Goal: Information Seeking & Learning: Learn about a topic

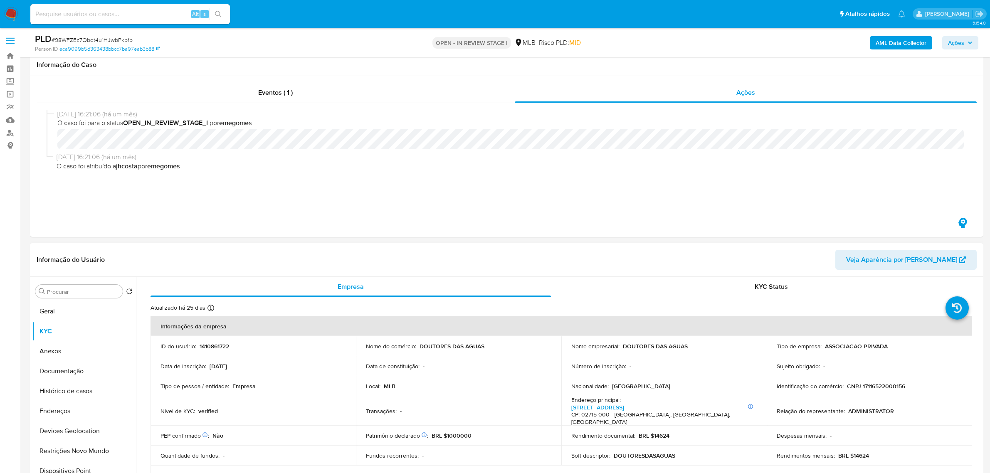
scroll to position [208, 0]
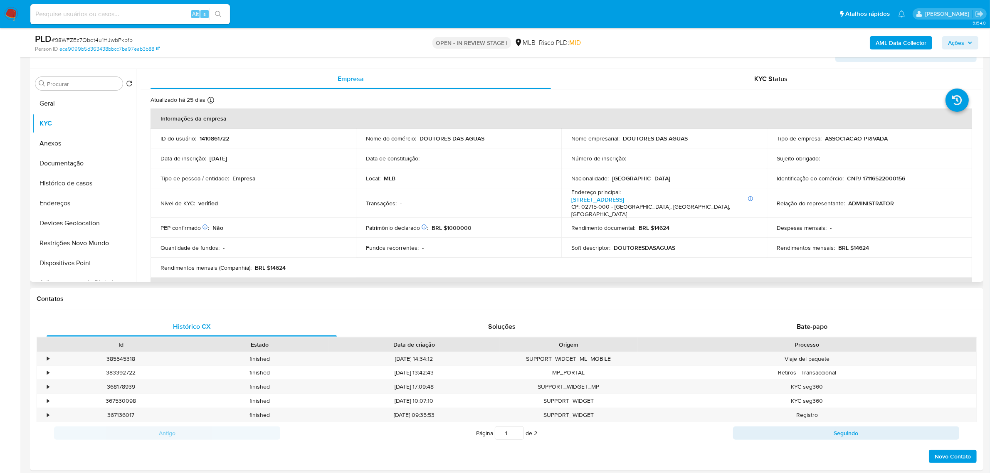
click at [879, 185] on td "Identificação do comércio : CNPJ 17116522000156" at bounding box center [868, 178] width 205 height 20
click at [877, 183] on td "Identificação do comércio : CNPJ 17116522000156" at bounding box center [868, 178] width 205 height 20
click at [877, 182] on td "Identificação do comércio : CNPJ 17116522000156" at bounding box center [868, 178] width 205 height 20
copy p "22000156"
click at [888, 178] on p "CNPJ 17116522000156" at bounding box center [876, 178] width 58 height 7
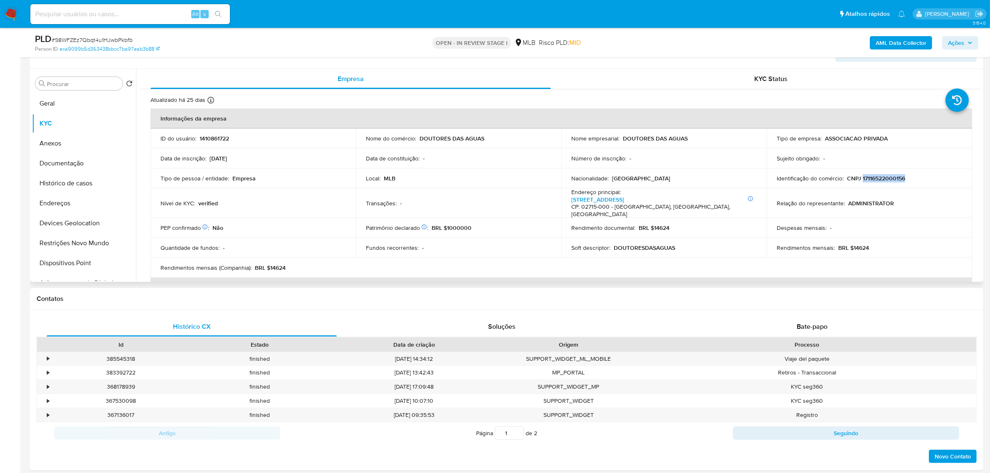
click at [888, 178] on p "CNPJ 17116522000156" at bounding box center [876, 178] width 58 height 7
click at [69, 163] on button "Documentação" at bounding box center [80, 163] width 97 height 20
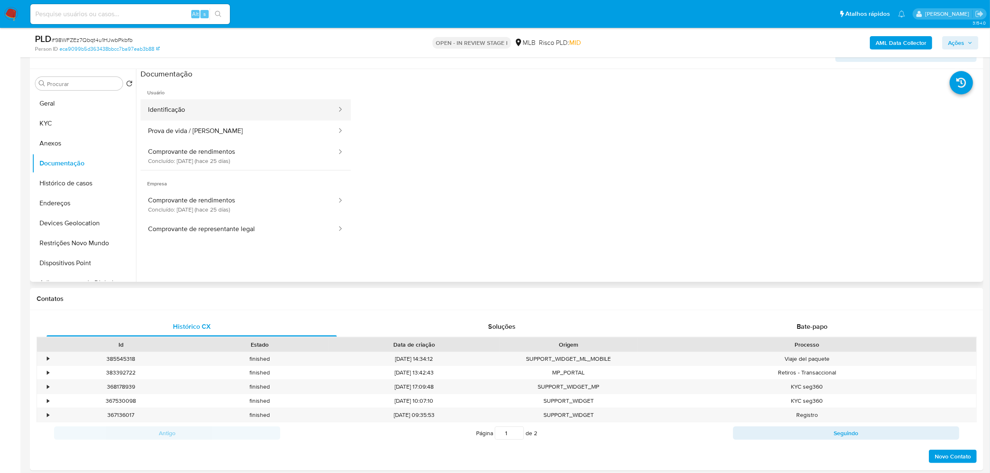
click at [263, 110] on button "Identificação" at bounding box center [238, 109] width 197 height 21
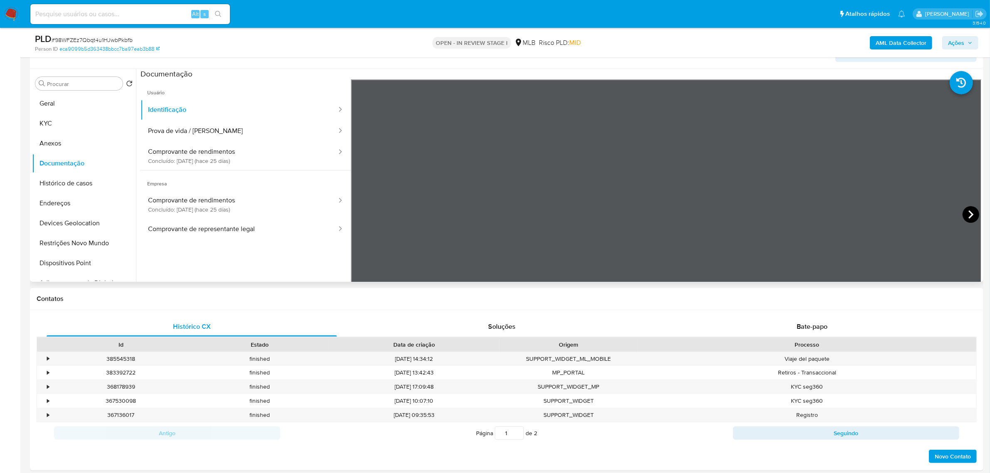
click at [967, 213] on icon at bounding box center [970, 214] width 17 height 17
click at [66, 129] on button "KYC" at bounding box center [80, 123] width 97 height 20
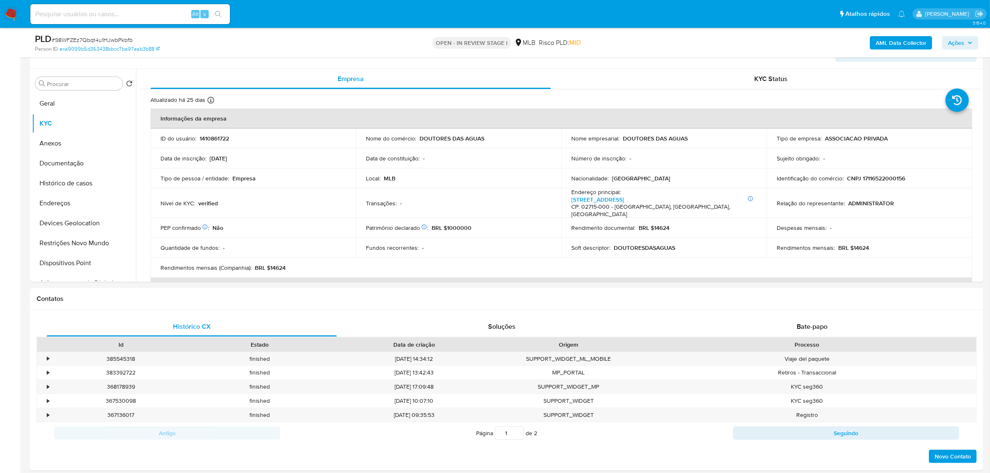
click at [873, 181] on p "CNPJ 17116522000156" at bounding box center [876, 178] width 58 height 7
click at [873, 180] on p "CNPJ 17116522000156" at bounding box center [876, 178] width 58 height 7
copy p "17116522000156"
click at [84, 162] on button "Documentação" at bounding box center [80, 163] width 97 height 20
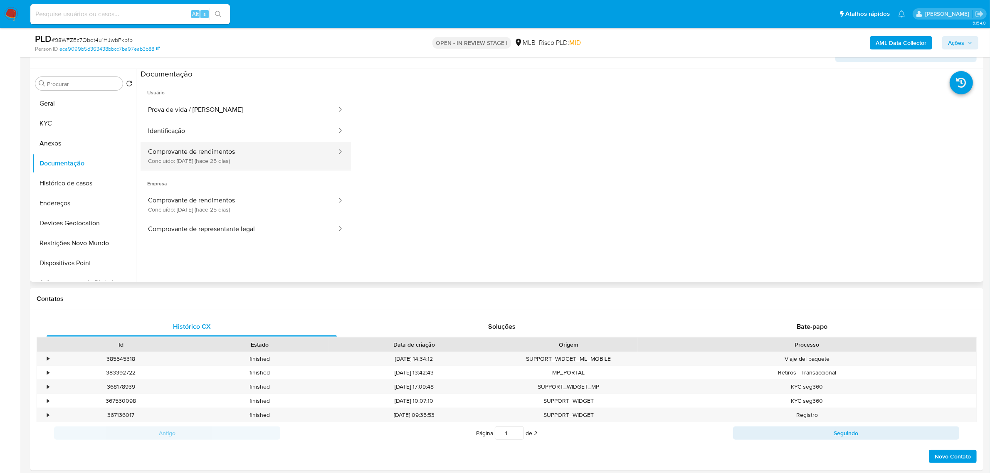
click at [209, 154] on button "Comprovante de rendimentos Concluído: 25/07/2025 (hace 25 días)" at bounding box center [238, 156] width 197 height 28
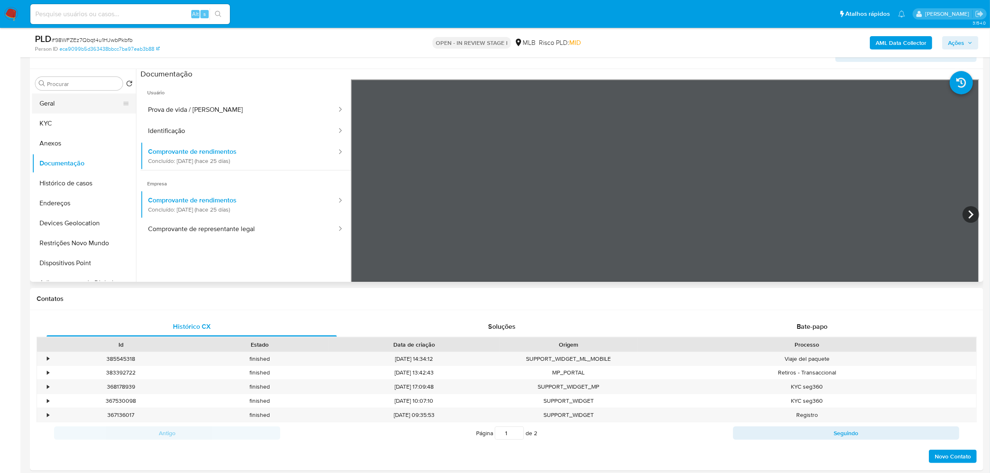
click at [55, 97] on button "Geral" at bounding box center [80, 104] width 97 height 20
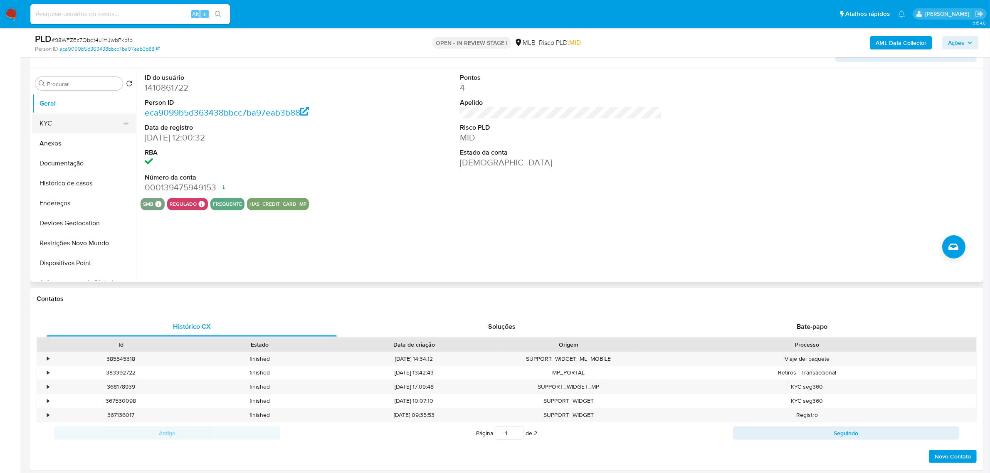
click at [77, 123] on button "KYC" at bounding box center [80, 123] width 97 height 20
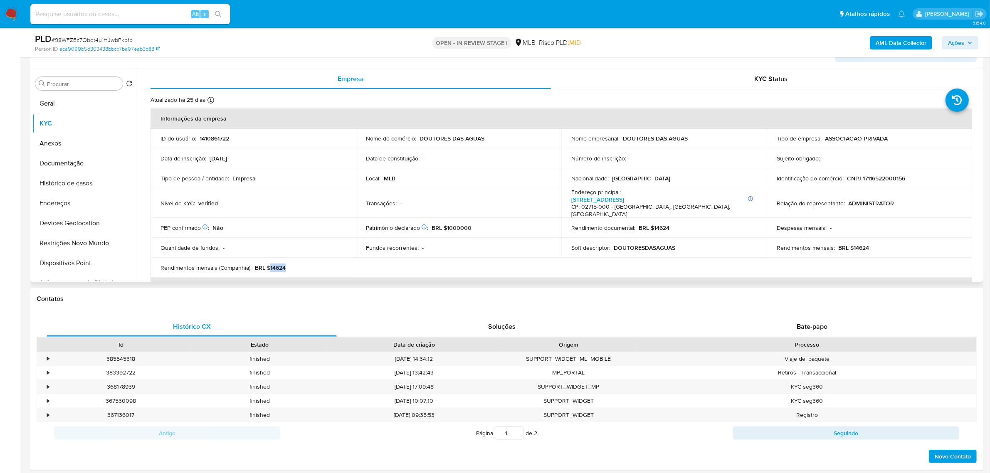
drag, startPoint x: 269, startPoint y: 261, endPoint x: 290, endPoint y: 263, distance: 21.3
click at [290, 264] on div "Rendimentos mensais (Companhia) : BRL $14624" at bounding box center [252, 267] width 185 height 7
copy p "14624"
click at [871, 177] on p "CNPJ 17116522000156" at bounding box center [876, 178] width 58 height 7
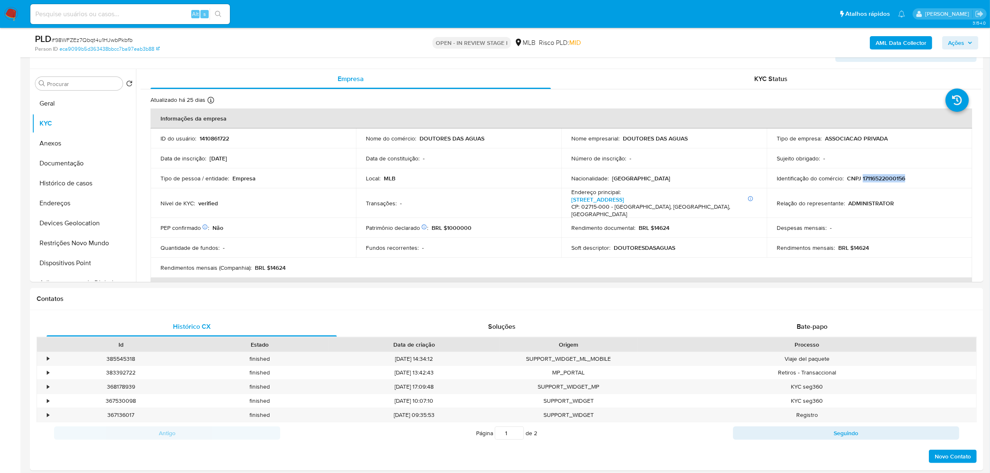
copy p "17116522000156"
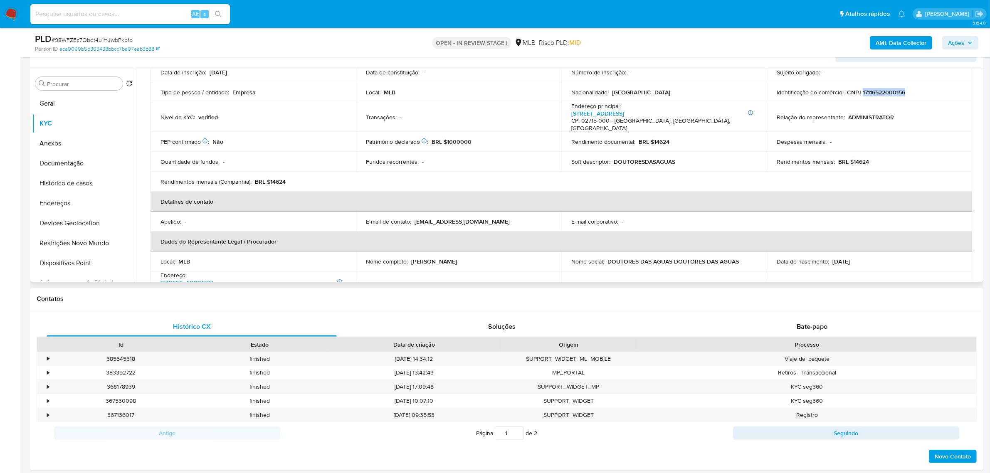
scroll to position [104, 0]
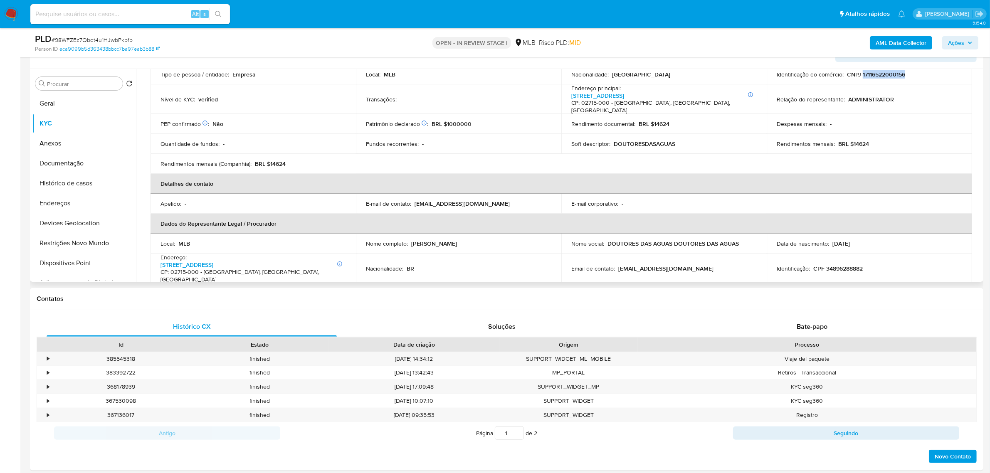
drag, startPoint x: 439, startPoint y: 196, endPoint x: 513, endPoint y: 198, distance: 74.4
click at [513, 200] on div "E-mail de contato : contato@doutoresdasaguas.org.br" at bounding box center [458, 203] width 185 height 7
copy p "doutoresdasaguas.org.br"
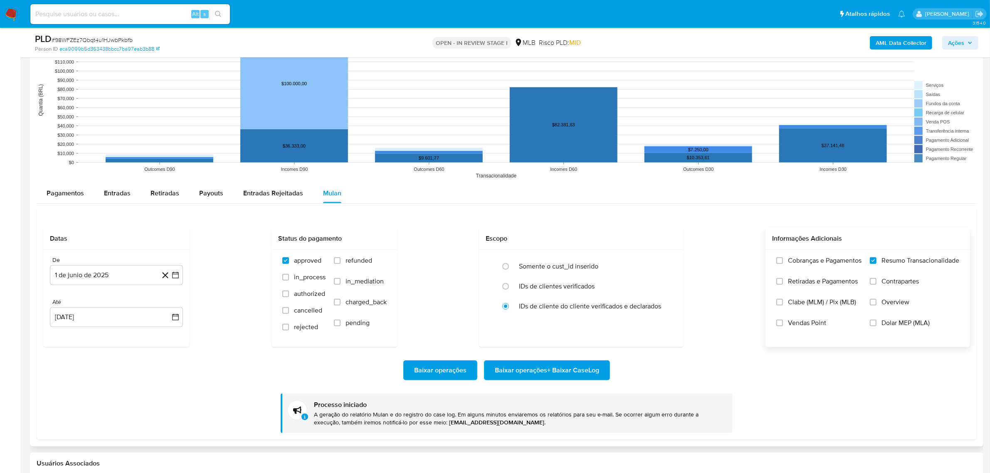
scroll to position [935, 0]
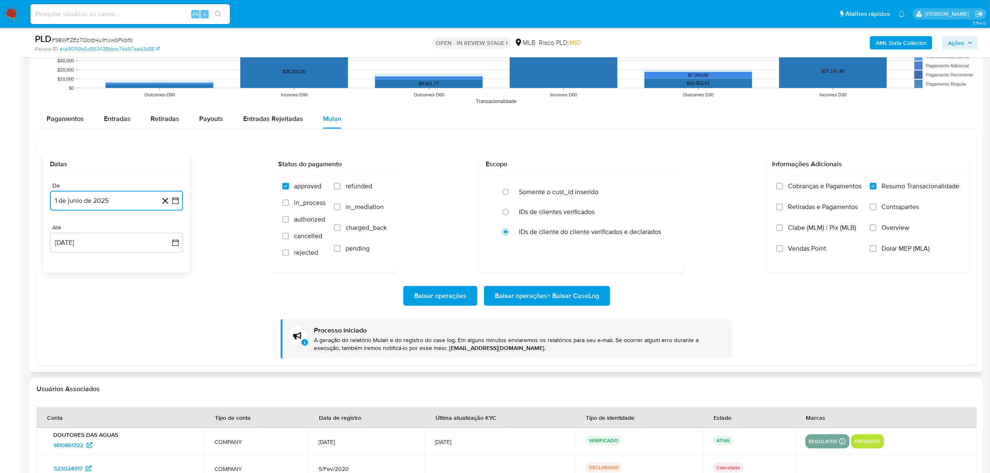
click at [97, 206] on button "1 de junio de 2025" at bounding box center [116, 201] width 133 height 20
click at [62, 232] on icon "Mes anterior" at bounding box center [65, 230] width 10 height 10
click at [63, 229] on icon "Mes anterior" at bounding box center [65, 230] width 10 height 10
click at [84, 262] on button "1" at bounding box center [82, 260] width 13 height 13
click at [571, 300] on span "Baixar operações + Baixar CaseLog" at bounding box center [547, 296] width 104 height 18
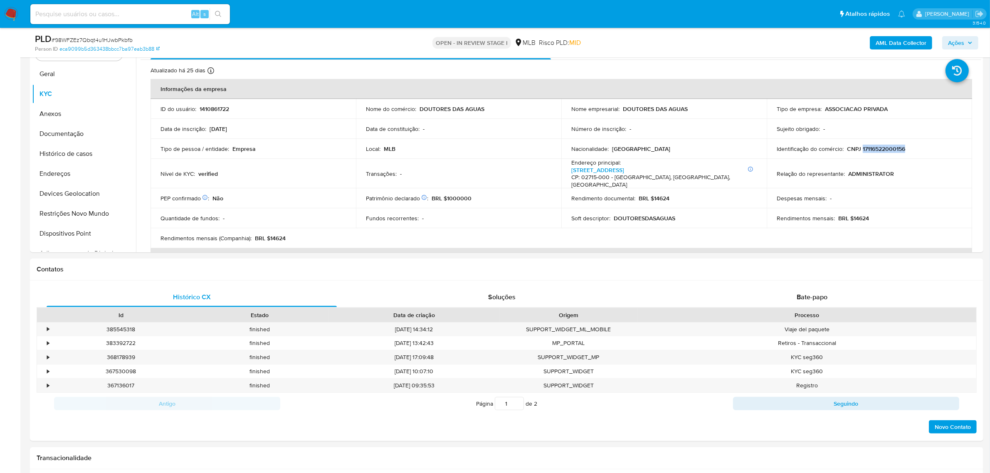
scroll to position [156, 0]
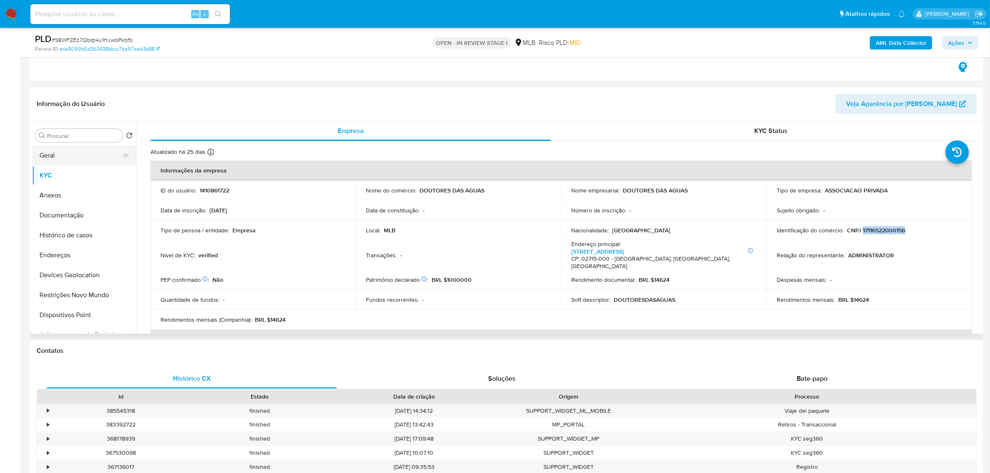
click at [78, 157] on button "Geral" at bounding box center [80, 155] width 97 height 20
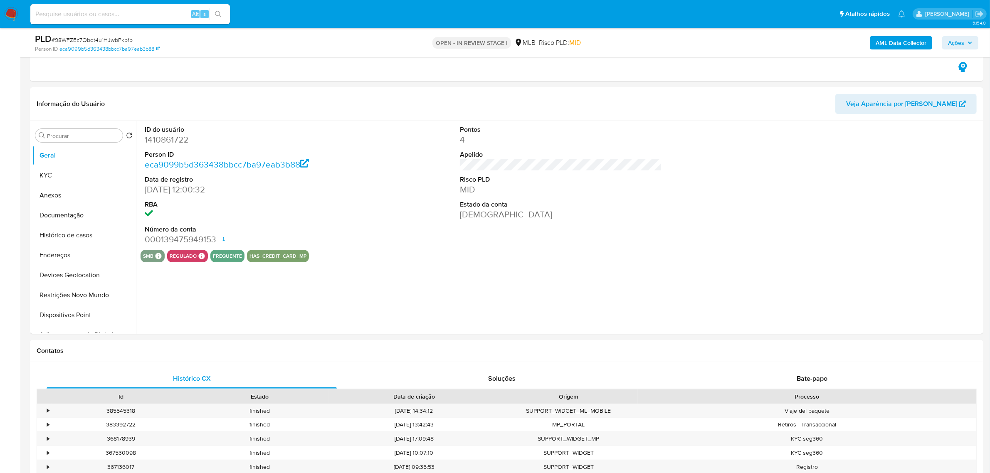
click at [173, 140] on dd "1410861722" at bounding box center [246, 140] width 202 height 12
copy dd "1410861722"
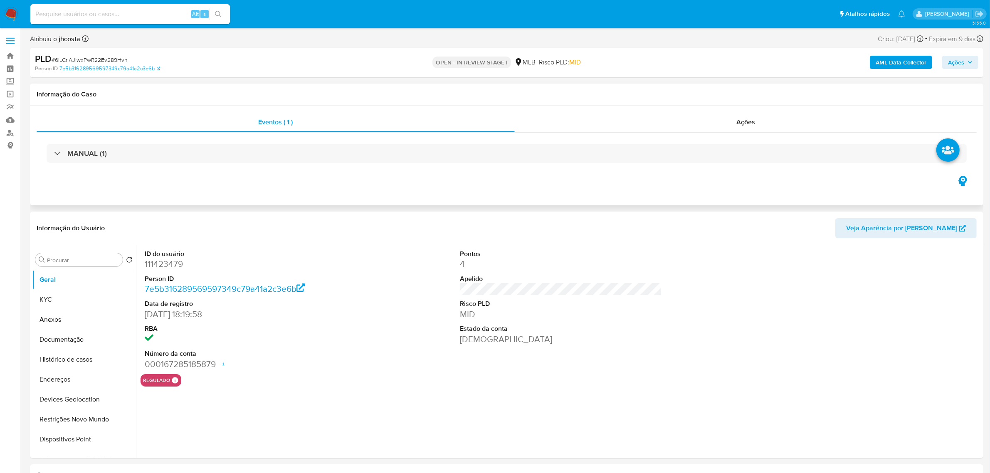
select select "10"
click at [167, 268] on dd "111423479" at bounding box center [246, 264] width 202 height 12
copy dd "111423479"
click at [385, 308] on div "ID do usuário 111423479 Person ID 7e5b316289569597349c79a41a2c3e6b Data de regi…" at bounding box center [560, 309] width 840 height 129
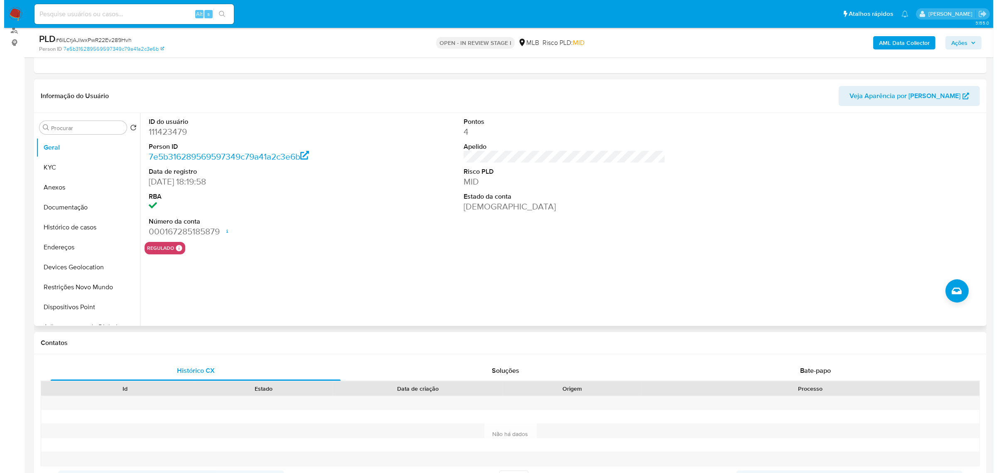
scroll to position [104, 0]
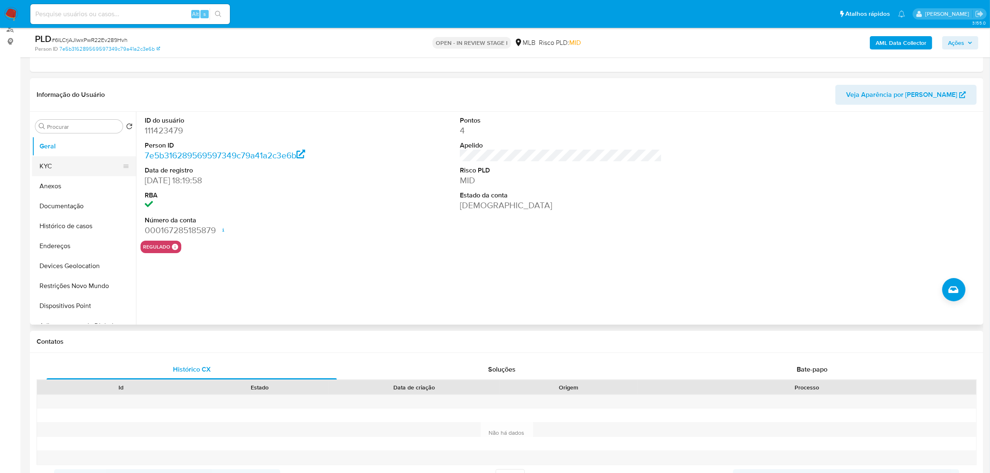
click at [89, 162] on button "KYC" at bounding box center [80, 166] width 97 height 20
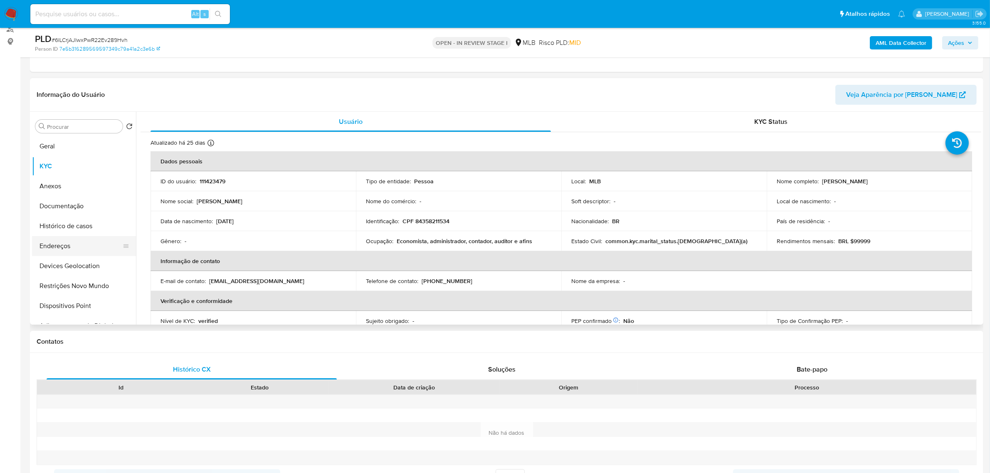
click at [76, 238] on button "Endereços" at bounding box center [80, 246] width 97 height 20
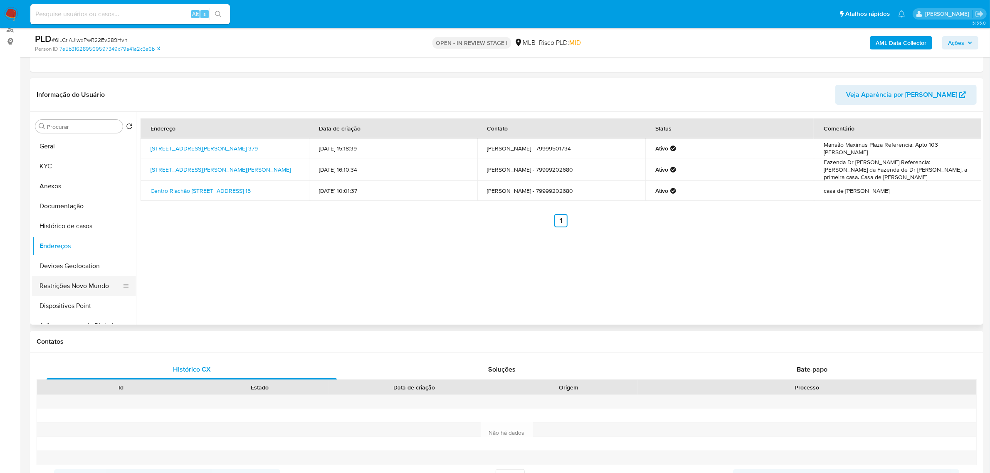
click at [46, 276] on button "Restrições Novo Mundo" at bounding box center [80, 286] width 97 height 20
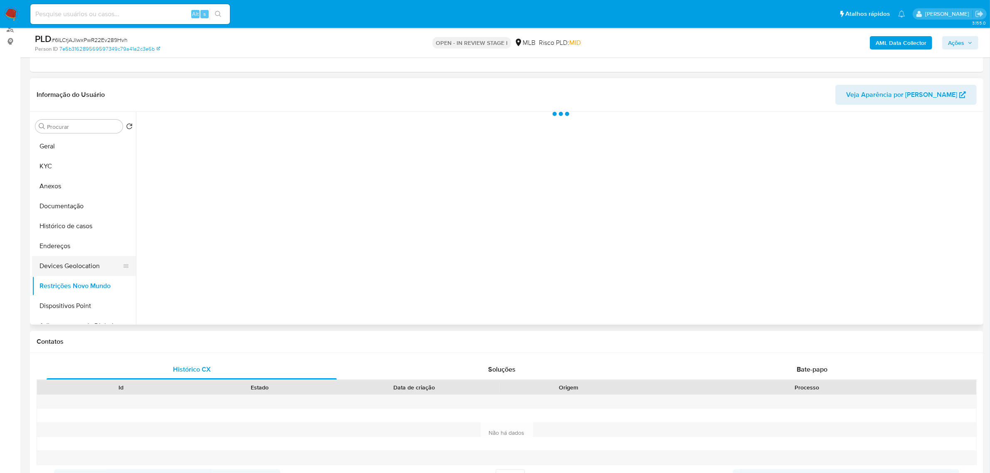
click at [48, 267] on button "Devices Geolocation" at bounding box center [80, 266] width 97 height 20
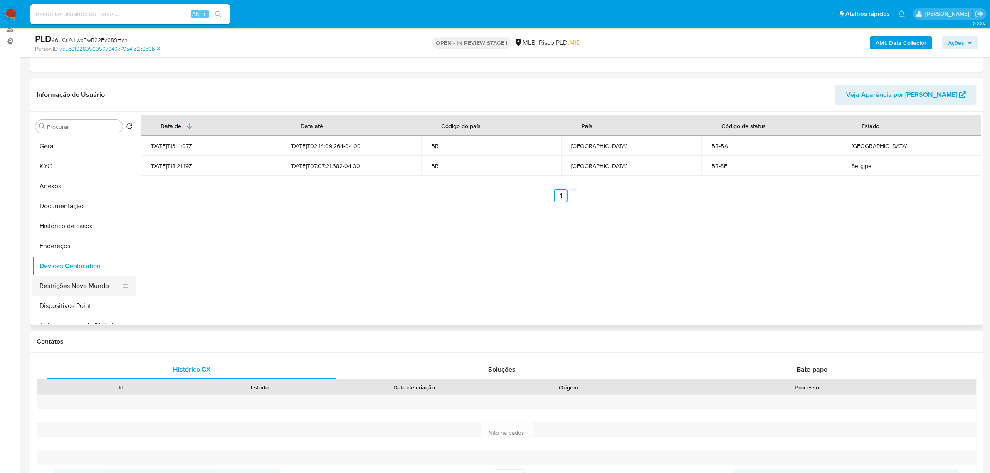
click at [73, 291] on button "Restrições Novo Mundo" at bounding box center [80, 286] width 97 height 20
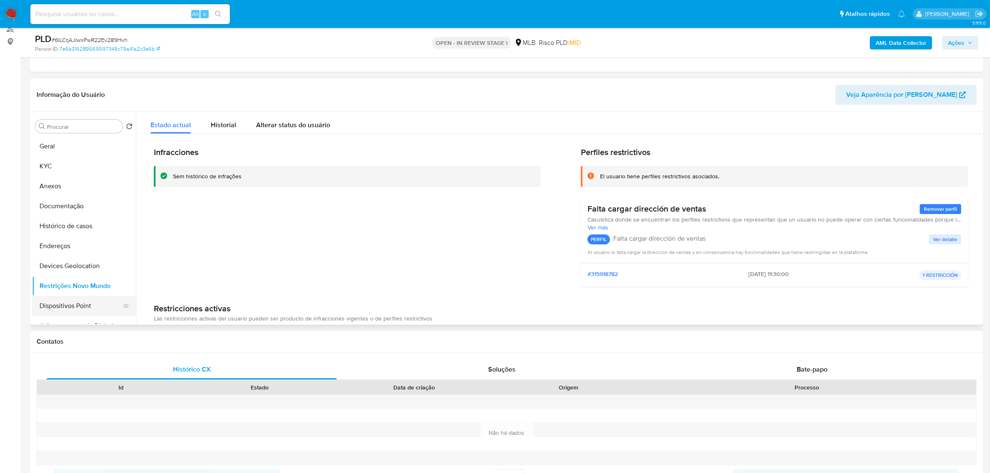
click at [79, 313] on button "Dispositivos Point" at bounding box center [80, 306] width 97 height 20
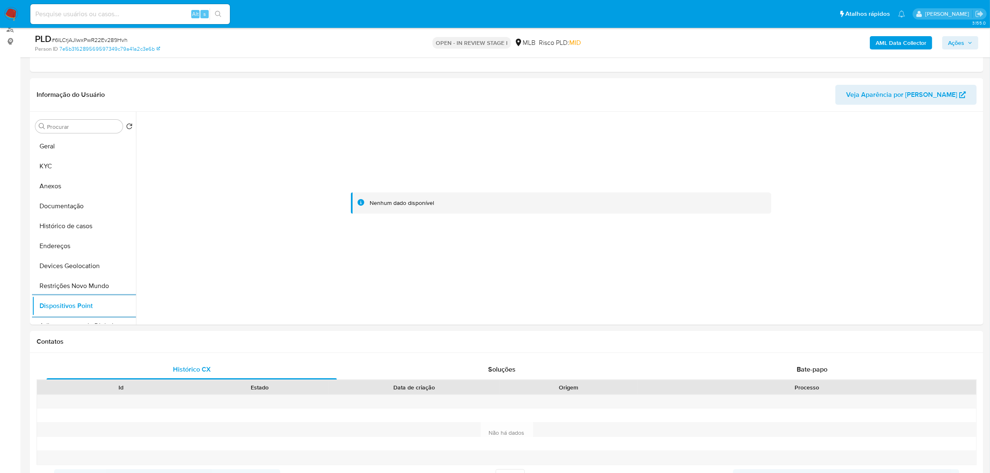
click at [894, 39] on b "AML Data Collector" at bounding box center [900, 42] width 51 height 13
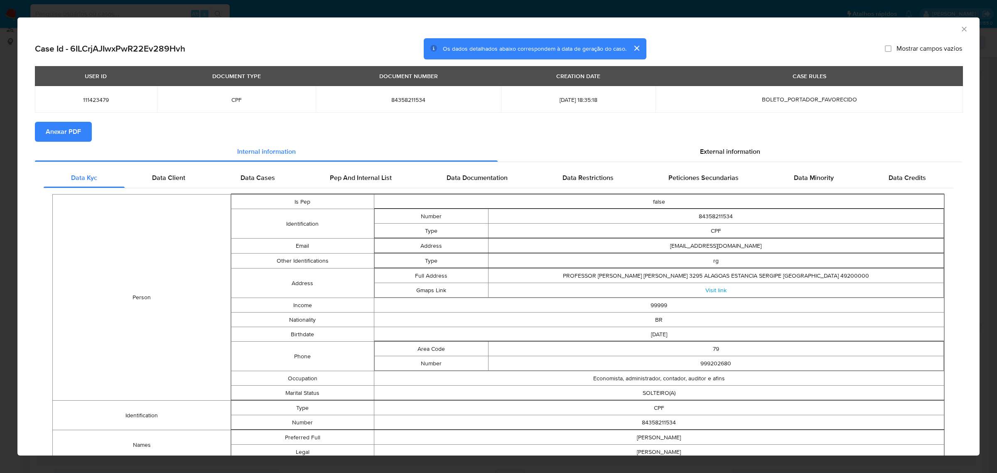
click at [46, 133] on span "Anexar PDF" at bounding box center [63, 132] width 35 height 18
click at [740, 157] on span "External information" at bounding box center [730, 153] width 60 height 10
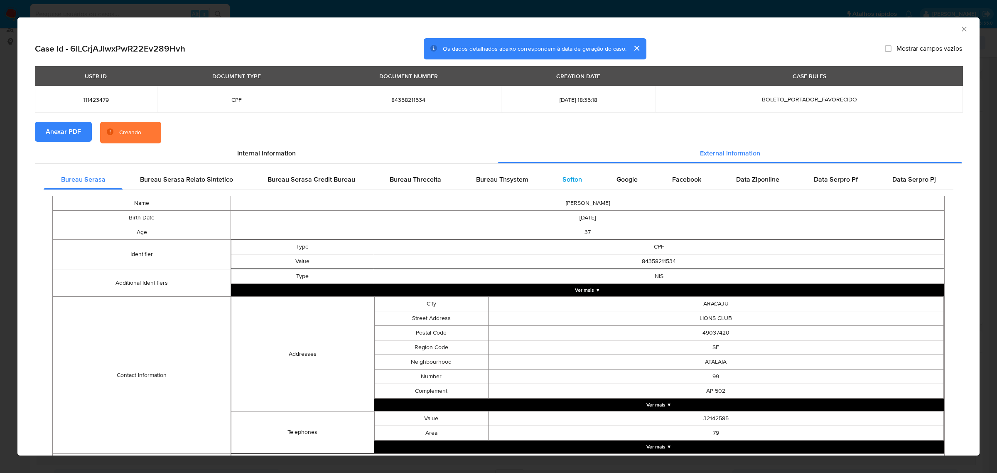
click at [568, 181] on span "Softon" at bounding box center [573, 180] width 20 height 10
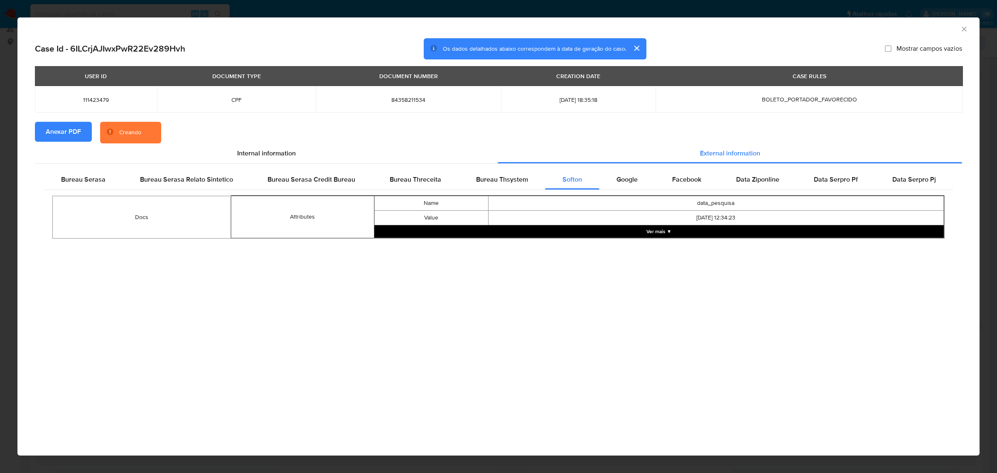
click at [660, 233] on button "Ver mais ▼" at bounding box center [659, 231] width 570 height 12
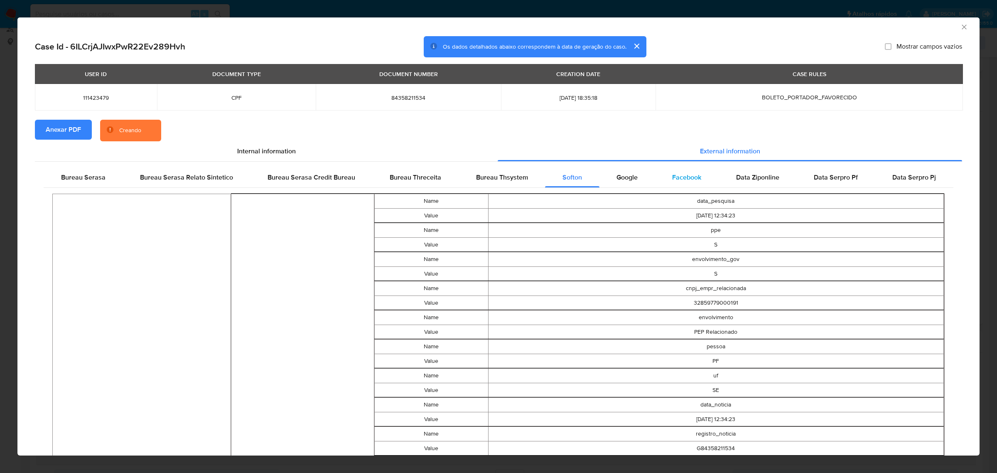
scroll to position [0, 0]
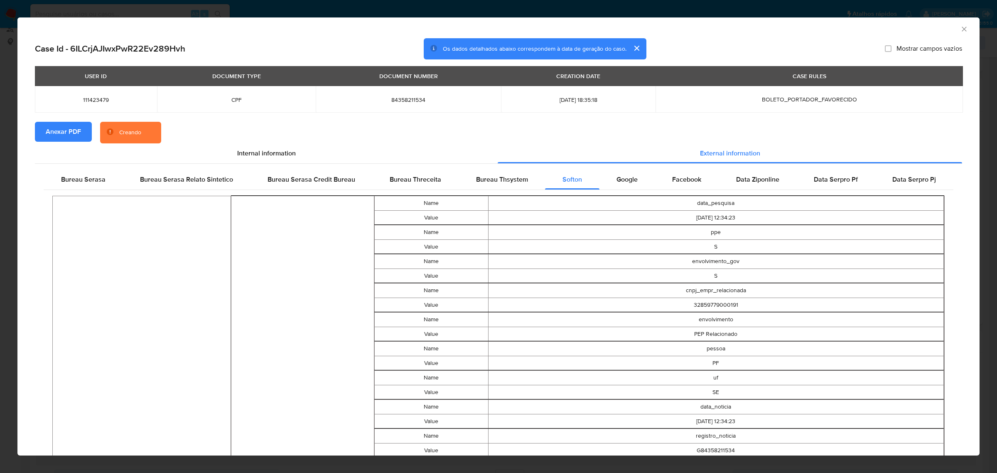
click at [962, 30] on icon "Fechar a janela" at bounding box center [964, 29] width 5 height 5
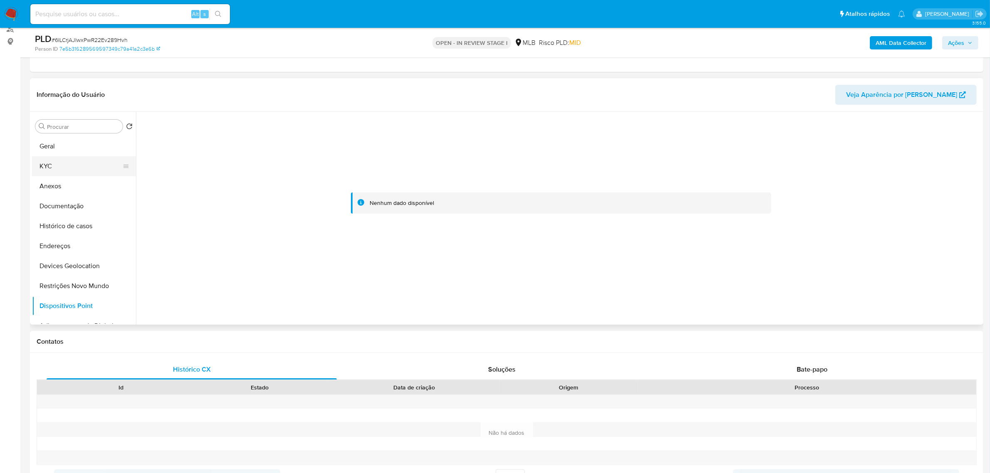
click at [60, 167] on button "KYC" at bounding box center [80, 166] width 97 height 20
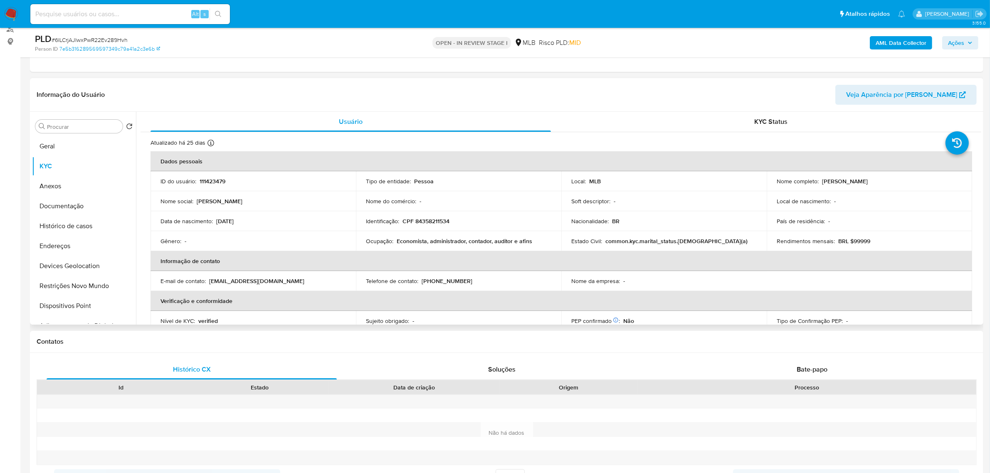
click at [435, 226] on td "Identificação : CPF 84358211534" at bounding box center [458, 221] width 205 height 20
click at [433, 223] on p "CPF 84358211534" at bounding box center [425, 220] width 47 height 7
copy p "84358211534"
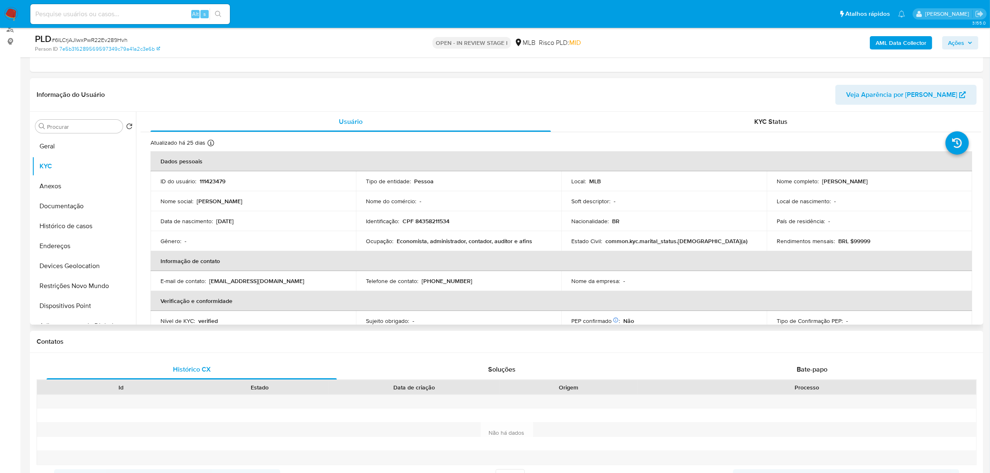
click at [817, 181] on div "Nome completo : Manuela Lisboa Costa" at bounding box center [868, 180] width 185 height 7
drag, startPoint x: 820, startPoint y: 182, endPoint x: 884, endPoint y: 183, distance: 64.0
click at [884, 183] on div "Nome completo : Manuela Lisboa Costa" at bounding box center [868, 180] width 185 height 7
copy p "Manuela Lisboa Costa"
click at [436, 215] on td "Identificação : CPF 84358211534" at bounding box center [458, 221] width 205 height 20
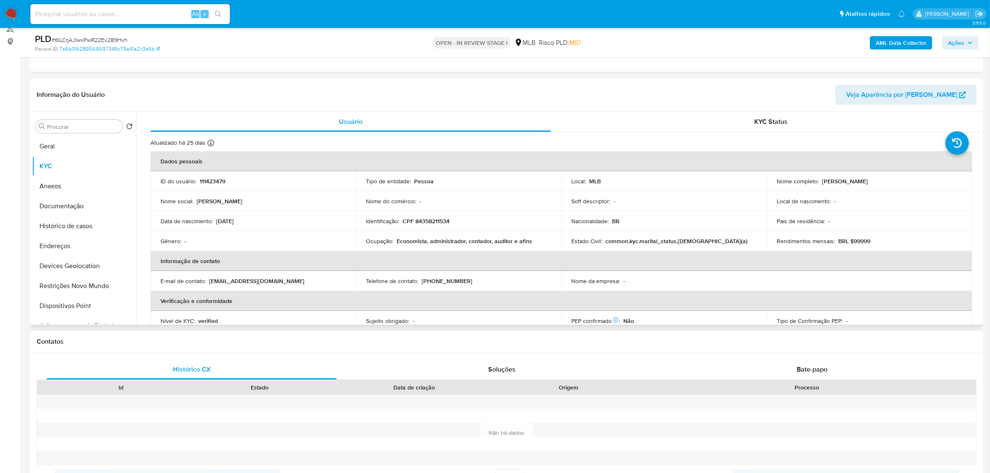
click at [431, 221] on p "CPF 84358211534" at bounding box center [425, 220] width 47 height 7
copy p "84358211534"
click at [427, 219] on p "CPF 84358211534" at bounding box center [425, 220] width 47 height 7
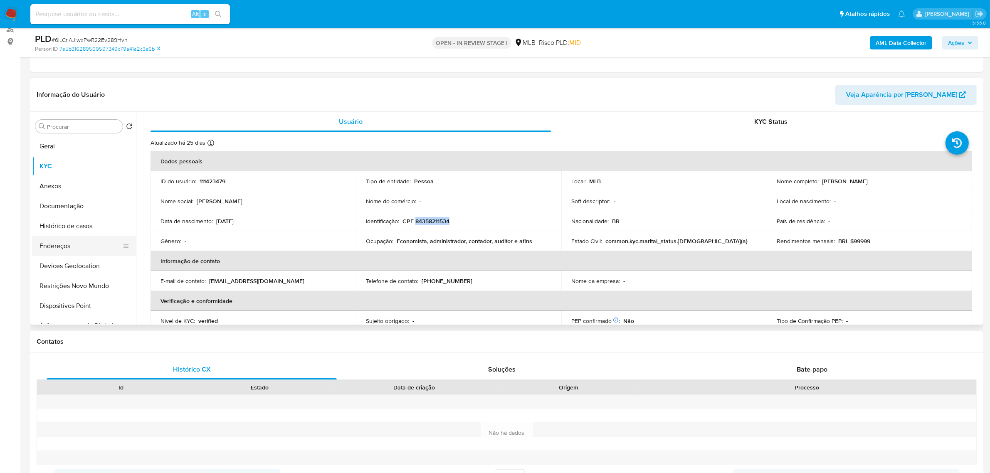
click at [57, 249] on button "Endereços" at bounding box center [80, 246] width 97 height 20
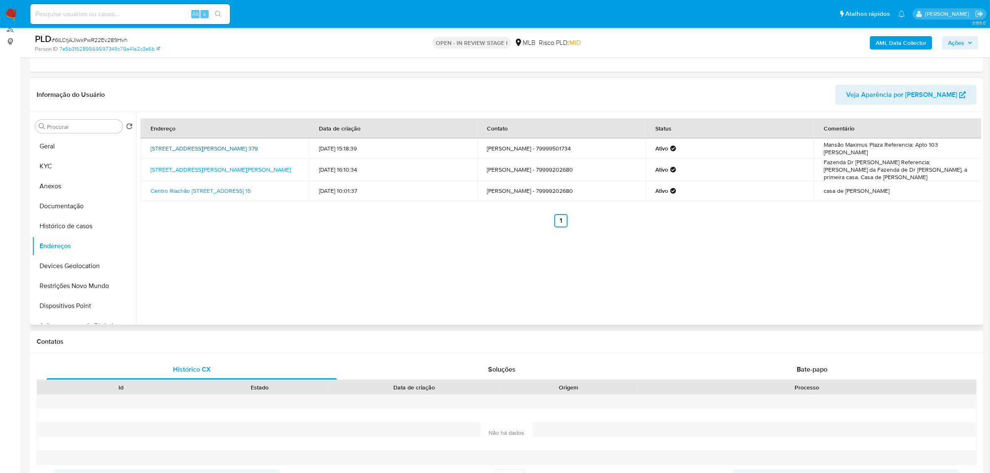
drag, startPoint x: 145, startPoint y: 146, endPoint x: 175, endPoint y: 154, distance: 31.3
click at [175, 154] on td "Rua Homero De Oliveira 379, Aracaju, Sergipe, 49020190, Brasil 379" at bounding box center [224, 148] width 168 height 20
copy link "Rua Homero De Oliveira 379, Aracaju, Sergipe, 49020190"
click at [172, 153] on link "Rua Homero De Oliveira 379, Aracaju, Sergipe, 49020190, Brasil 379" at bounding box center [203, 148] width 107 height 8
click at [53, 166] on button "KYC" at bounding box center [80, 166] width 97 height 20
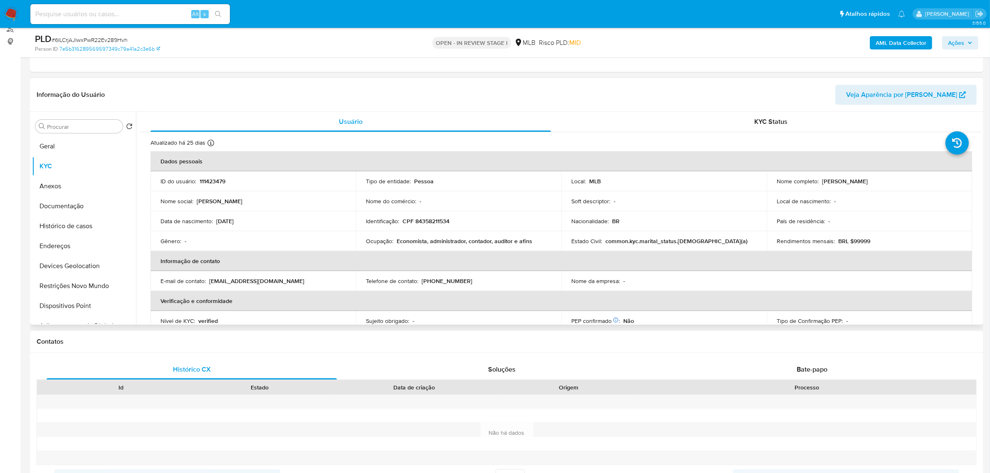
click at [423, 219] on p "CPF 84358211534" at bounding box center [425, 220] width 47 height 7
copy p "84358211534"
drag, startPoint x: 400, startPoint y: 245, endPoint x: 539, endPoint y: 235, distance: 139.2
click at [539, 235] on td "Ocupação : Economista, administrador, contador, auditor e afins" at bounding box center [458, 241] width 205 height 20
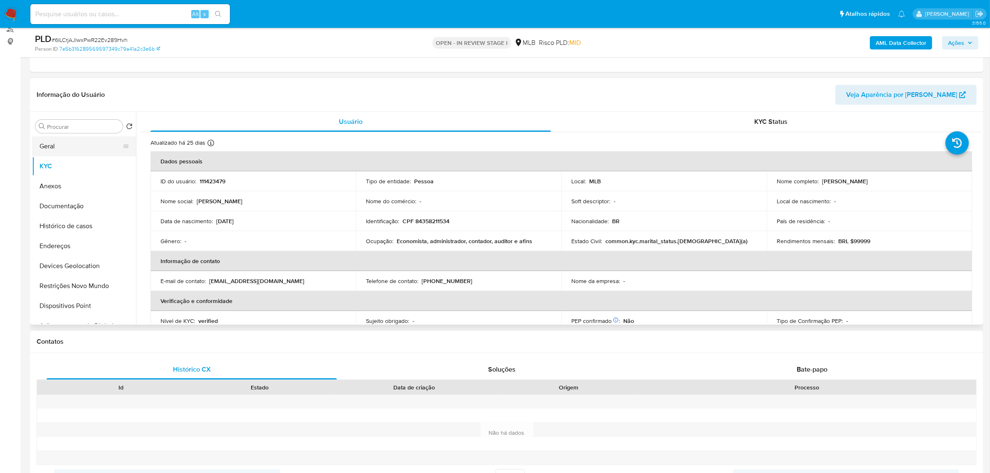
click at [62, 142] on button "Geral" at bounding box center [80, 146] width 97 height 20
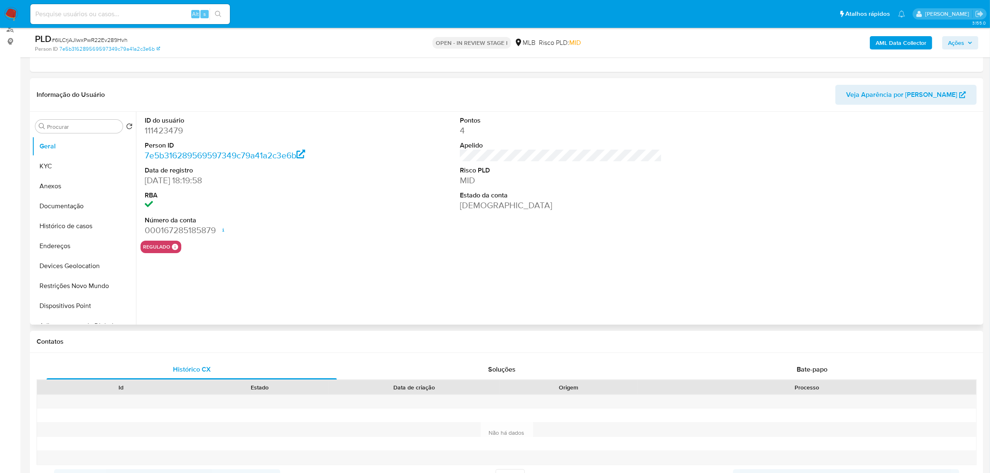
click at [171, 132] on dd "111423479" at bounding box center [246, 131] width 202 height 12
copy dd "111423479"
click at [68, 204] on button "Documentação" at bounding box center [80, 206] width 97 height 20
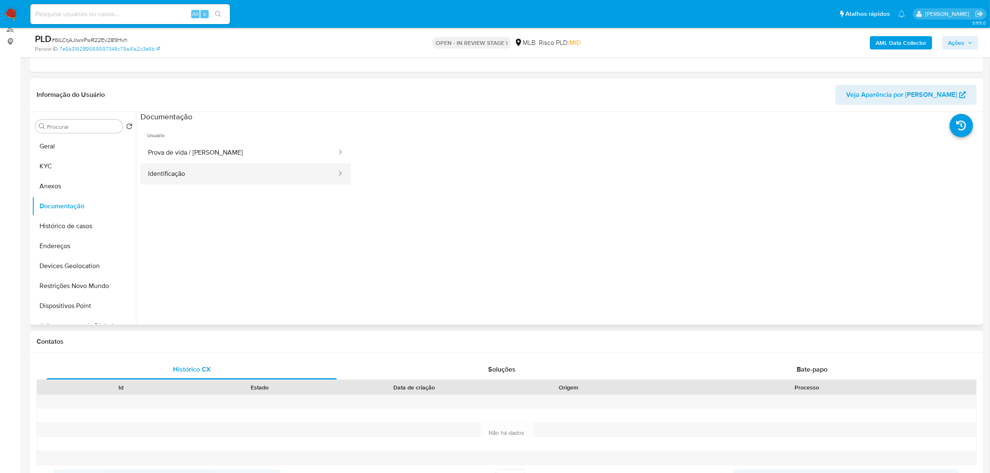
click at [207, 169] on button "Identificação" at bounding box center [238, 173] width 197 height 21
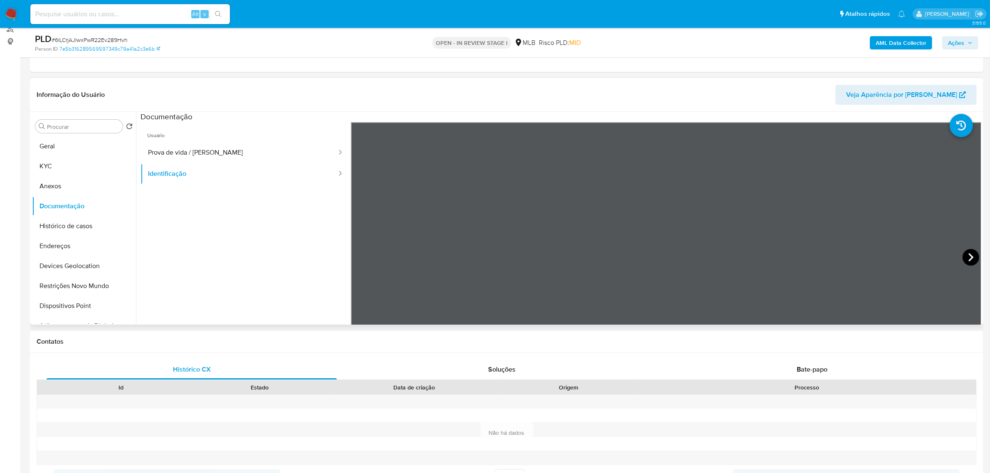
click at [965, 258] on icon at bounding box center [970, 257] width 17 height 17
click at [59, 171] on button "KYC" at bounding box center [80, 166] width 97 height 20
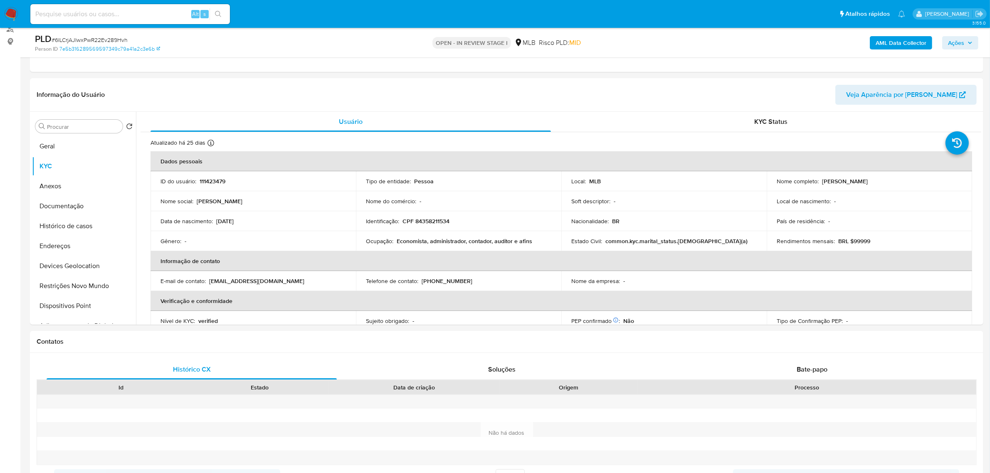
click at [439, 220] on p "CPF 84358211534" at bounding box center [425, 220] width 47 height 7
copy p "84358211534"
click at [441, 220] on p "CPF 84358211534" at bounding box center [425, 220] width 47 height 7
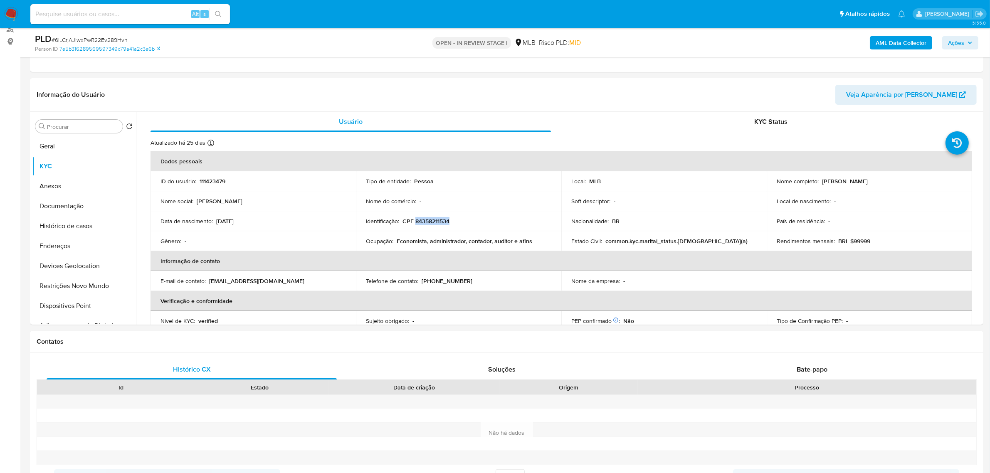
copy p "84358211534"
drag, startPoint x: 610, startPoint y: 241, endPoint x: 719, endPoint y: 237, distance: 109.0
click at [719, 237] on div "Estado Civil : common.kyc.marital_status.solteiro(a)" at bounding box center [663, 240] width 185 height 7
click at [703, 242] on div "Estado Civil : common.kyc.marital_status.solteiro(a)" at bounding box center [663, 240] width 185 height 7
click at [425, 222] on p "CPF 84358211534" at bounding box center [425, 220] width 47 height 7
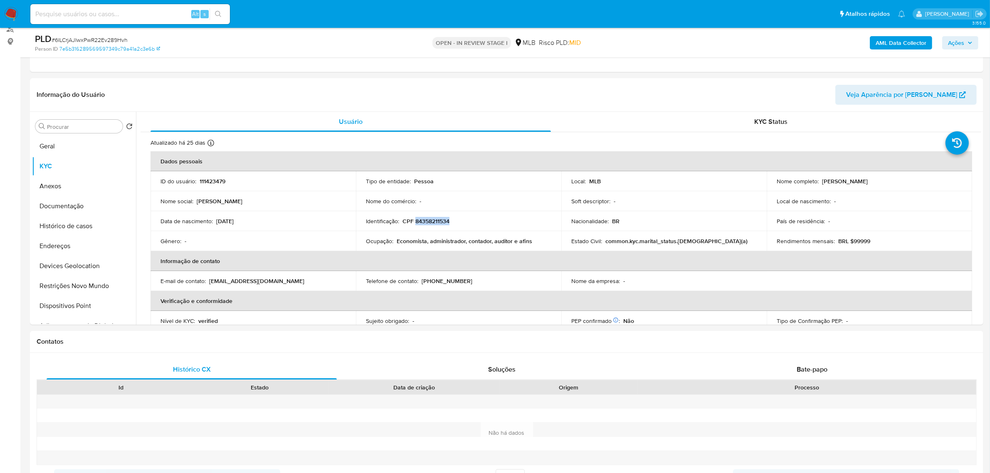
click at [425, 222] on p "CPF 84358211534" at bounding box center [425, 220] width 47 height 7
copy p "84358211534"
click at [431, 222] on p "CPF 84358211534" at bounding box center [425, 220] width 47 height 7
drag, startPoint x: 820, startPoint y: 182, endPoint x: 908, endPoint y: 182, distance: 88.5
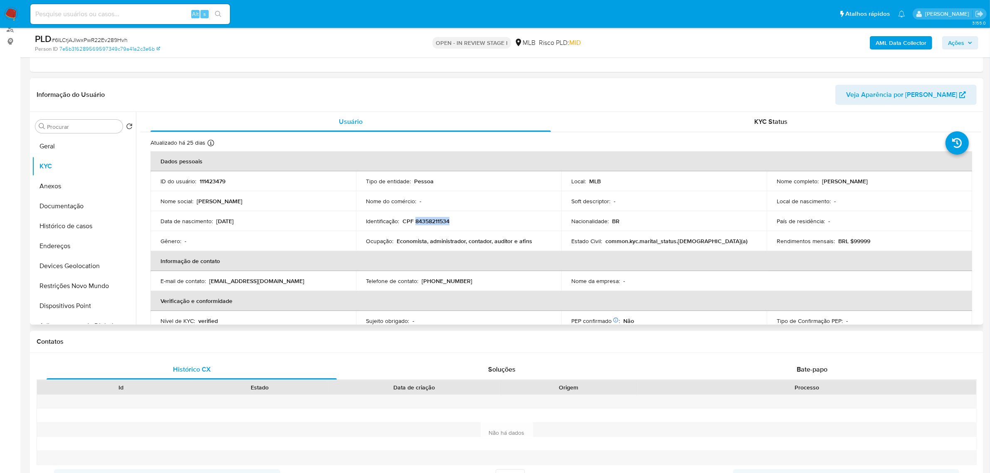
click at [908, 182] on div "Nome completo : Manuela Lisboa Costa" at bounding box center [868, 180] width 185 height 7
click at [92, 204] on button "Documentação" at bounding box center [80, 206] width 97 height 20
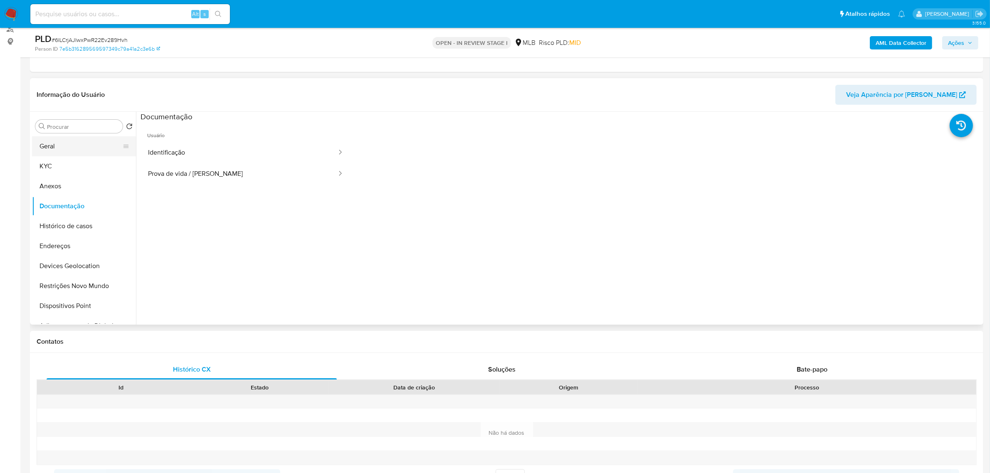
click at [59, 142] on button "Geral" at bounding box center [80, 146] width 97 height 20
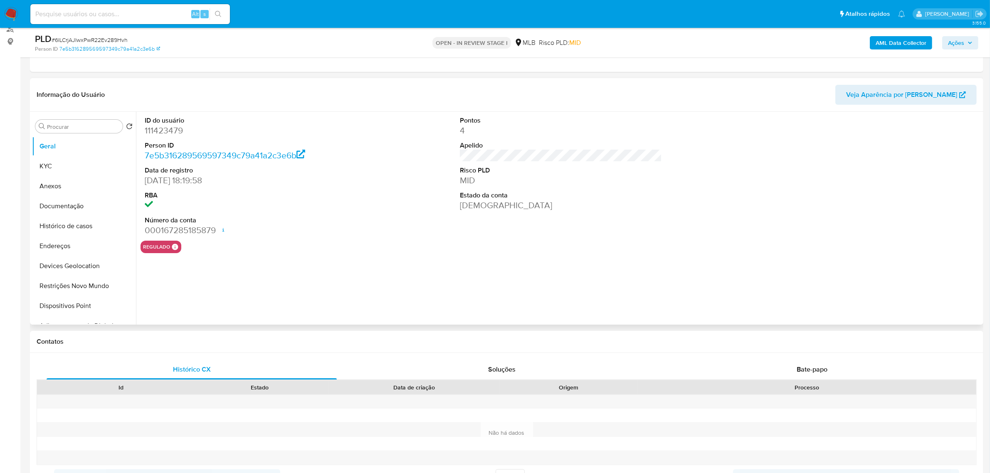
drag, startPoint x: 229, startPoint y: 281, endPoint x: 220, endPoint y: 314, distance: 34.1
click at [229, 284] on div "ID do usuário 111423479 Person ID 7e5b316289569597349c79a41a2c3e6b Data de regi…" at bounding box center [558, 218] width 845 height 213
click at [67, 157] on button "KYC" at bounding box center [80, 166] width 97 height 20
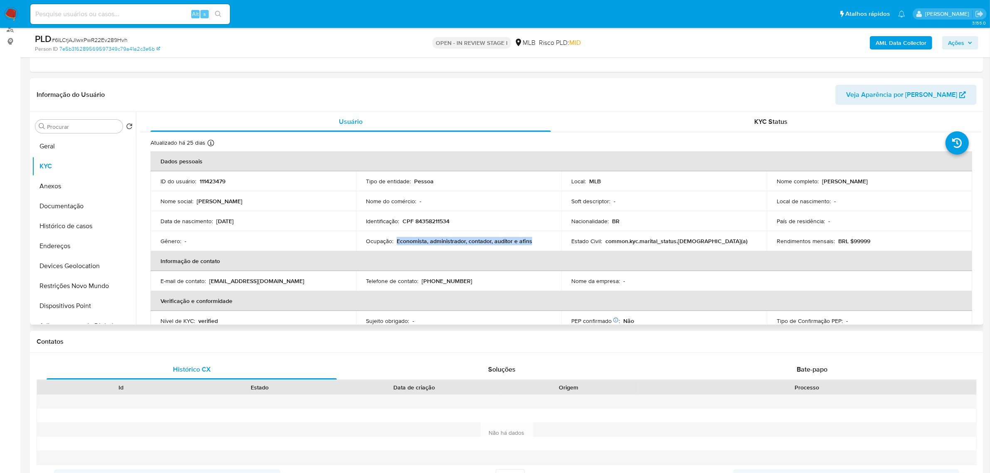
drag, startPoint x: 396, startPoint y: 241, endPoint x: 549, endPoint y: 241, distance: 153.4
click at [549, 241] on td "Ocupação : Economista, administrador, contador, auditor e afins" at bounding box center [458, 241] width 205 height 20
click at [959, 42] on span "Ações" at bounding box center [956, 42] width 16 height 13
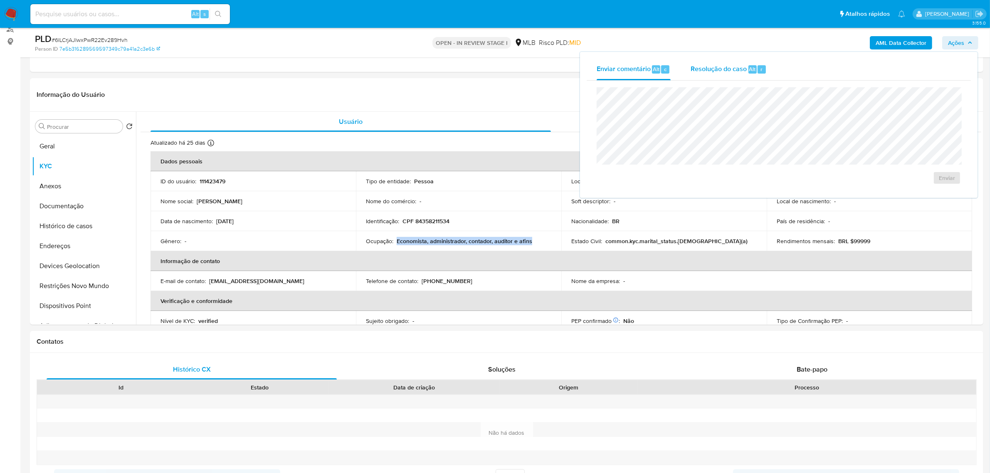
click at [724, 75] on div "Resolução do caso Alt r" at bounding box center [728, 70] width 76 height 22
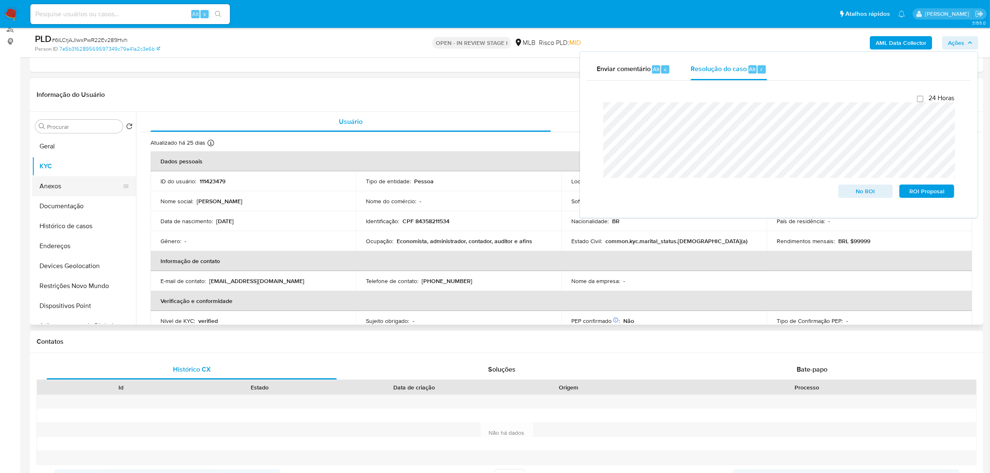
click at [61, 190] on button "Anexos" at bounding box center [80, 186] width 97 height 20
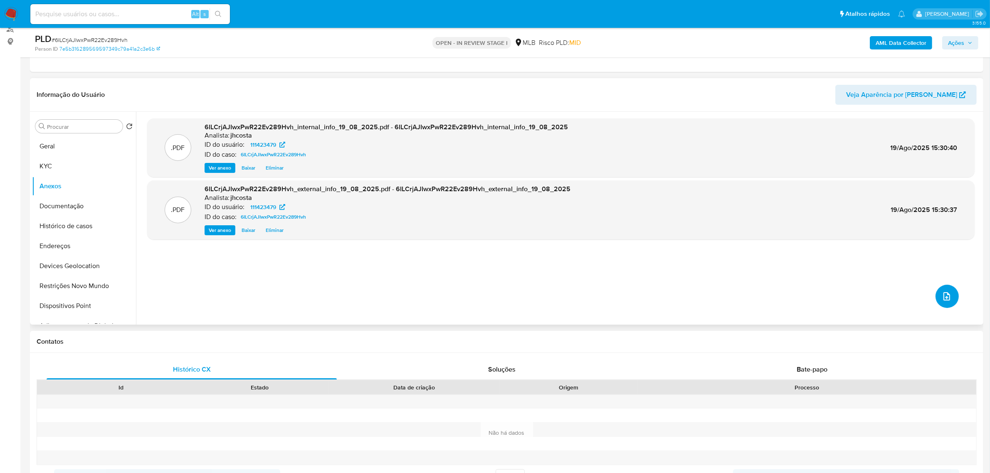
click at [948, 294] on icon "upload-file" at bounding box center [946, 296] width 10 height 10
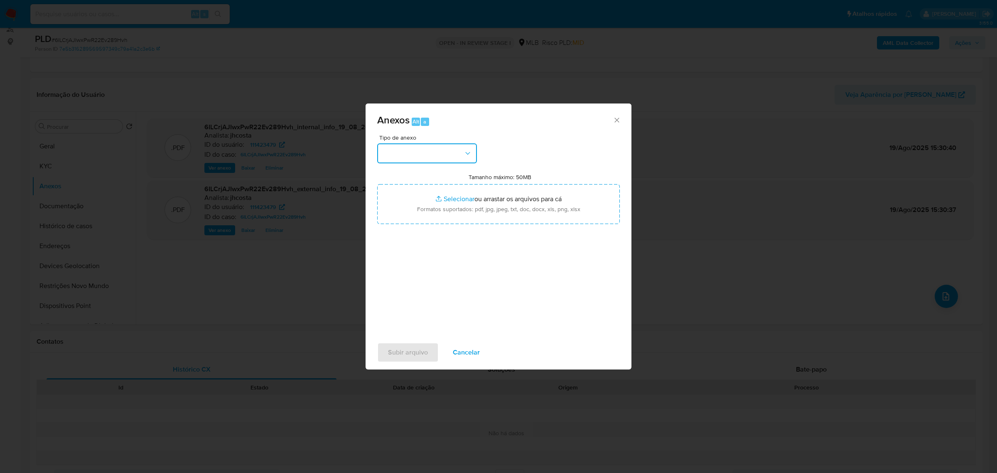
click at [404, 157] on button "button" at bounding box center [427, 153] width 100 height 20
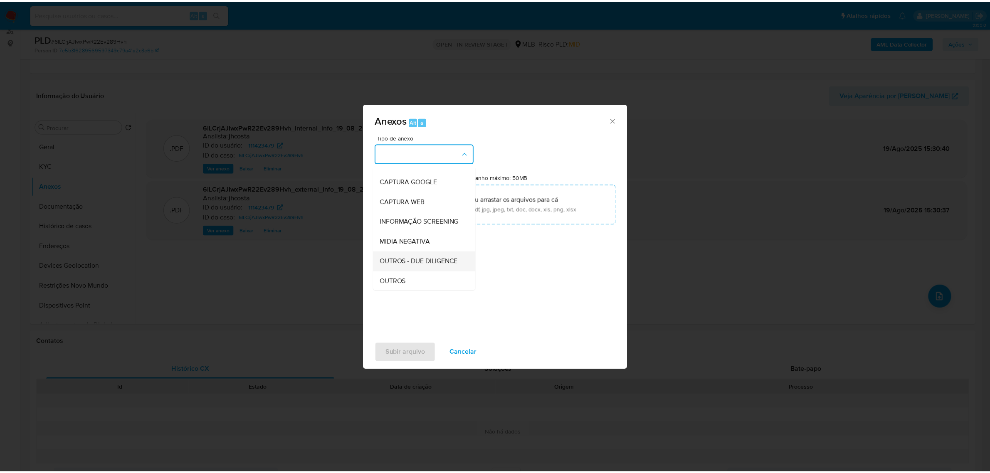
scroll to position [52, 0]
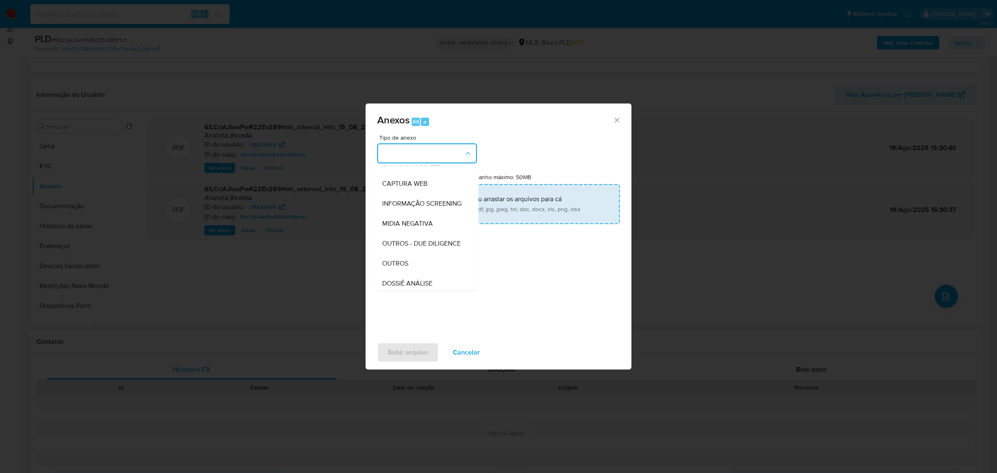
drag, startPoint x: 401, startPoint y: 278, endPoint x: 468, endPoint y: 204, distance: 100.4
click at [400, 267] on span "OUTROS" at bounding box center [395, 263] width 26 height 8
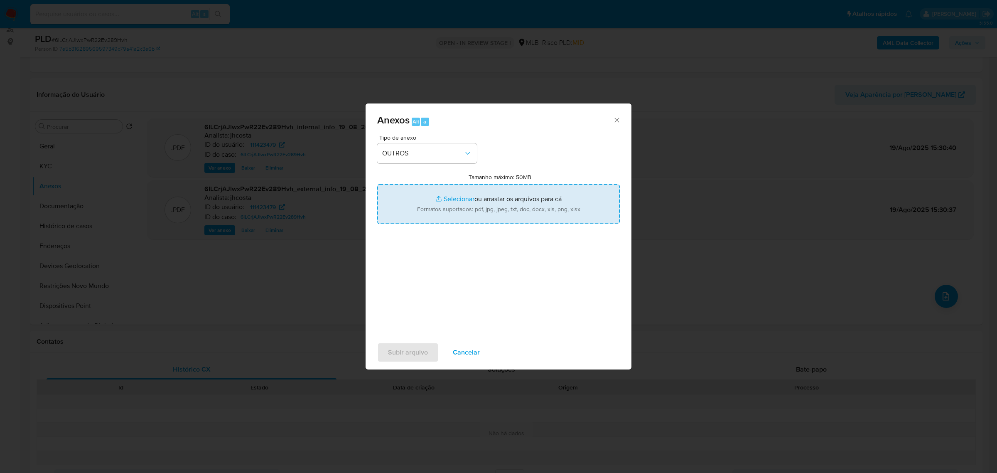
click at [468, 204] on input "Tamanho máximo: 50MB Selecionar arquivos" at bounding box center [498, 204] width 243 height 40
type input "C:\fakepath\Mulan 111423479_2025_08_19_07_28_16.xlsx"
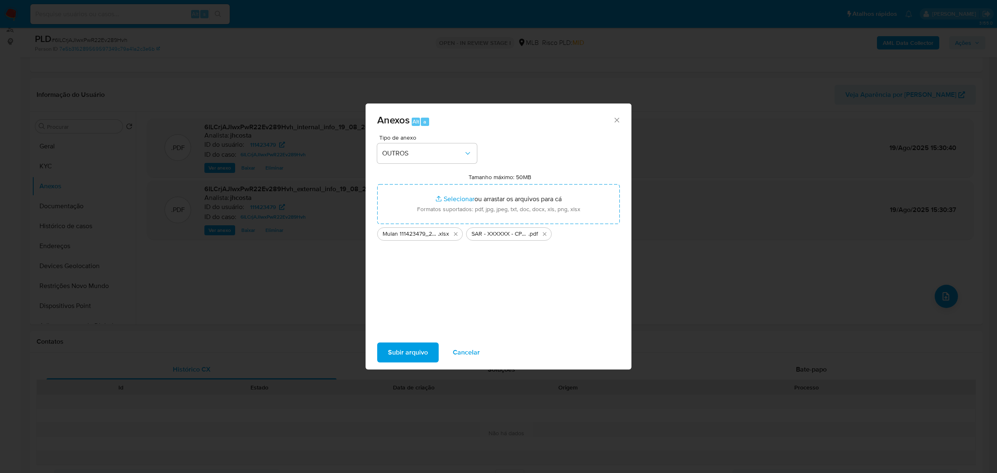
click at [405, 350] on span "Subir arquivo" at bounding box center [408, 352] width 40 height 18
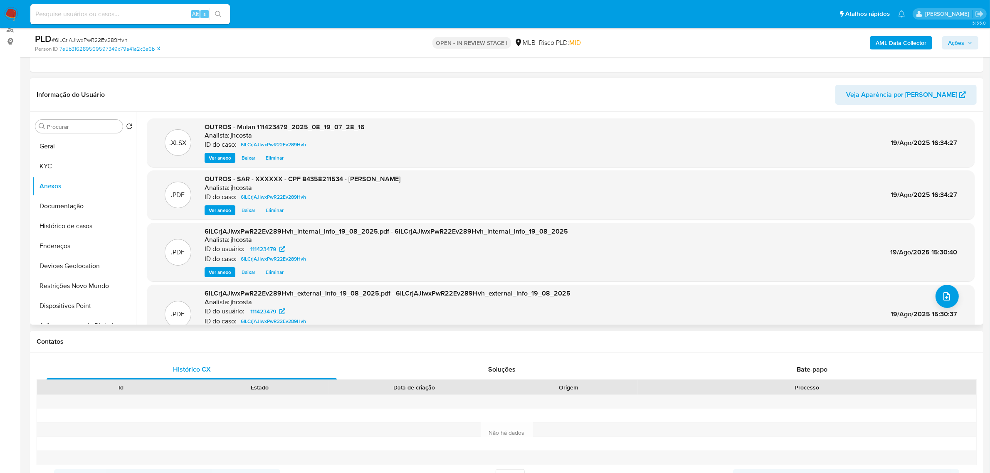
click at [169, 152] on div ".XLSX" at bounding box center [178, 142] width 27 height 27
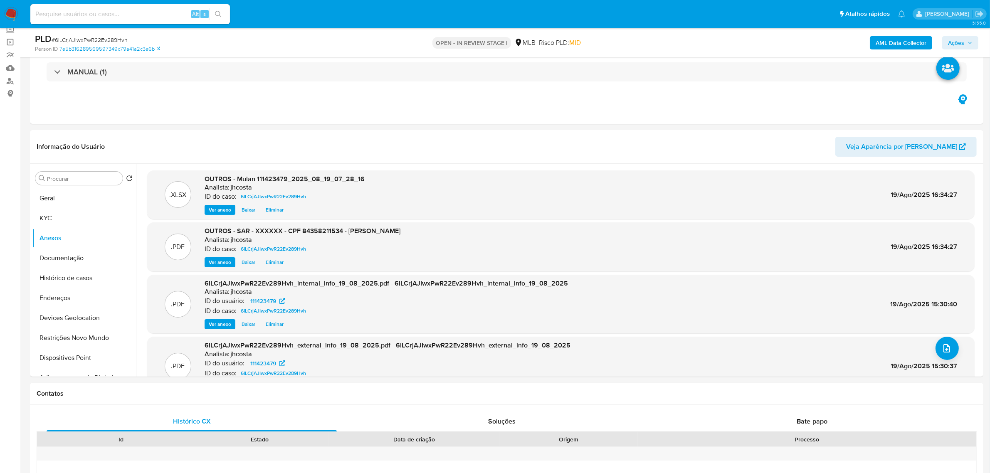
click at [955, 41] on span "Ações" at bounding box center [956, 42] width 16 height 13
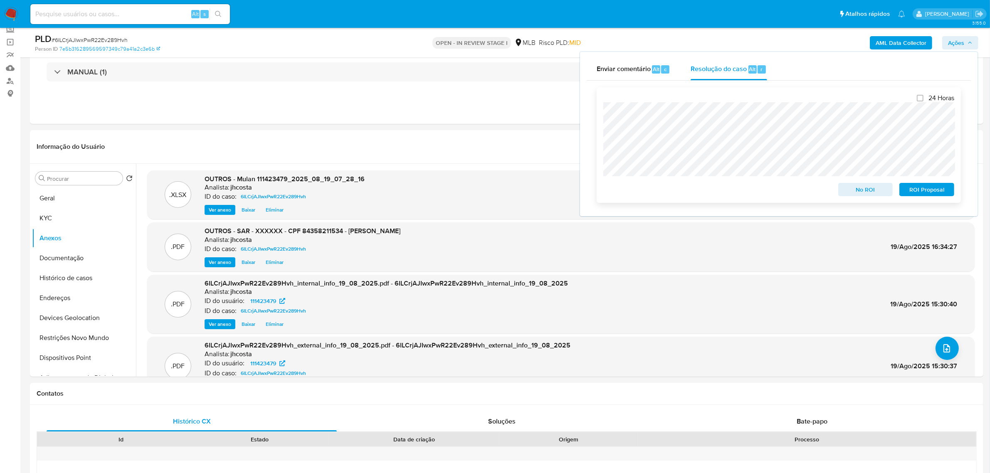
click at [939, 187] on span "ROI Proposal" at bounding box center [926, 190] width 43 height 12
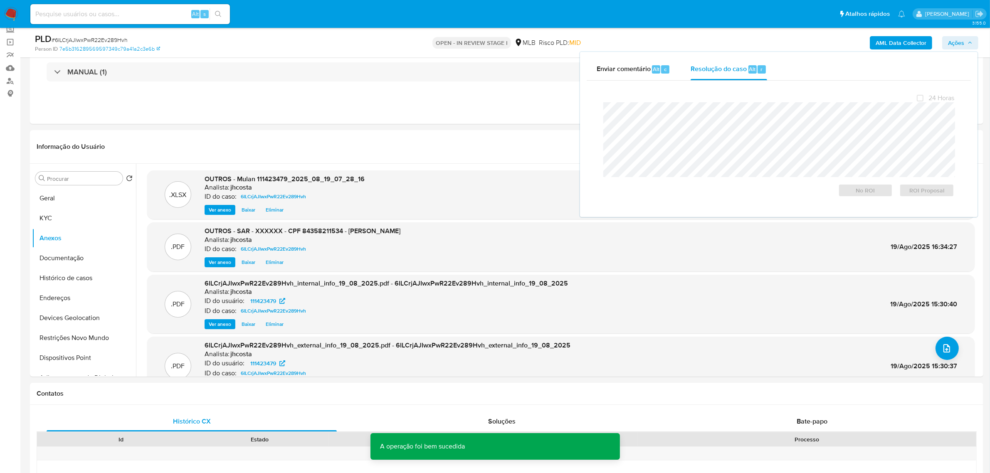
click at [81, 40] on span "# 6ILCrjAJIwxPwR22Ev289Hvh" at bounding box center [90, 40] width 76 height 8
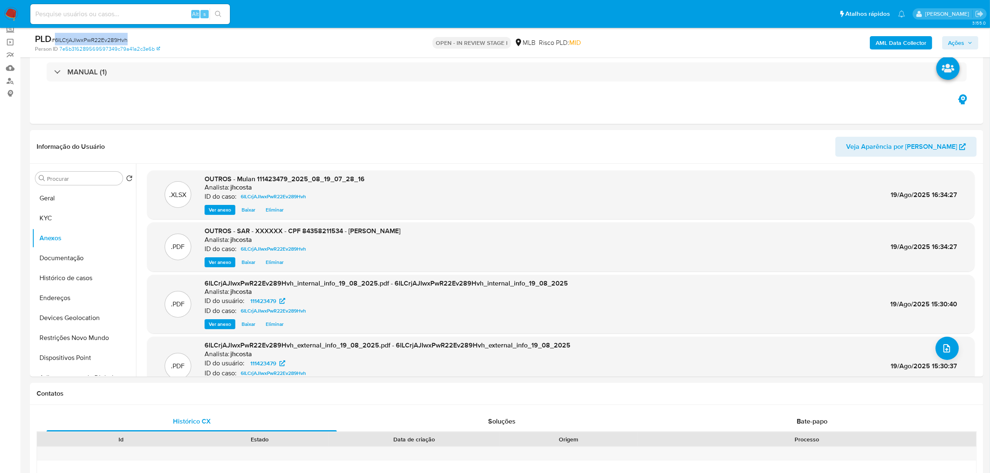
click at [81, 40] on span "# 6ILCrjAJIwxPwR22Ev289Hvh" at bounding box center [90, 40] width 76 height 8
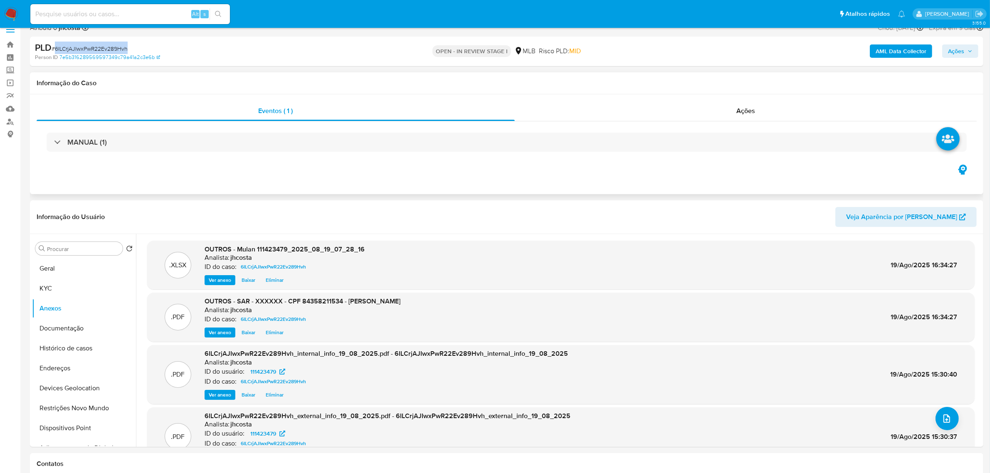
scroll to position [0, 0]
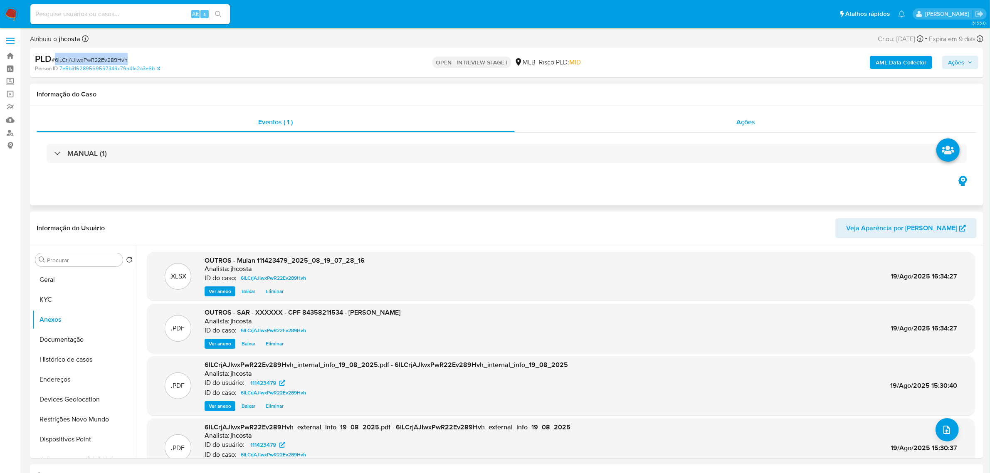
click at [731, 116] on div "Ações" at bounding box center [745, 122] width 462 height 20
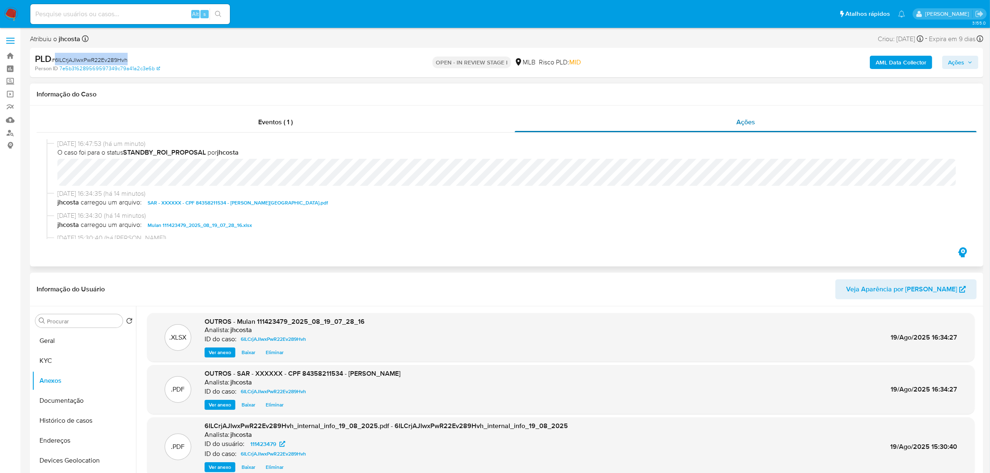
click at [726, 121] on div "Ações" at bounding box center [745, 122] width 462 height 20
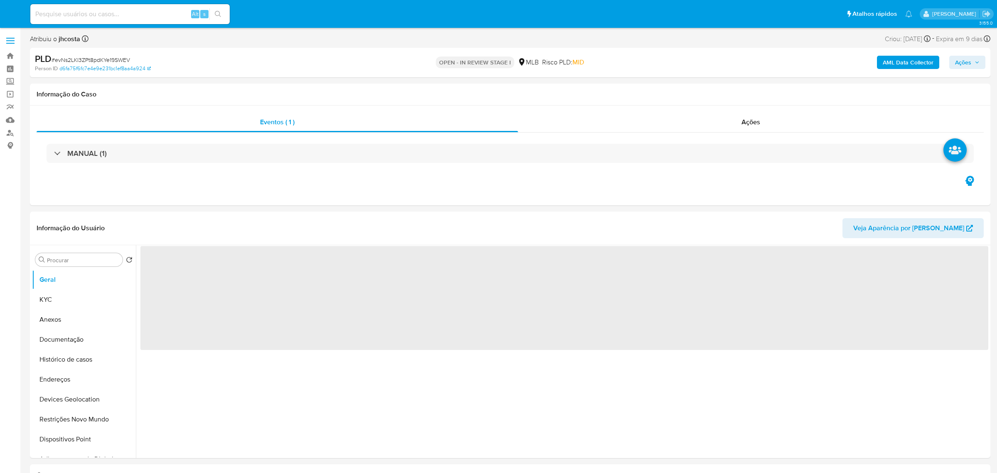
select select "10"
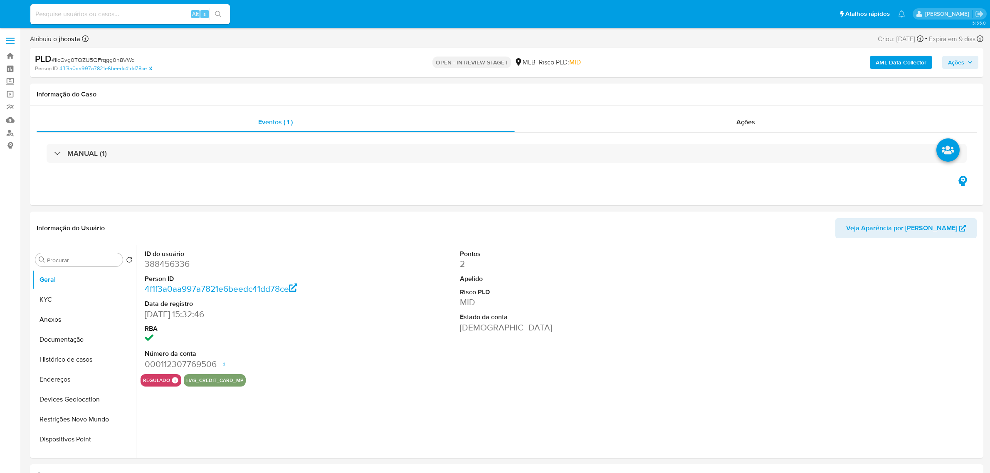
select select "10"
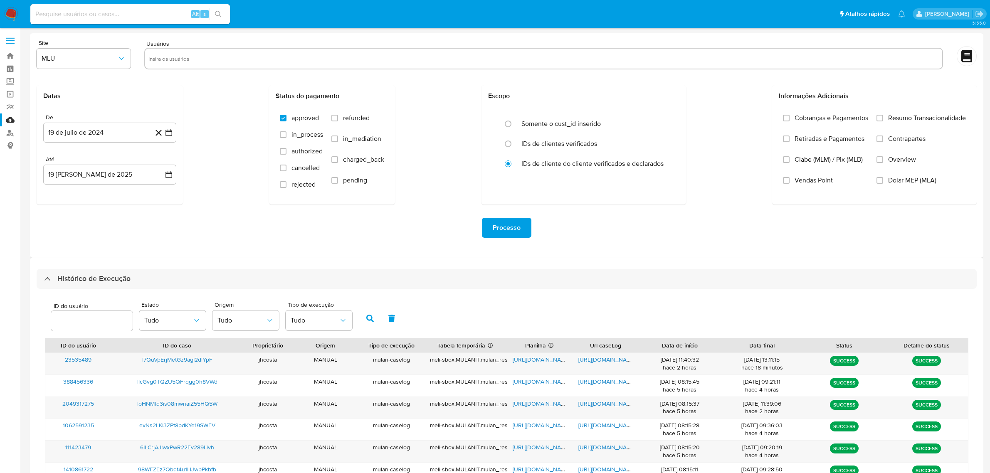
select select "10"
click at [15, 11] on img at bounding box center [11, 14] width 14 height 14
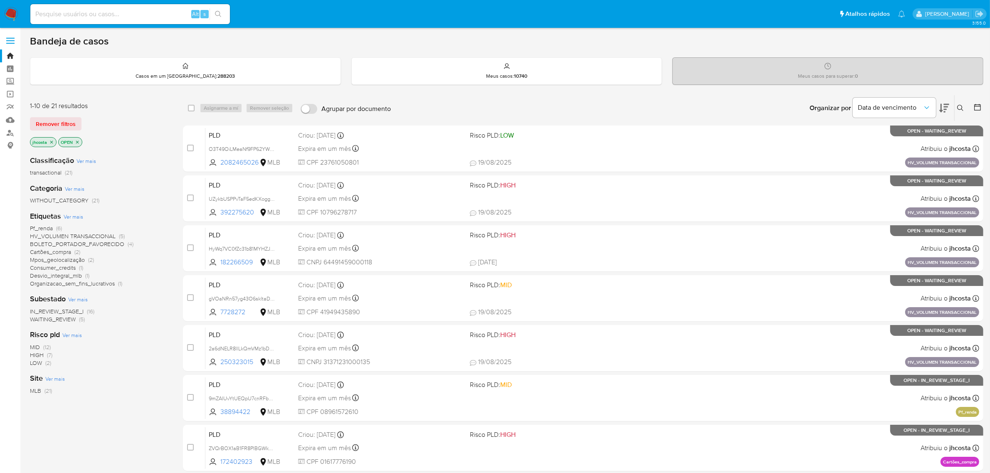
click at [86, 243] on span "BOLETO_PORTADOR_FAVORECIDO" at bounding box center [77, 244] width 94 height 8
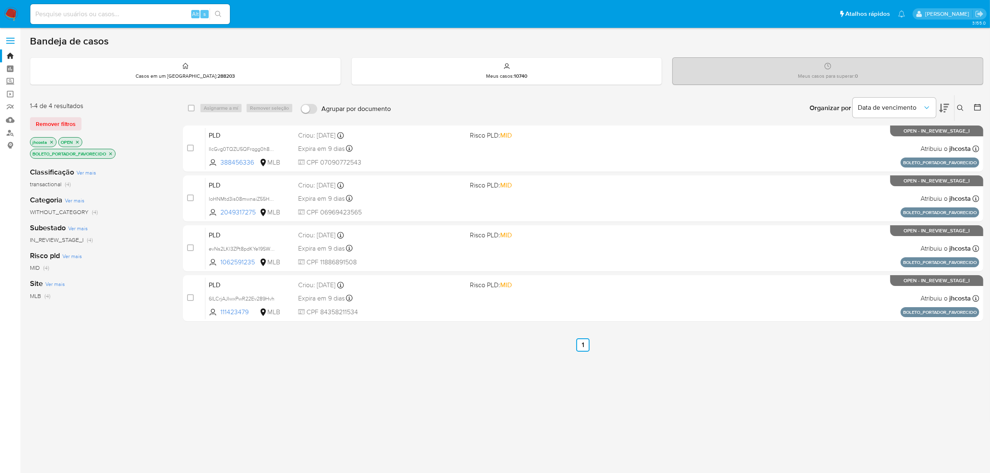
click at [53, 140] on icon "close-filter" at bounding box center [51, 142] width 5 height 5
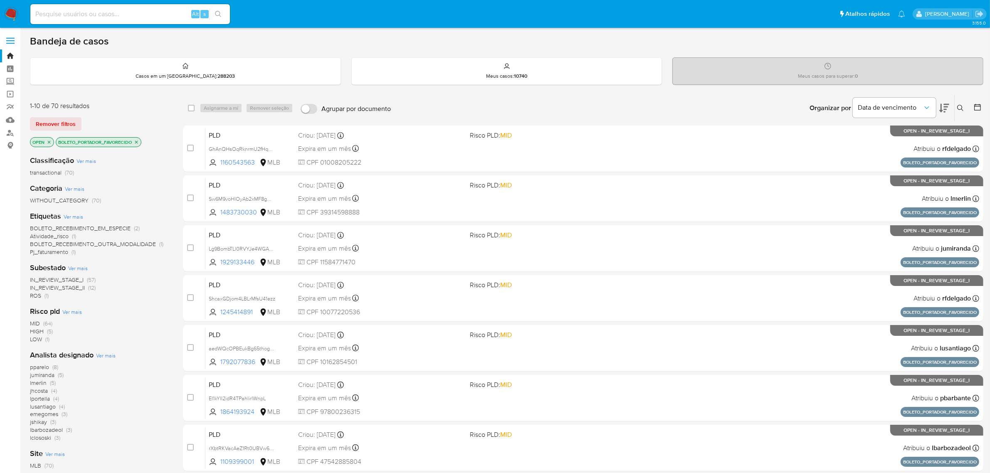
click at [49, 142] on icon "close-filter" at bounding box center [49, 142] width 5 height 5
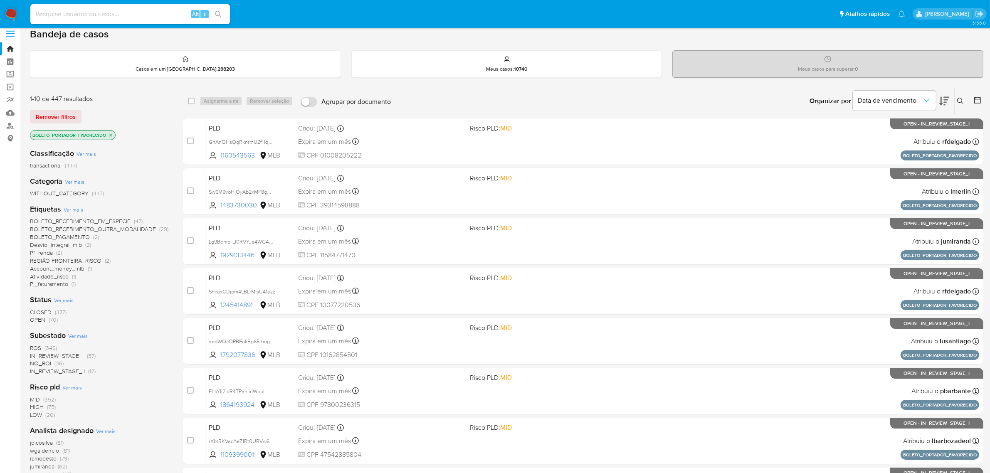
scroll to position [52, 0]
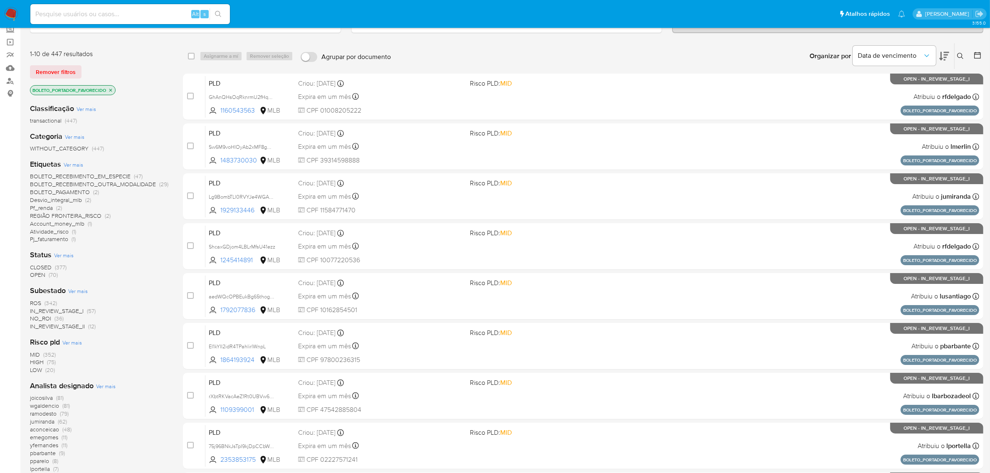
click at [37, 303] on span "ROS" at bounding box center [35, 303] width 11 height 8
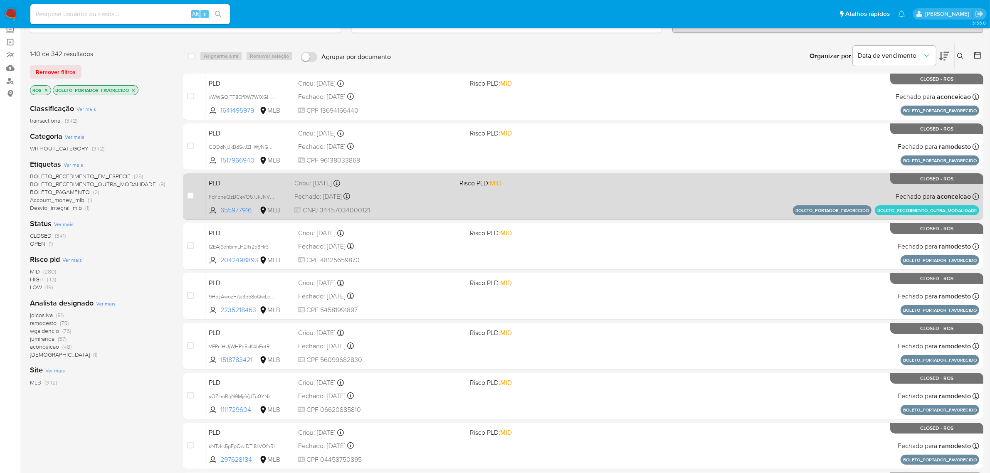
scroll to position [156, 0]
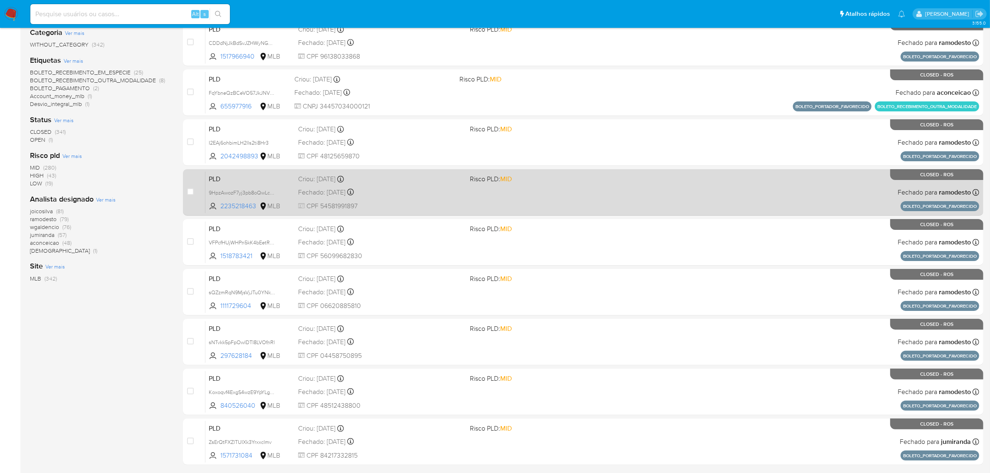
click at [454, 204] on span "CPF 54581991897" at bounding box center [380, 206] width 165 height 9
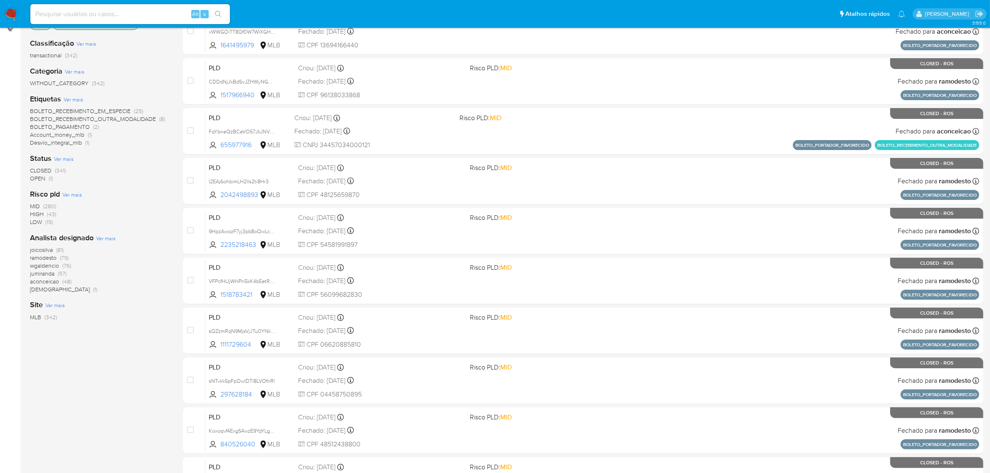
scroll to position [0, 0]
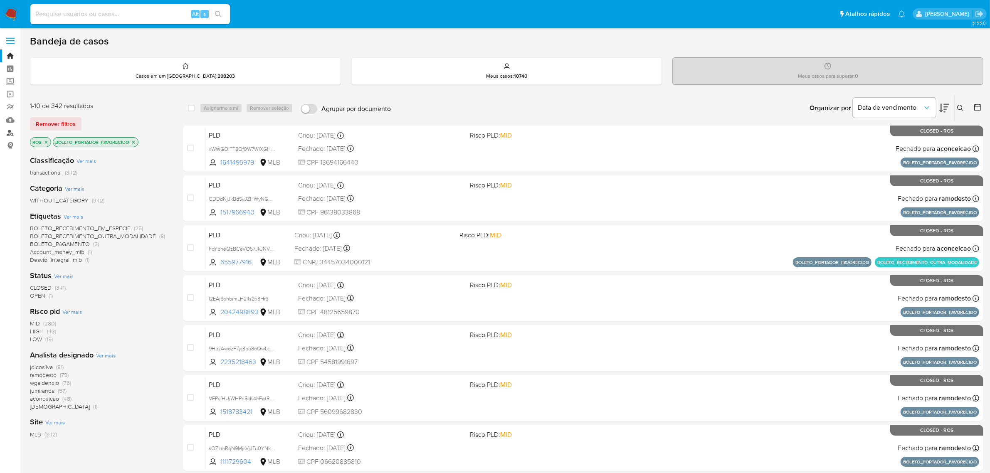
click at [10, 133] on link "Localizador de pessoas" at bounding box center [49, 132] width 99 height 13
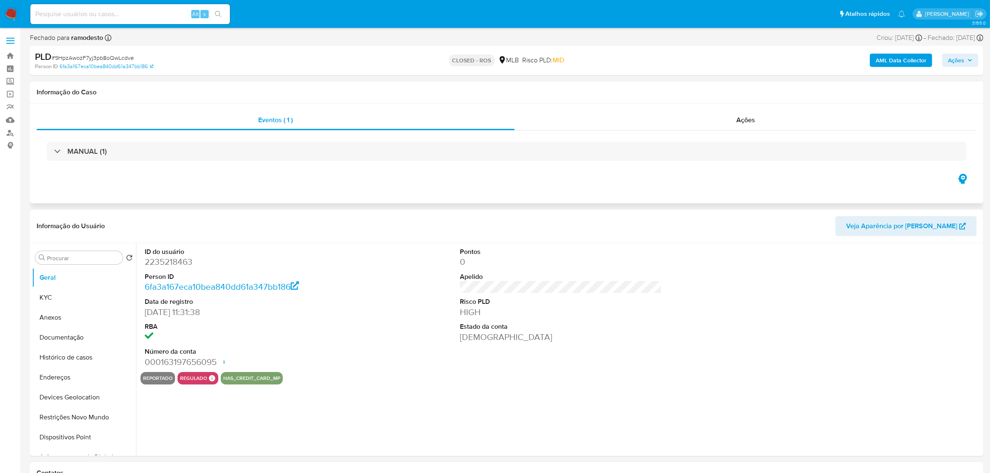
select select "10"
click at [74, 318] on button "Anexos" at bounding box center [80, 318] width 97 height 20
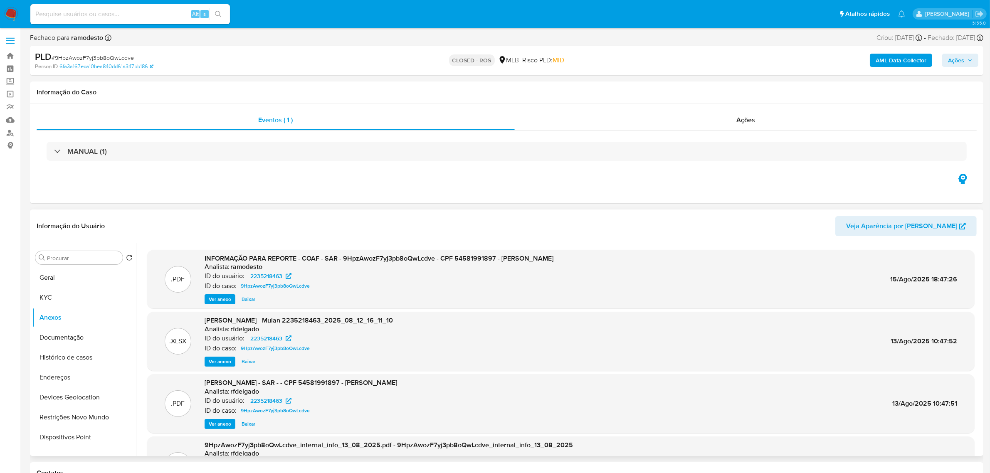
click at [222, 296] on span "Ver anexo" at bounding box center [220, 299] width 22 height 8
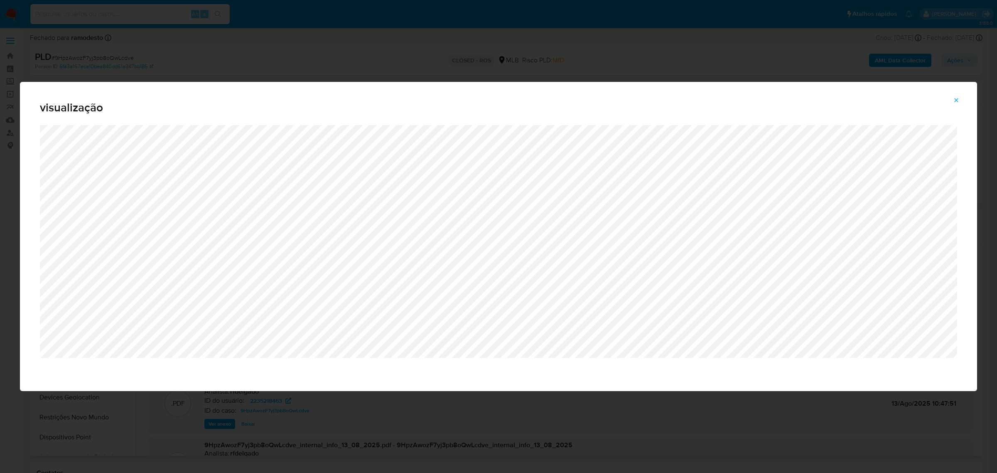
click at [958, 104] on span "Attachment preview" at bounding box center [956, 100] width 7 height 12
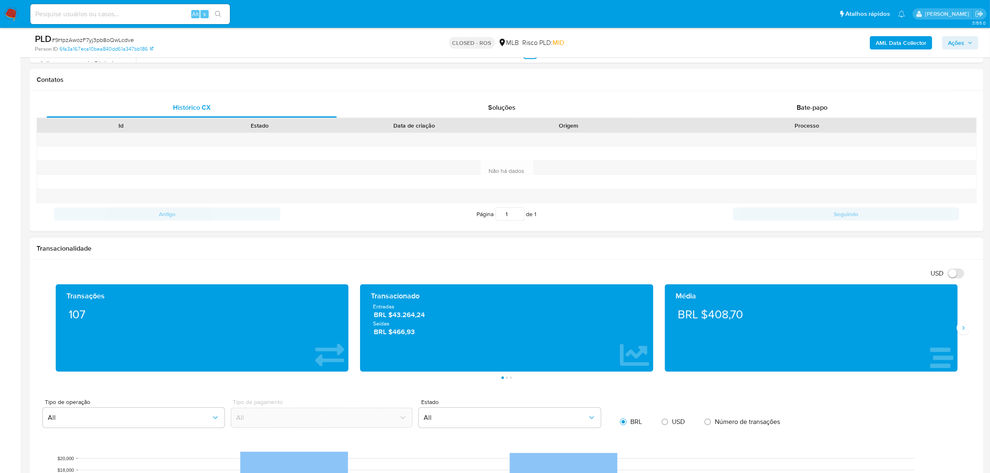
scroll to position [468, 0]
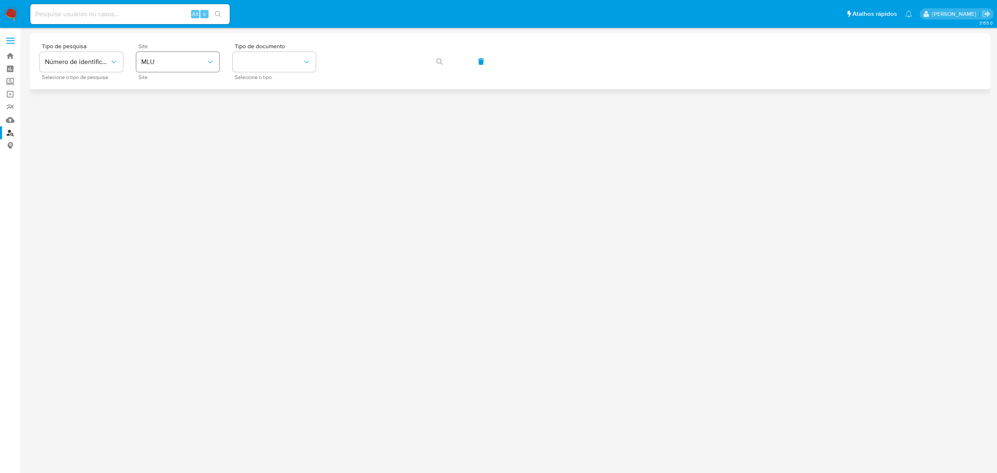
click at [180, 58] on span "MLU" at bounding box center [173, 62] width 65 height 8
click at [161, 118] on div "MLB" at bounding box center [175, 124] width 68 height 20
click at [276, 64] on button "identificationType" at bounding box center [274, 62] width 83 height 20
click at [273, 113] on div "CPF CPF" at bounding box center [272, 117] width 68 height 28
click at [439, 57] on span "button" at bounding box center [439, 61] width 7 height 18
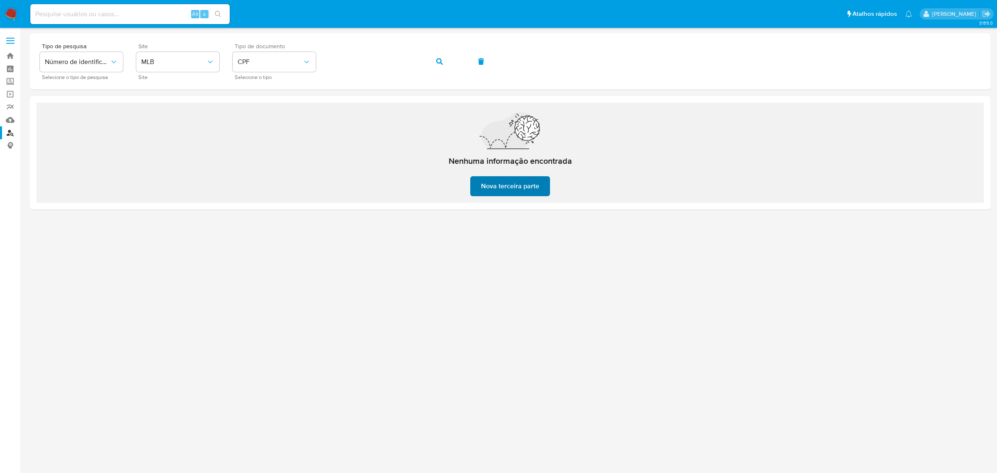
click at [516, 185] on span "Nova terceira parte" at bounding box center [510, 186] width 58 height 18
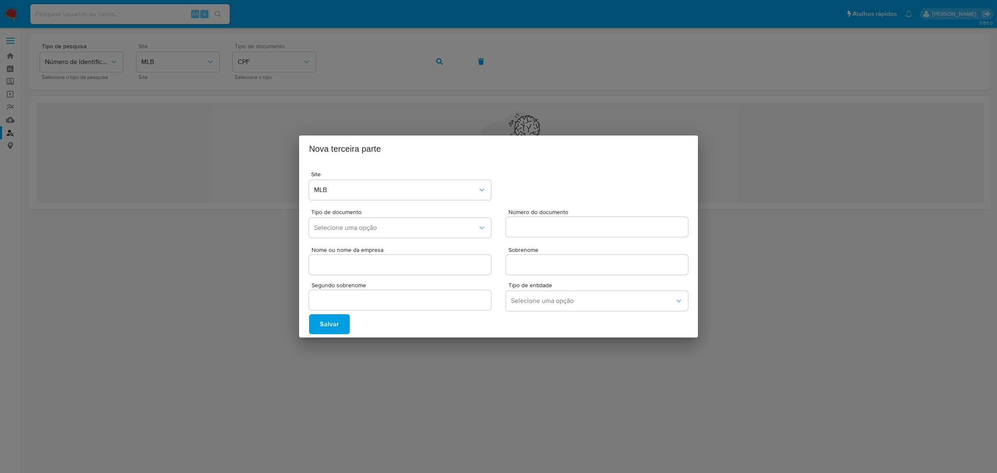
click at [234, 325] on div "Nova terceira parte Site MLB Tipo de documento Selecione uma opção Número do do…" at bounding box center [498, 236] width 997 height 473
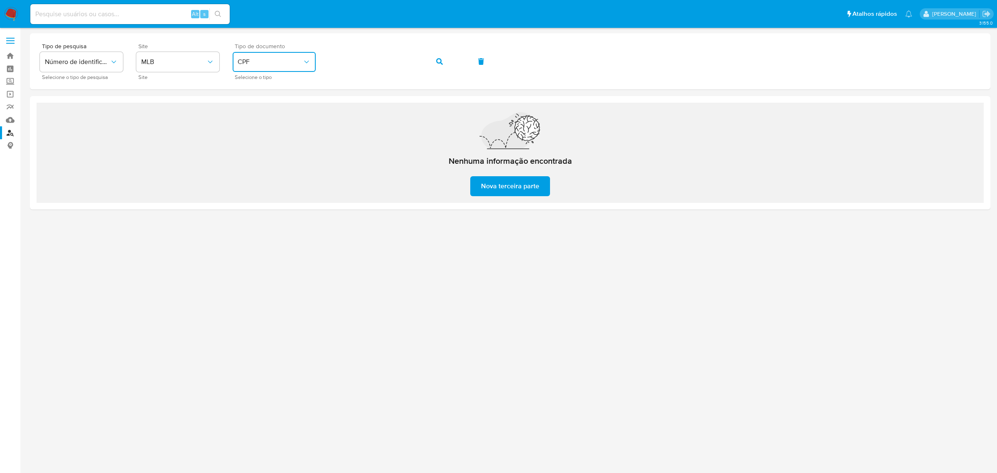
click at [276, 63] on span "CPF" at bounding box center [270, 62] width 65 height 8
click at [438, 62] on icon "button" at bounding box center [439, 61] width 7 height 7
click at [503, 188] on span "Nova terceira parte" at bounding box center [510, 186] width 58 height 18
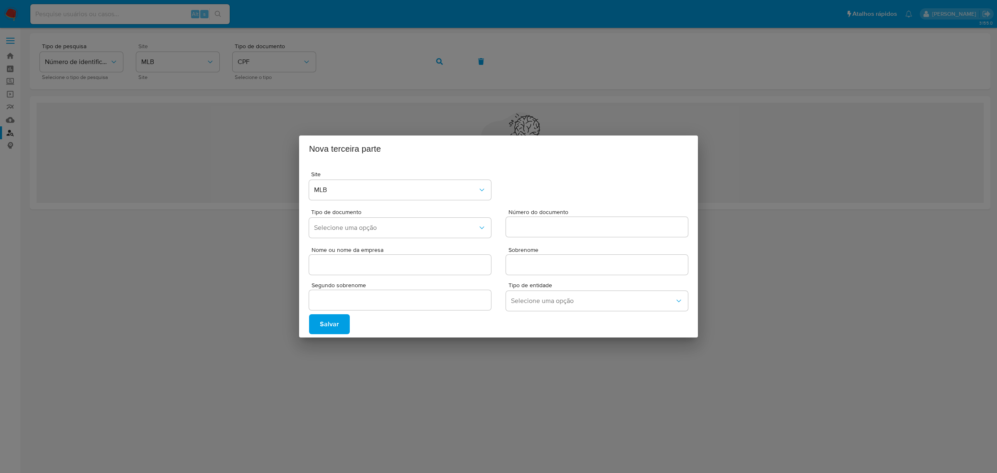
click at [389, 402] on div "Nova terceira parte Site MLB Tipo de documento Selecione uma opção Número do do…" at bounding box center [498, 236] width 997 height 473
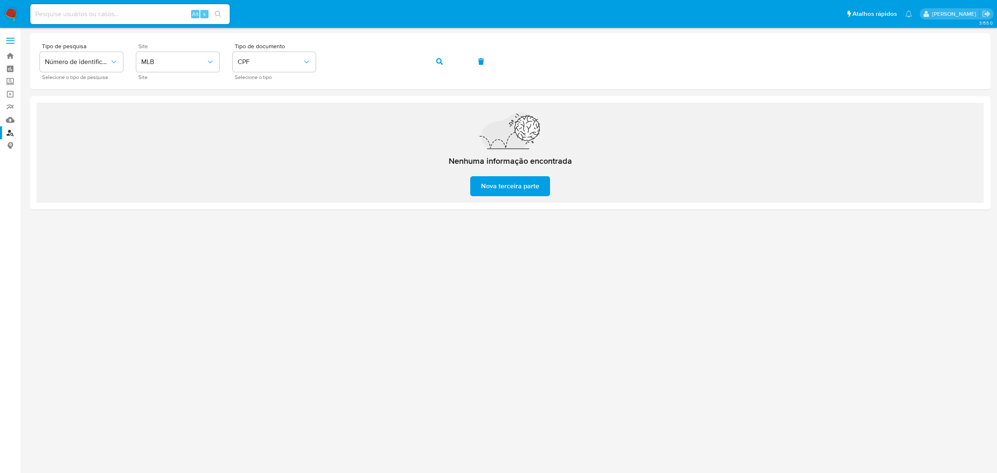
click at [11, 10] on img at bounding box center [11, 14] width 14 height 14
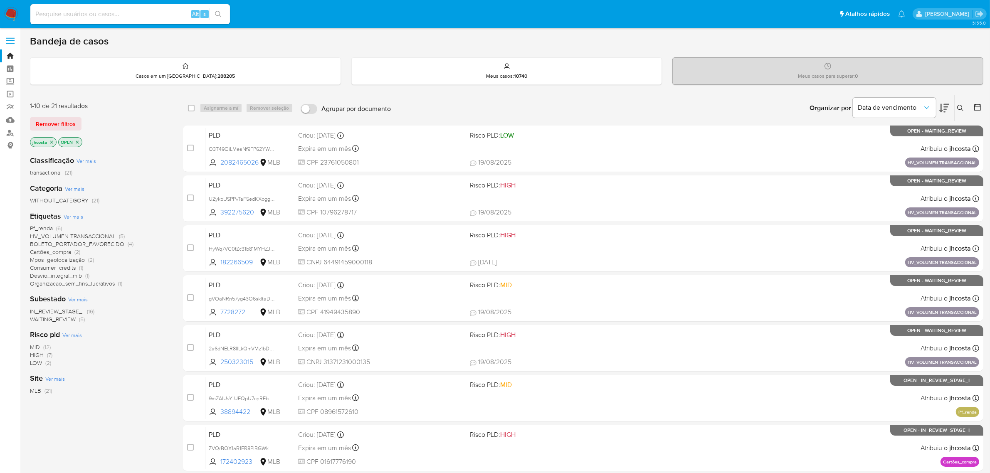
click at [104, 243] on span "BOLETO_PORTADOR_FAVORECIDO" at bounding box center [77, 244] width 94 height 8
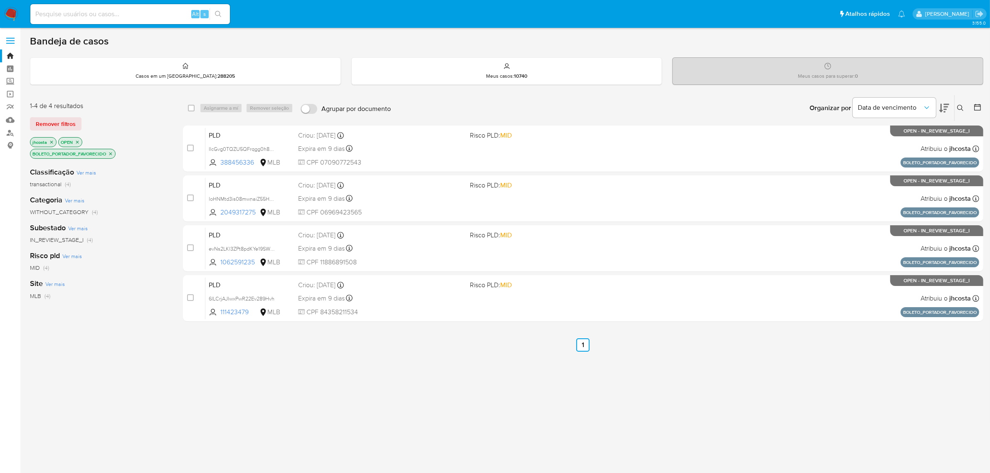
click at [51, 140] on icon "close-filter" at bounding box center [51, 141] width 3 height 3
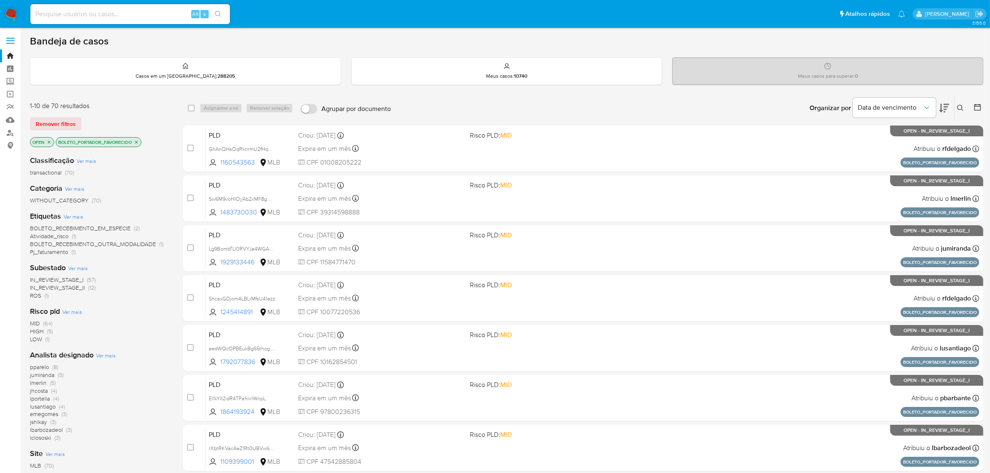
click at [51, 140] on icon "close-filter" at bounding box center [49, 142] width 5 height 5
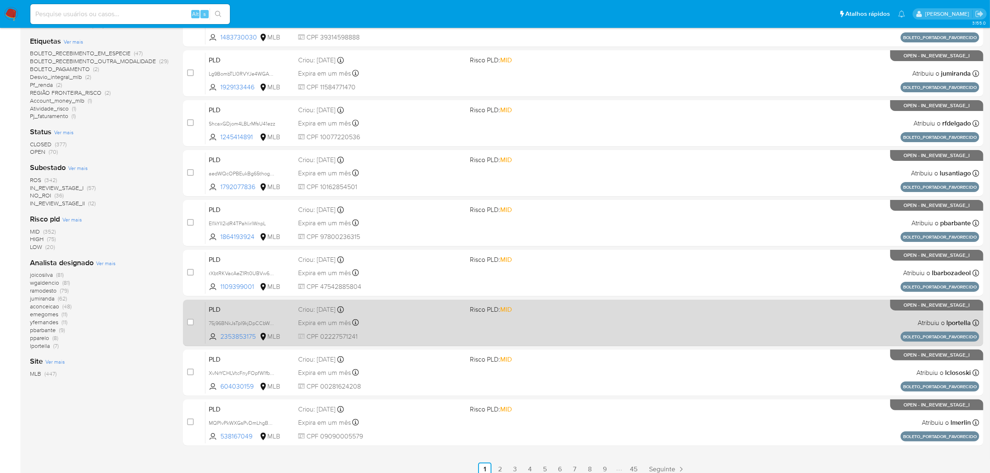
scroll to position [182, 0]
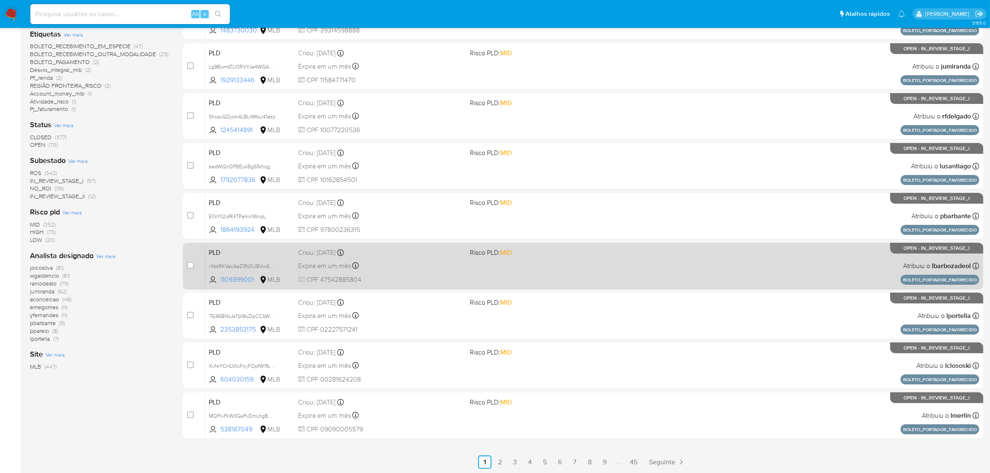
click at [643, 269] on div "PLD rXbtRKVacAeZ1Rt0UBVw6zRK 1109399001 MLB Risco PLD: MID Criou: 14/08/2025 Cr…" at bounding box center [591, 266] width 773 height 42
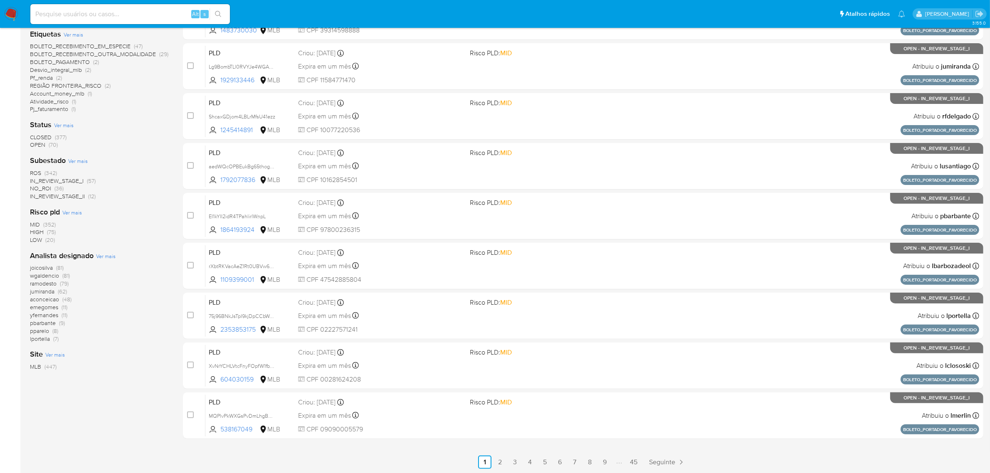
click at [37, 172] on span "ROS" at bounding box center [35, 173] width 11 height 8
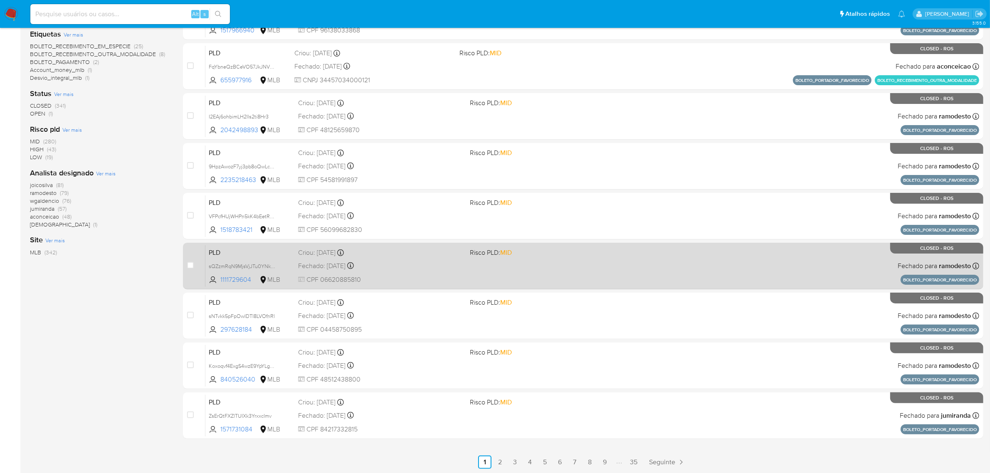
click at [504, 251] on span "MID" at bounding box center [506, 253] width 12 height 10
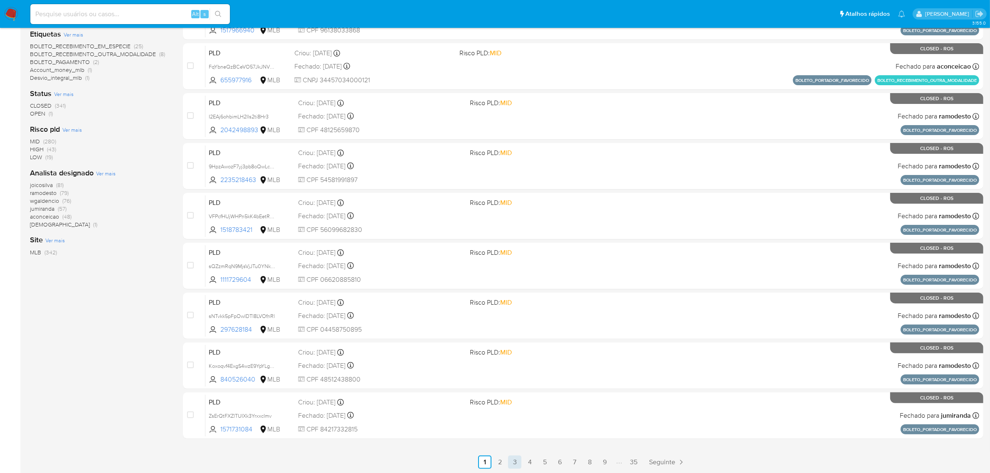
click at [516, 462] on link "3" at bounding box center [514, 461] width 13 height 13
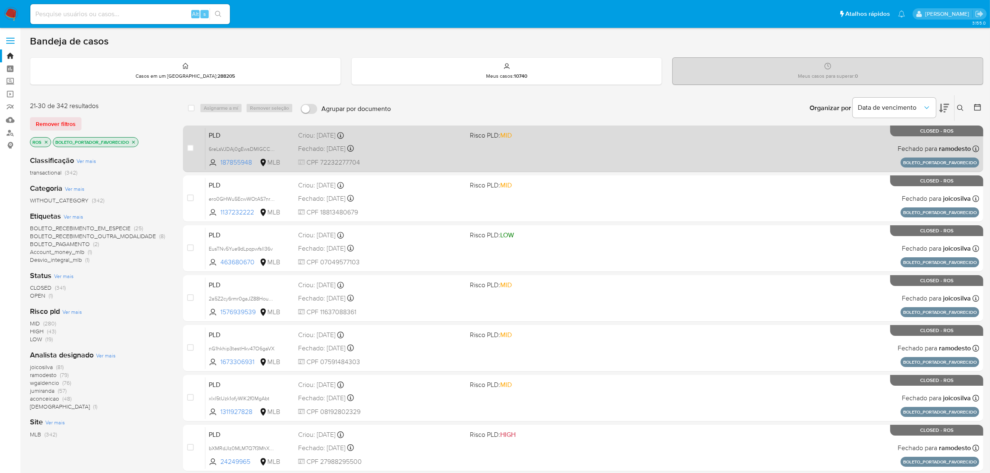
click at [465, 148] on div "PLD 6reLsVJDAj0gEwsDMIGCCqqC 187855948 MLB Risco PLD: MID Criou: 14/07/2025 Cri…" at bounding box center [591, 149] width 773 height 42
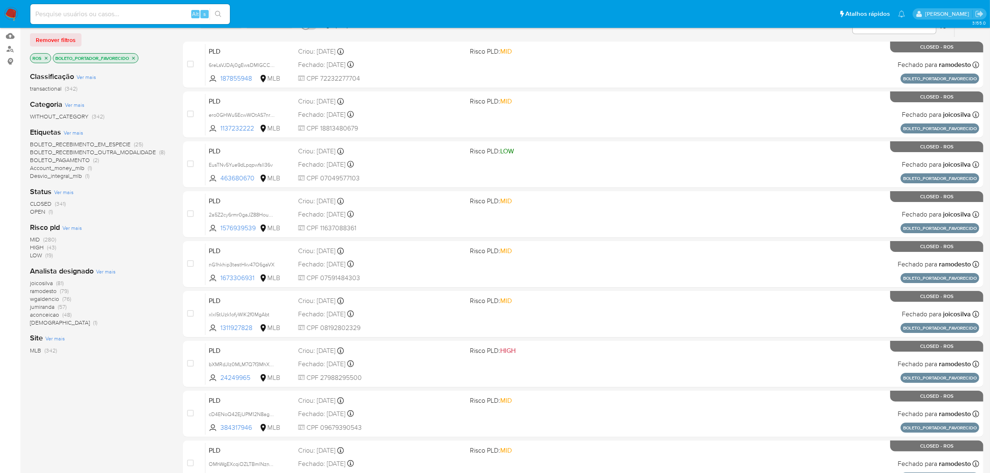
scroll to position [104, 0]
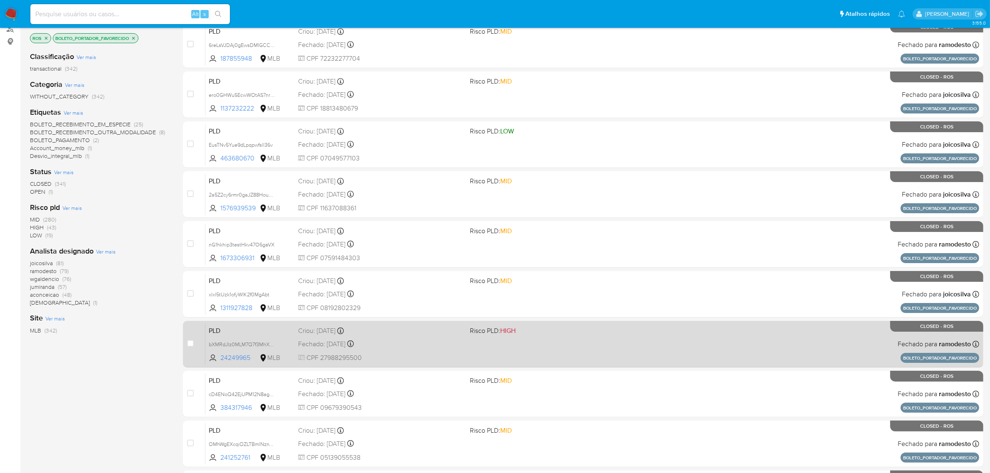
click at [609, 340] on div "PLD bXMRdJIz0MLM7Q7f3MhX2vzq 24249965 MLB Risco PLD: HIGH Criou: 14/07/2025 Cri…" at bounding box center [591, 344] width 773 height 42
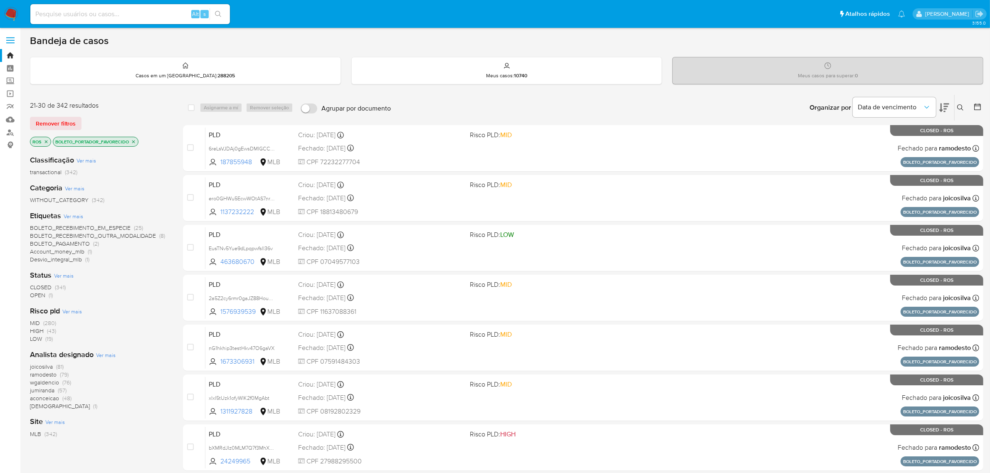
scroll to position [0, 0]
click at [13, 11] on img at bounding box center [11, 14] width 14 height 14
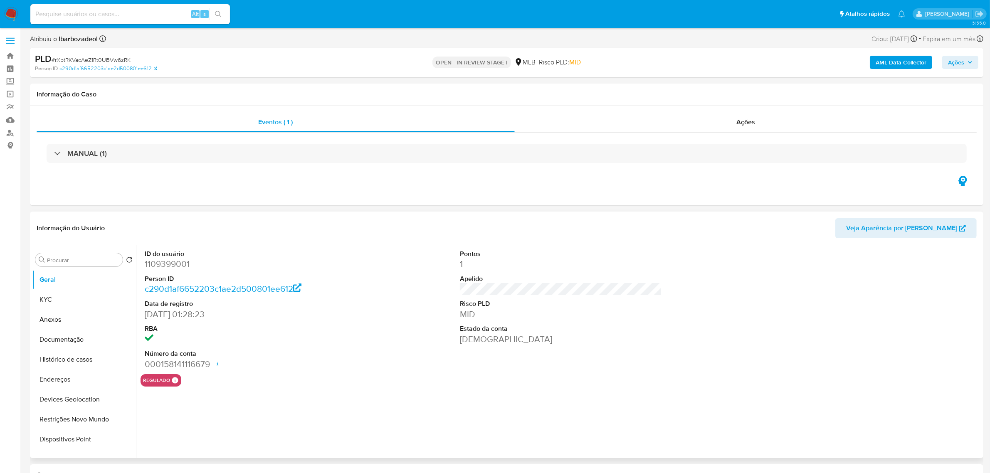
select select "10"
click at [82, 356] on button "Histórico de casos" at bounding box center [80, 360] width 97 height 20
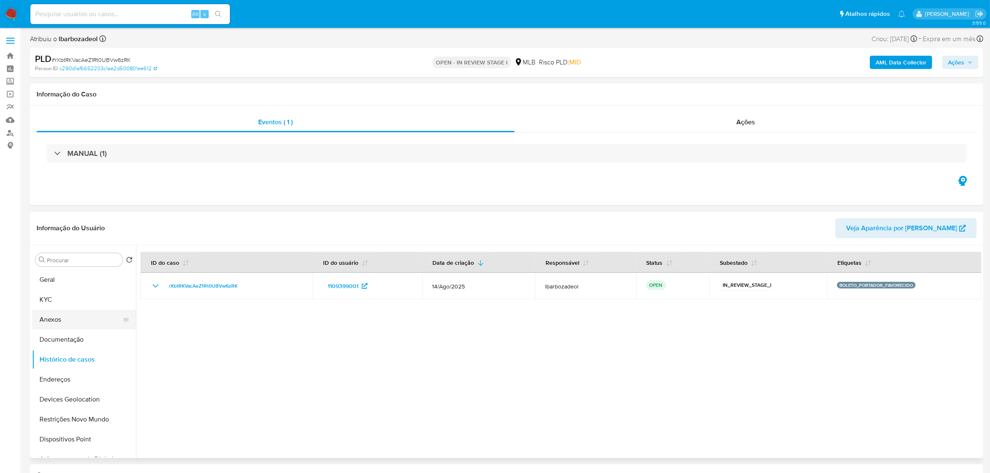
click at [46, 325] on button "Anexos" at bounding box center [80, 320] width 97 height 20
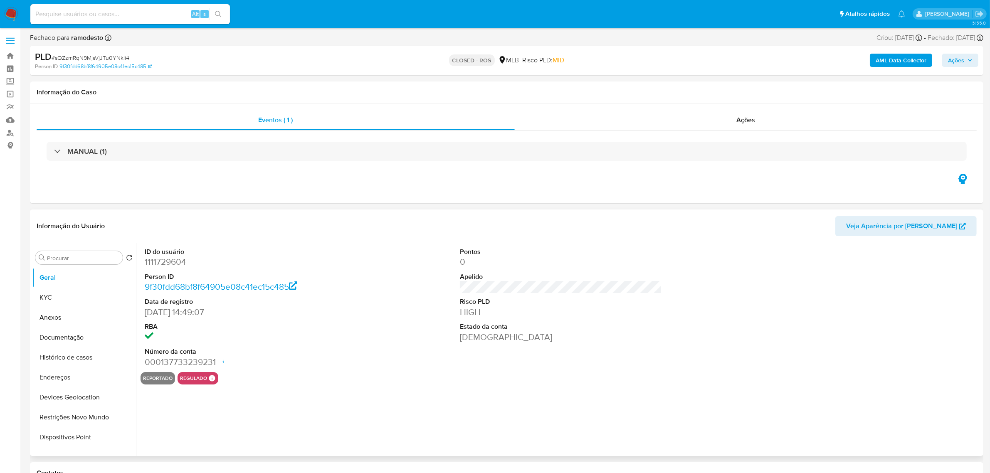
select select "10"
click at [64, 321] on button "Anexos" at bounding box center [80, 318] width 97 height 20
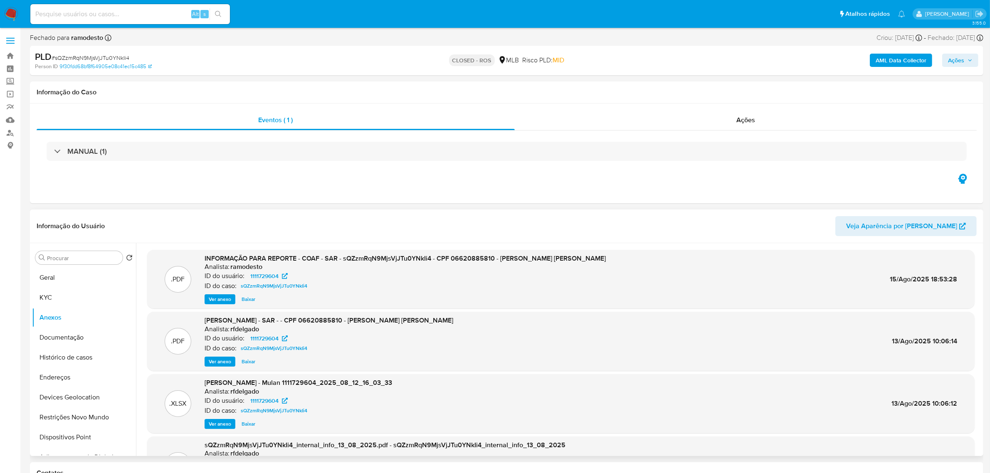
click at [215, 296] on span "Ver anexo" at bounding box center [220, 299] width 22 height 8
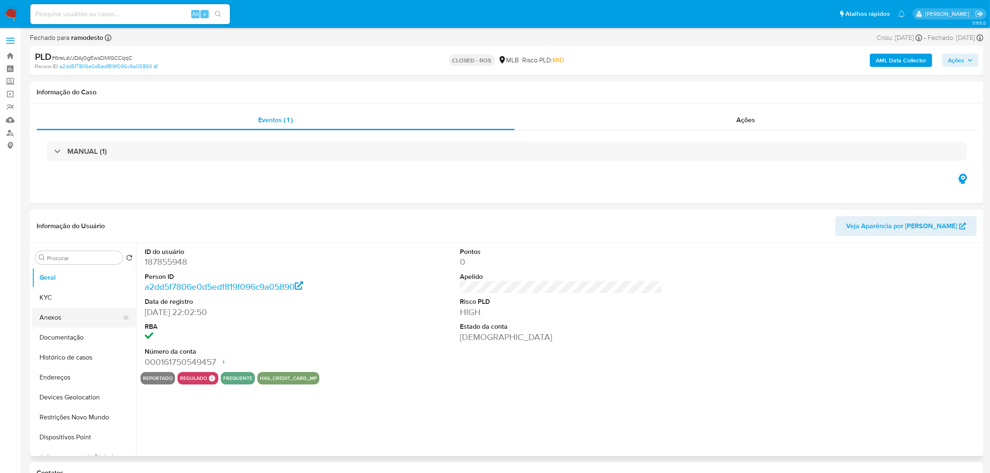
select select "10"
click at [64, 320] on button "Anexos" at bounding box center [80, 318] width 97 height 20
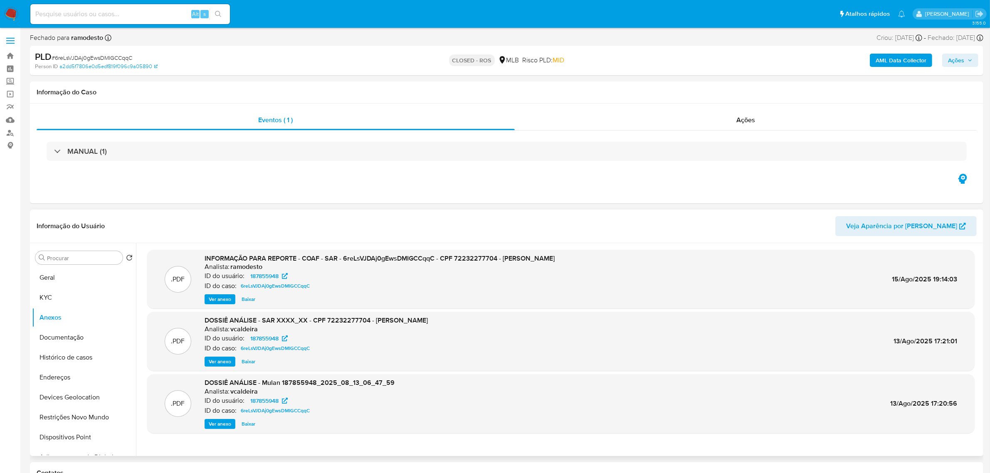
click at [214, 307] on div ".PDF INFORMAÇÃO PARA REPORTE - COAF - SAR - 6reLsVJDAj0gEwsDMIGCCqqC - CPF 7223…" at bounding box center [560, 279] width 827 height 59
click at [215, 302] on span "Ver anexo" at bounding box center [220, 299] width 22 height 8
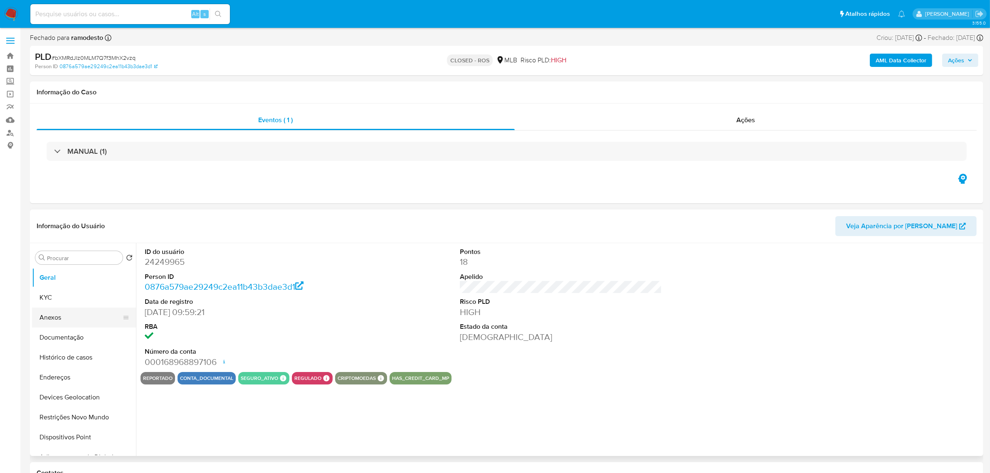
click at [69, 315] on button "Anexos" at bounding box center [80, 318] width 97 height 20
select select "10"
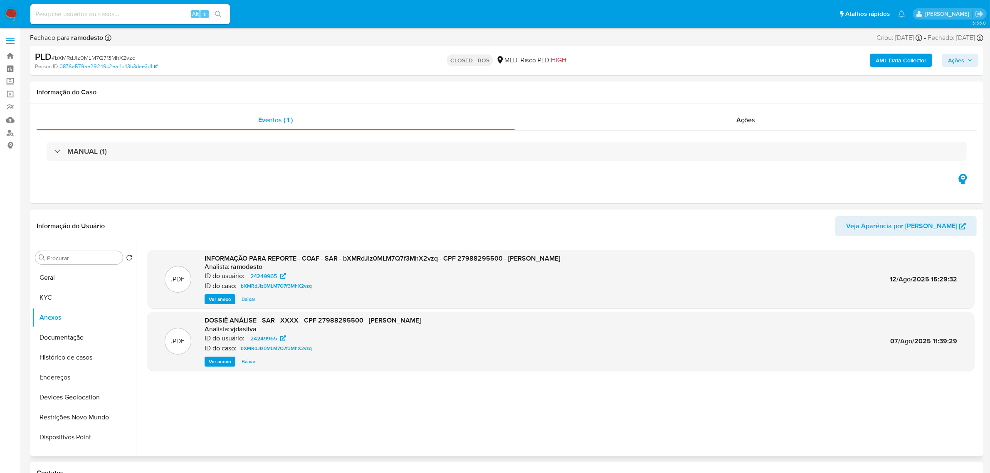
click at [219, 300] on span "Ver anexo" at bounding box center [220, 299] width 22 height 8
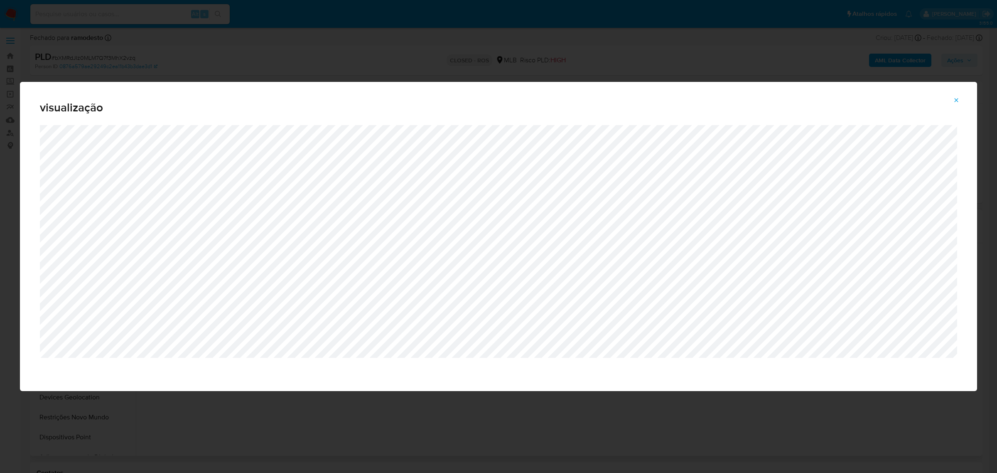
click at [148, 17] on div "visualização" at bounding box center [498, 236] width 997 height 473
click at [140, 13] on div "visualização" at bounding box center [498, 236] width 997 height 473
click at [957, 103] on icon "Attachment preview" at bounding box center [956, 100] width 7 height 7
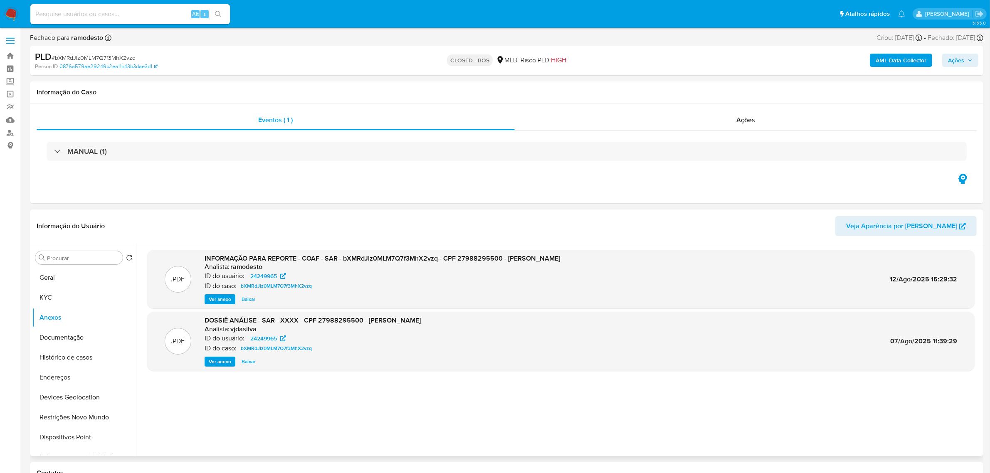
click at [133, 17] on input at bounding box center [129, 14] width 199 height 11
paste input "1e616883edad8f3b383828f7c1b046b5"
type input "1e616883edad8f3b383828f7c1b046b5"
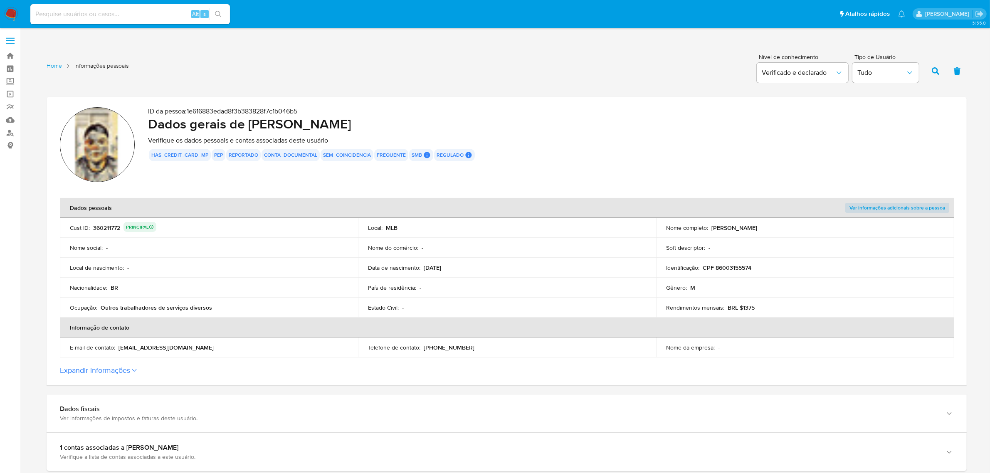
drag, startPoint x: 712, startPoint y: 229, endPoint x: 784, endPoint y: 222, distance: 72.2
click at [784, 222] on td "Nome completo : [PERSON_NAME]" at bounding box center [805, 228] width 298 height 20
click at [732, 267] on p "CPF 86003155574" at bounding box center [726, 267] width 49 height 7
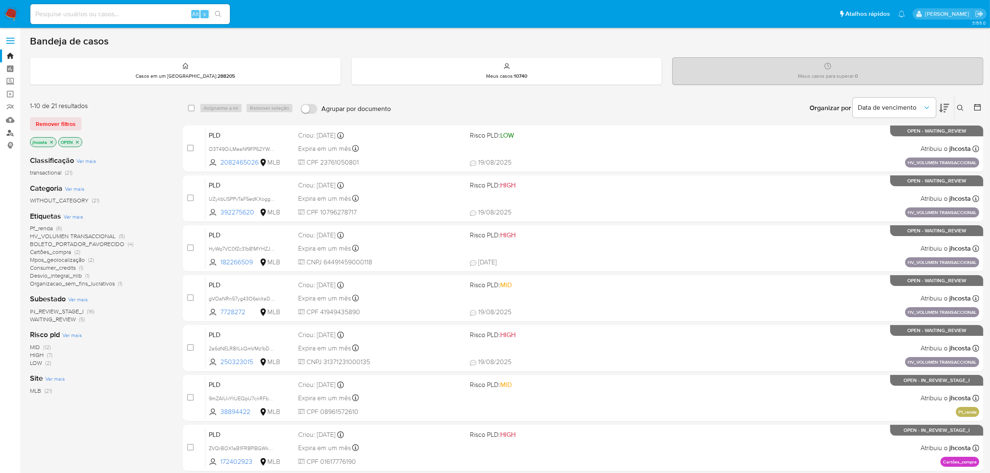
click at [9, 134] on link "Localizador de pessoas" at bounding box center [49, 132] width 99 height 13
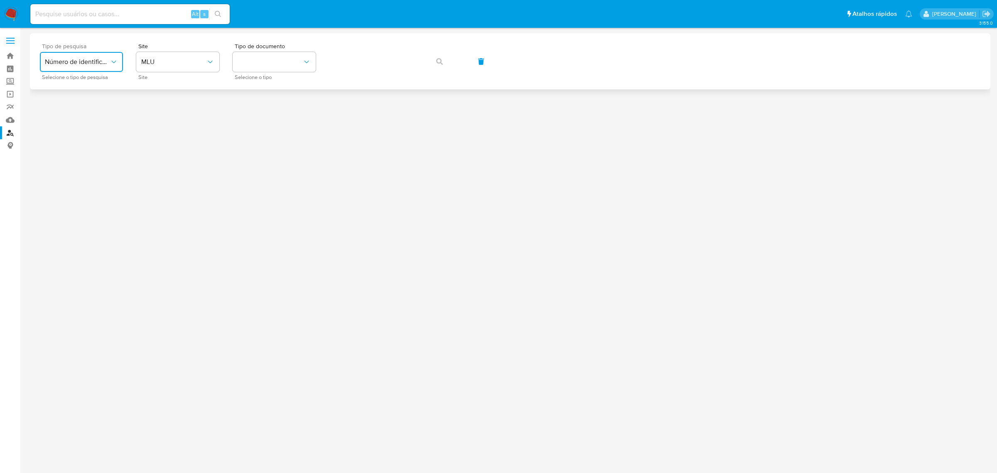
click at [108, 62] on span "Número de identificação" at bounding box center [77, 62] width 65 height 8
click at [277, 60] on button "identificationType" at bounding box center [274, 62] width 83 height 20
click at [433, 57] on div "Tipo de pesquisa Número de identificação Selecione o tipo de pesquisa Site MLU …" at bounding box center [510, 61] width 941 height 36
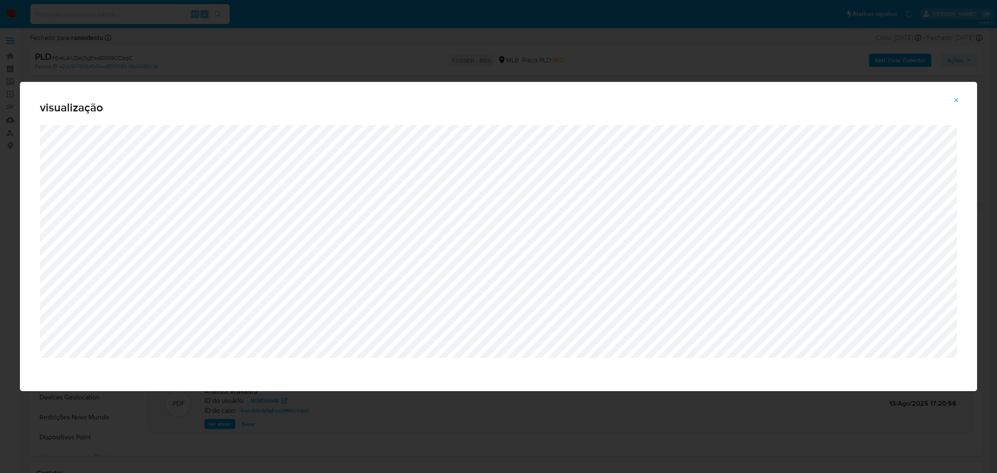
select select "10"
click at [957, 101] on icon "Attachment preview" at bounding box center [957, 100] width 4 height 4
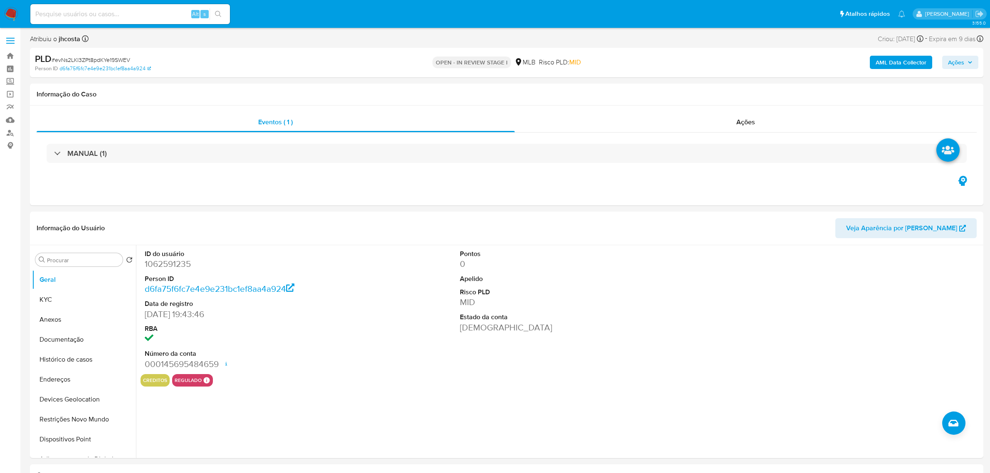
select select "10"
click at [170, 263] on dd "1062591235" at bounding box center [246, 264] width 202 height 12
copy dd "1062591235"
click at [354, 267] on div "ID do usuário 1062591235 Person ID d6fa75f6fc7e4e9e231bc1ef8aa4a924 Data de reg…" at bounding box center [560, 309] width 840 height 129
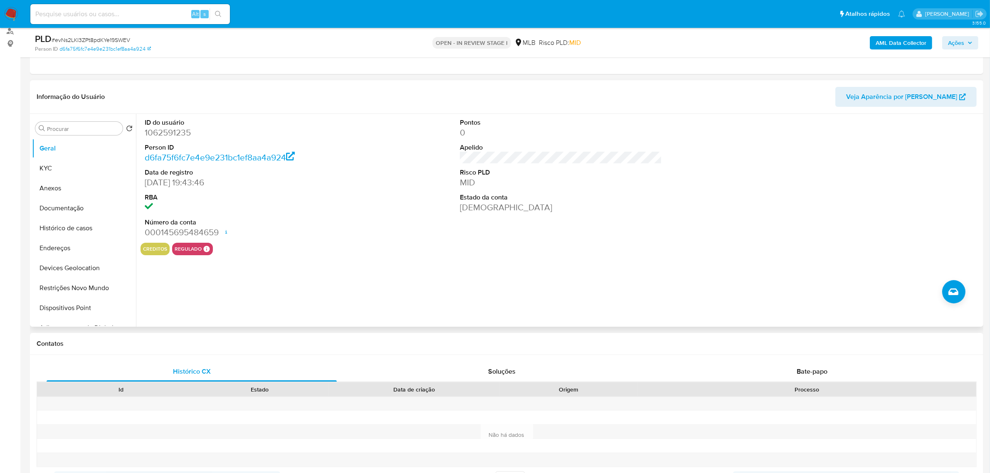
scroll to position [104, 0]
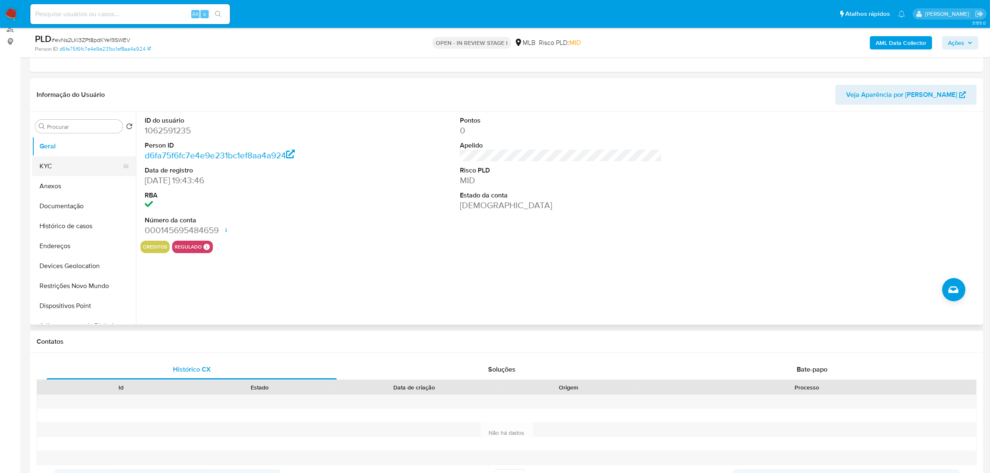
click at [71, 172] on button "KYC" at bounding box center [80, 166] width 97 height 20
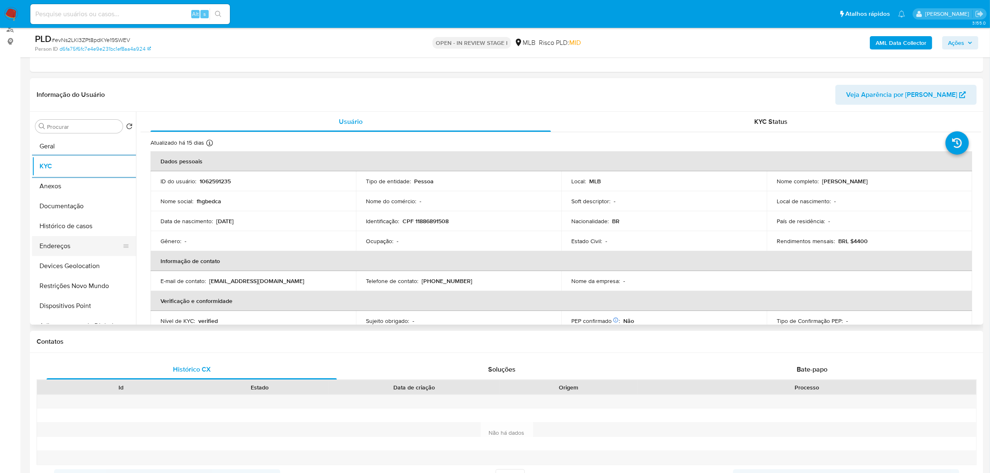
click at [64, 244] on button "Endereços" at bounding box center [80, 246] width 97 height 20
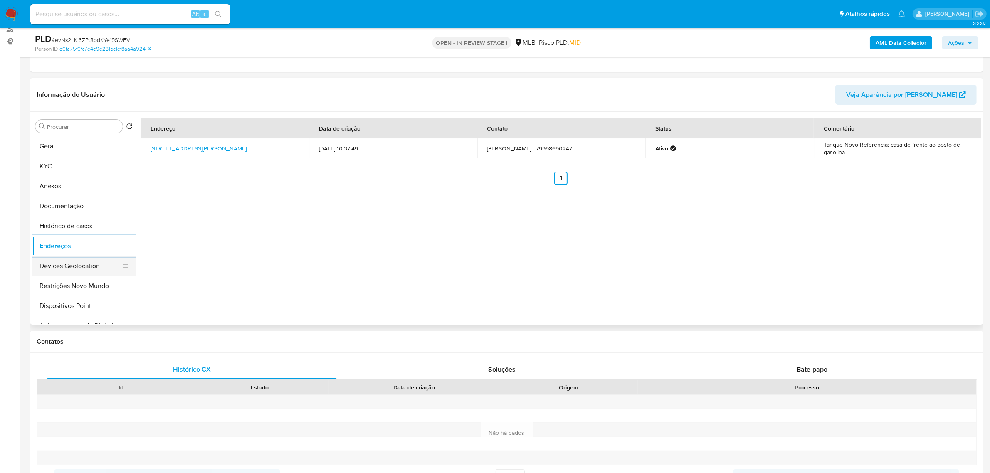
click at [84, 266] on button "Devices Geolocation" at bounding box center [80, 266] width 97 height 20
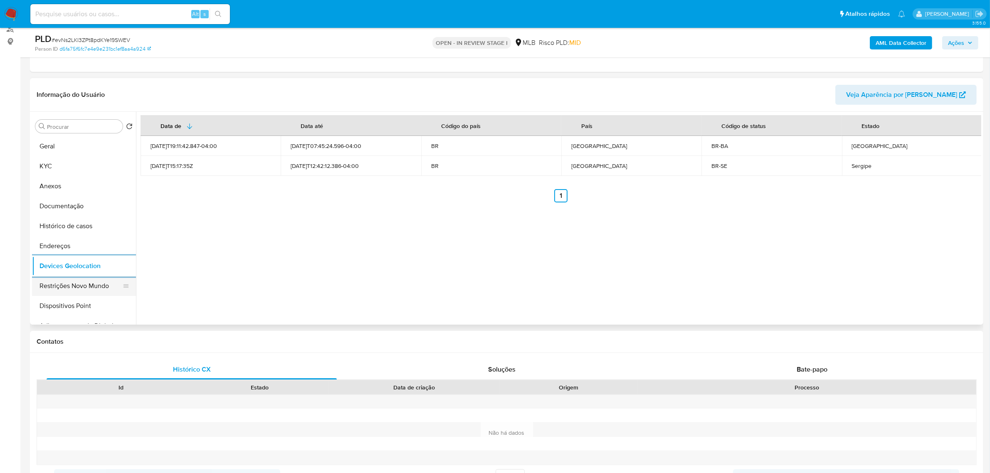
click at [52, 290] on button "Restrições Novo Mundo" at bounding box center [80, 286] width 97 height 20
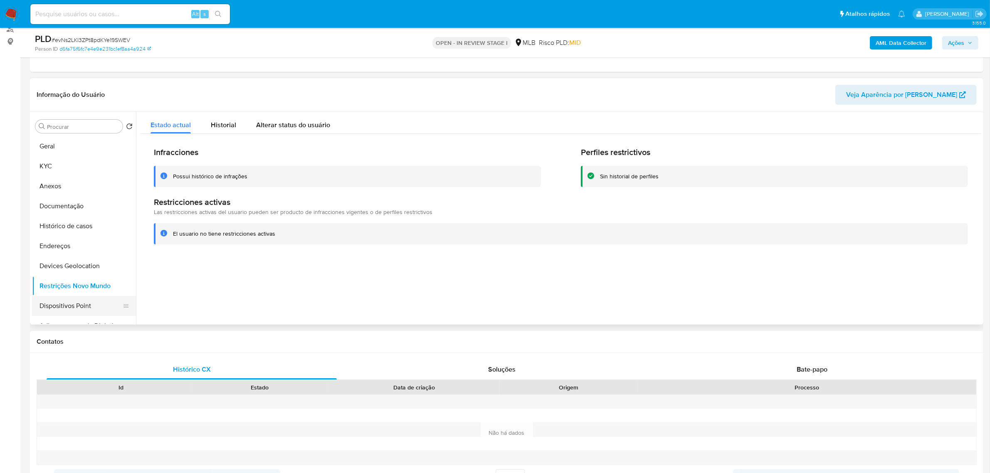
click at [60, 304] on button "Dispositivos Point" at bounding box center [80, 306] width 97 height 20
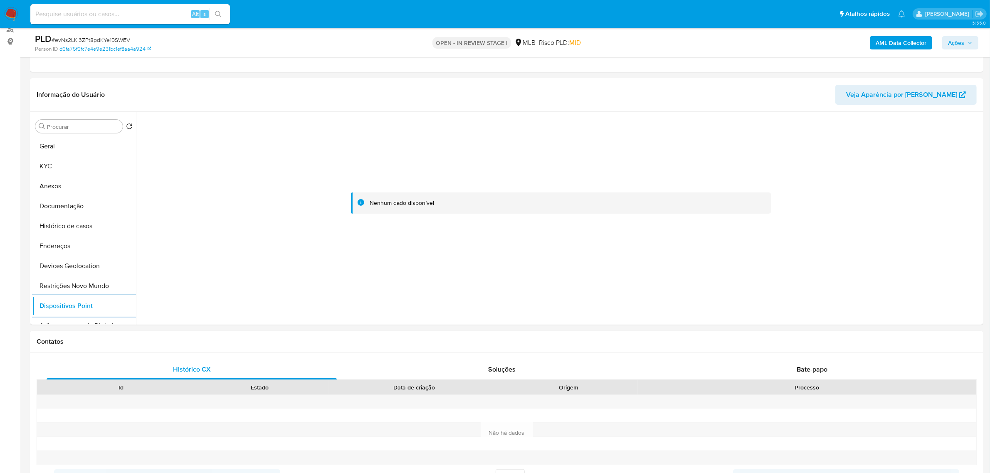
click at [916, 47] on b "AML Data Collector" at bounding box center [900, 42] width 51 height 13
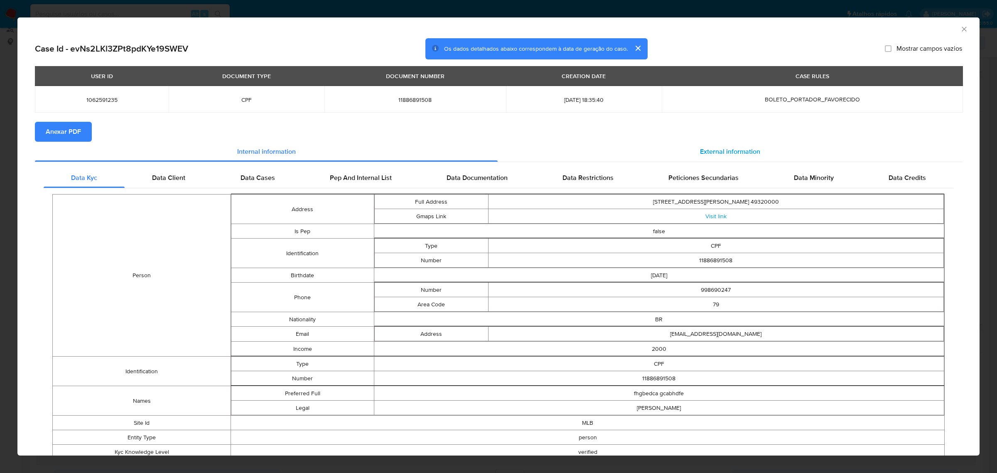
click at [716, 157] on div "External information" at bounding box center [730, 152] width 465 height 20
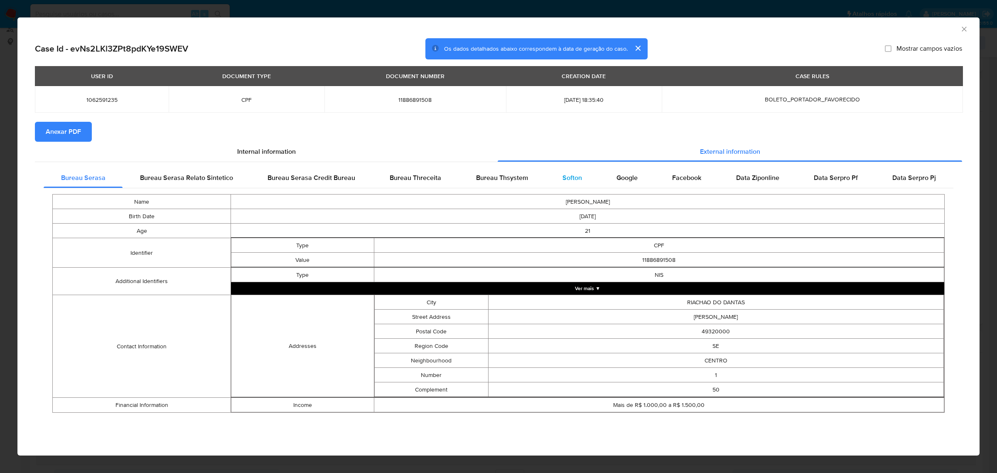
click at [577, 177] on span "Softon" at bounding box center [573, 178] width 20 height 10
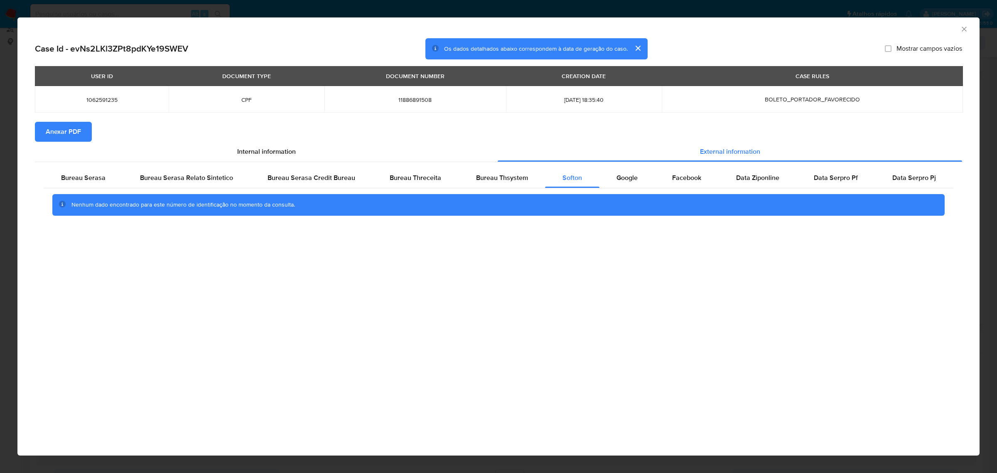
click at [78, 136] on span "Anexar PDF" at bounding box center [63, 132] width 35 height 18
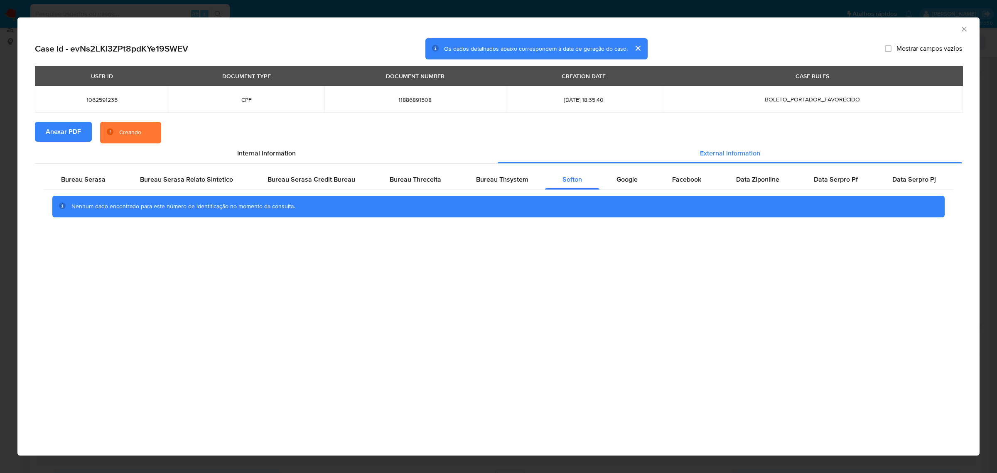
click at [652, 5] on div "AML Data Collector Case Id - evNs2LKl3ZPt8pdKYe19SWEV Os dados detalhados abaix…" at bounding box center [498, 236] width 997 height 473
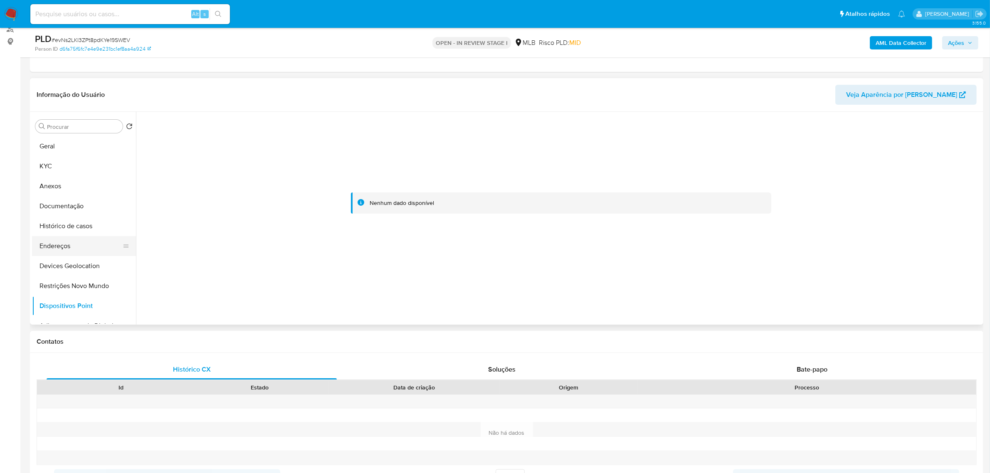
click at [46, 241] on button "Endereços" at bounding box center [80, 246] width 97 height 20
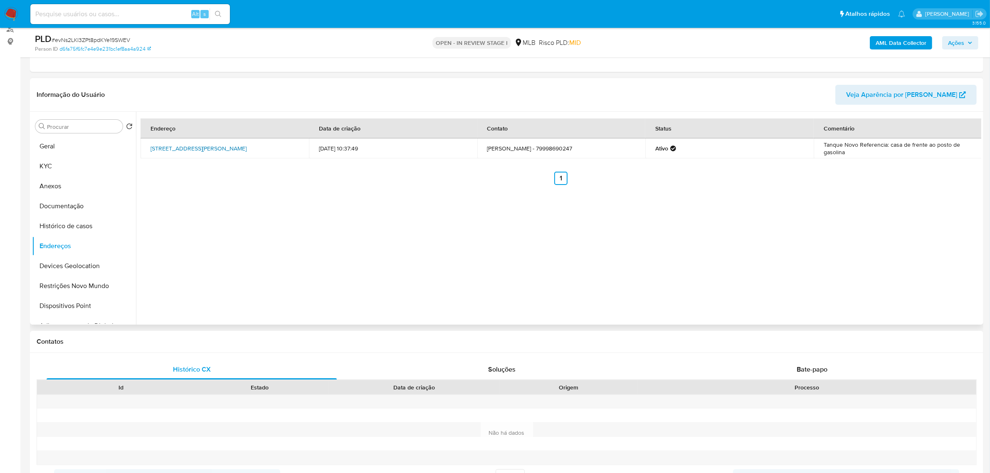
drag, startPoint x: 146, startPoint y: 144, endPoint x: 177, endPoint y: 155, distance: 32.7
click at [177, 155] on td "Rua Antônio Marquês 150, Riachão Do Dantas, Sergipe, 49320000, Brasil 150" at bounding box center [224, 148] width 168 height 20
copy link "Rua Antônio Marquês 150, Riachão Do Dantas, Sergipe, 49320000"
click at [175, 153] on link "Rua Antônio Marquês 150, Riachão Do Dantas, Sergipe, 49320000, Brasil 150" at bounding box center [198, 148] width 96 height 8
click at [40, 155] on button "Geral" at bounding box center [80, 146] width 97 height 20
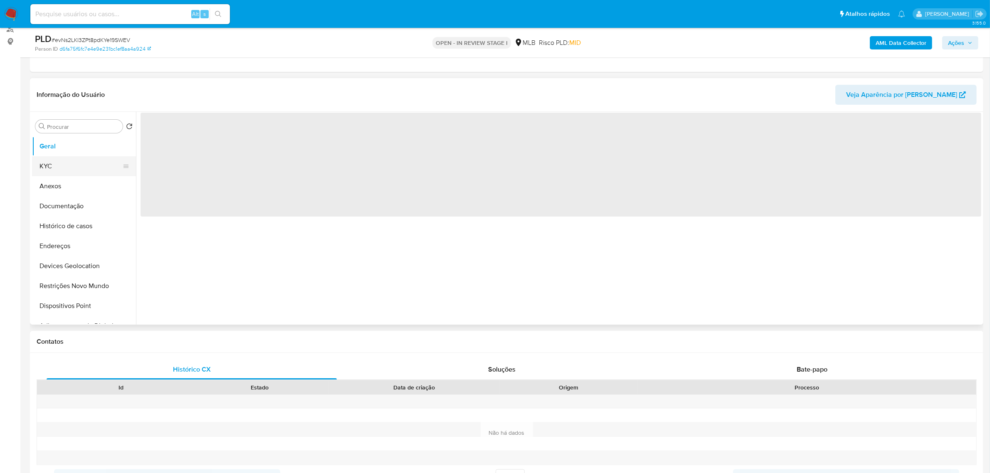
click at [44, 161] on button "KYC" at bounding box center [80, 166] width 97 height 20
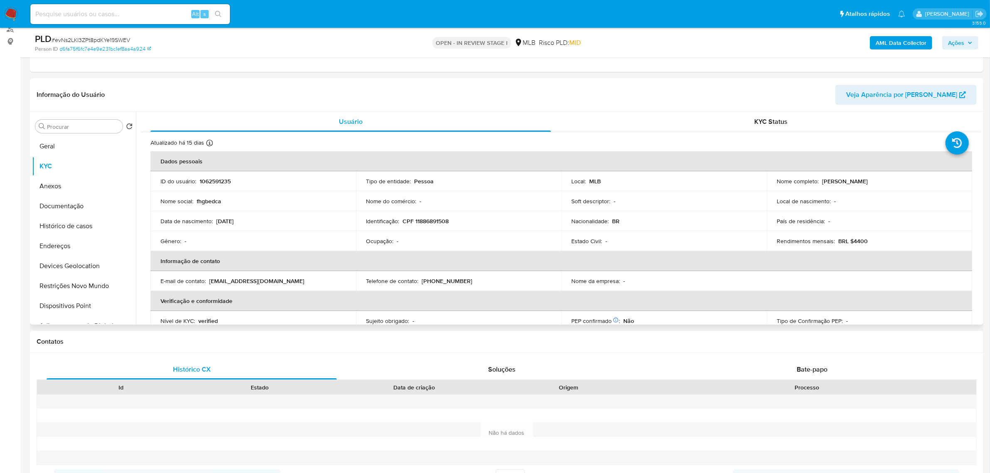
click at [441, 221] on p "CPF 11886891508" at bounding box center [425, 220] width 46 height 7
copy p "11886891508"
click at [84, 210] on button "Documentação" at bounding box center [80, 206] width 97 height 20
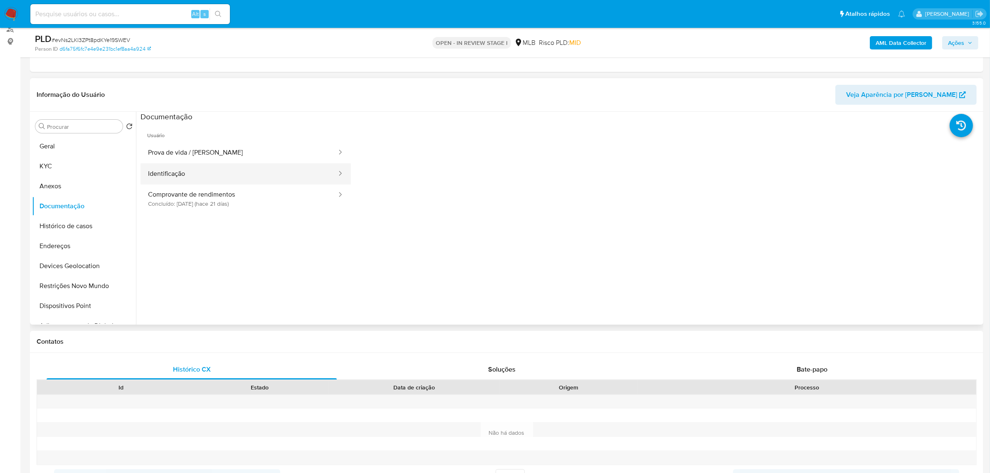
click at [175, 172] on button "Identificação" at bounding box center [238, 173] width 197 height 21
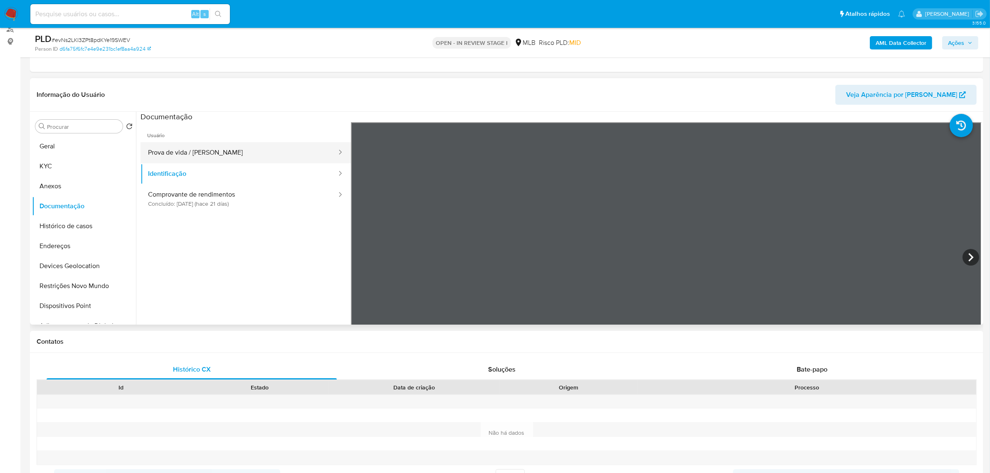
click at [213, 154] on button "Prova de vida / [PERSON_NAME]" at bounding box center [238, 152] width 197 height 21
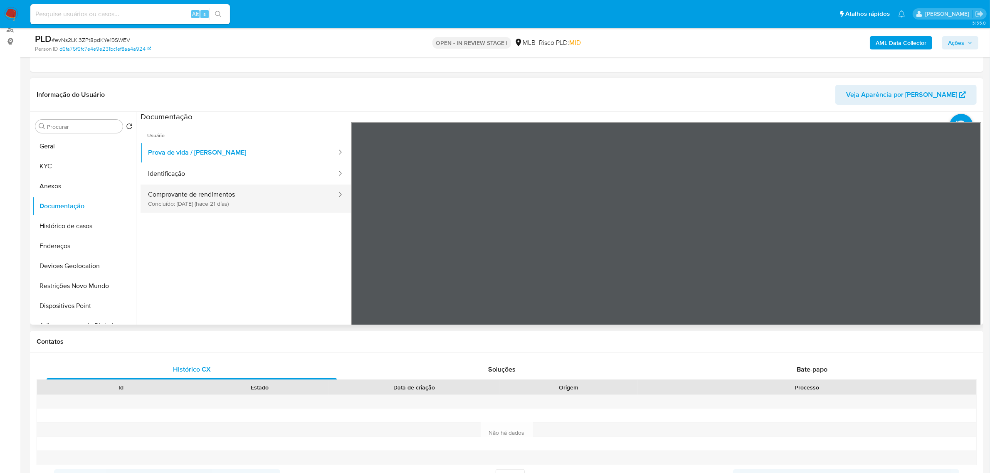
click at [188, 201] on button "Comprovante de rendimentos Concluído: 29/07/2025 (hace 21 días)" at bounding box center [238, 199] width 197 height 28
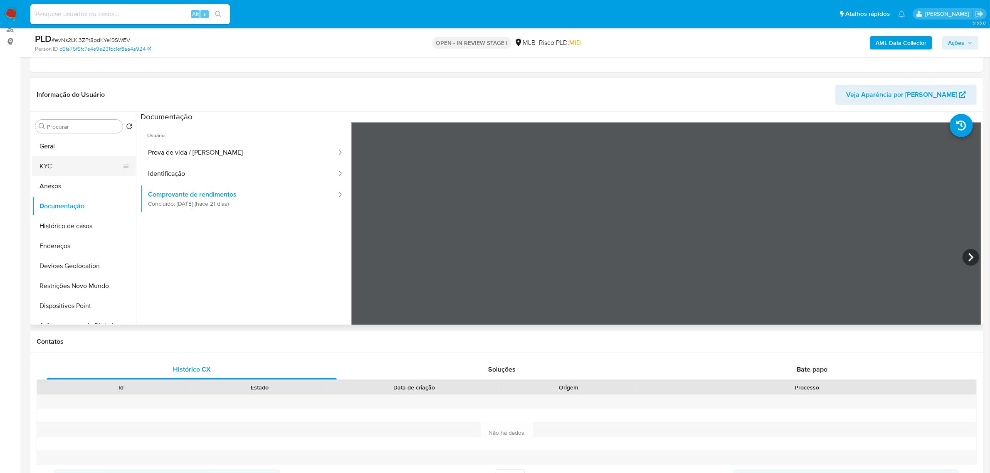
click at [66, 162] on button "KYC" at bounding box center [80, 166] width 97 height 20
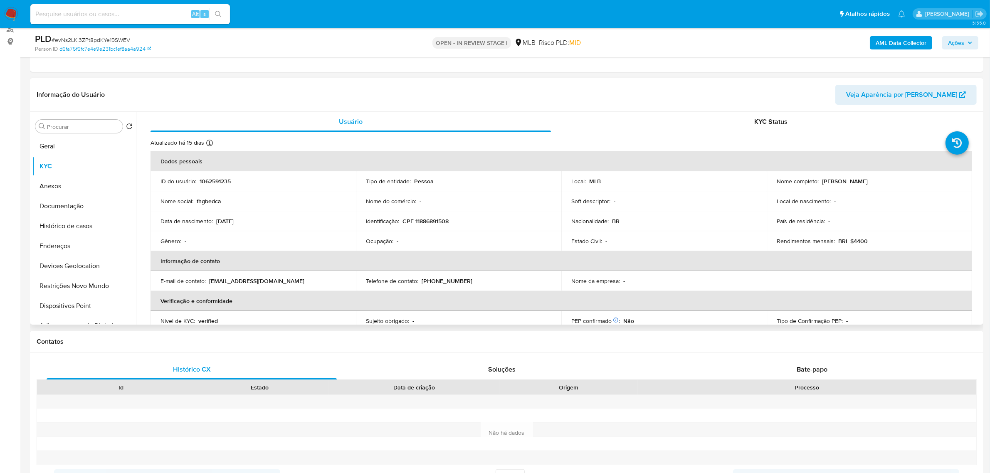
click at [439, 223] on p "CPF 11886891508" at bounding box center [425, 220] width 46 height 7
copy p "11886891508"
drag, startPoint x: 818, startPoint y: 182, endPoint x: 935, endPoint y: 179, distance: 117.6
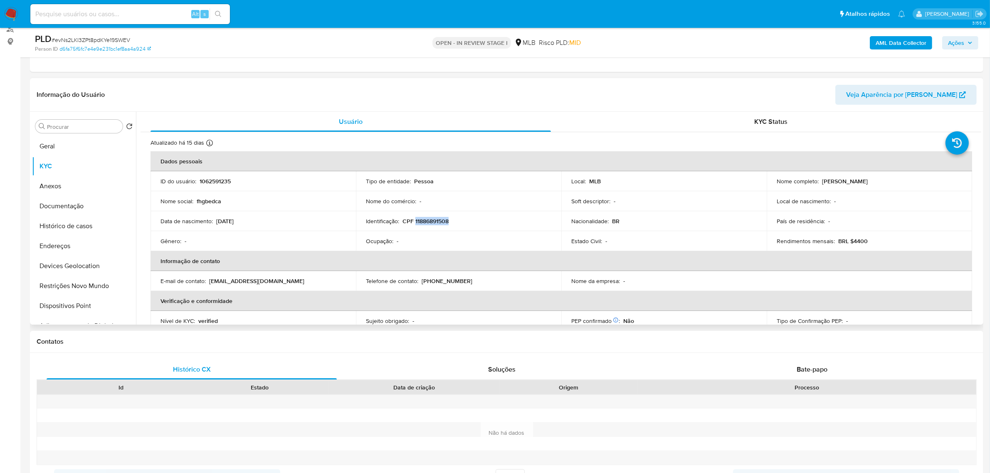
click at [935, 179] on div "Nome completo : Anthony Farias Santana Silva de Matos" at bounding box center [868, 180] width 185 height 7
copy div "Anthony Farias Santana Silva de Matos"
click at [90, 199] on button "Documentação" at bounding box center [80, 206] width 97 height 20
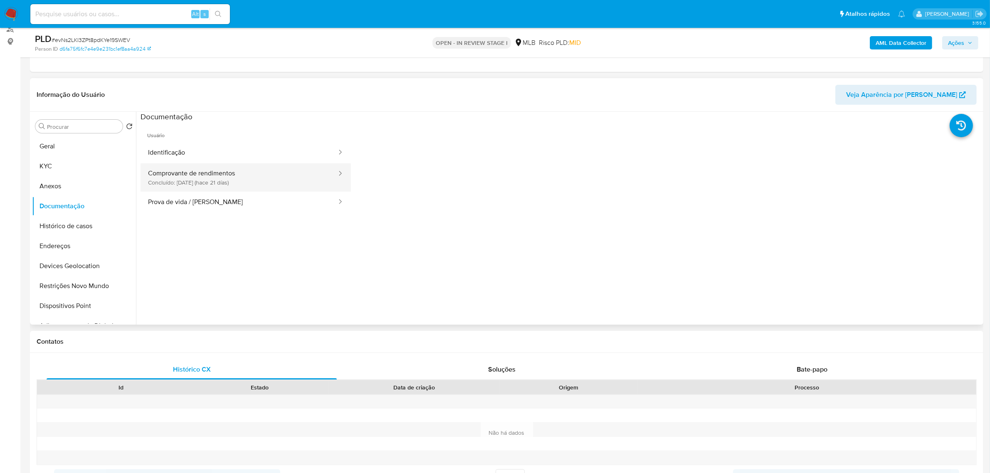
click at [222, 165] on button "Comprovante de rendimentos Concluído: 29/07/2025 (hace 21 días)" at bounding box center [238, 177] width 197 height 28
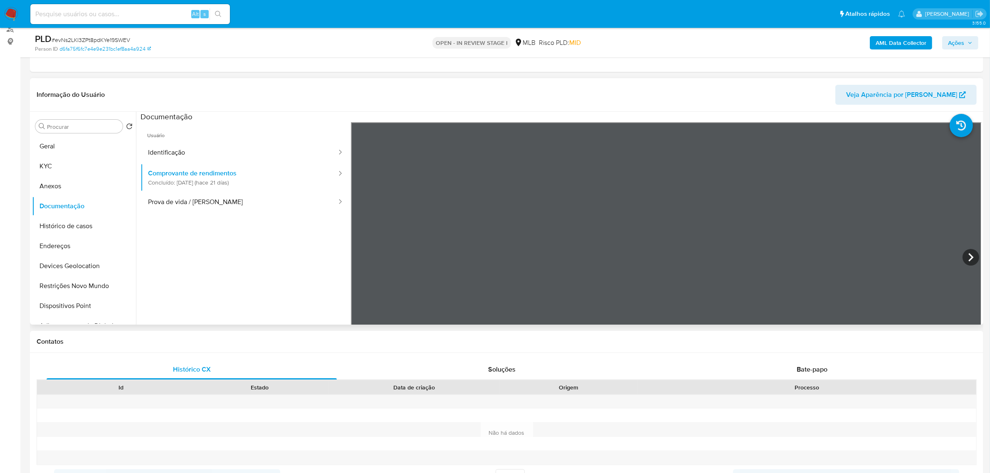
scroll to position [0, 0]
click at [64, 140] on button "Geral" at bounding box center [80, 146] width 97 height 20
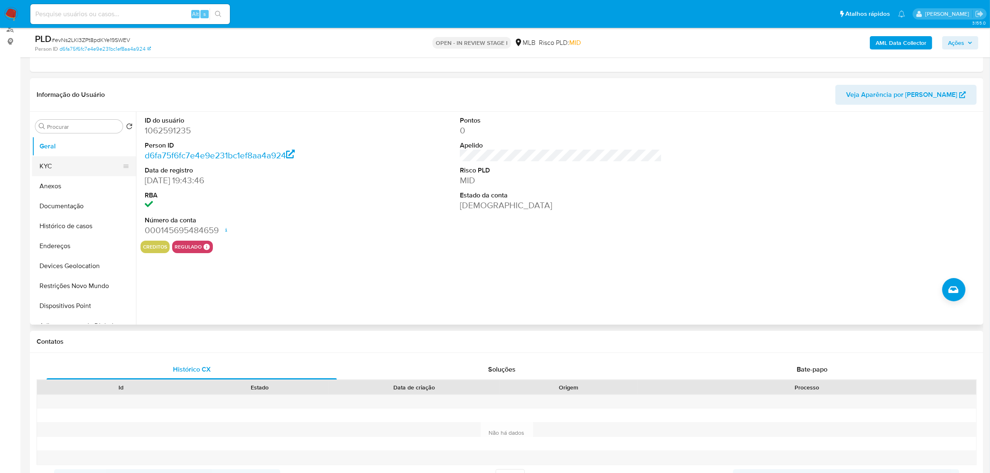
click at [79, 169] on button "KYC" at bounding box center [80, 166] width 97 height 20
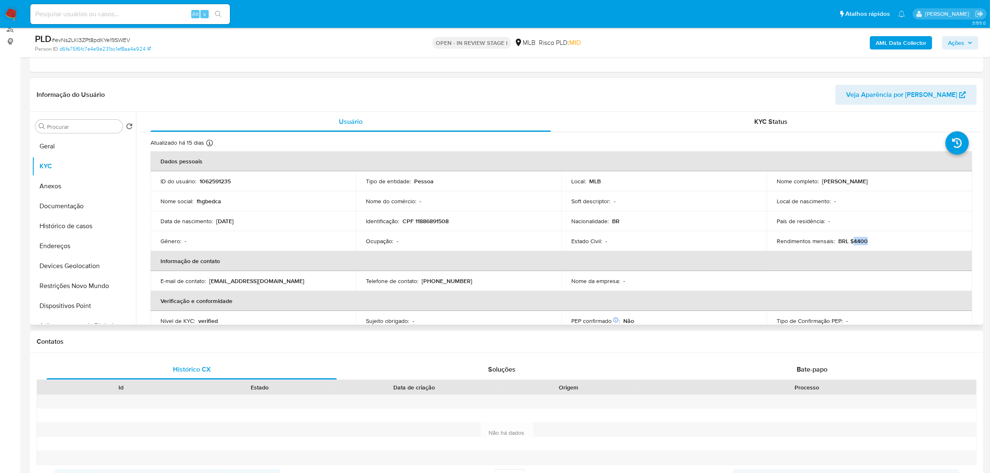
drag, startPoint x: 850, startPoint y: 240, endPoint x: 817, endPoint y: 276, distance: 48.6
click at [872, 247] on td "Rendimentos mensais : BRL $4400" at bounding box center [868, 241] width 205 height 20
click at [59, 199] on button "Documentação" at bounding box center [80, 206] width 97 height 20
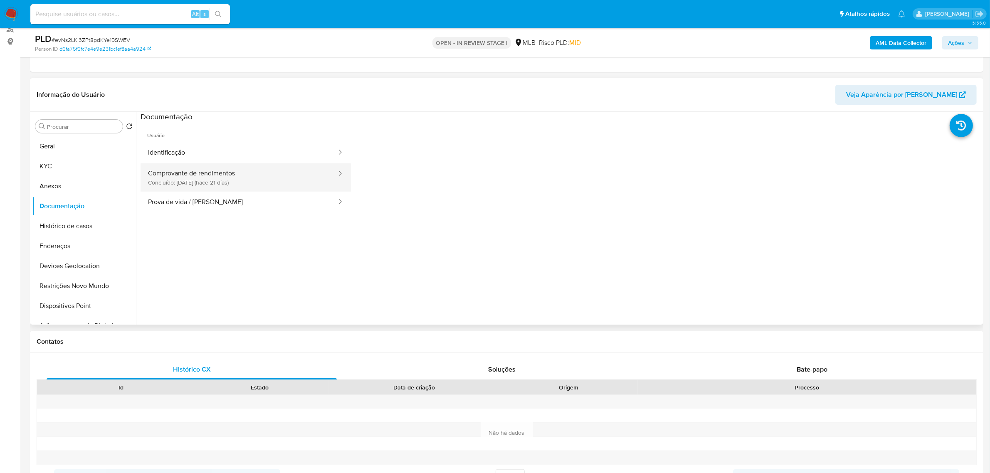
click at [194, 171] on button "Comprovante de rendimentos Concluído: 29/07/2025 (hace 21 días)" at bounding box center [238, 177] width 197 height 28
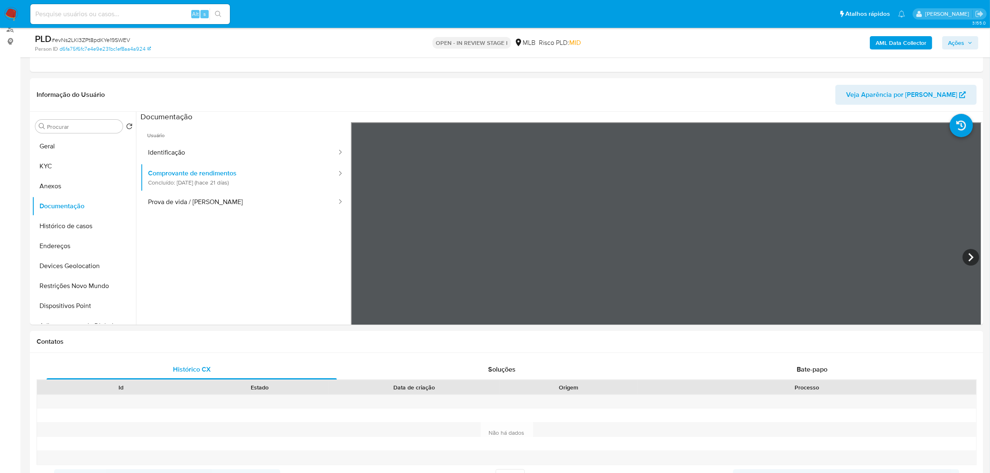
click at [967, 257] on icon at bounding box center [970, 257] width 17 height 17
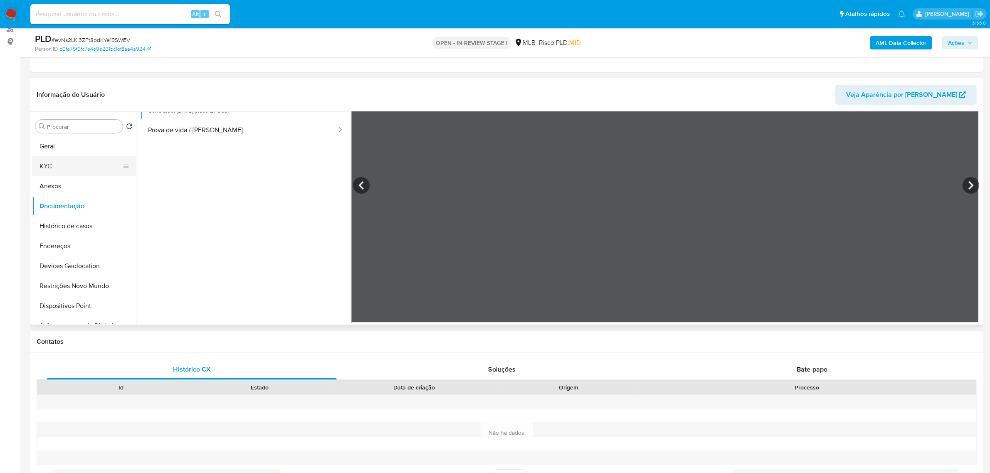
click at [58, 163] on button "KYC" at bounding box center [80, 166] width 97 height 20
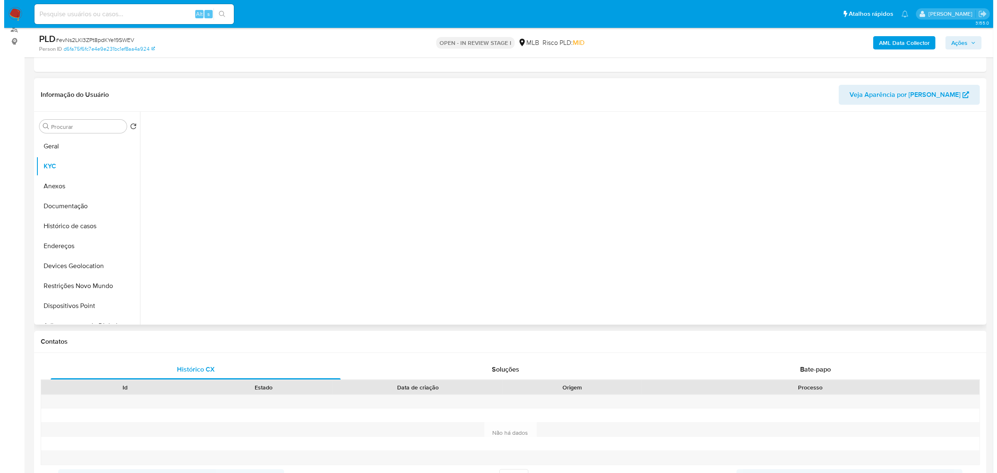
scroll to position [0, 0]
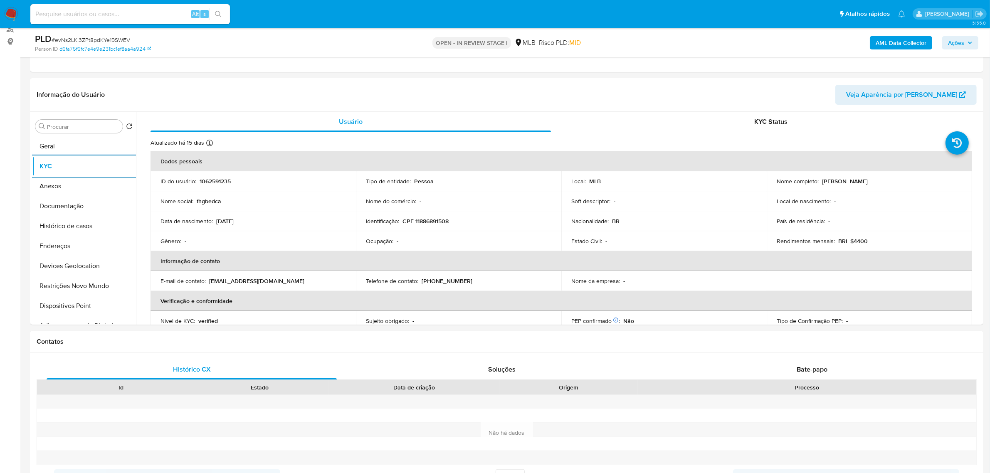
click at [963, 41] on span "Ações" at bounding box center [956, 42] width 16 height 13
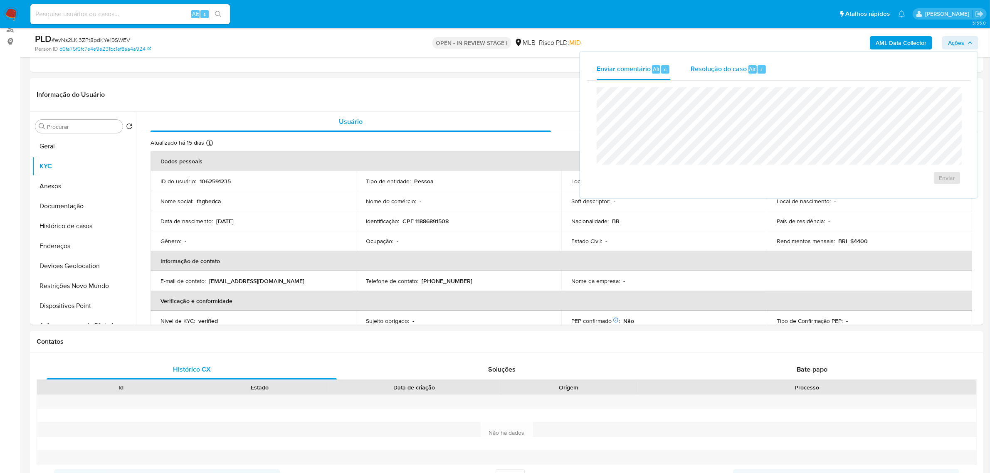
click at [705, 69] on span "Resolução do caso" at bounding box center [718, 69] width 56 height 10
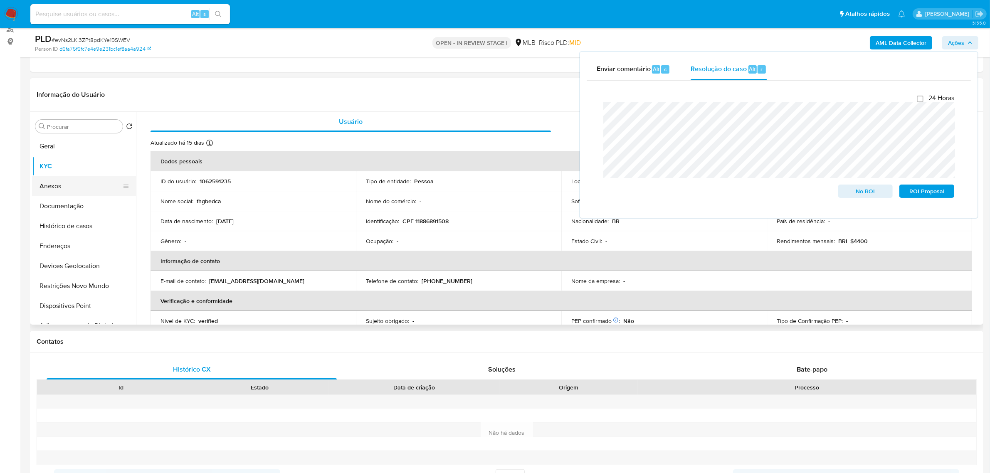
click at [64, 185] on button "Anexos" at bounding box center [80, 186] width 97 height 20
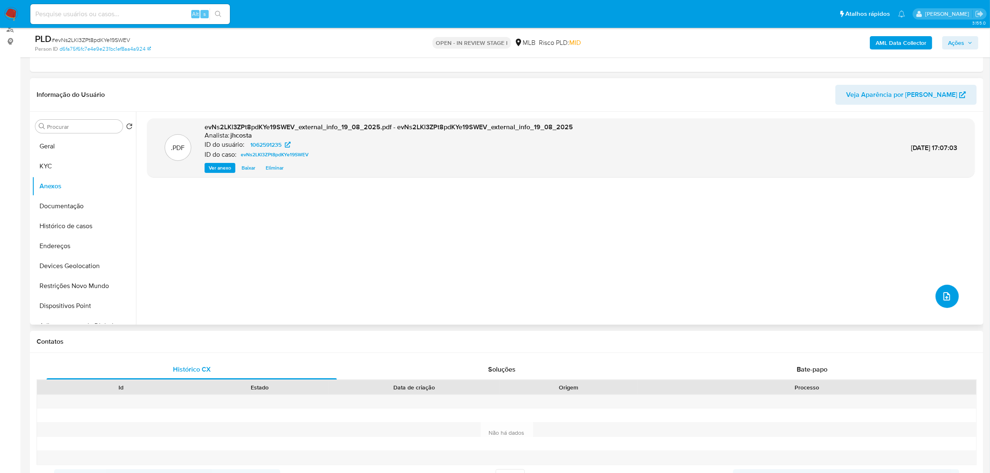
click at [941, 298] on icon "upload-file" at bounding box center [946, 296] width 10 height 10
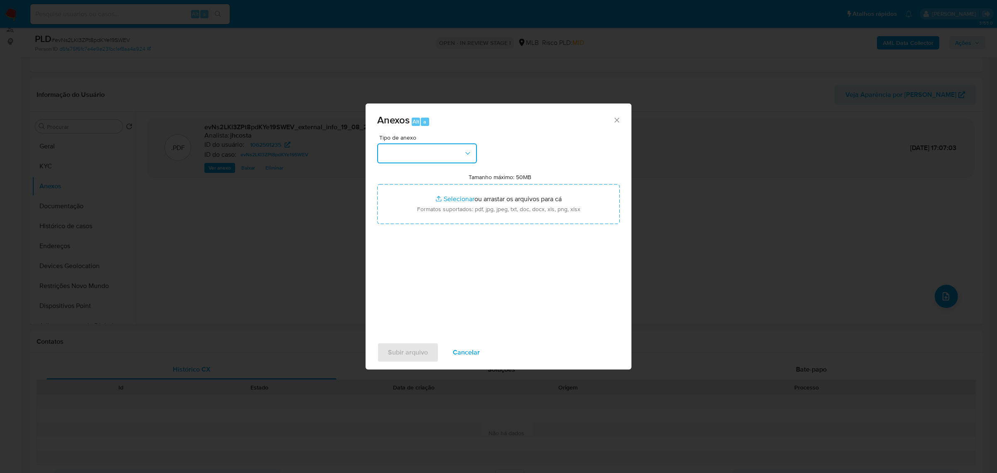
click at [427, 157] on button "button" at bounding box center [427, 153] width 100 height 20
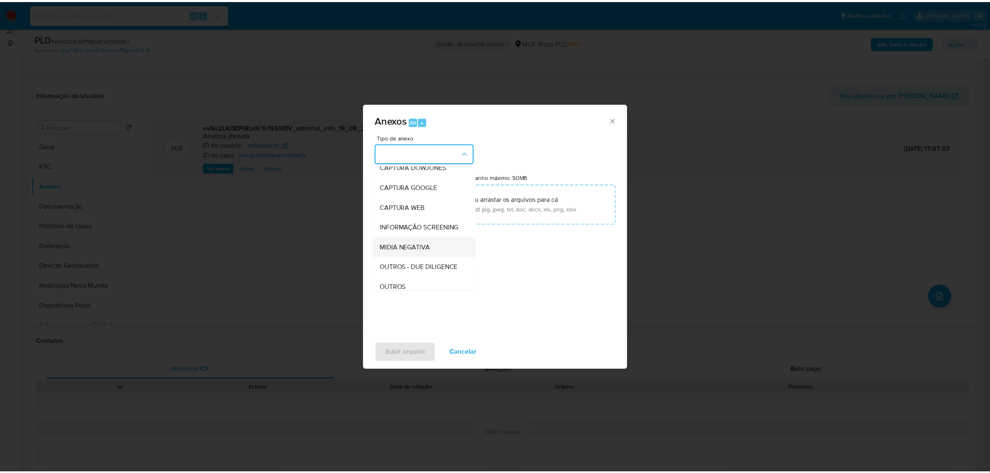
scroll to position [52, 0]
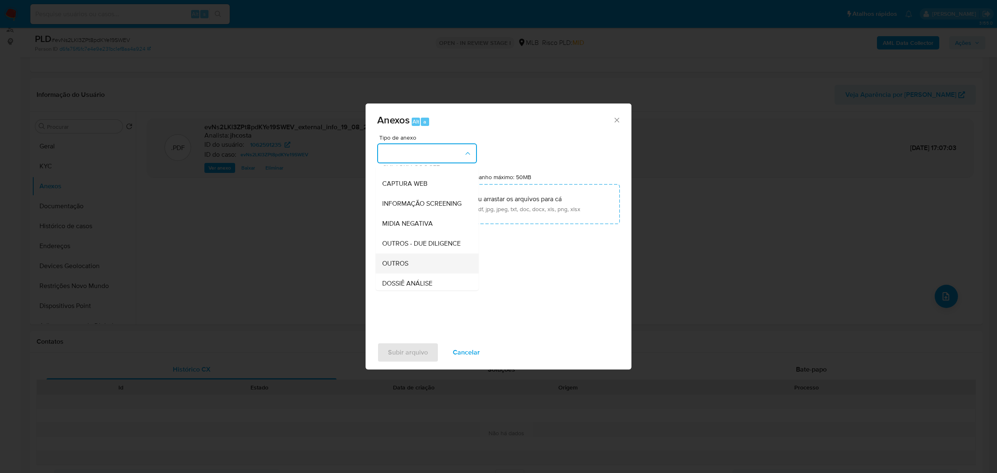
click at [413, 273] on div "OUTROS" at bounding box center [424, 263] width 85 height 20
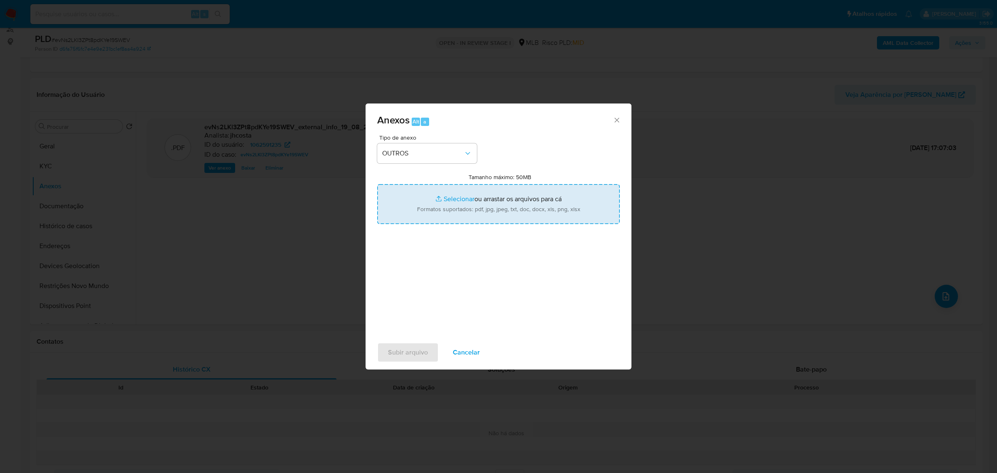
click at [487, 204] on input "Tamanho máximo: 50MB Selecionar arquivos" at bounding box center [498, 204] width 243 height 40
type input "C:\fakepath\Mulan 1062591235_2025_08_19_07_27_46.xlsx"
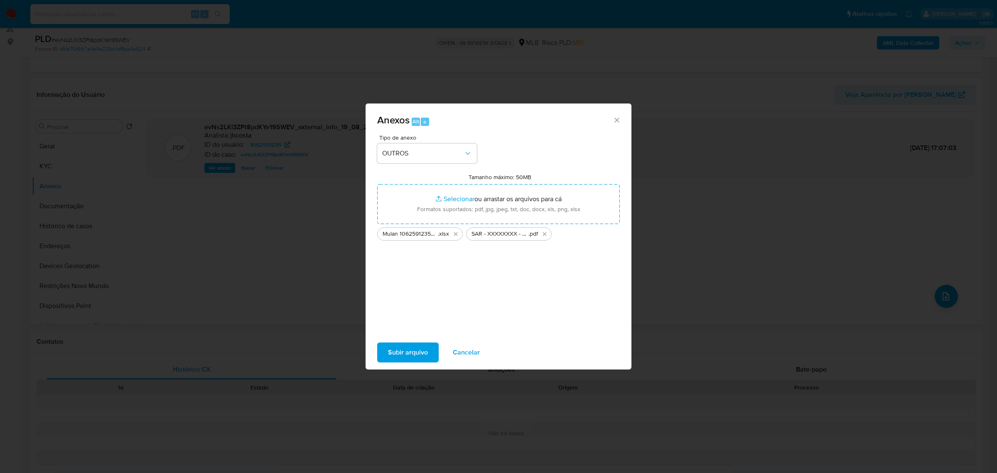
click at [421, 354] on span "Subir arquivo" at bounding box center [408, 352] width 40 height 18
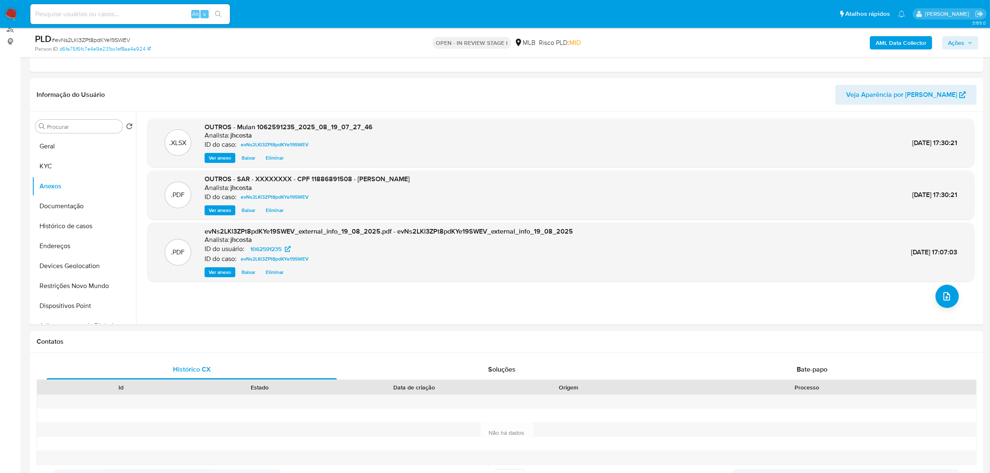
click at [963, 44] on span "Ações" at bounding box center [956, 42] width 16 height 13
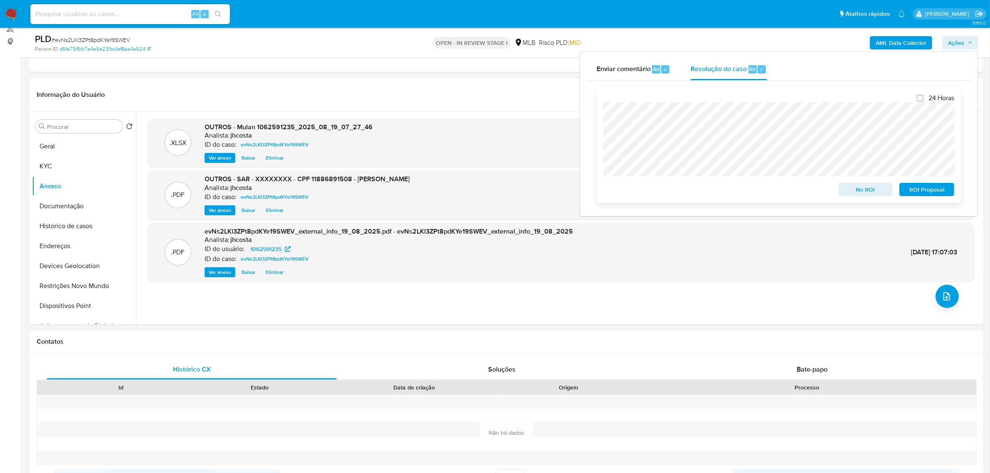
click at [922, 187] on span "ROI Proposal" at bounding box center [926, 190] width 43 height 12
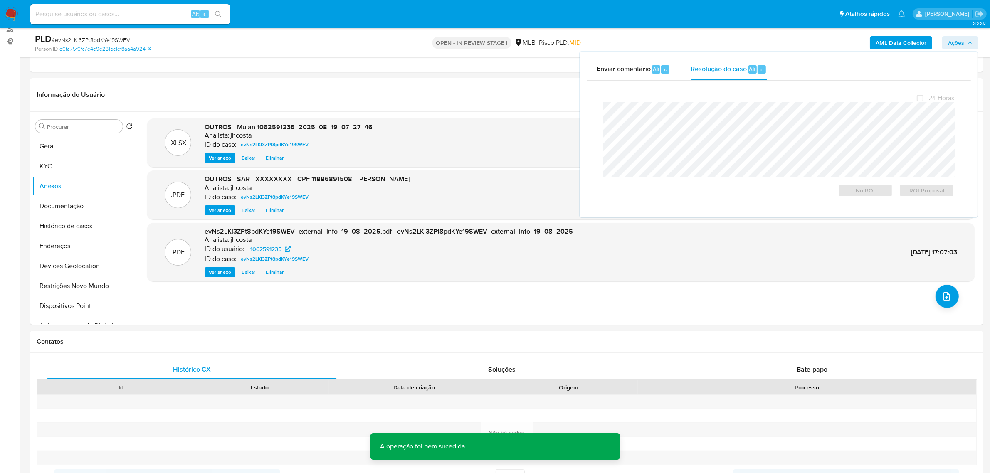
click at [108, 40] on span "# evNs2LKl3ZPt8pdKYe19SWEV" at bounding box center [91, 40] width 79 height 8
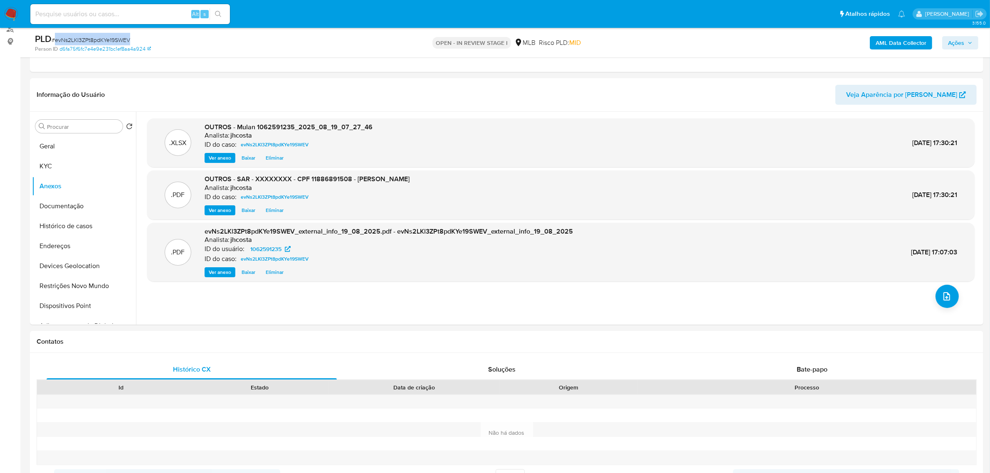
click at [108, 40] on span "# evNs2LKl3ZPt8pdKYe19SWEV" at bounding box center [91, 40] width 79 height 8
copy span "evNs2LKl3ZPt8pdKYe19SWEV"
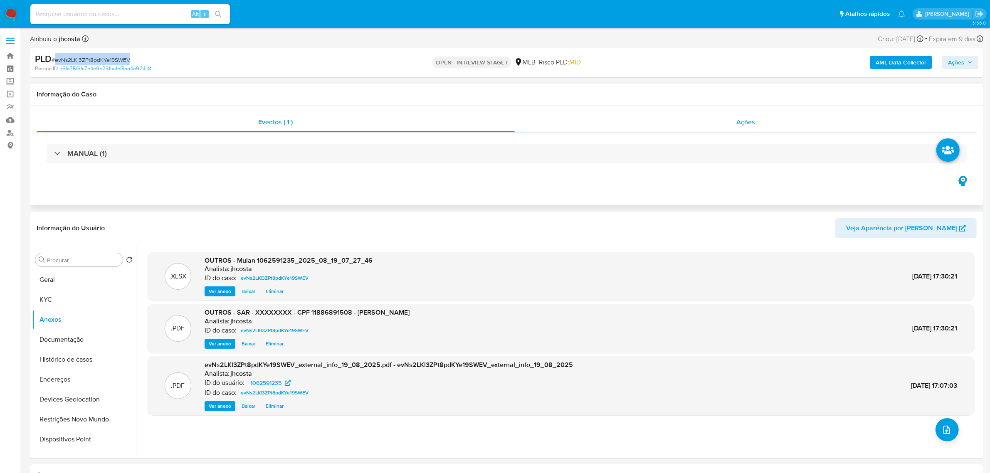
click at [740, 125] on span "Ações" at bounding box center [745, 122] width 19 height 10
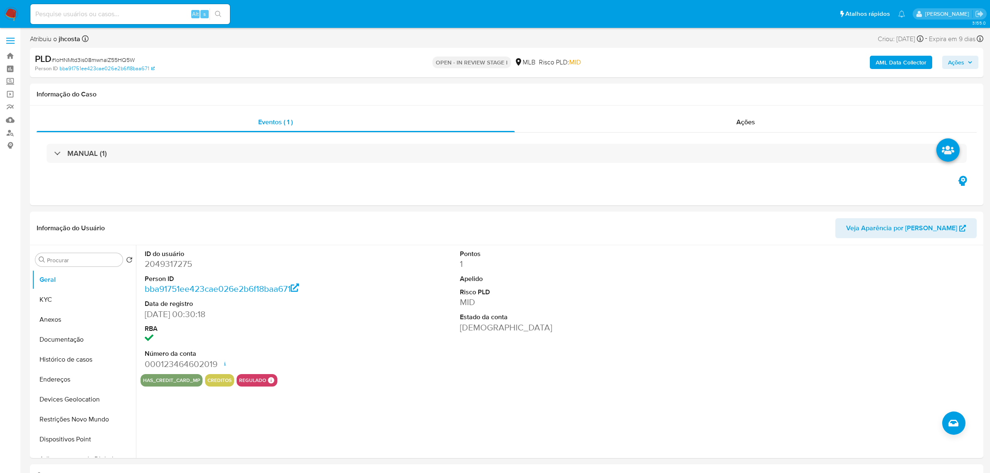
select select "10"
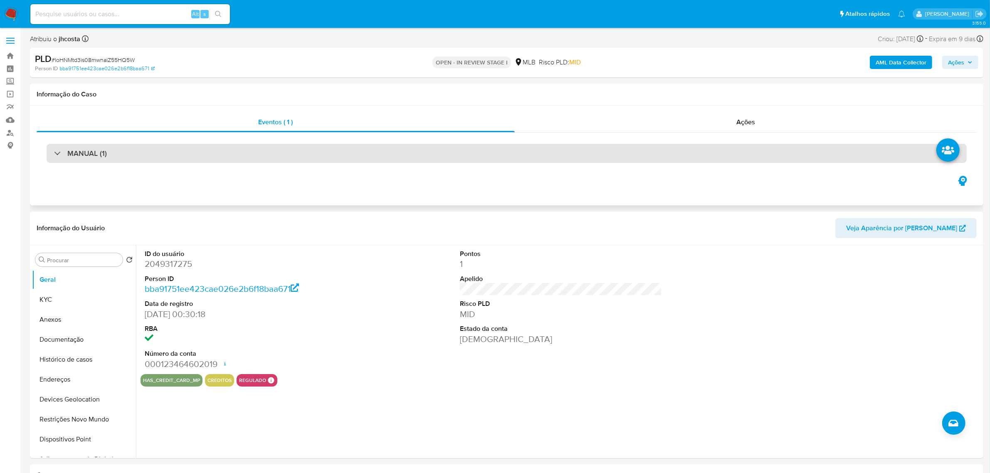
click at [202, 148] on div "MANUAL (1)" at bounding box center [507, 153] width 920 height 19
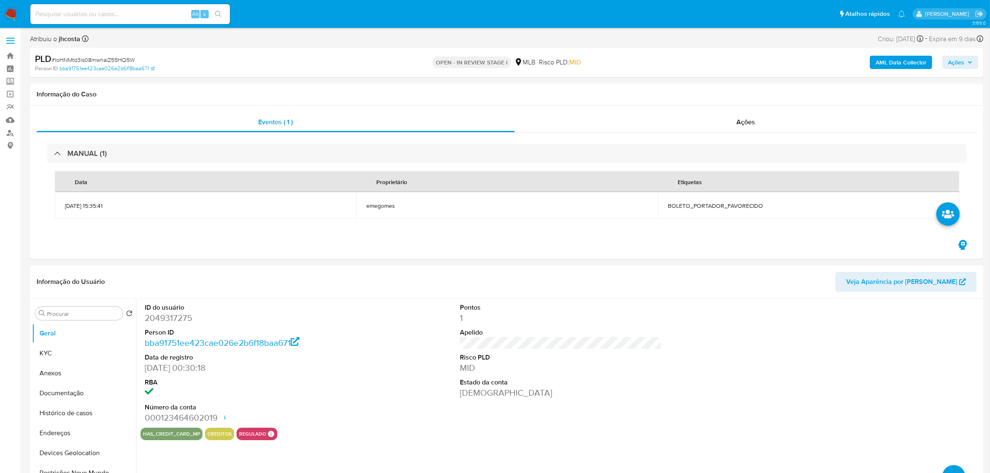
click at [177, 321] on dd "2049317275" at bounding box center [246, 318] width 202 height 12
copy dd "2049317275"
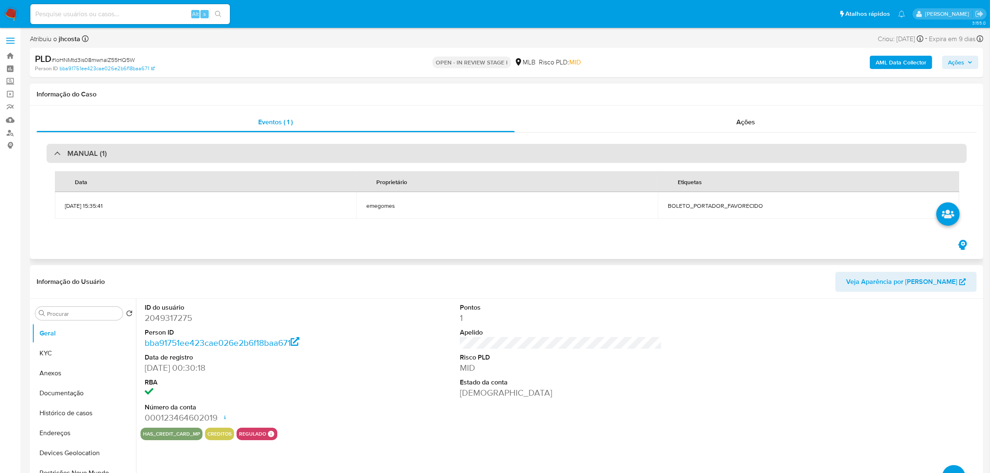
click at [258, 149] on div "MANUAL (1)" at bounding box center [507, 153] width 920 height 19
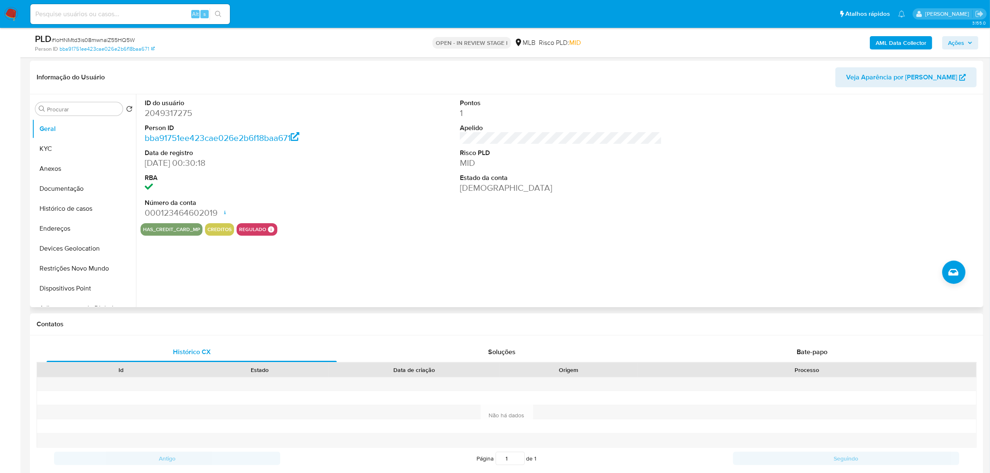
scroll to position [104, 0]
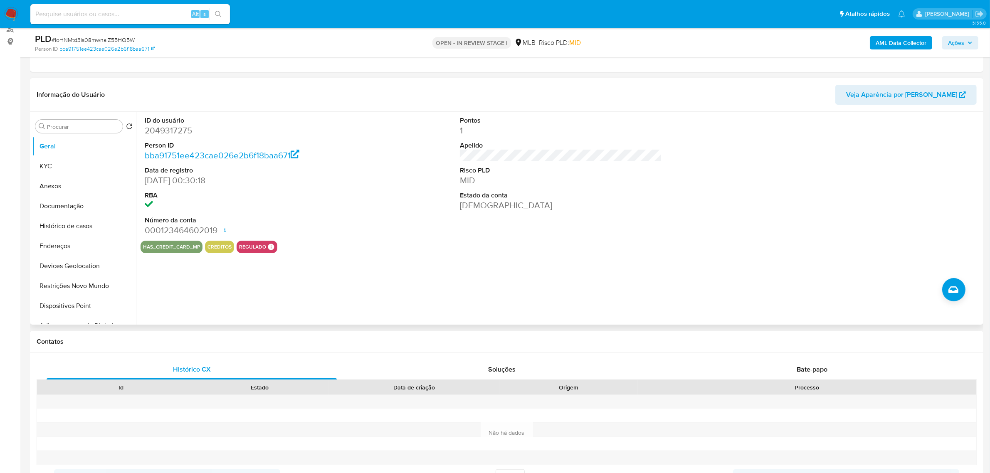
click at [503, 288] on div "ID do usuário 2049317275 Person ID bba91751ee423cae026e2b6f18baa671 Data de reg…" at bounding box center [558, 218] width 845 height 213
drag, startPoint x: 66, startPoint y: 159, endPoint x: 71, endPoint y: 161, distance: 4.8
click at [66, 160] on button "KYC" at bounding box center [80, 166] width 97 height 20
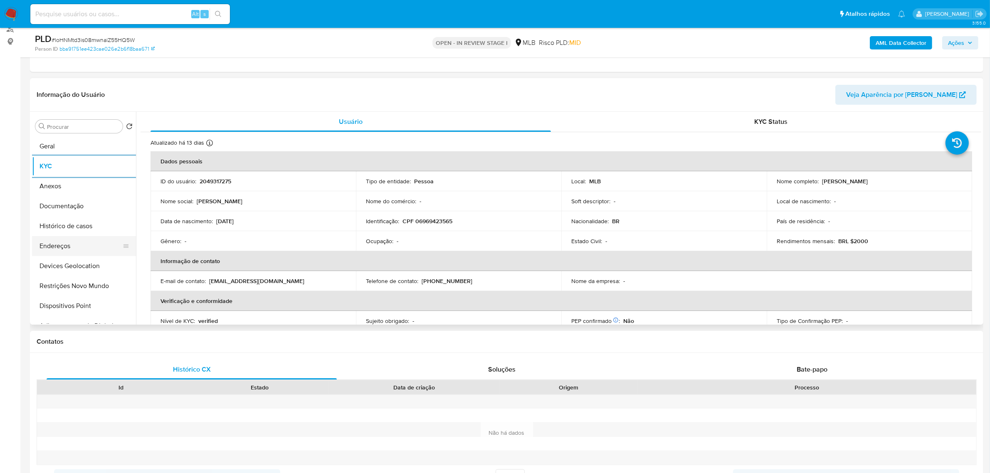
click at [78, 244] on button "Endereços" at bounding box center [80, 246] width 97 height 20
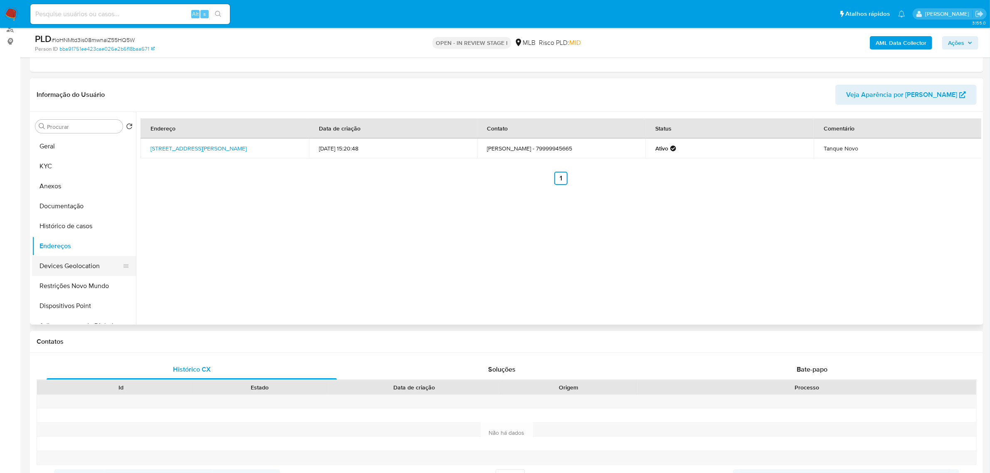
click at [96, 263] on button "Devices Geolocation" at bounding box center [80, 266] width 97 height 20
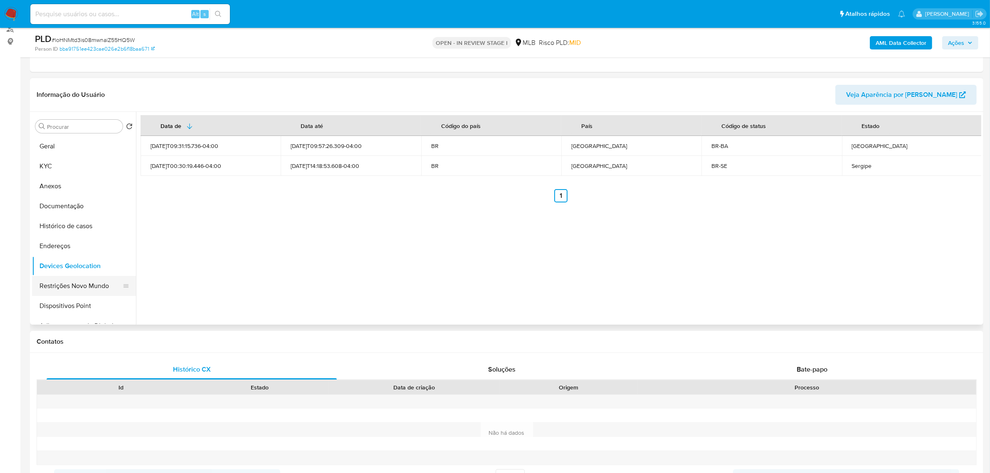
click at [86, 283] on button "Restrições Novo Mundo" at bounding box center [80, 286] width 97 height 20
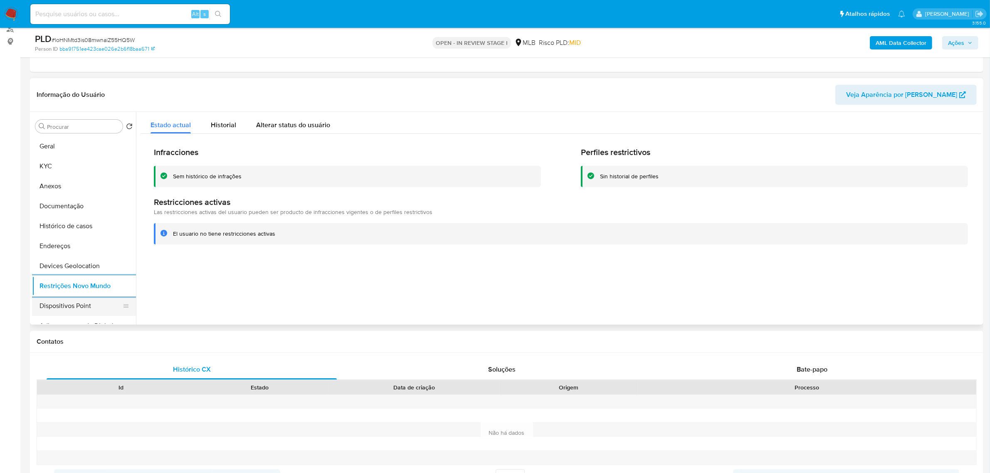
click at [88, 313] on button "Dispositivos Point" at bounding box center [80, 306] width 97 height 20
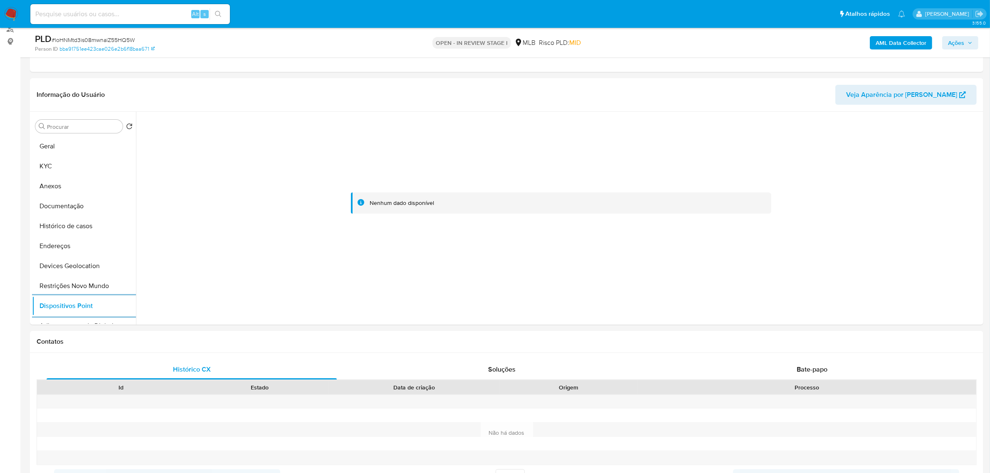
click at [882, 47] on b "AML Data Collector" at bounding box center [900, 42] width 51 height 13
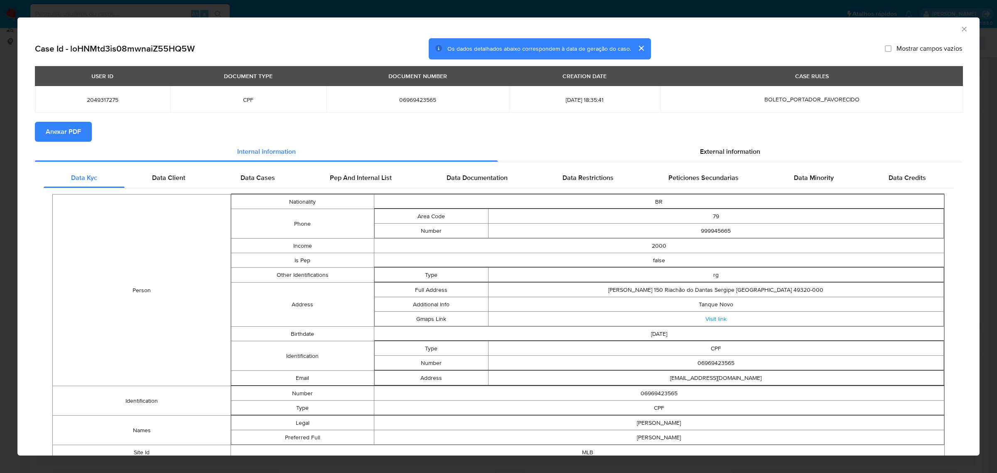
click at [69, 135] on span "Anexar PDF" at bounding box center [63, 132] width 35 height 18
click at [745, 151] on span "External information" at bounding box center [730, 153] width 60 height 10
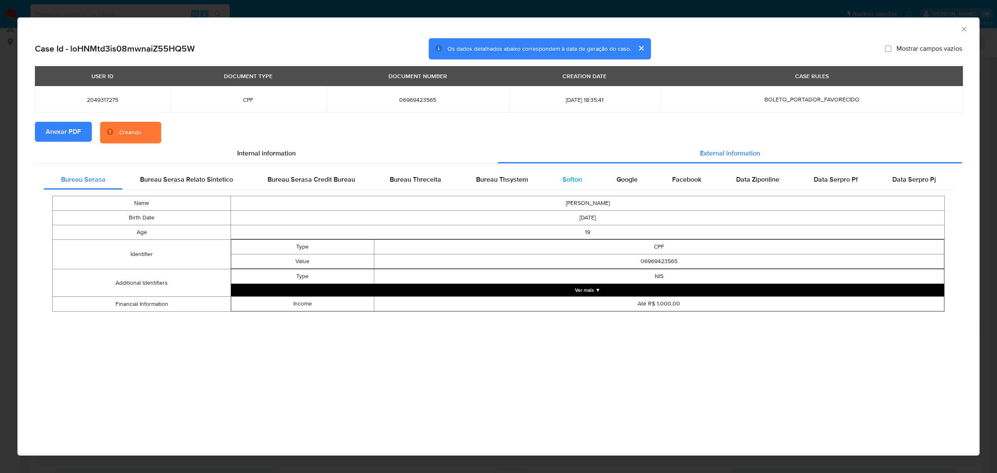
click at [574, 182] on span "Softon" at bounding box center [573, 180] width 20 height 10
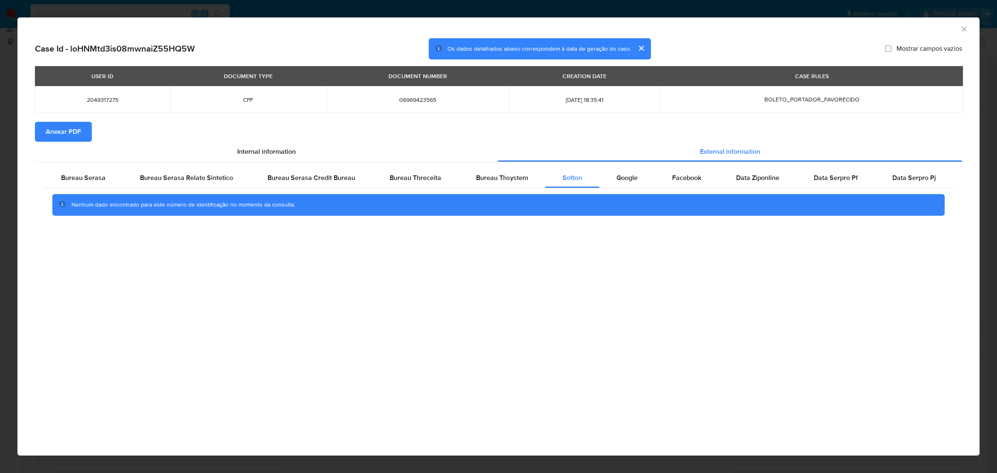
click at [386, 7] on div "AML Data Collector Case Id - loHNMtd3is08mwnaiZ55HQ5W Os dados detalhados abaix…" at bounding box center [498, 236] width 997 height 473
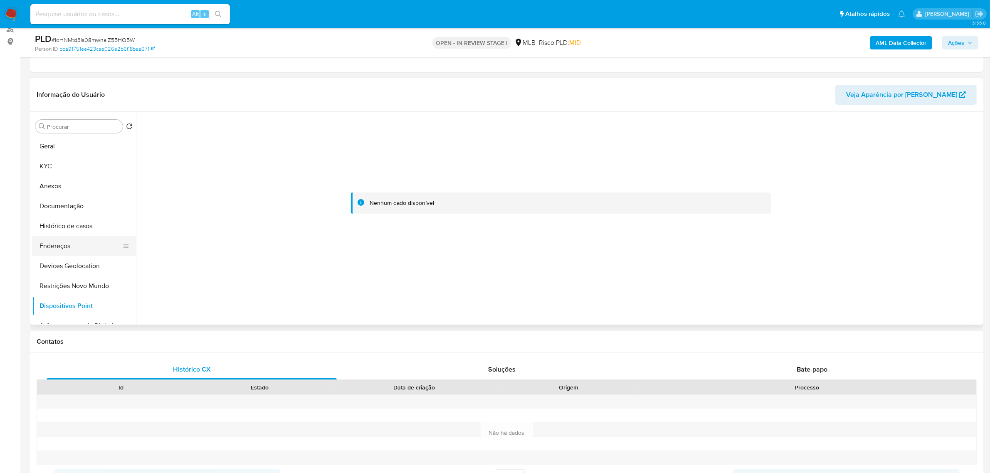
click at [59, 245] on button "Endereços" at bounding box center [80, 246] width 97 height 20
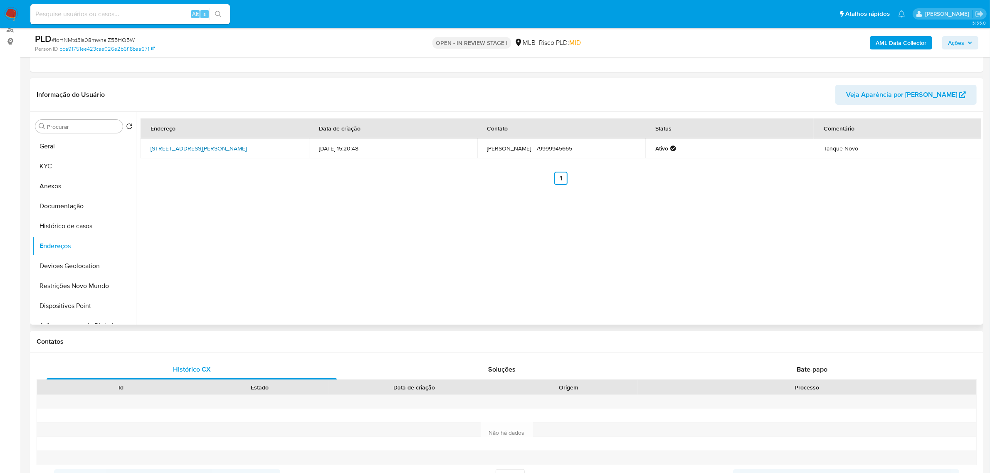
drag, startPoint x: 145, startPoint y: 143, endPoint x: 177, endPoint y: 155, distance: 34.0
click at [177, 155] on td "Rua Antônio Marquês 168, Riachão Do Dantas, Sergipe, 49320000, Brasil 168" at bounding box center [224, 148] width 168 height 20
copy link "Rua Antônio Marquês 168, Riachão Do Dantas, Sergipe, 49320000"
click at [175, 151] on link "Rua Antônio Marquês 168, Riachão Do Dantas, Sergipe, 49320000, Brasil 168" at bounding box center [198, 148] width 96 height 8
click at [67, 171] on button "KYC" at bounding box center [80, 166] width 97 height 20
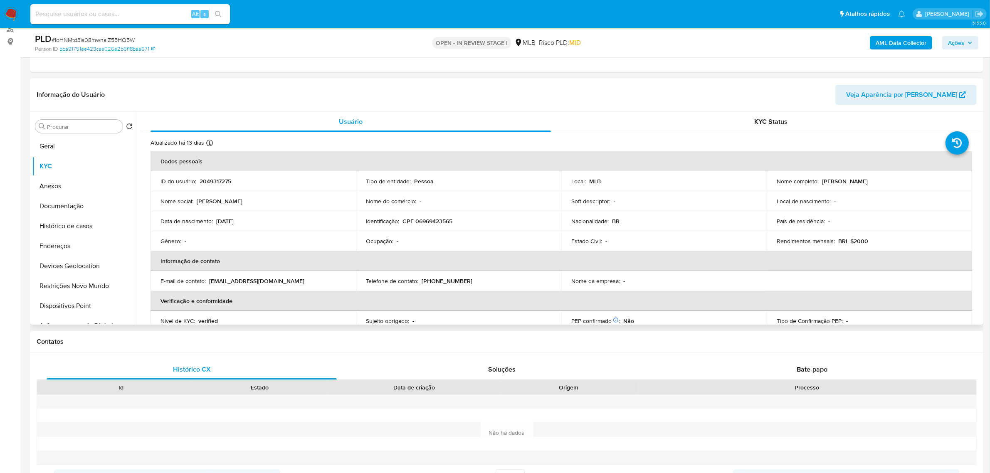
click at [438, 221] on p "CPF 06969423565" at bounding box center [427, 220] width 50 height 7
copy p "06969423565"
click at [67, 202] on button "Documentação" at bounding box center [80, 206] width 97 height 20
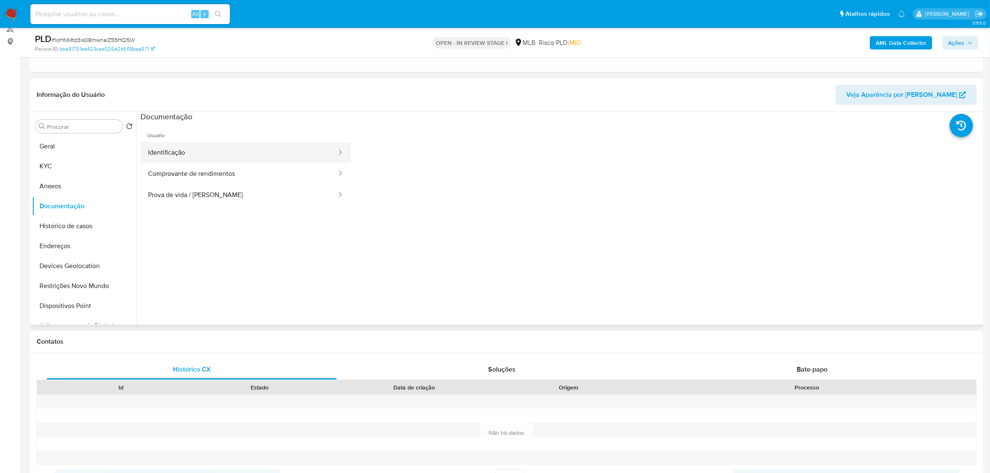
click at [227, 153] on button "Identificação" at bounding box center [238, 152] width 197 height 21
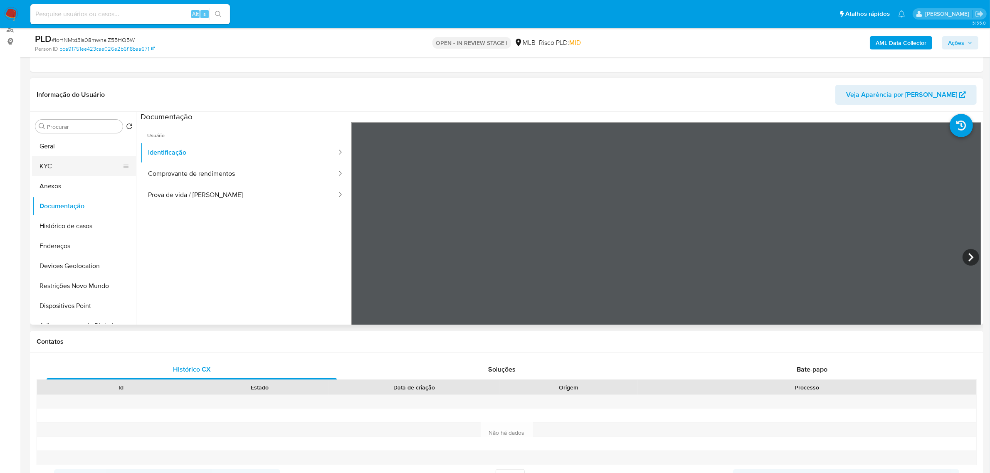
click at [77, 170] on button "KYC" at bounding box center [80, 166] width 97 height 20
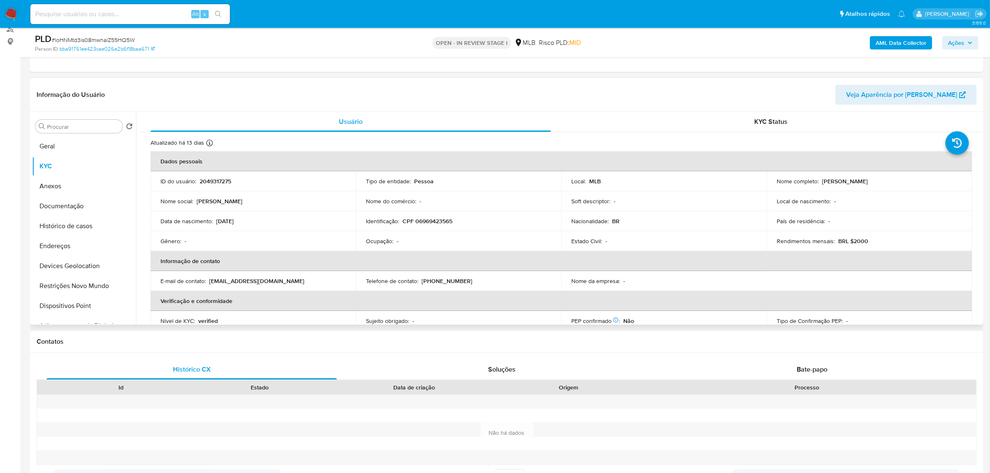
click at [423, 225] on p "CPF 06969423565" at bounding box center [427, 220] width 50 height 7
copy p "06969423565"
click at [434, 223] on p "CPF 06969423565" at bounding box center [427, 220] width 50 height 7
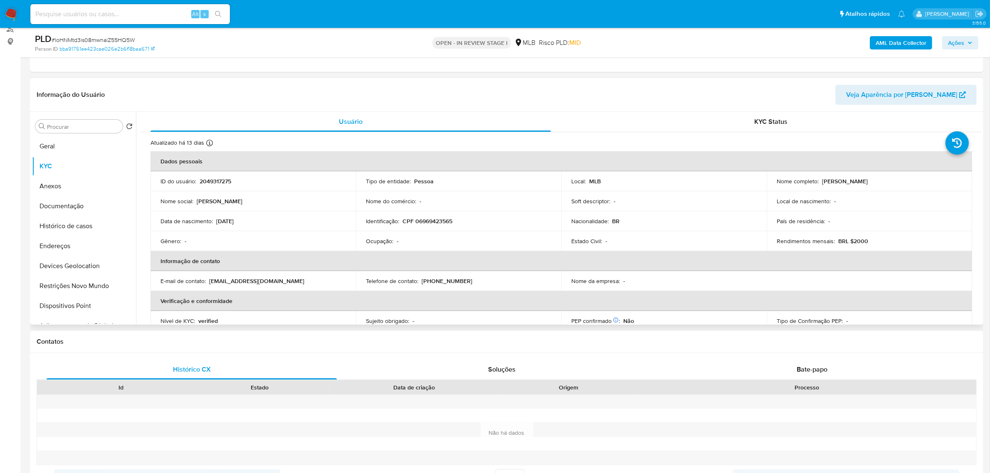
click at [433, 227] on td "Identificação : CPF 06969423565" at bounding box center [458, 221] width 205 height 20
click at [431, 224] on p "CPF 06969423565" at bounding box center [427, 220] width 50 height 7
copy p "06969423565"
drag, startPoint x: 820, startPoint y: 183, endPoint x: 957, endPoint y: 182, distance: 137.1
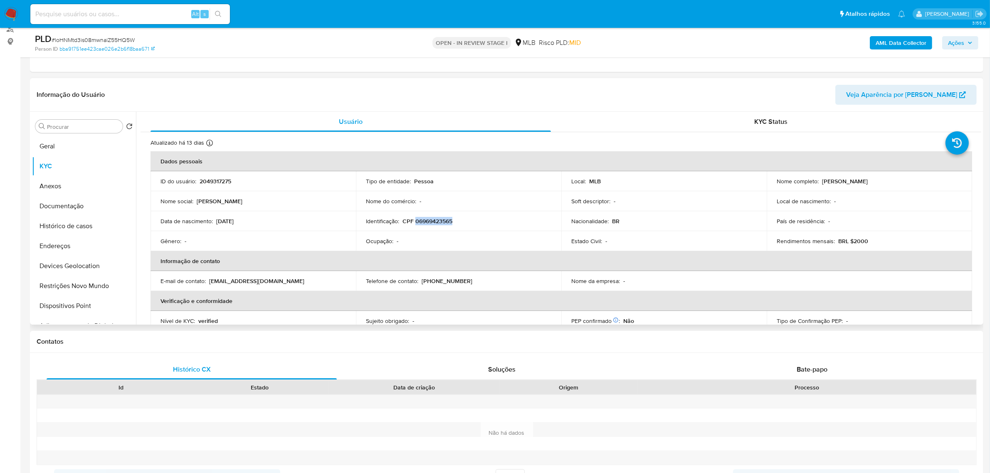
click at [957, 182] on div "Nome completo : Maria Anthonielly Farias Santana da Silva Matos" at bounding box center [868, 180] width 185 height 7
copy p "Maria Anthonielly Farias Santana da Silva Matos"
click at [69, 202] on button "Documentação" at bounding box center [80, 206] width 97 height 20
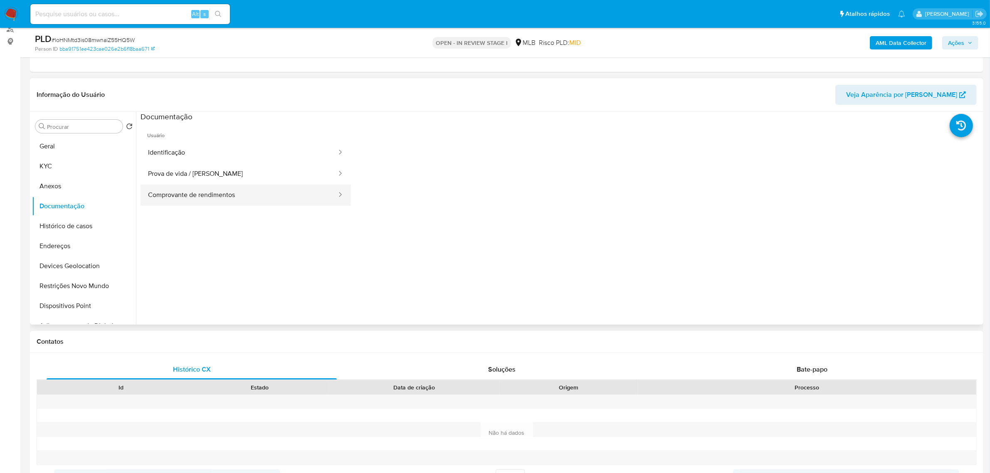
click at [214, 198] on button "Comprovante de rendimentos" at bounding box center [238, 195] width 197 height 21
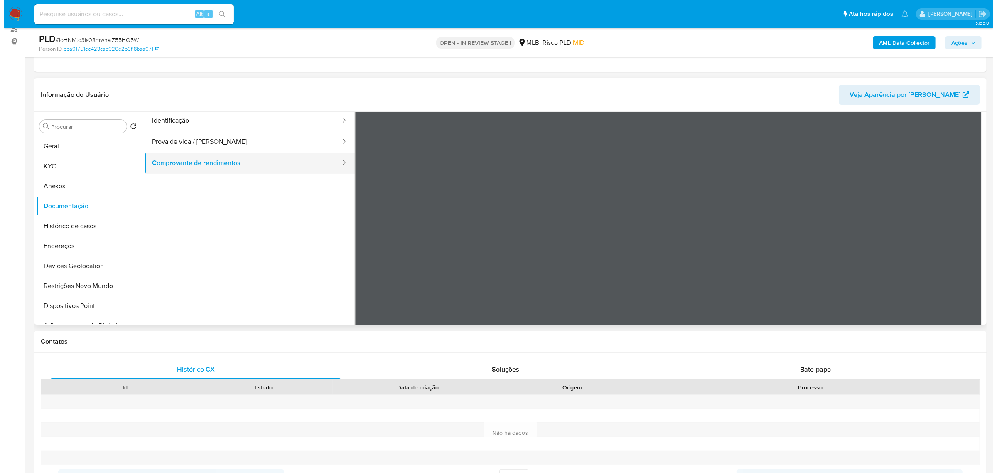
scroll to position [0, 0]
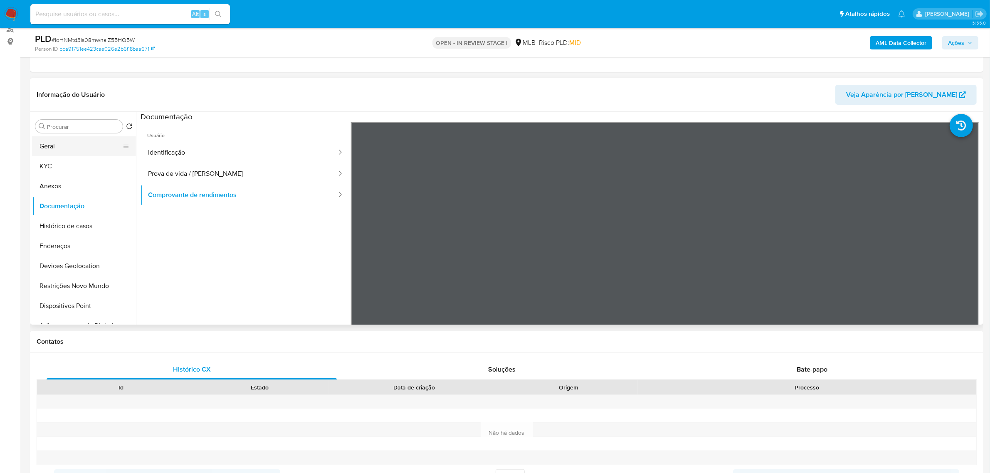
click at [63, 144] on button "Geral" at bounding box center [80, 146] width 97 height 20
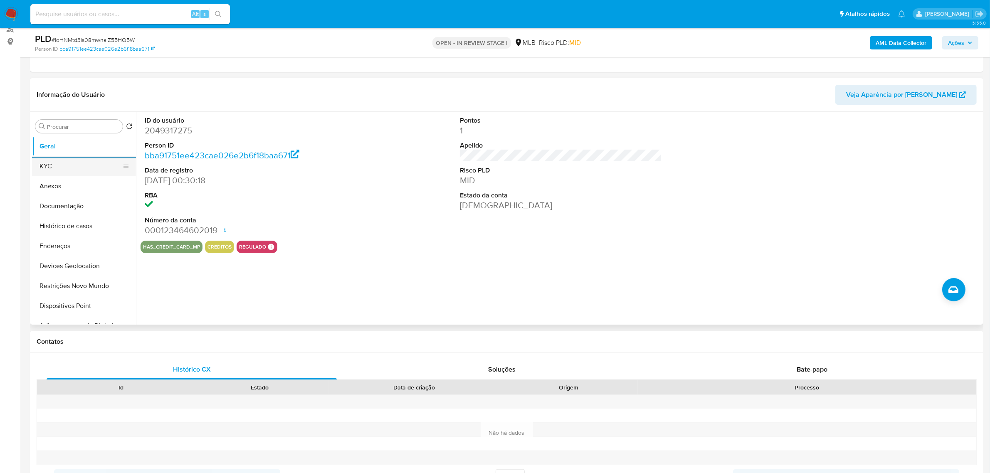
click at [63, 171] on button "KYC" at bounding box center [80, 166] width 97 height 20
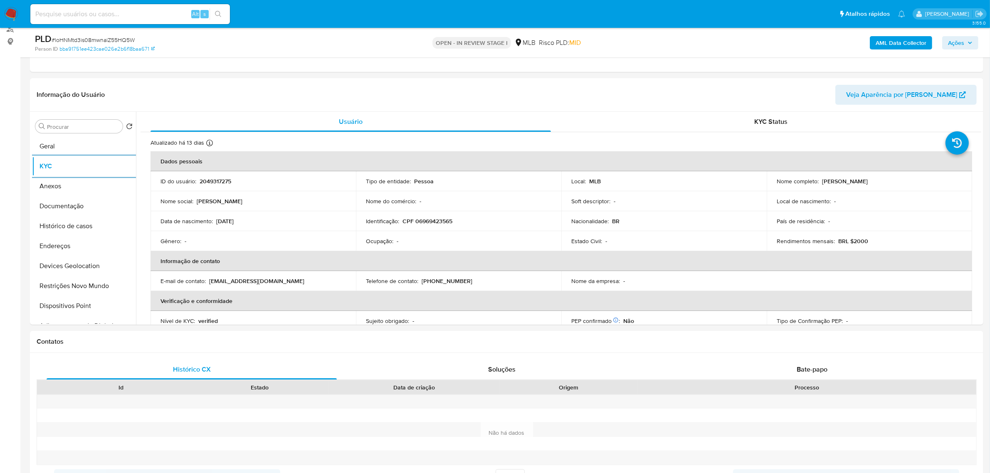
click at [955, 46] on span "Ações" at bounding box center [956, 42] width 16 height 13
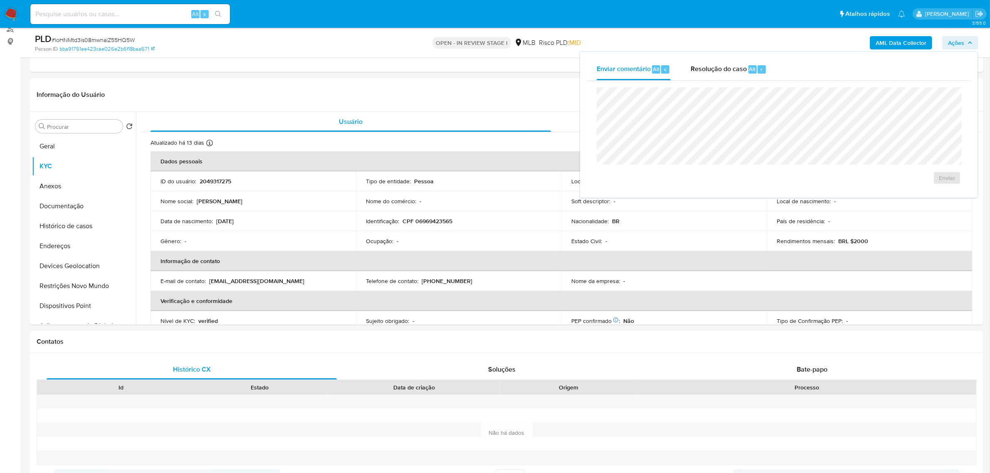
drag, startPoint x: 709, startPoint y: 67, endPoint x: 707, endPoint y: 84, distance: 16.9
click at [709, 69] on span "Resolução do caso" at bounding box center [718, 69] width 56 height 10
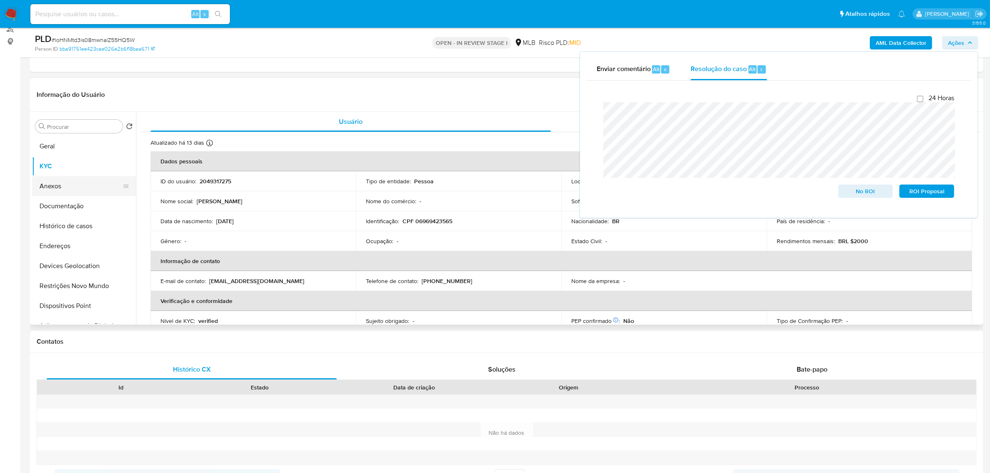
drag, startPoint x: 63, startPoint y: 185, endPoint x: 71, endPoint y: 185, distance: 8.7
click at [63, 185] on button "Anexos" at bounding box center [80, 186] width 97 height 20
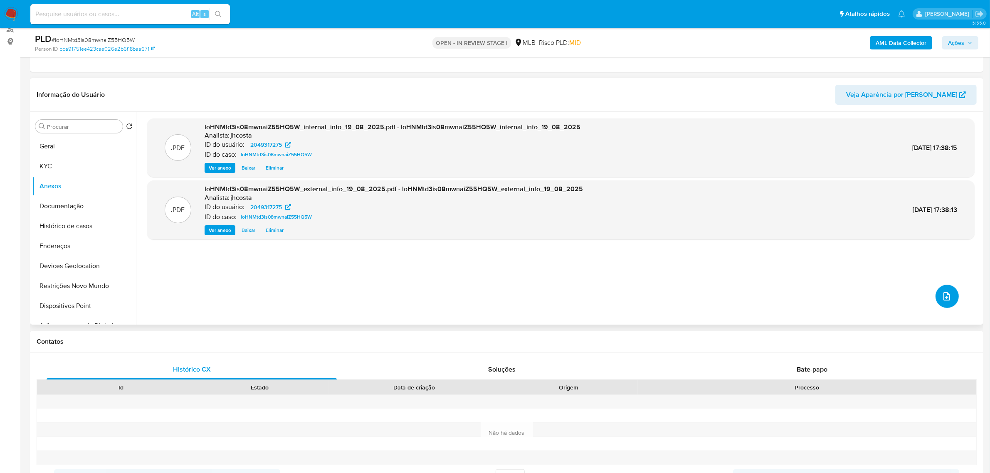
click at [950, 300] on button "upload-file" at bounding box center [946, 296] width 23 height 23
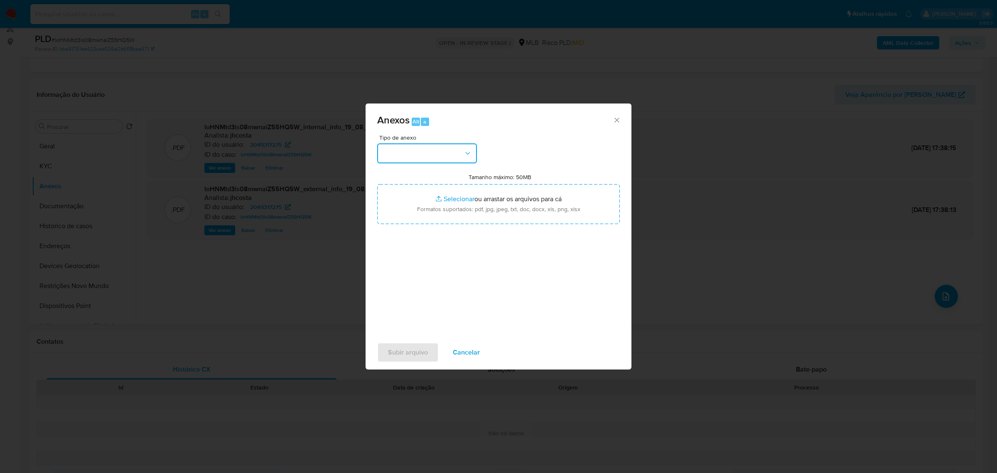
click at [439, 145] on button "button" at bounding box center [427, 153] width 100 height 20
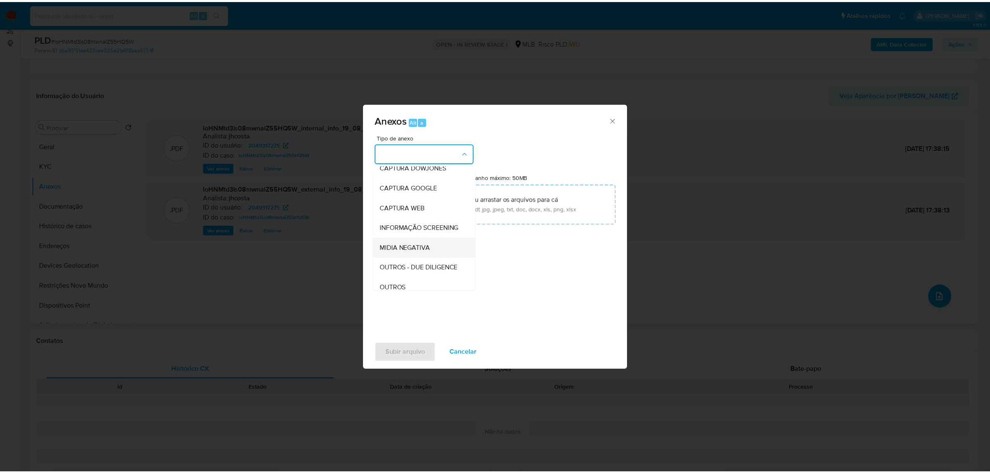
scroll to position [52, 0]
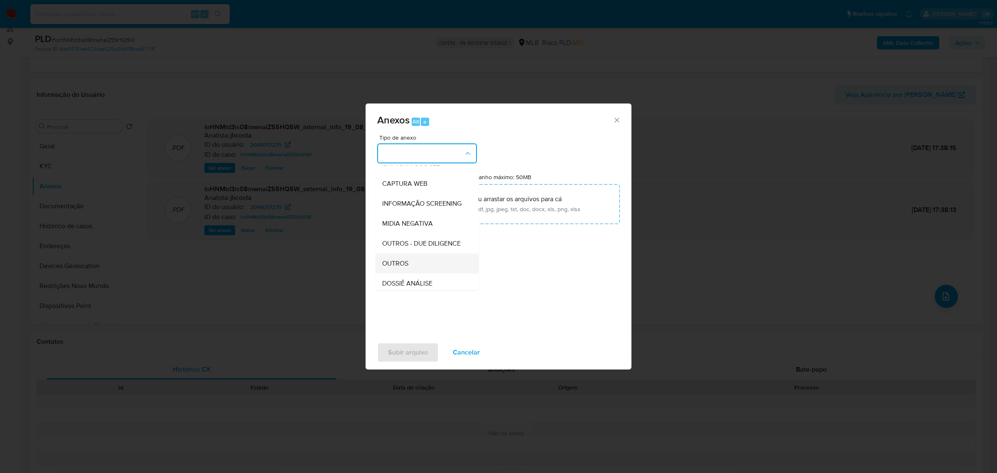
click at [411, 273] on div "OUTROS" at bounding box center [424, 263] width 85 height 20
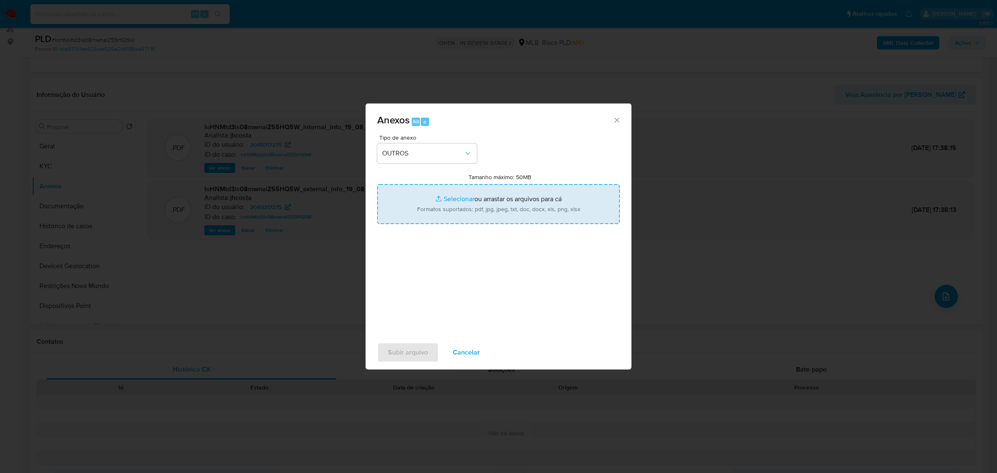
click at [474, 215] on input "Tamanho máximo: 50MB Selecionar arquivos" at bounding box center [498, 204] width 243 height 40
type input "C:\fakepath\Mulan 2049317275_2025_08_19_07_28_24.xlsx"
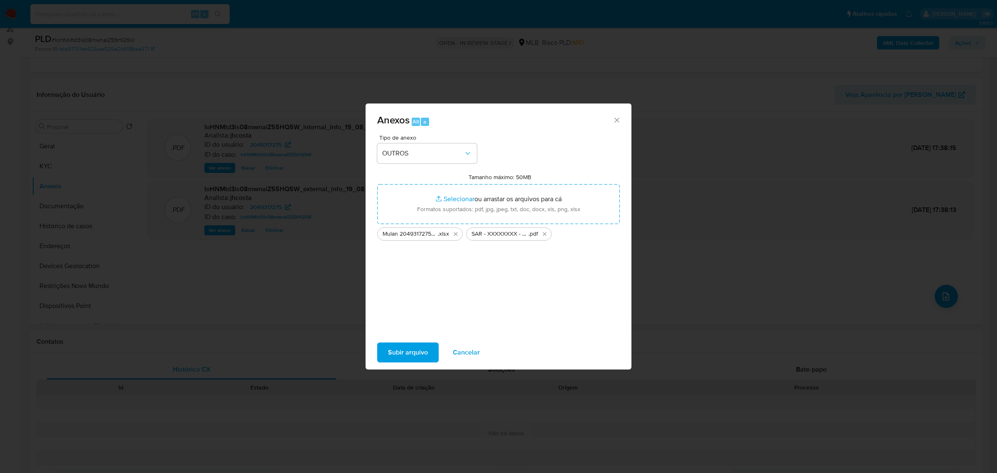
click at [416, 356] on span "Subir arquivo" at bounding box center [408, 352] width 40 height 18
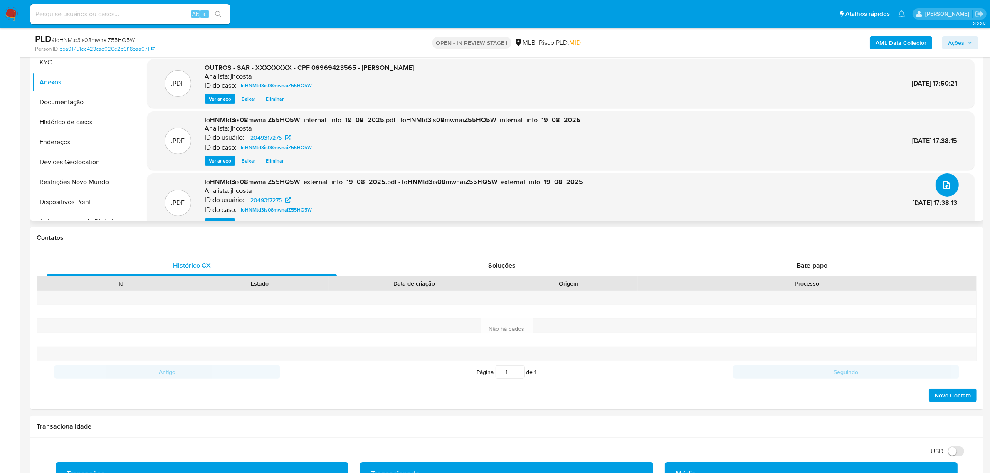
scroll to position [0, 0]
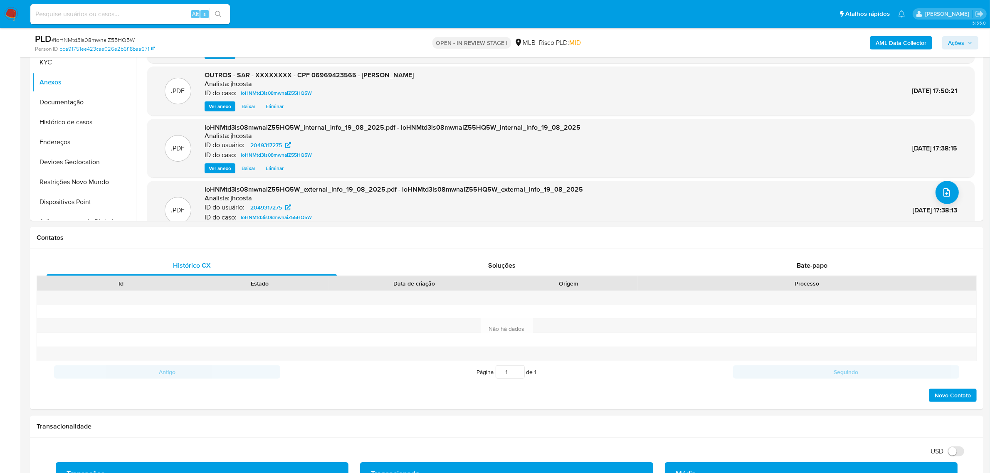
drag, startPoint x: 953, startPoint y: 45, endPoint x: 948, endPoint y: 46, distance: 4.7
click at [953, 45] on span "Ações" at bounding box center [956, 42] width 16 height 13
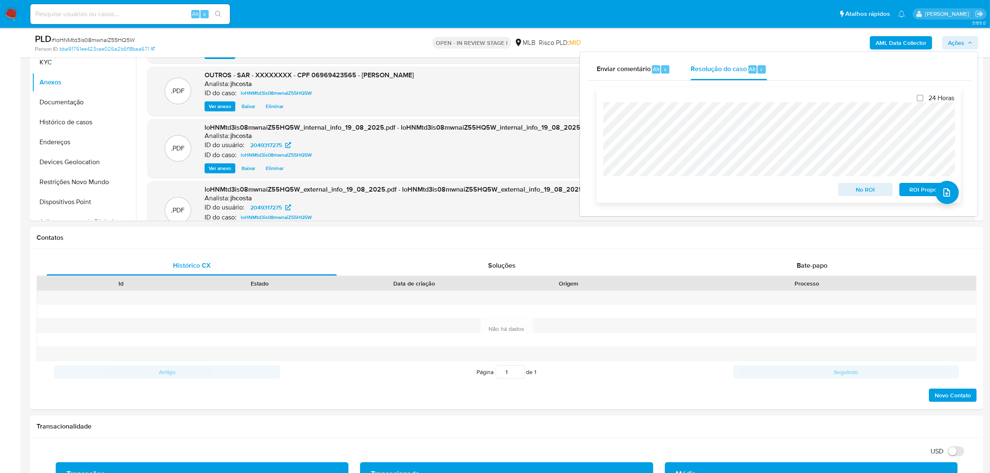
click at [921, 191] on span "ROI Proposal" at bounding box center [926, 190] width 43 height 12
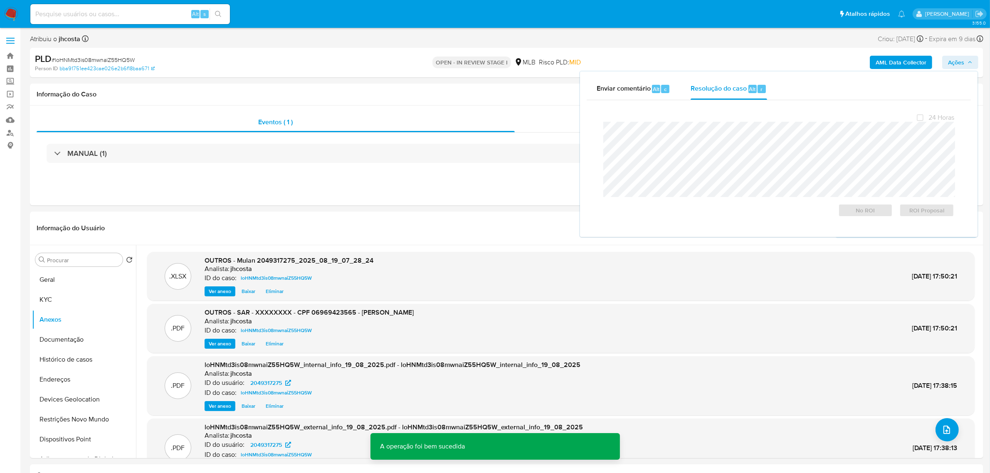
click at [98, 59] on span "# loHNMtd3is08mwnaiZ55HQ5W" at bounding box center [93, 60] width 83 height 8
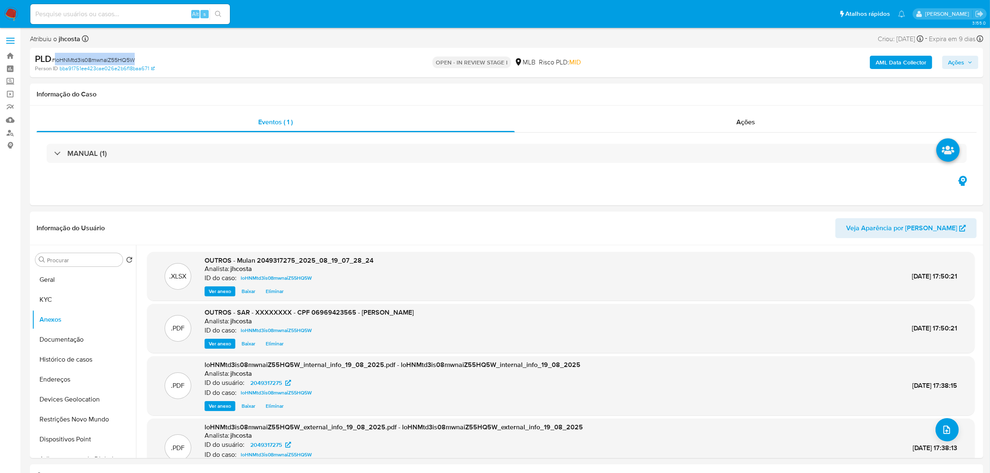
copy span "loHNMtd3is08mwnaiZ55HQ5W"
click at [749, 121] on span "Ações" at bounding box center [745, 122] width 19 height 10
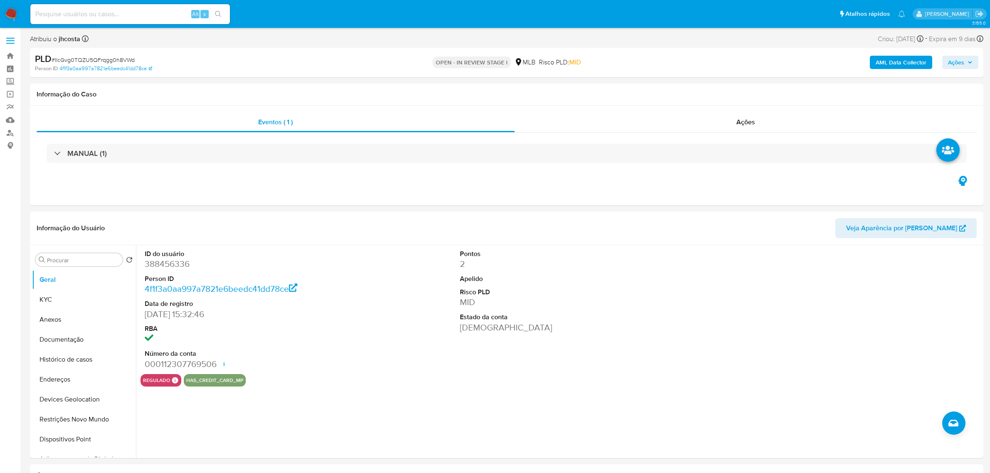
select select "10"
click at [268, 153] on div "MANUAL (1)" at bounding box center [507, 153] width 920 height 19
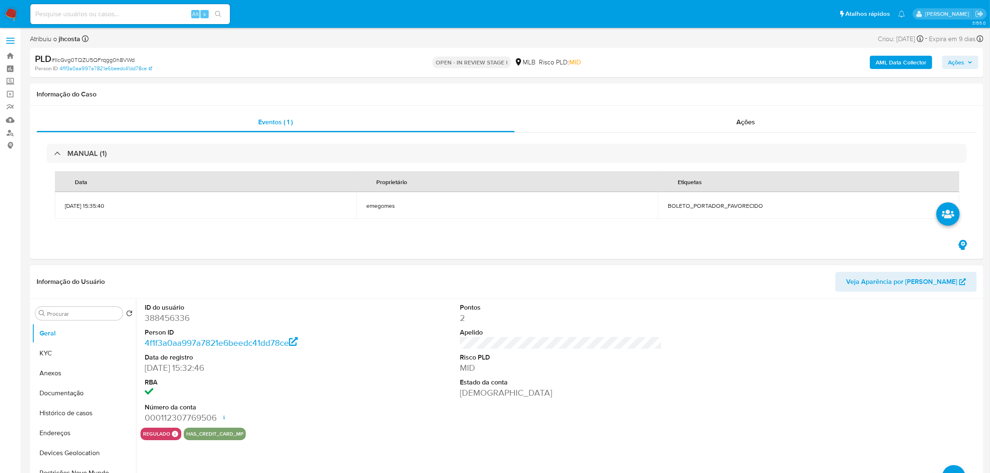
click at [171, 322] on dd "388456336" at bounding box center [246, 318] width 202 height 12
copy dd "388456336"
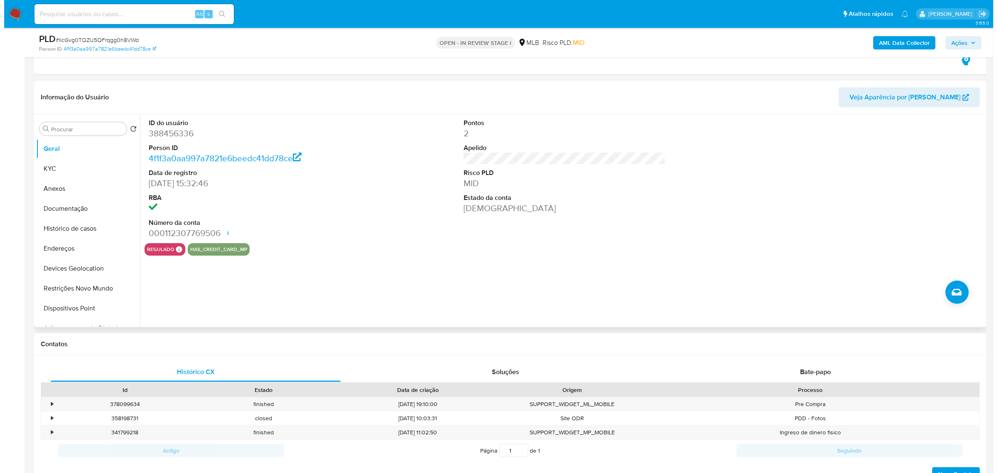
scroll to position [156, 0]
click at [342, 207] on dd at bounding box center [246, 208] width 202 height 12
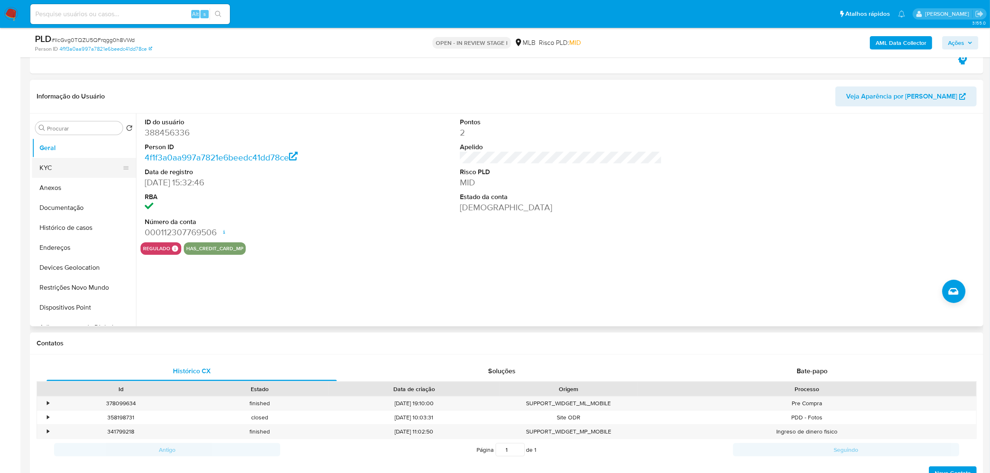
click at [67, 169] on button "KYC" at bounding box center [80, 168] width 97 height 20
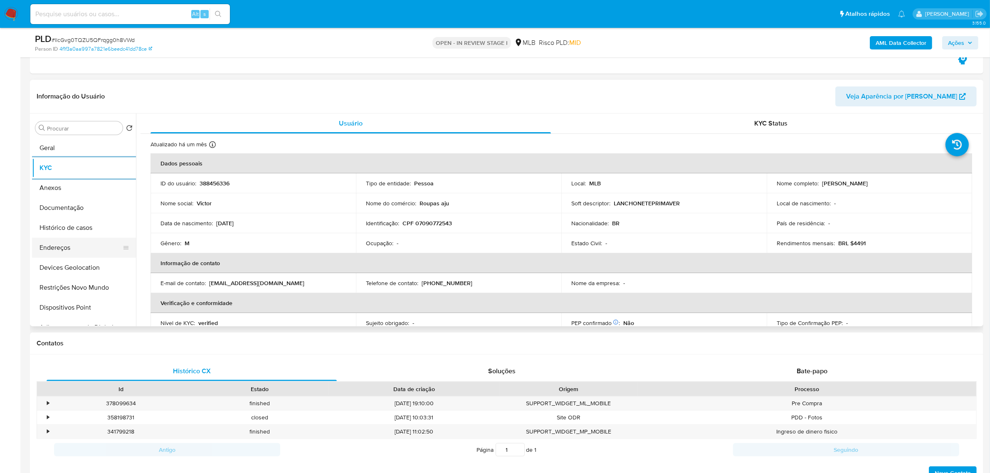
click at [57, 241] on button "Endereços" at bounding box center [80, 248] width 97 height 20
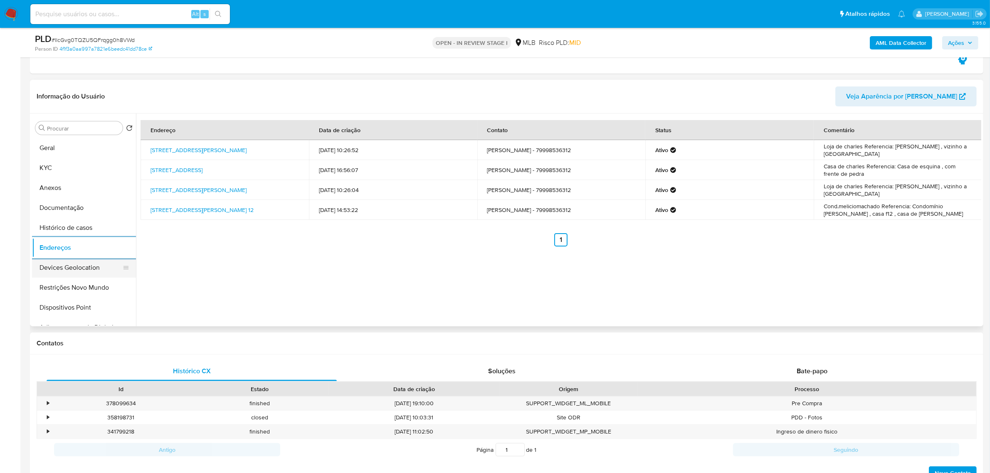
click at [92, 263] on button "Devices Geolocation" at bounding box center [80, 268] width 97 height 20
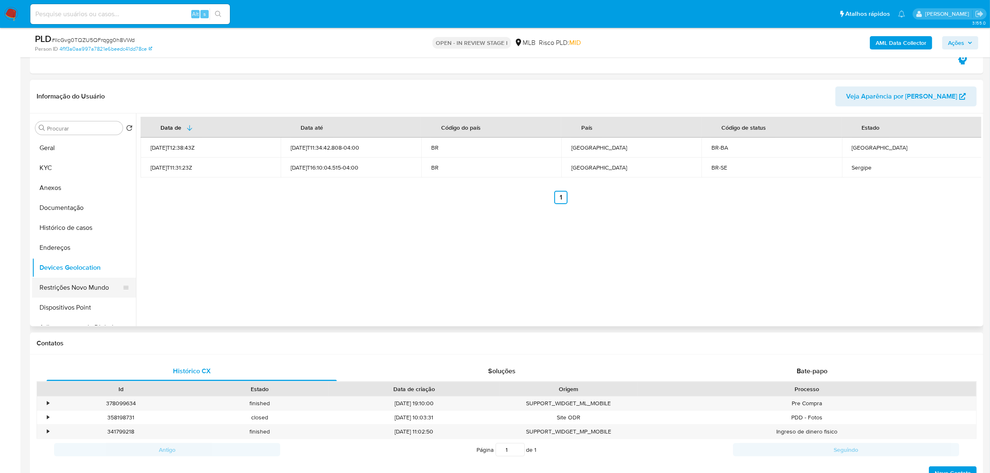
click at [56, 286] on button "Restrições Novo Mundo" at bounding box center [80, 288] width 97 height 20
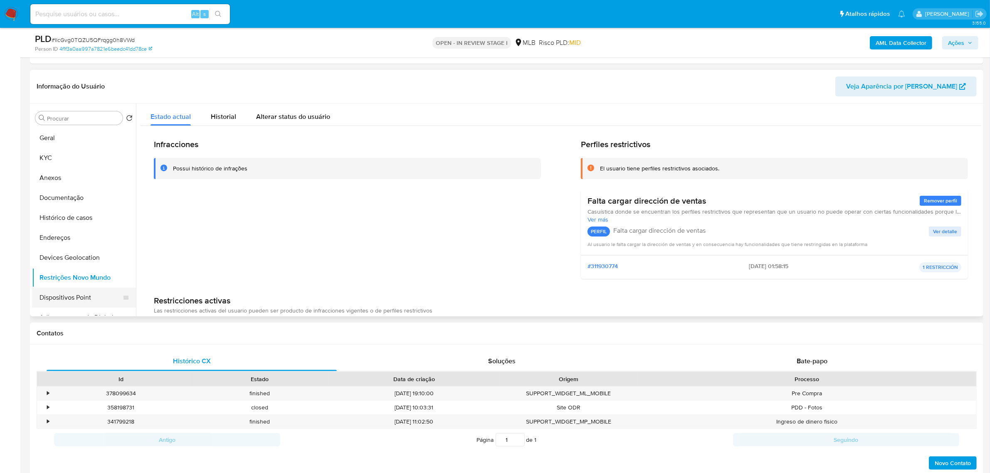
click at [41, 302] on button "Dispositivos Point" at bounding box center [80, 298] width 97 height 20
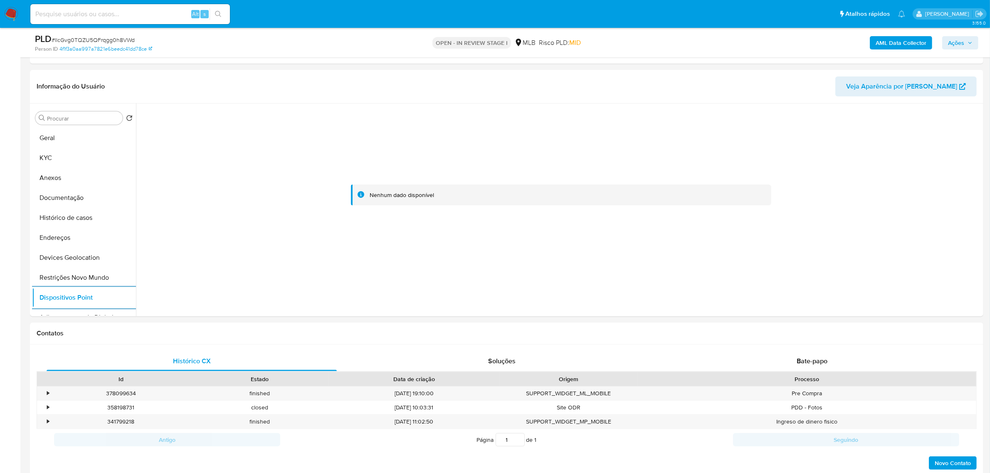
click at [908, 42] on b "AML Data Collector" at bounding box center [900, 42] width 51 height 13
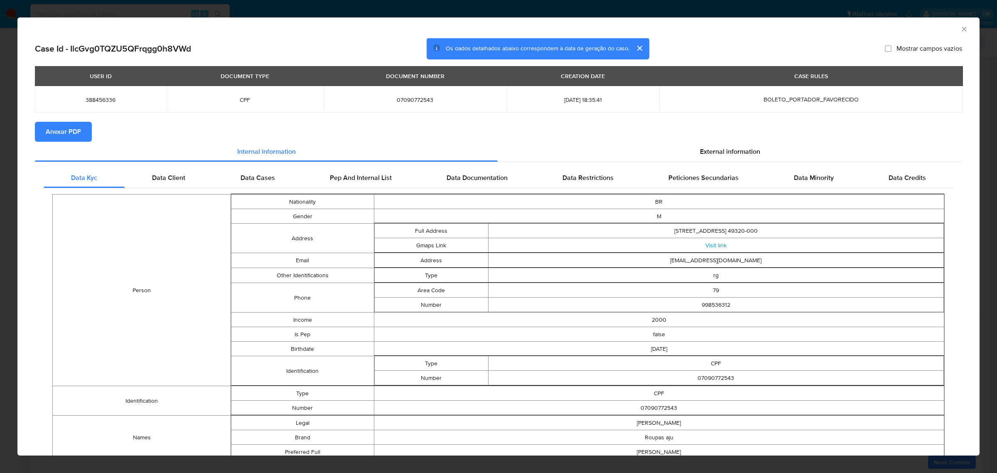
click at [61, 134] on span "Anexar PDF" at bounding box center [63, 132] width 35 height 18
click at [731, 154] on span "External information" at bounding box center [730, 153] width 60 height 10
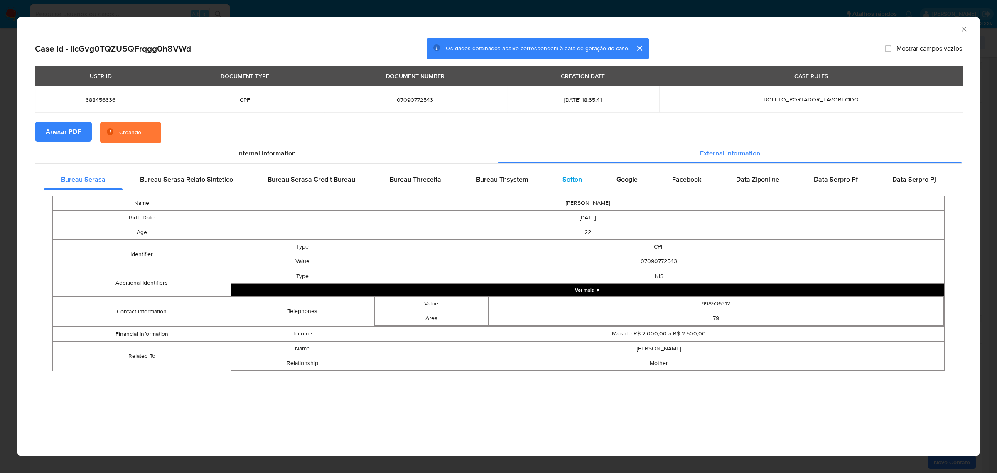
click at [579, 178] on span "Softon" at bounding box center [573, 180] width 20 height 10
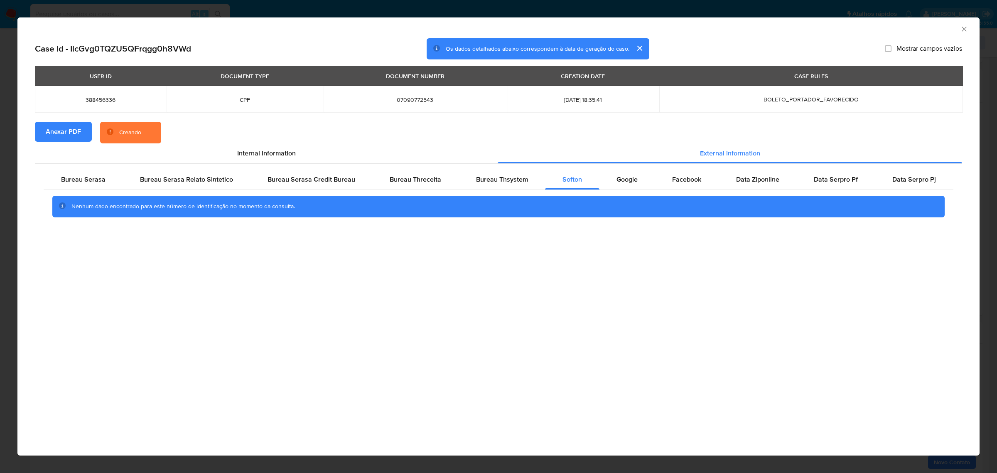
click at [666, 13] on div "AML Data Collector Case Id - IlcGvg0TQZU5QFrqgg0h8VWd Os dados detalhados abaix…" at bounding box center [498, 236] width 997 height 473
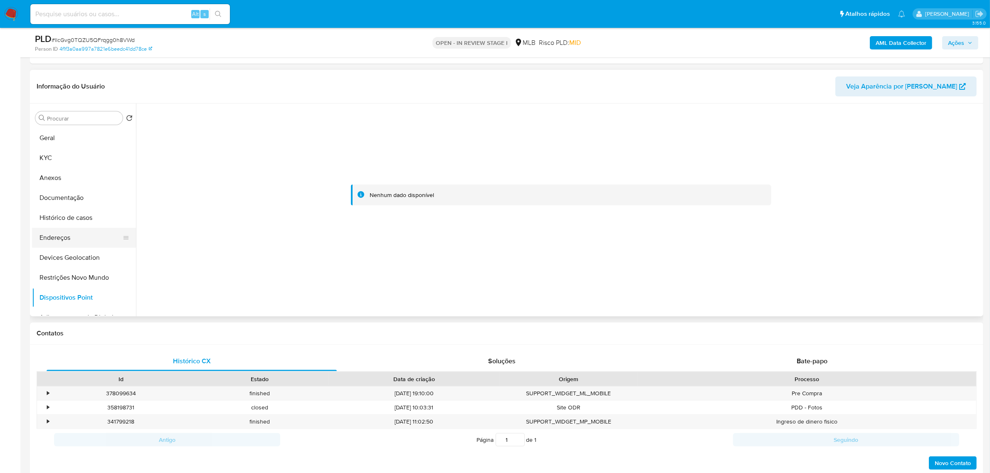
click at [59, 237] on button "Endereços" at bounding box center [80, 238] width 97 height 20
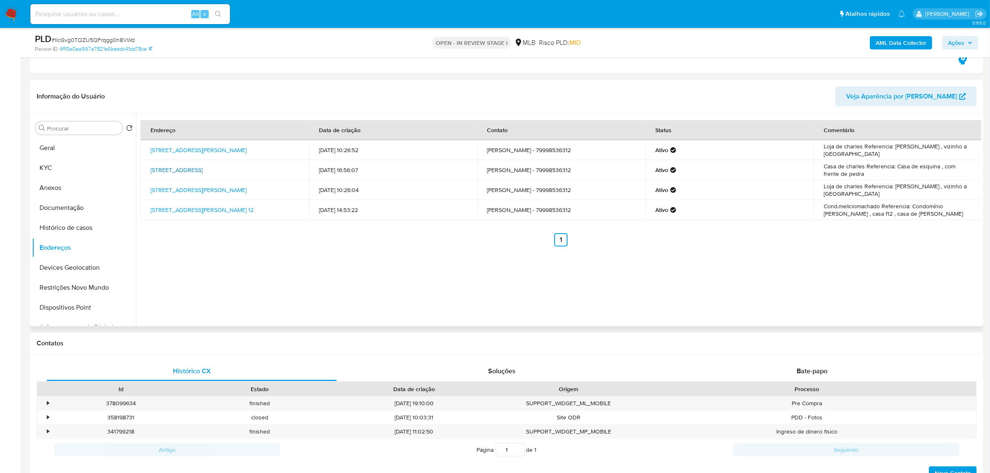
drag, startPoint x: 145, startPoint y: 167, endPoint x: 194, endPoint y: 176, distance: 49.8
click at [199, 176] on td "[STREET_ADDRESS]" at bounding box center [224, 170] width 168 height 20
copy link "[STREET_ADDRESS], 49320000"
click at [192, 174] on link "[STREET_ADDRESS]" at bounding box center [176, 170] width 52 height 8
click at [57, 171] on button "KYC" at bounding box center [80, 168] width 97 height 20
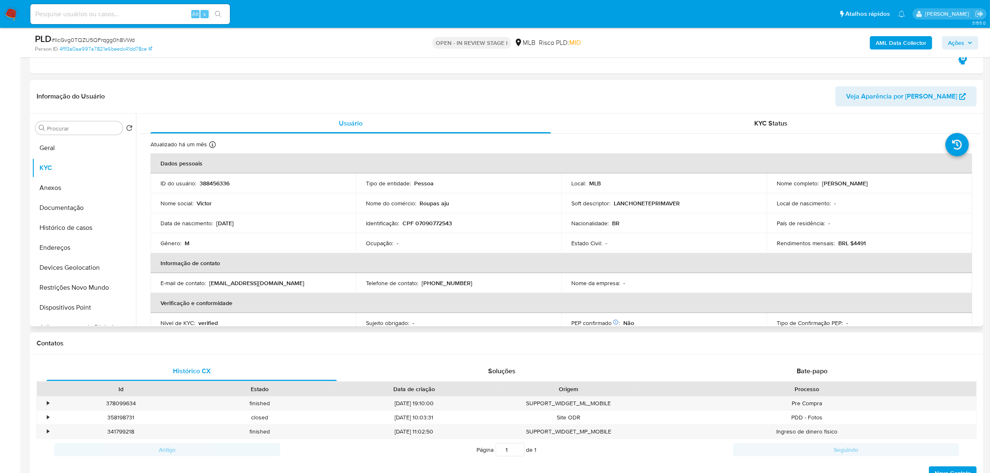
click at [430, 229] on td "Identificação : CPF 07090772543" at bounding box center [458, 223] width 205 height 20
click at [427, 227] on p "CPF 07090772543" at bounding box center [426, 222] width 49 height 7
copy p "07090772543"
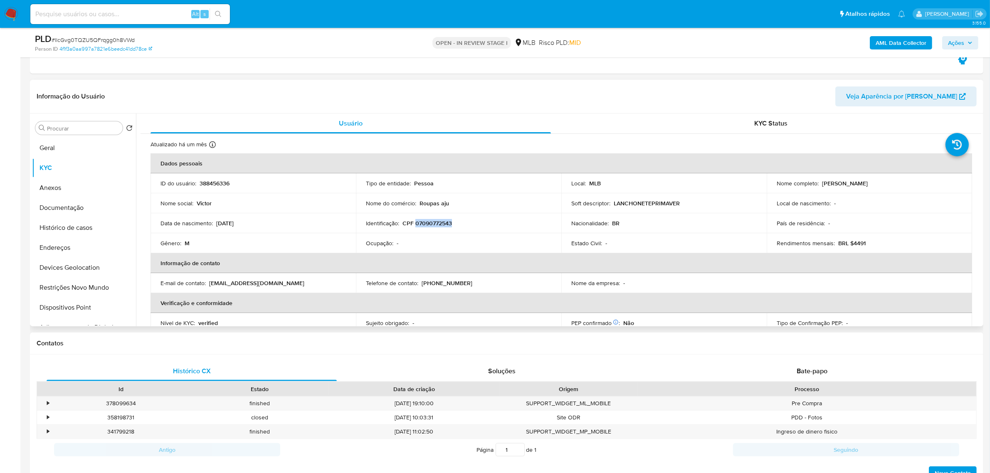
drag, startPoint x: 825, startPoint y: 185, endPoint x: 890, endPoint y: 185, distance: 64.4
click at [890, 185] on div "Nome completo : [PERSON_NAME]" at bounding box center [868, 183] width 185 height 7
copy p "Victor Silva Guimaraes"
click at [73, 207] on button "Documentação" at bounding box center [80, 208] width 97 height 20
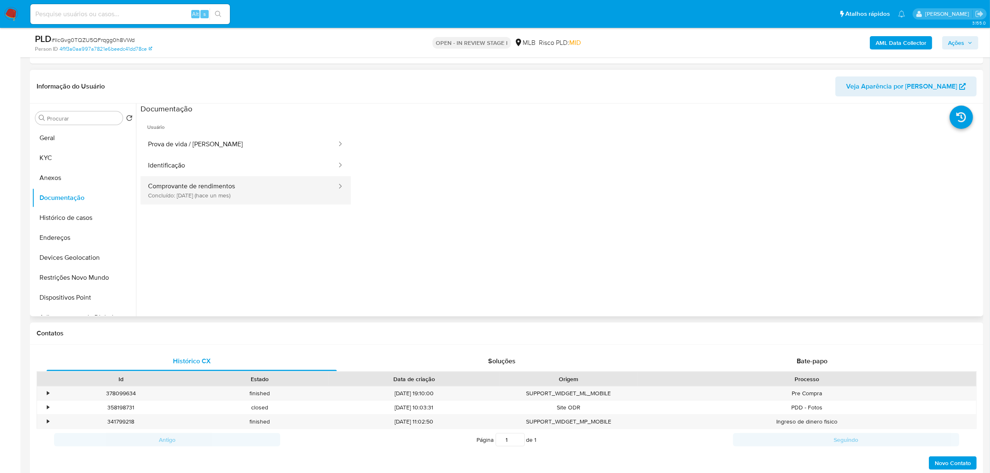
click at [240, 194] on button "Comprovante de rendimentos Concluído: 17/07/2025 (hace un mes)" at bounding box center [238, 190] width 197 height 28
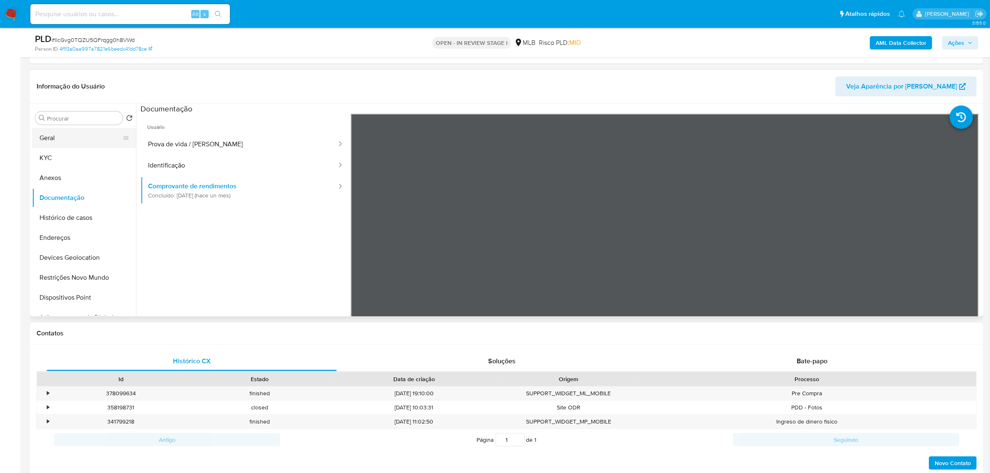
click at [59, 129] on button "Geral" at bounding box center [80, 138] width 97 height 20
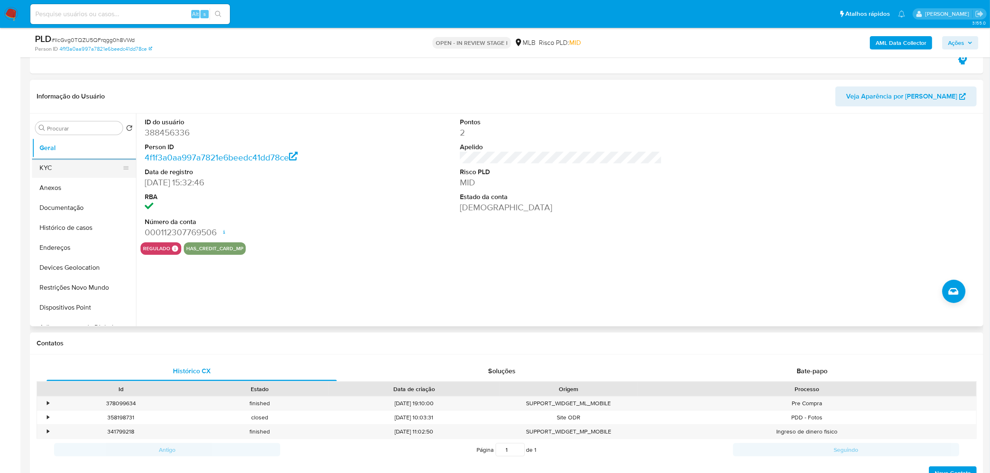
click at [49, 166] on button "KYC" at bounding box center [80, 168] width 97 height 20
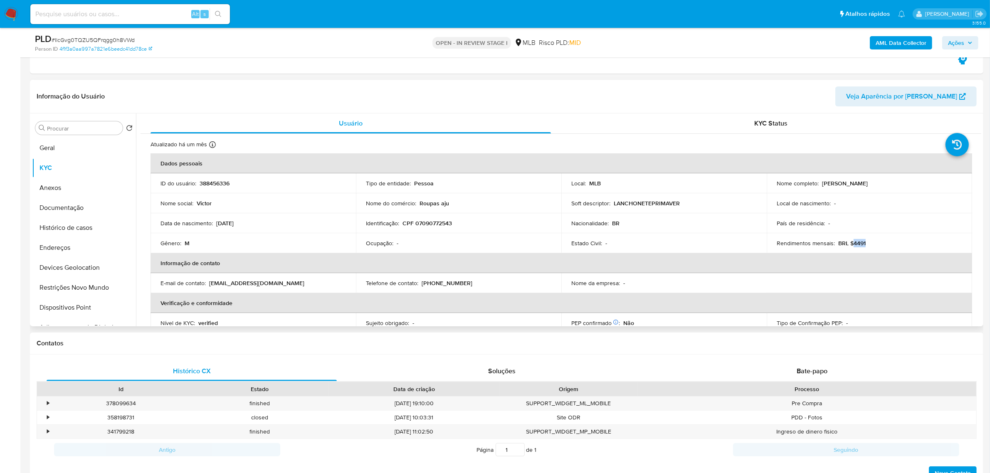
drag, startPoint x: 851, startPoint y: 244, endPoint x: 879, endPoint y: 249, distance: 28.6
click at [879, 249] on td "Rendimentos mensais : BRL $4491" at bounding box center [868, 243] width 205 height 20
copy p "4491"
click at [55, 190] on button "Anexos" at bounding box center [80, 188] width 97 height 20
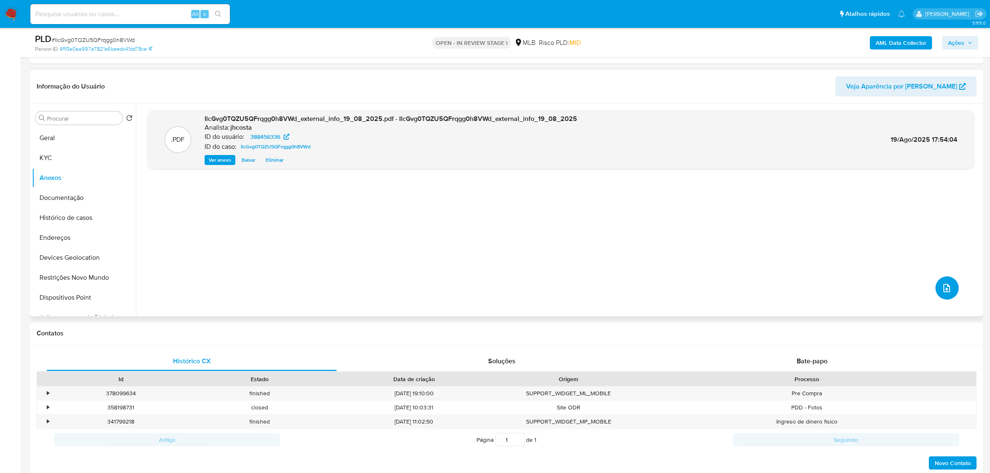
click at [942, 289] on icon "upload-file" at bounding box center [946, 288] width 10 height 10
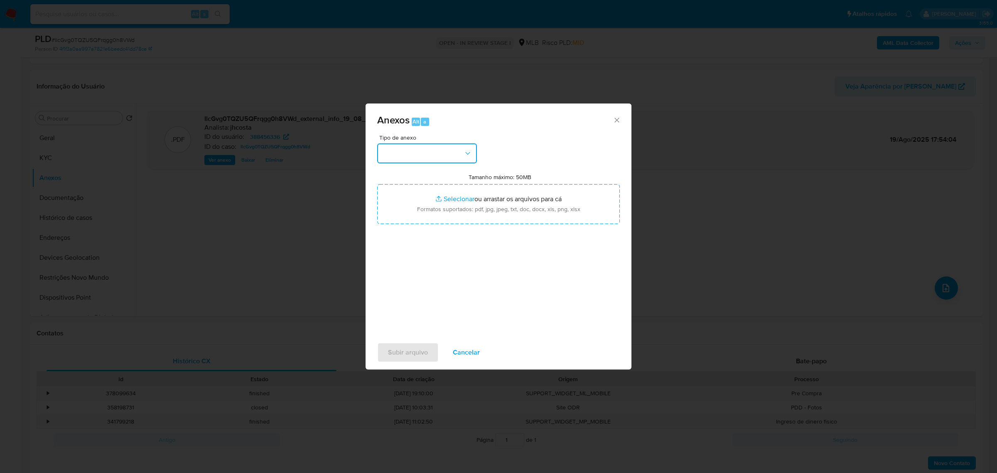
click at [424, 159] on button "button" at bounding box center [427, 153] width 100 height 20
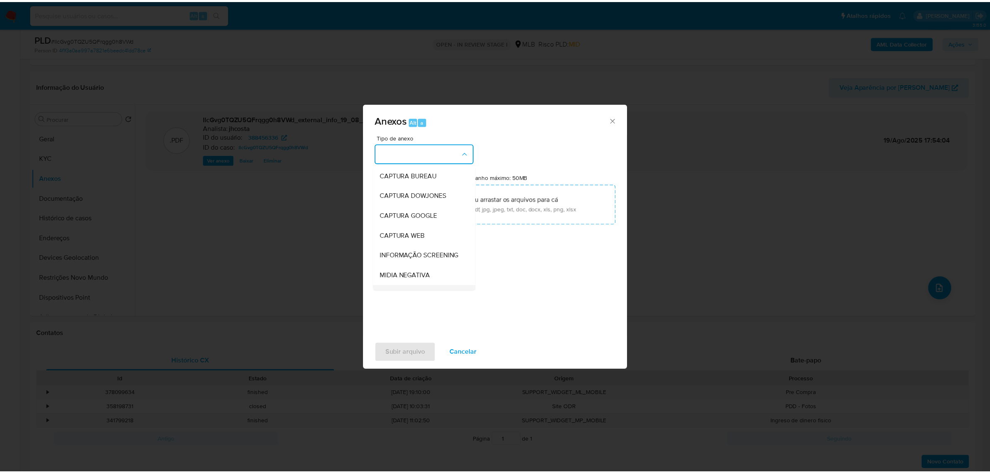
scroll to position [52, 0]
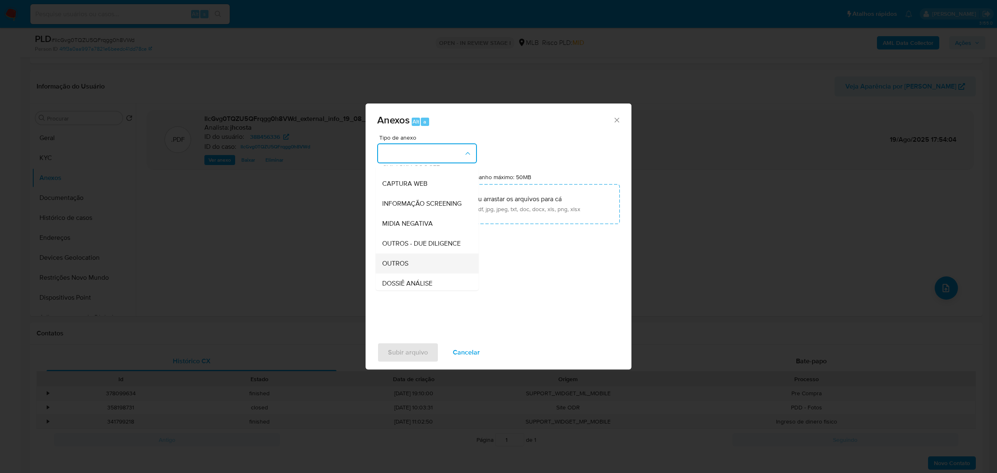
click at [404, 267] on span "OUTROS" at bounding box center [395, 263] width 26 height 8
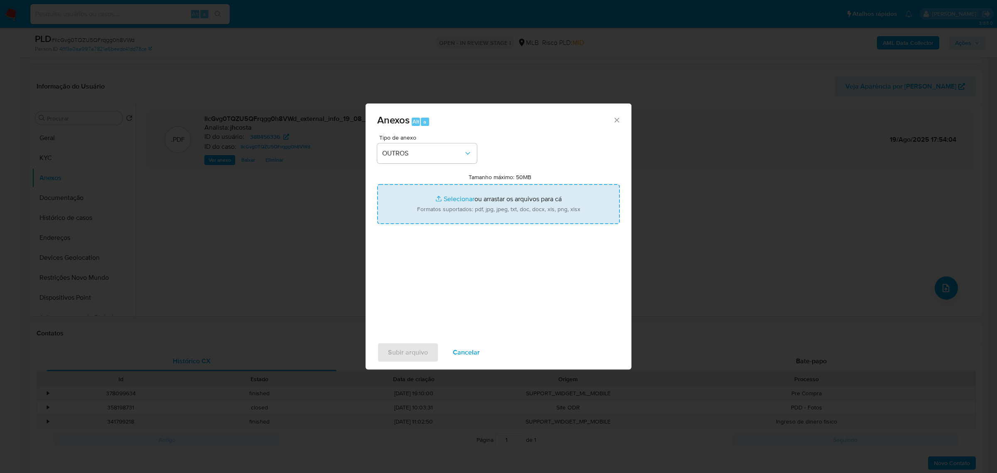
click at [524, 212] on input "Tamanho máximo: 50MB Selecionar arquivos" at bounding box center [498, 204] width 243 height 40
type input "C:\fakepath\Mulan 388456336_2025_08_19_07_28_35.xlsx"
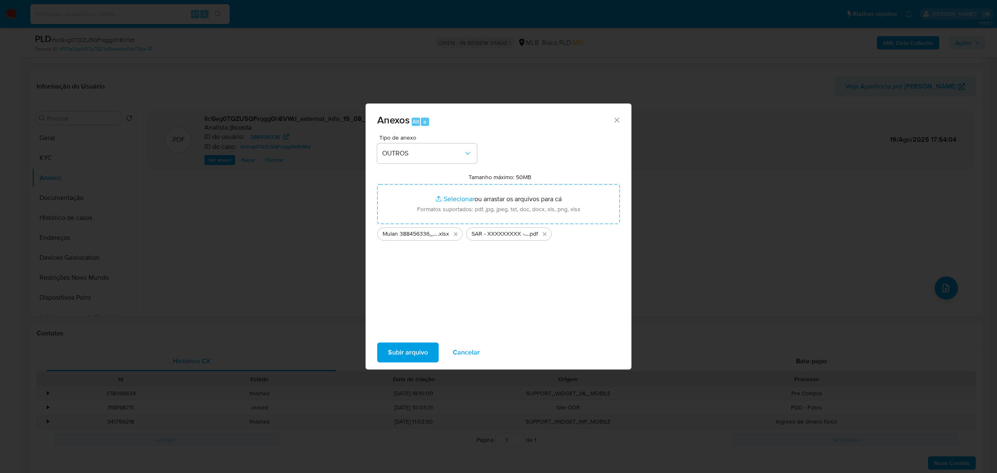
click at [417, 352] on span "Subir arquivo" at bounding box center [408, 352] width 40 height 18
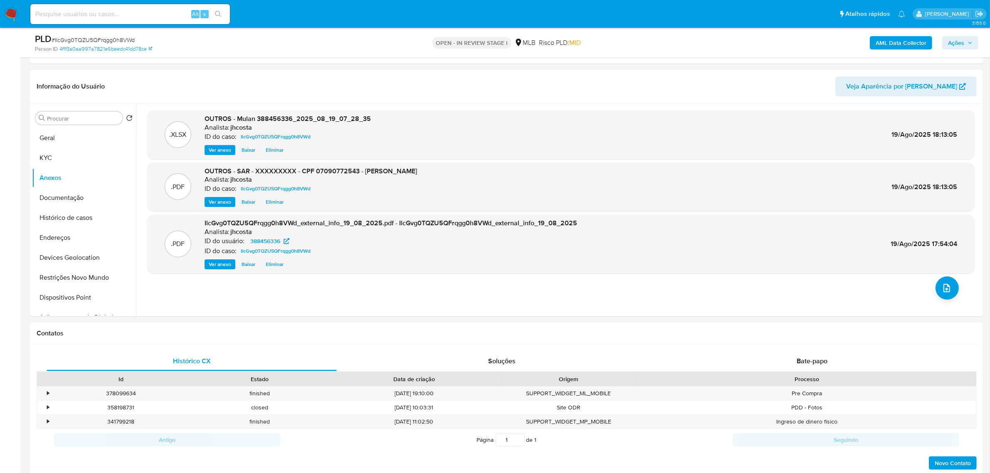
click at [959, 39] on span "Ações" at bounding box center [956, 42] width 16 height 13
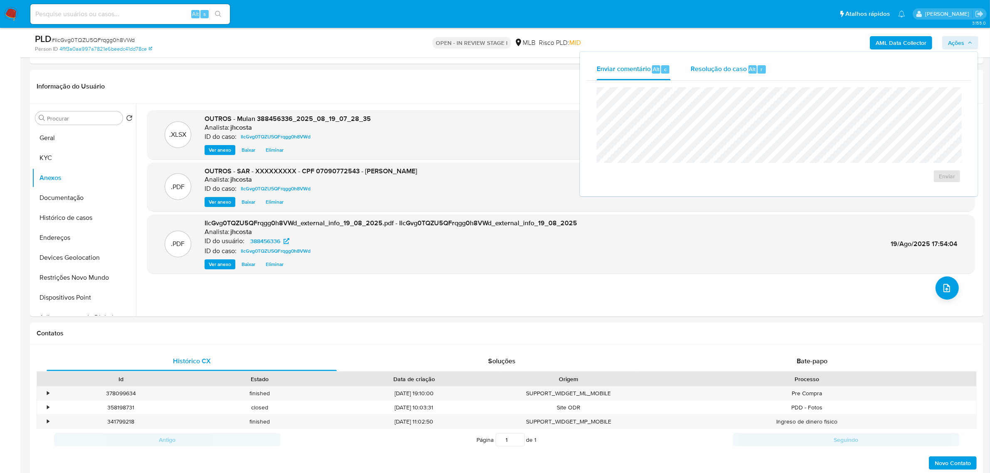
click at [730, 72] on span "Resolução do caso" at bounding box center [718, 69] width 56 height 10
click at [925, 187] on span "ROI Proposal" at bounding box center [926, 190] width 43 height 12
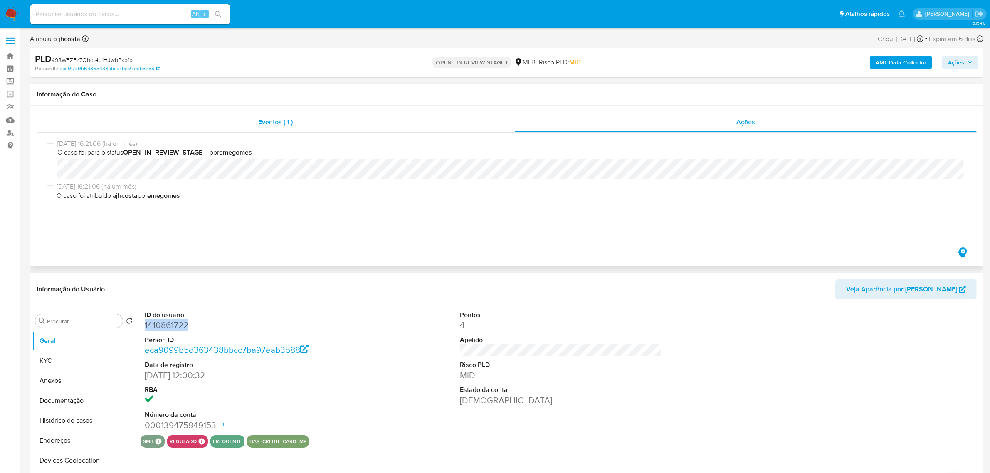
click at [276, 119] on span "Eventos ( 1 )" at bounding box center [275, 122] width 34 height 10
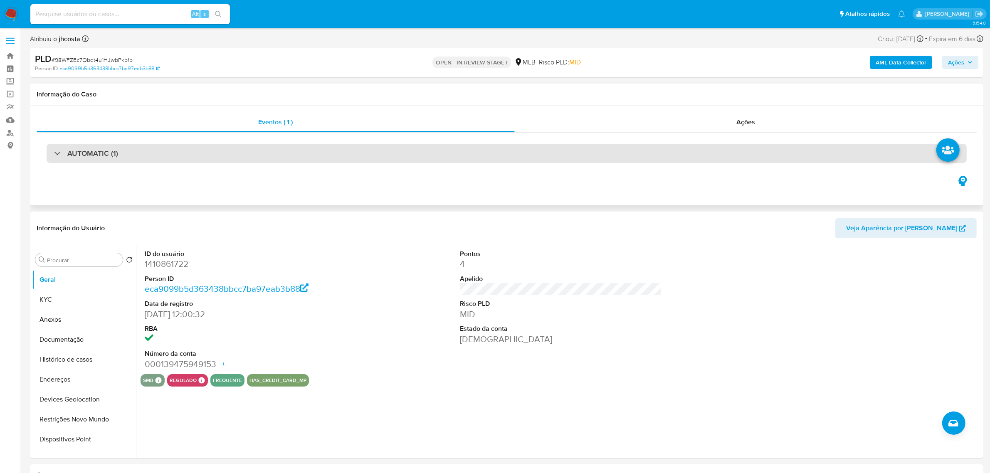
click at [232, 155] on div "AUTOMATIC (1)" at bounding box center [507, 153] width 920 height 19
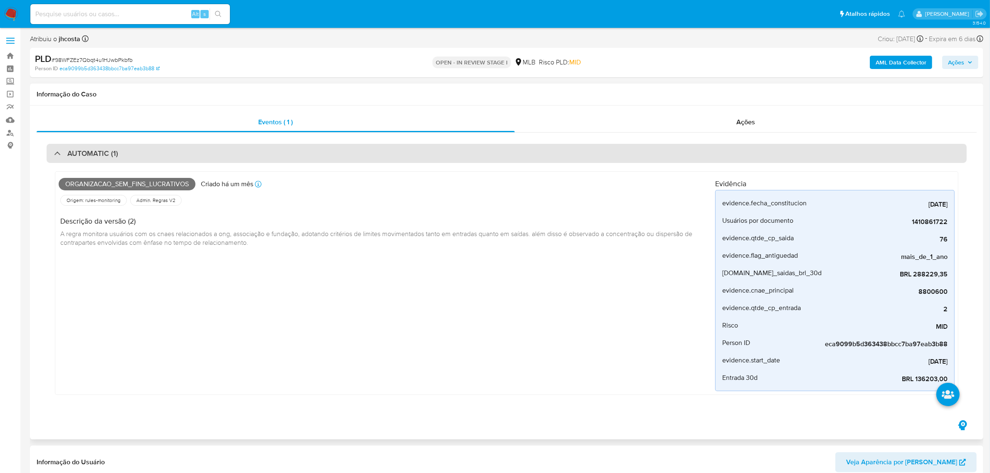
click at [232, 155] on div "AUTOMATIC (1)" at bounding box center [507, 153] width 920 height 19
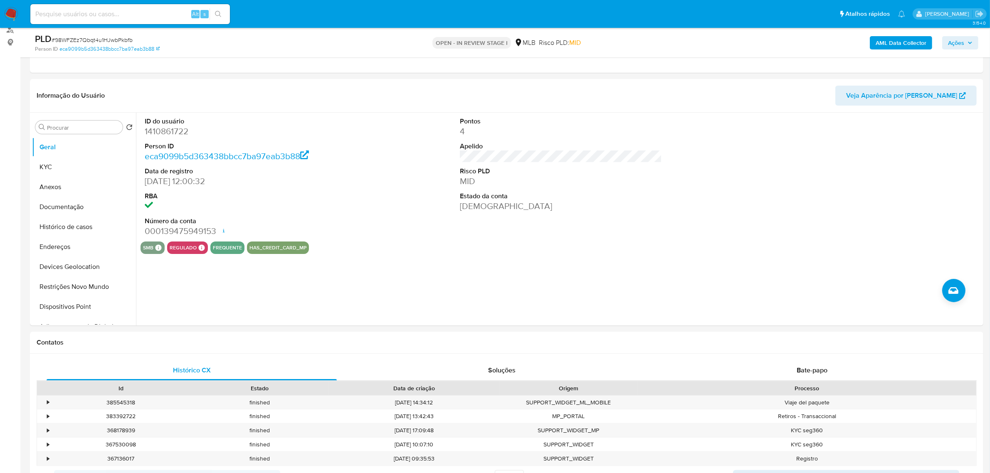
scroll to position [104, 0]
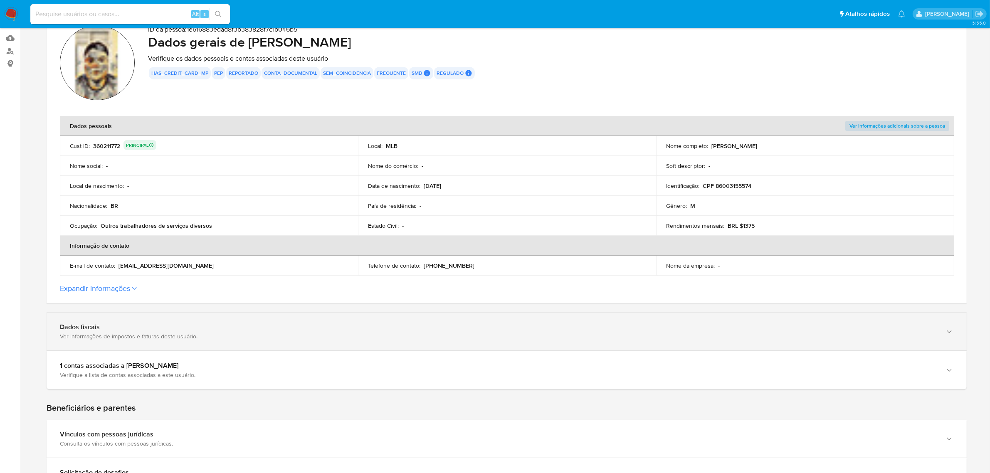
scroll to position [121, 0]
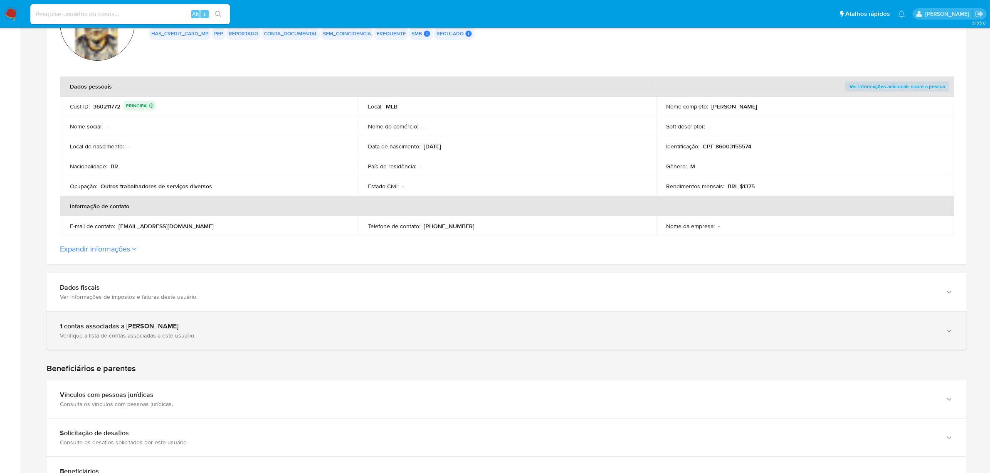
click at [128, 332] on div "Verifique a lista de contas associadas a este usuário." at bounding box center [498, 335] width 876 height 7
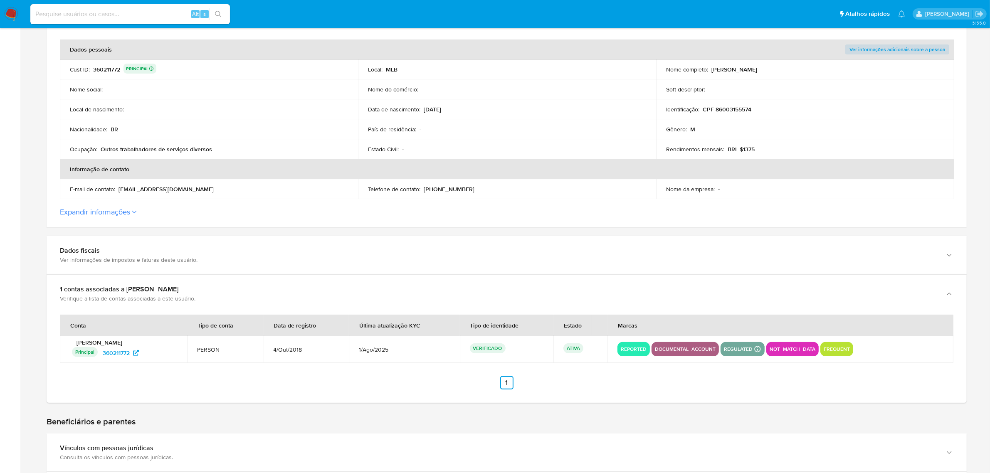
scroll to position [173, 0]
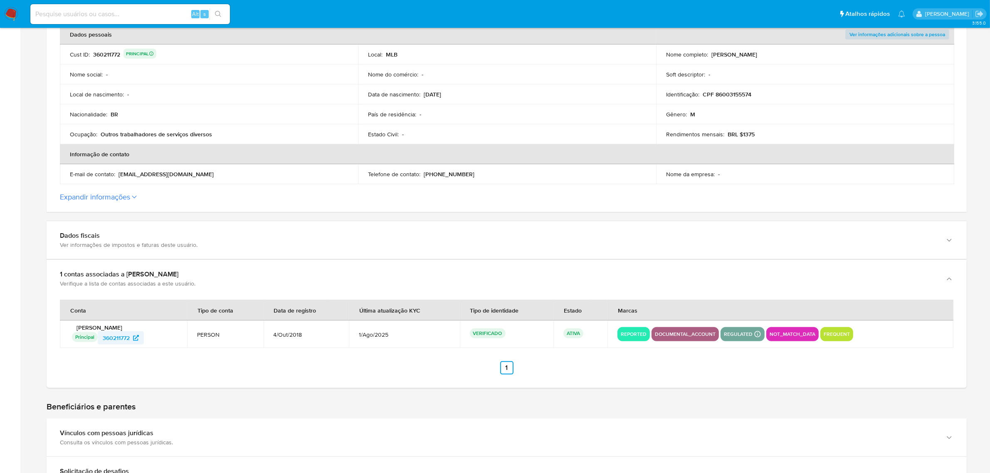
click at [116, 339] on span "360211772" at bounding box center [116, 337] width 27 height 13
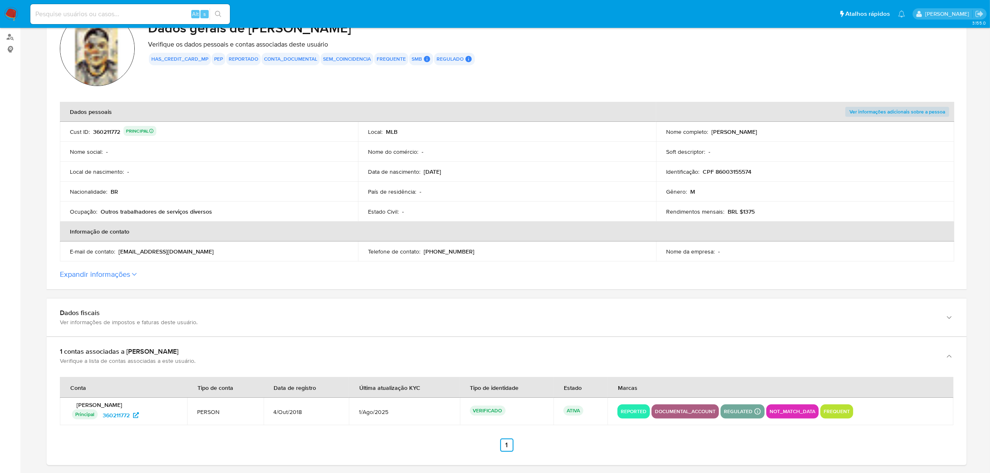
scroll to position [0, 0]
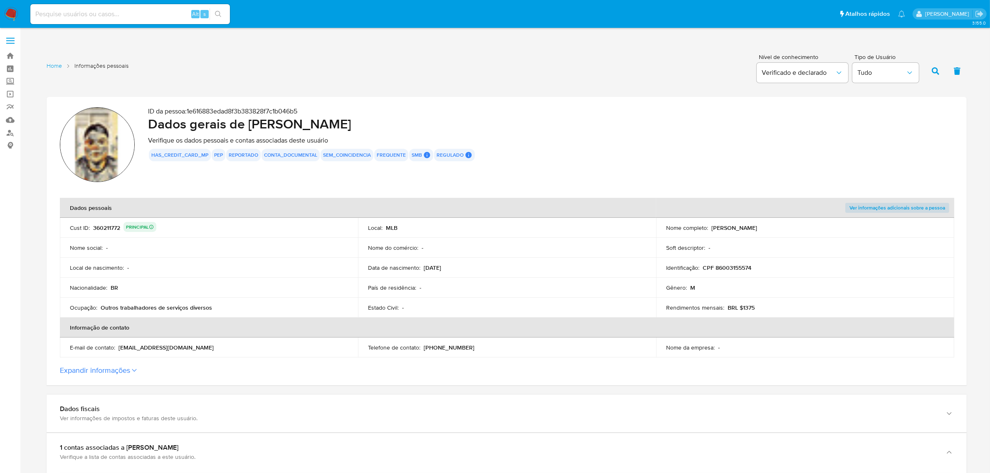
click at [106, 227] on div "360211772 PRINCIPAL" at bounding box center [124, 228] width 63 height 12
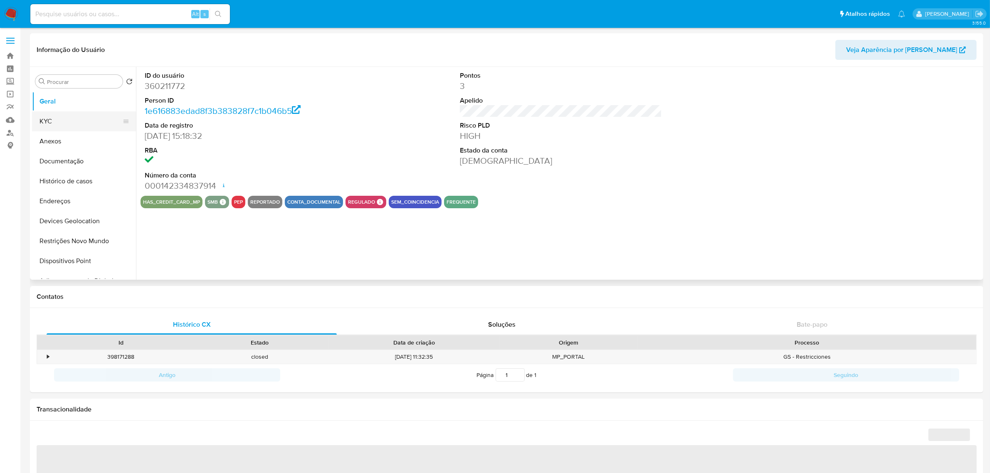
select select "10"
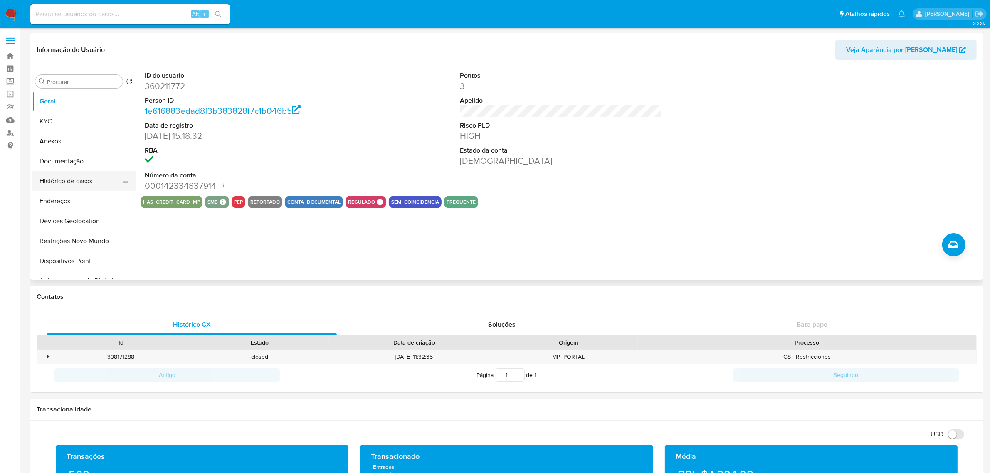
click at [82, 180] on button "Histórico de casos" at bounding box center [80, 181] width 97 height 20
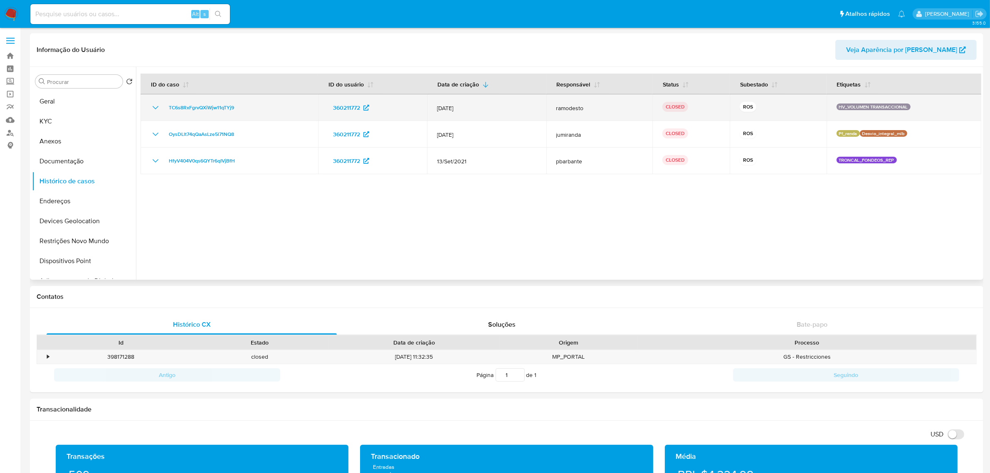
click at [155, 105] on icon "Mostrar/Ocultar" at bounding box center [155, 108] width 10 height 10
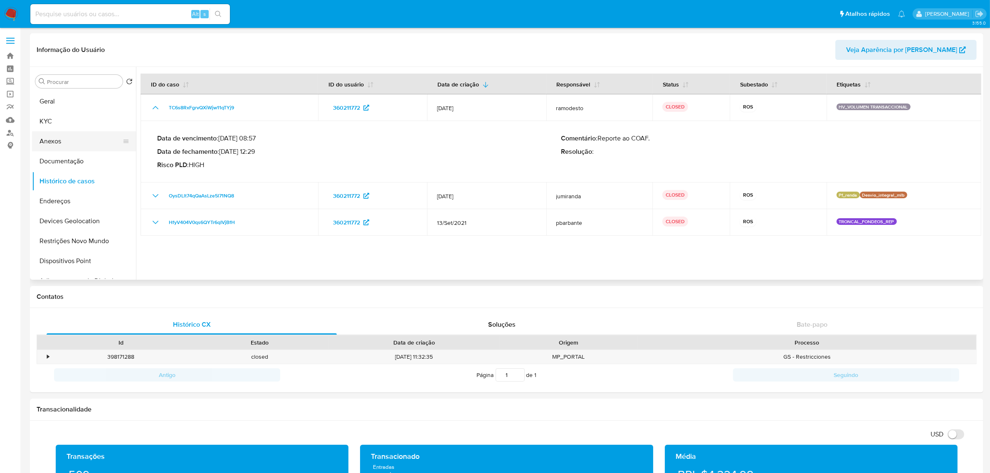
click at [57, 145] on button "Anexos" at bounding box center [80, 141] width 97 height 20
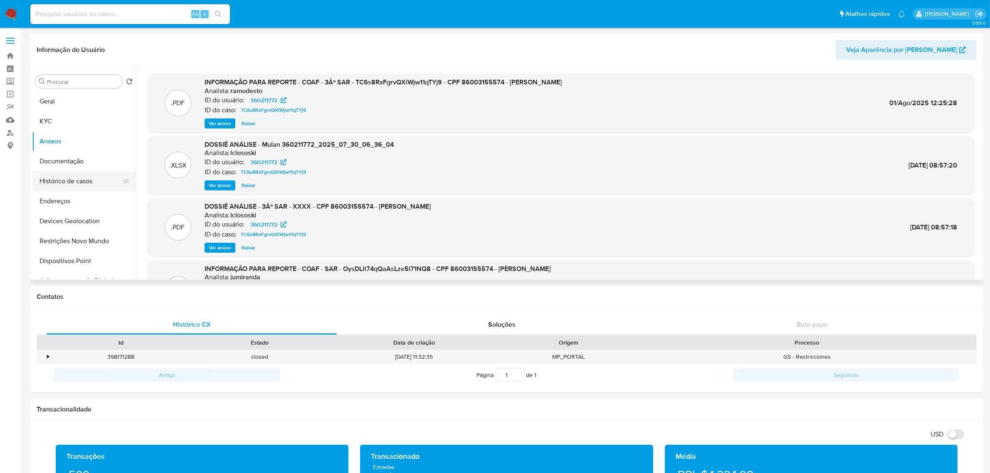
click at [69, 183] on button "Histórico de casos" at bounding box center [80, 181] width 97 height 20
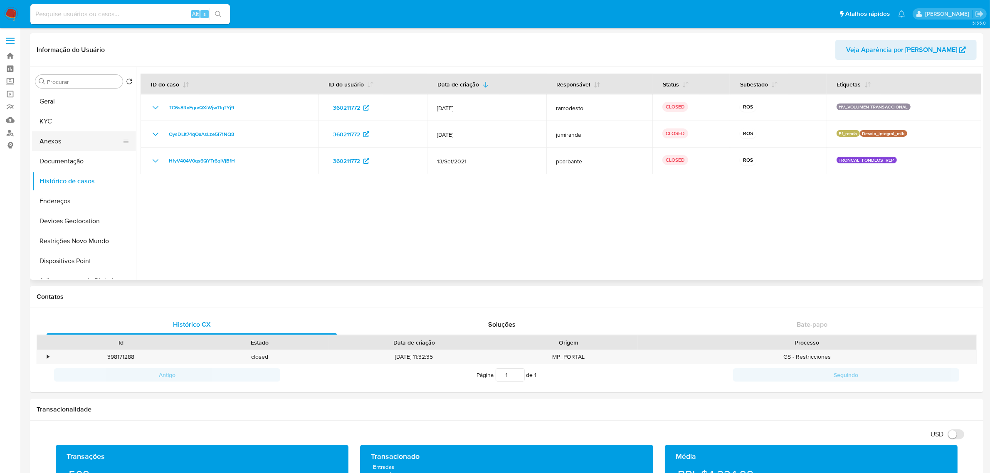
click at [62, 140] on button "Anexos" at bounding box center [80, 141] width 97 height 20
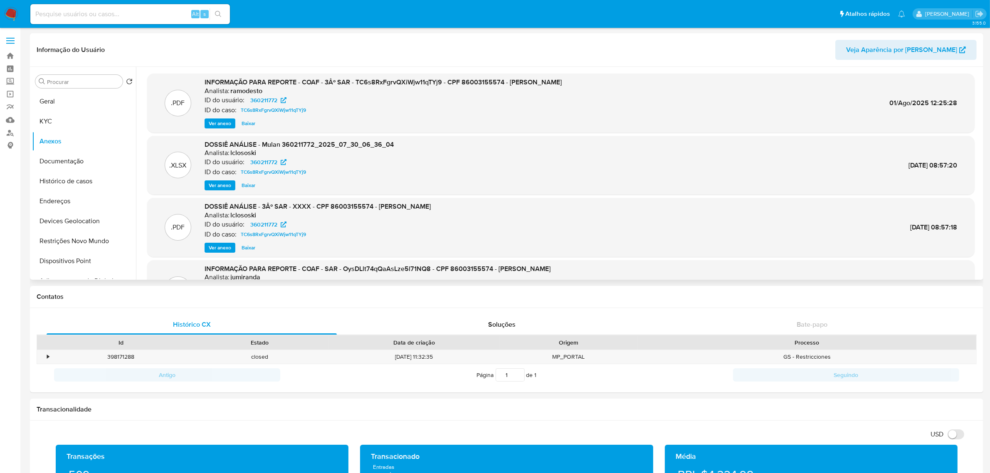
click at [215, 124] on span "Ver anexo" at bounding box center [220, 123] width 22 height 8
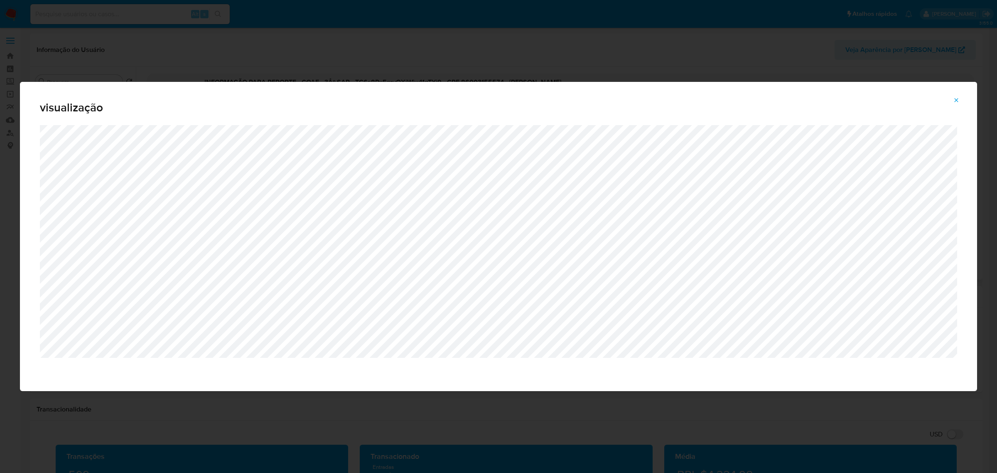
click at [433, 51] on div "visualização" at bounding box center [498, 236] width 997 height 473
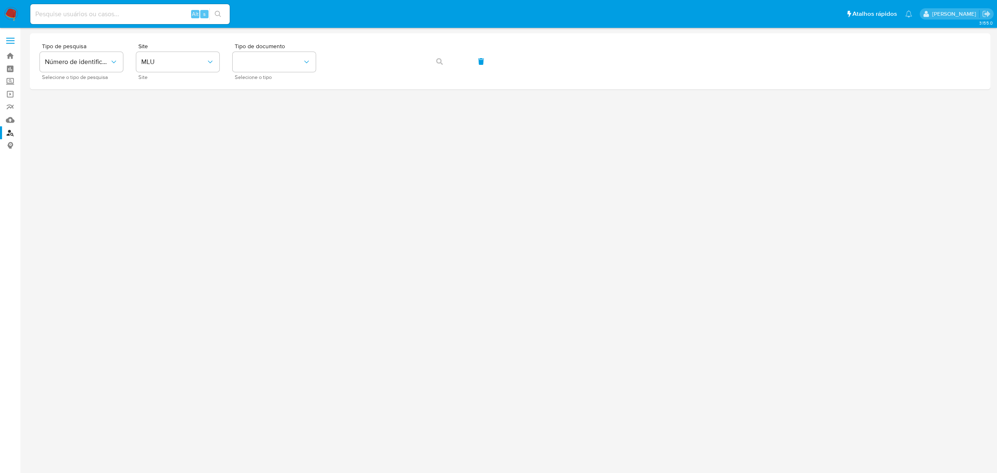
click at [17, 13] on img at bounding box center [11, 14] width 14 height 14
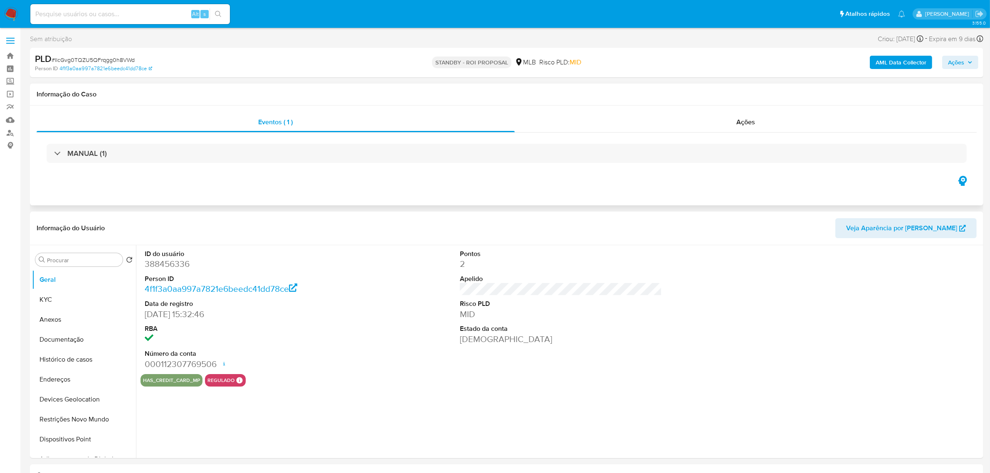
select select "10"
click at [753, 119] on span "Ações" at bounding box center [745, 122] width 19 height 10
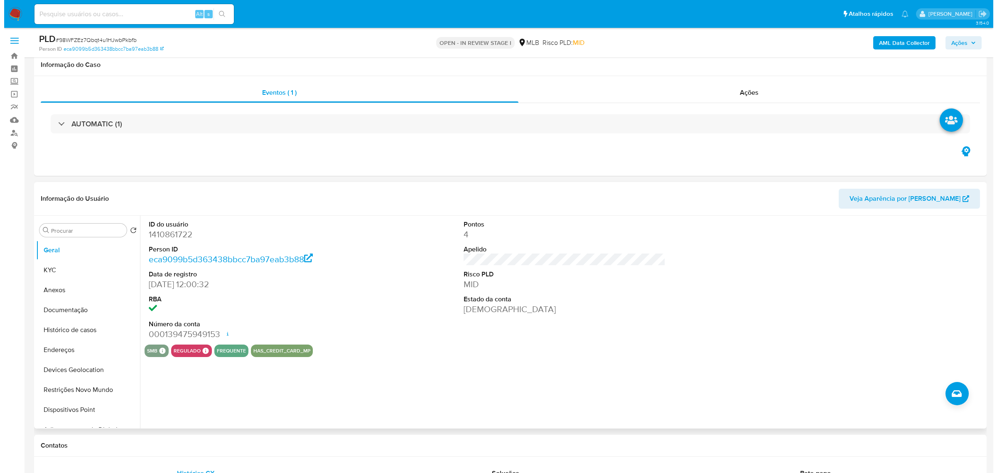
scroll to position [104, 0]
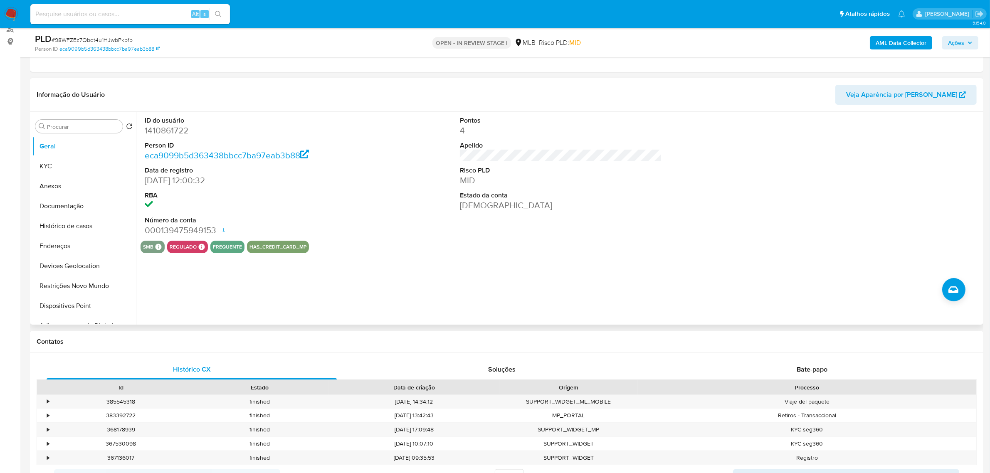
click at [175, 131] on dd "1410861722" at bounding box center [246, 131] width 202 height 12
copy dd "1410861722"
click at [180, 131] on dd "1410861722" at bounding box center [246, 131] width 202 height 12
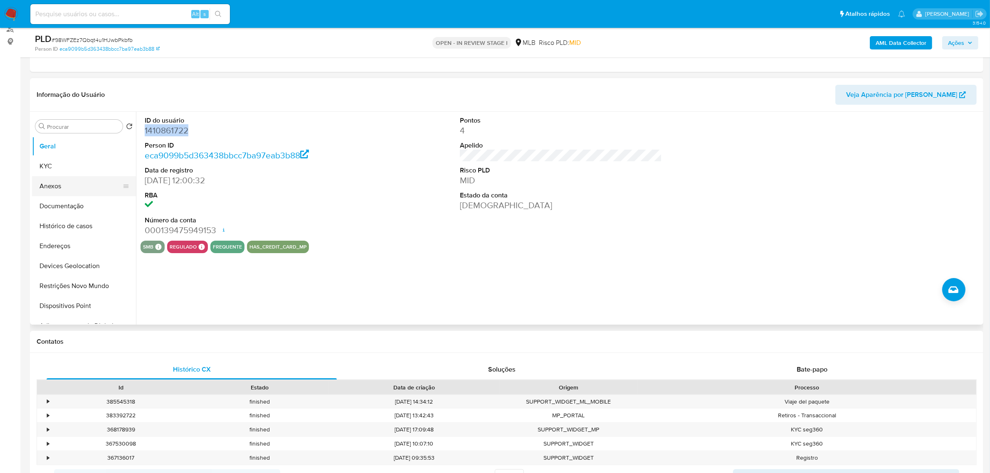
click at [52, 183] on button "Anexos" at bounding box center [80, 186] width 97 height 20
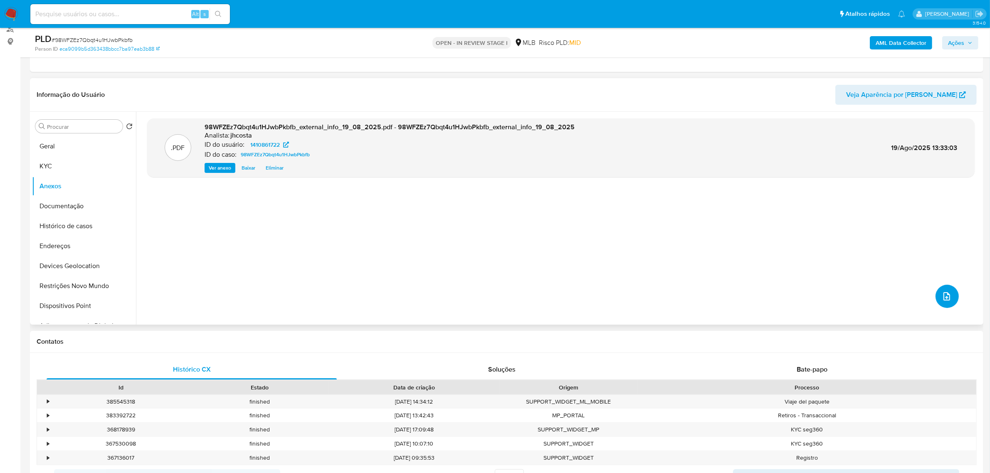
click at [942, 298] on icon "upload-file" at bounding box center [946, 296] width 10 height 10
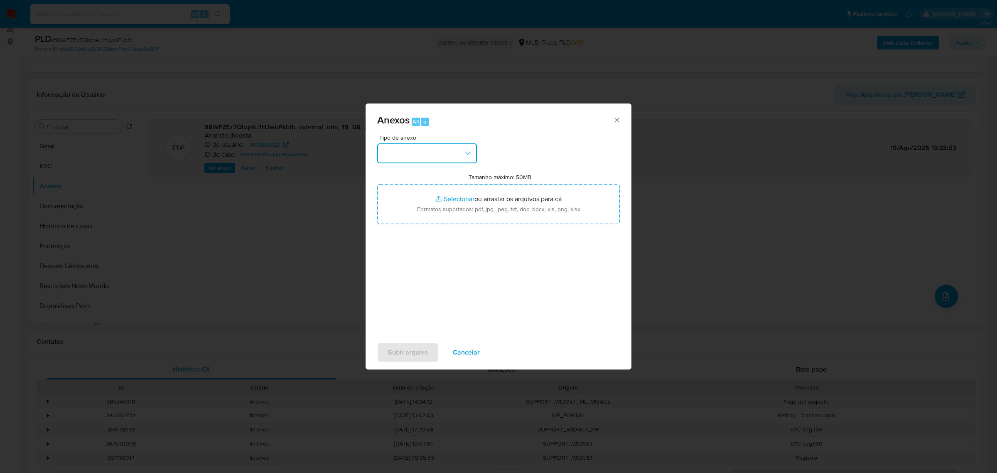
click at [434, 152] on button "button" at bounding box center [427, 153] width 100 height 20
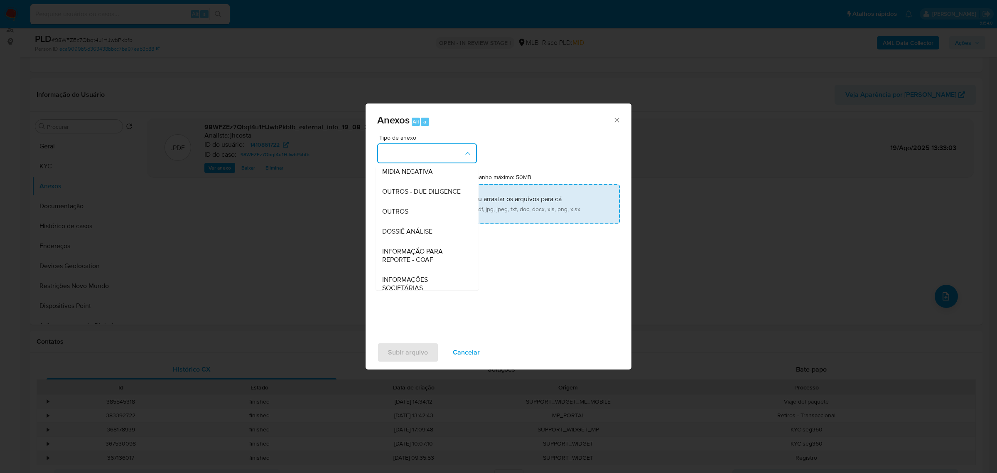
drag, startPoint x: 418, startPoint y: 226, endPoint x: 448, endPoint y: 222, distance: 30.2
click at [417, 221] on div "OUTROS" at bounding box center [424, 211] width 85 height 20
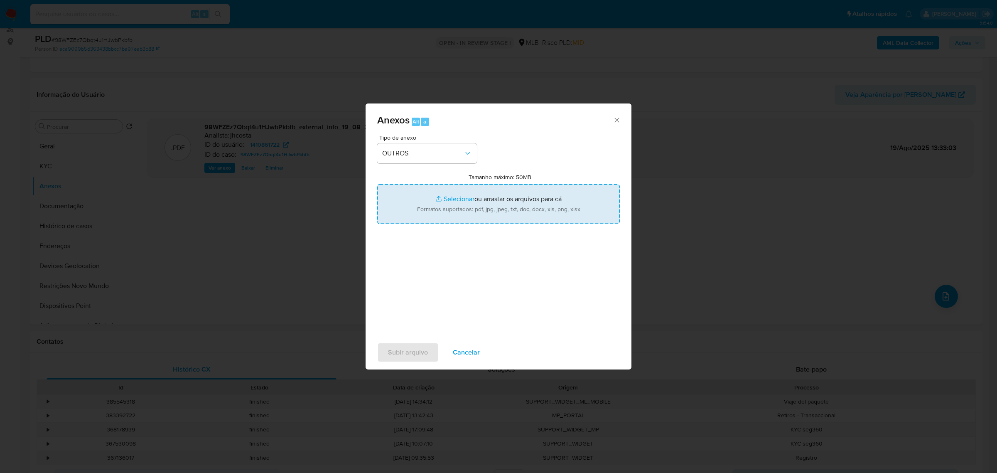
click at [493, 208] on input "Tamanho máximo: 50MB Selecionar arquivos" at bounding box center [498, 204] width 243 height 40
type input "C:\fakepath\Mulan 1410861722_2025_08_19_14_42_58.xlsx"
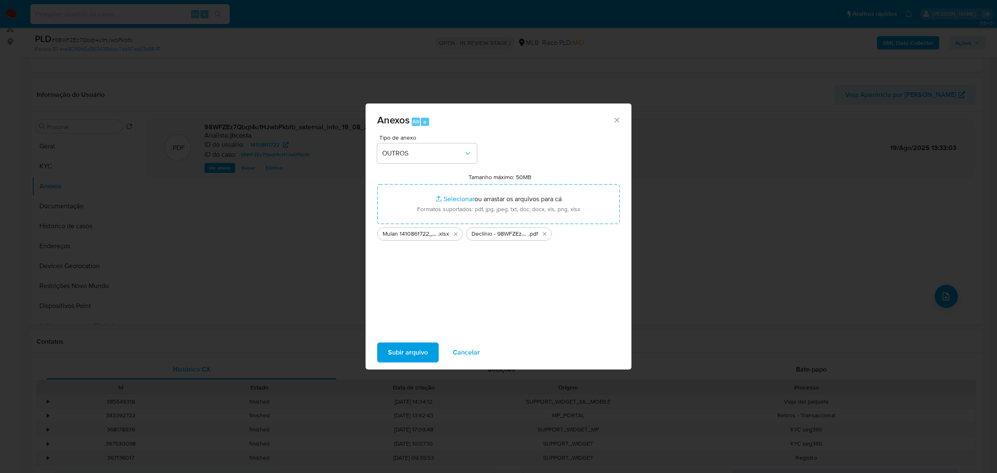
drag, startPoint x: 493, startPoint y: 208, endPoint x: 420, endPoint y: 352, distance: 161.5
click at [420, 352] on span "Subir arquivo" at bounding box center [408, 352] width 40 height 18
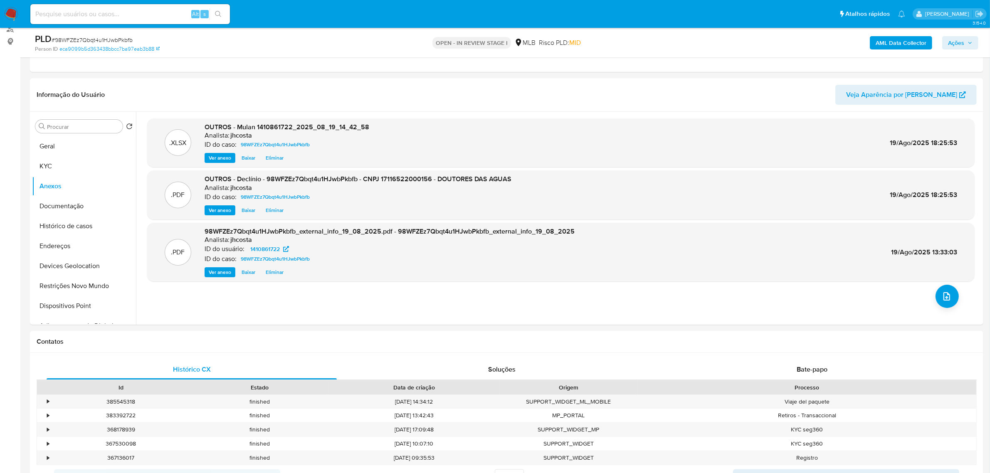
click at [972, 44] on icon "button" at bounding box center [969, 42] width 5 height 5
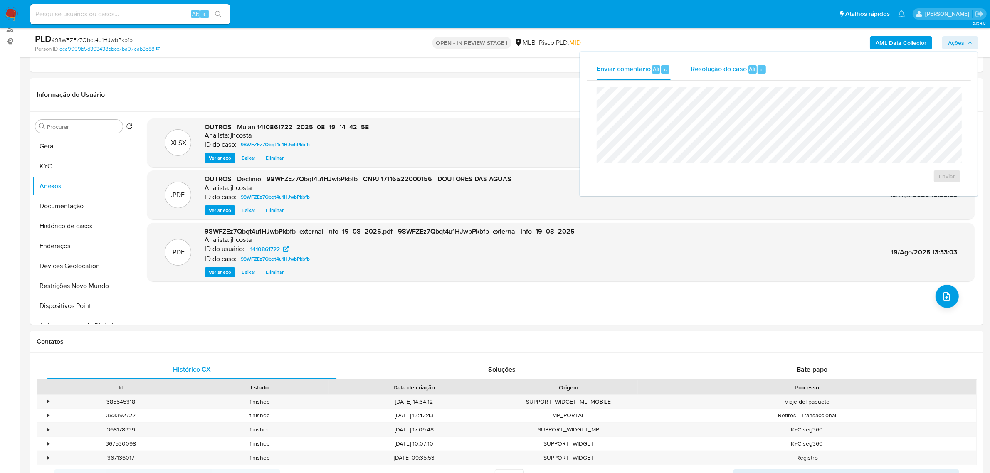
click at [711, 74] on div "Resolução do caso Alt r" at bounding box center [728, 70] width 76 height 22
click at [871, 192] on span "No ROI" at bounding box center [865, 190] width 43 height 12
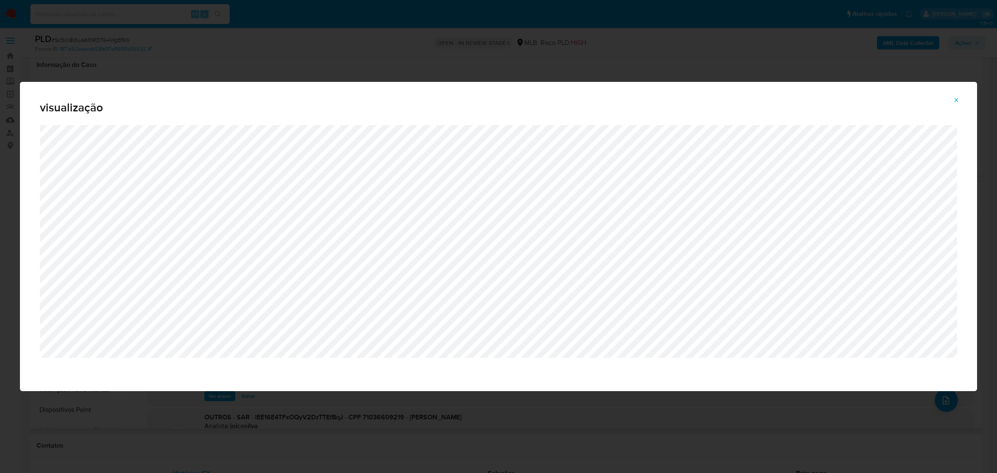
scroll to position [104, 0]
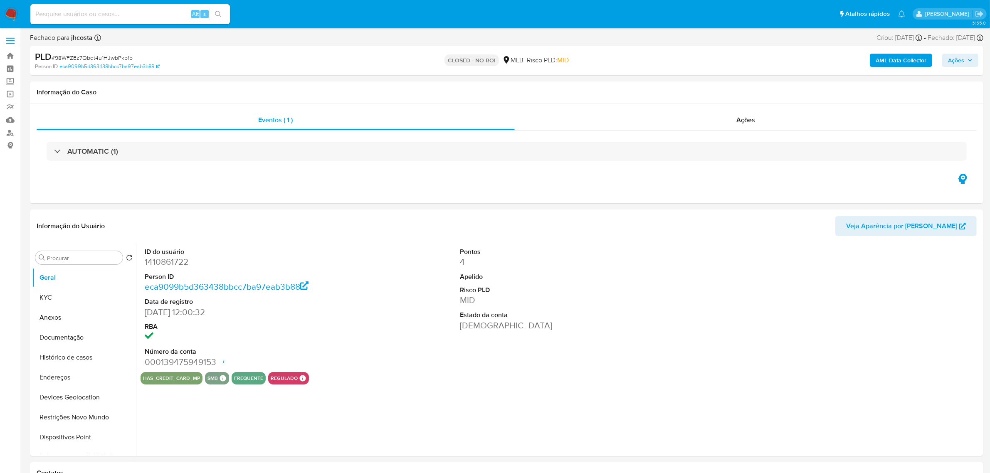
select select "10"
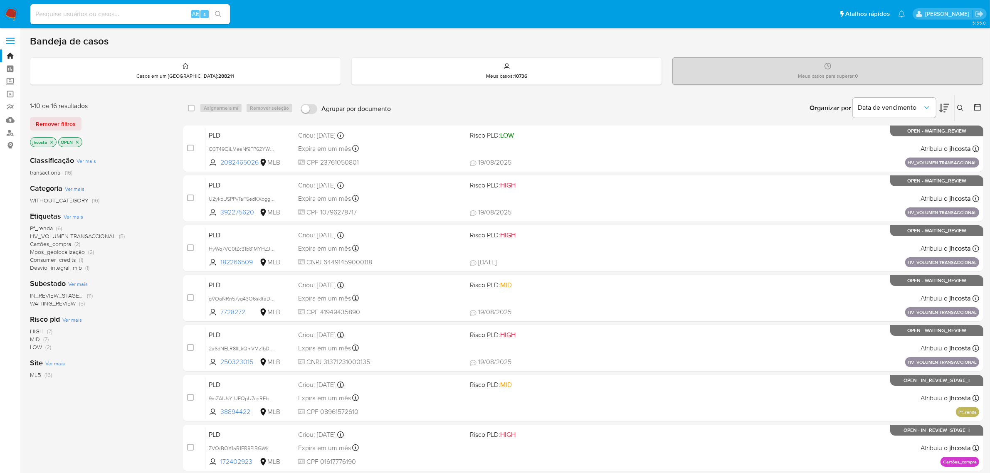
click at [975, 108] on icon at bounding box center [977, 107] width 8 height 8
click at [973, 106] on icon at bounding box center [977, 107] width 8 height 8
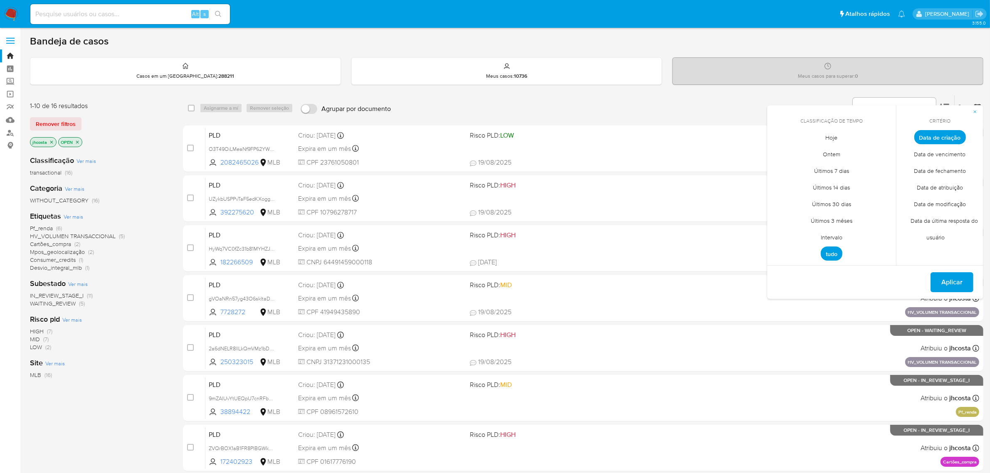
click at [830, 234] on span "Intervalo" at bounding box center [831, 237] width 39 height 17
click at [781, 148] on icon "Mes anterior" at bounding box center [780, 153] width 10 height 10
drag, startPoint x: 798, startPoint y: 183, endPoint x: 823, endPoint y: 224, distance: 48.0
click at [798, 184] on button "1" at bounding box center [797, 183] width 13 height 13
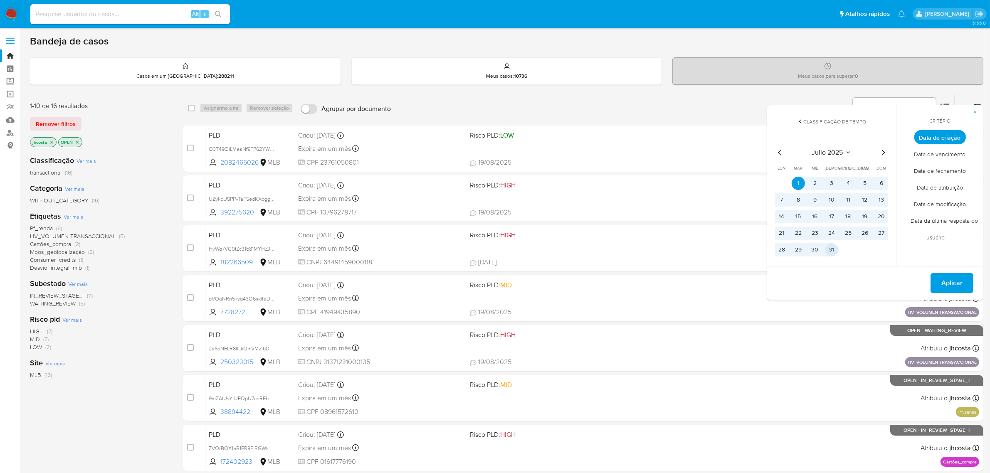
click at [834, 254] on button "31" at bounding box center [831, 249] width 13 height 13
click at [942, 276] on span "Aplicar" at bounding box center [951, 283] width 21 height 18
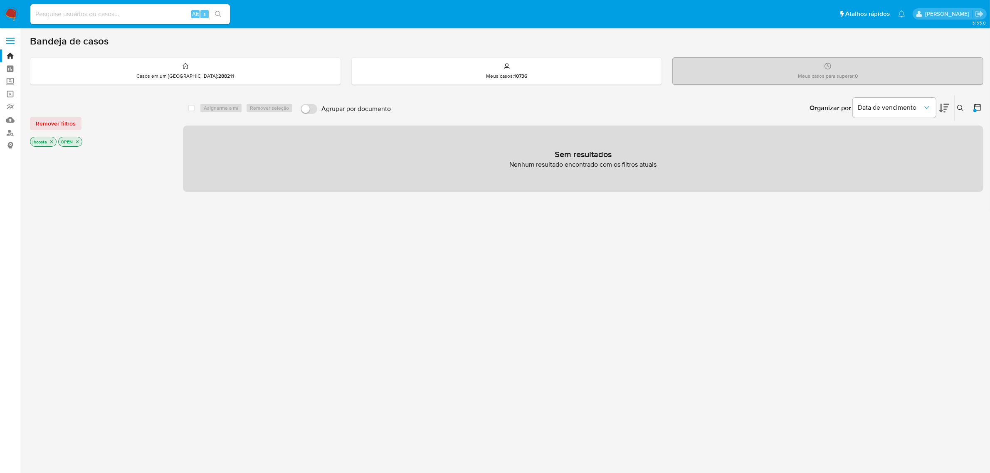
click at [975, 103] on icon at bounding box center [977, 107] width 8 height 8
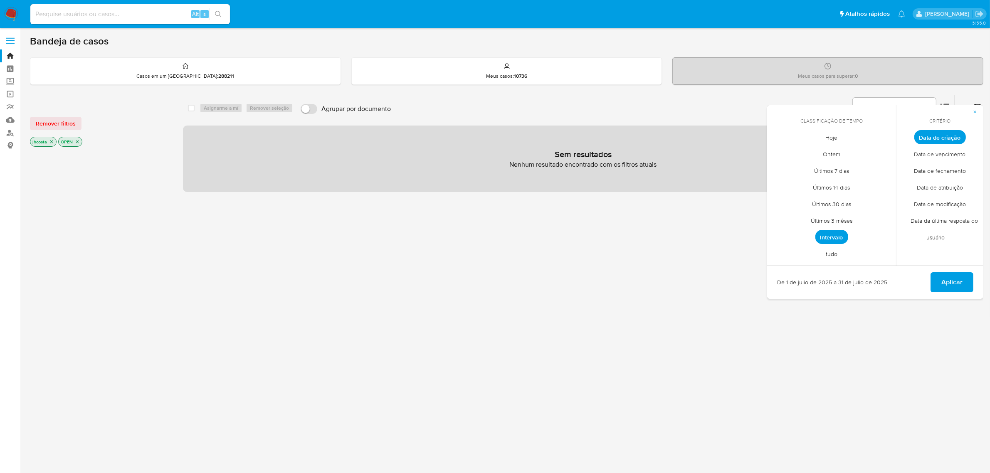
click at [823, 234] on span "Intervalo" at bounding box center [831, 237] width 33 height 14
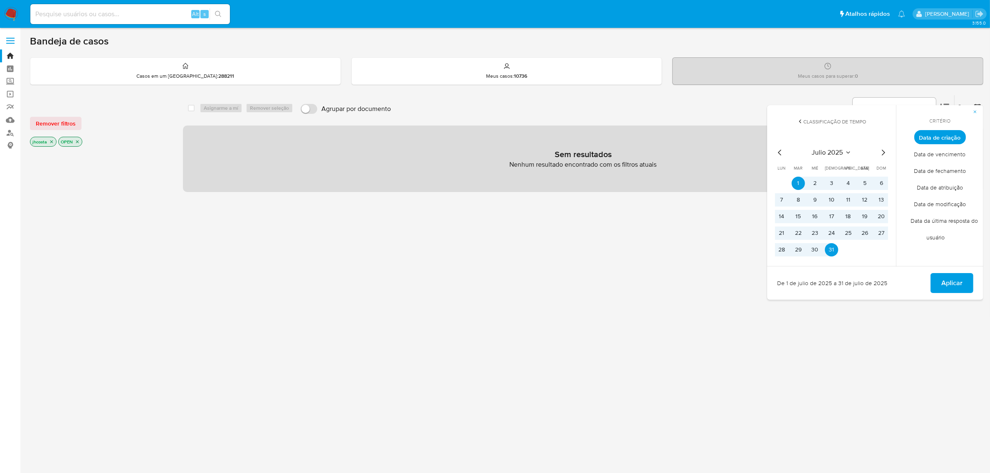
click at [776, 155] on icon "Mes anterior" at bounding box center [780, 153] width 10 height 10
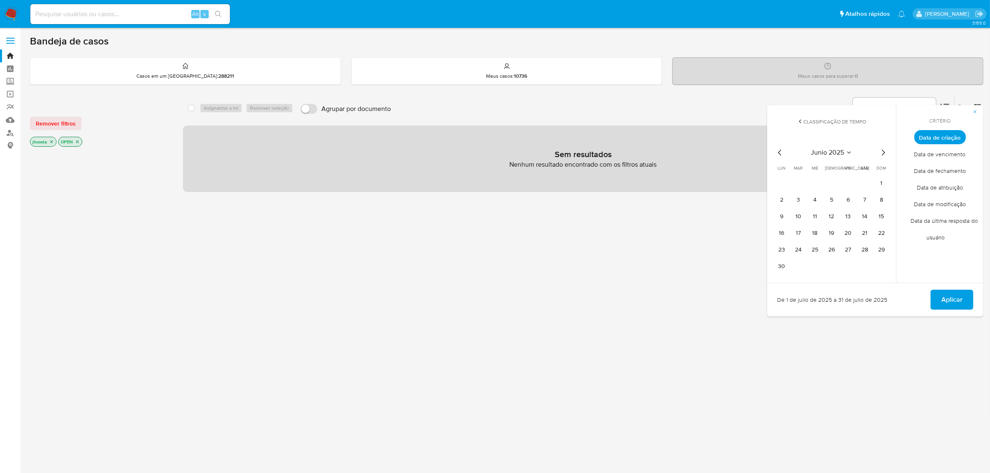
drag, startPoint x: 882, startPoint y: 181, endPoint x: 873, endPoint y: 195, distance: 16.8
click at [882, 182] on button "1" at bounding box center [880, 183] width 13 height 13
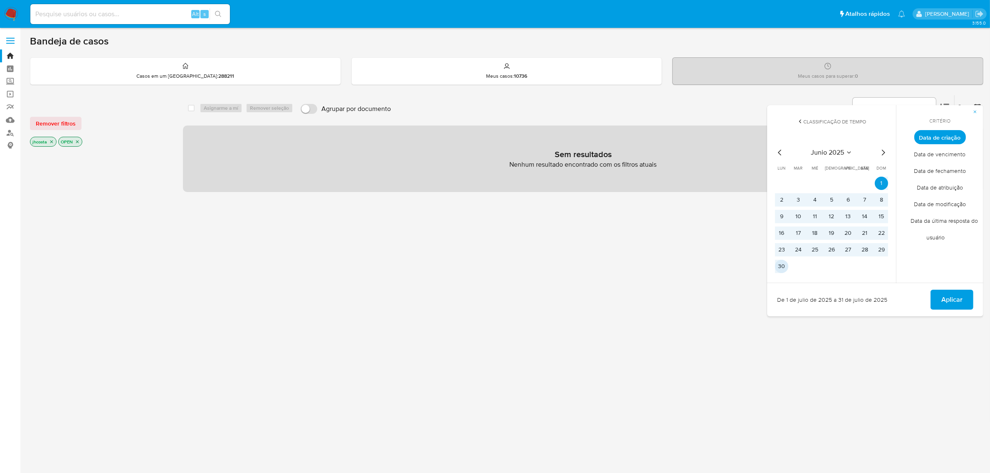
click at [779, 268] on button "30" at bounding box center [781, 266] width 13 height 13
click at [957, 298] on span "Aplicar" at bounding box center [951, 299] width 21 height 18
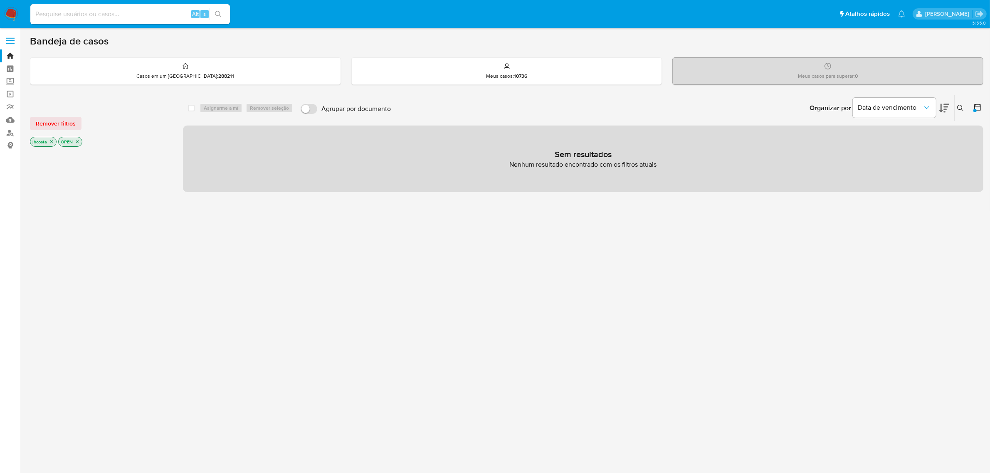
click at [978, 107] on icon at bounding box center [977, 107] width 8 height 8
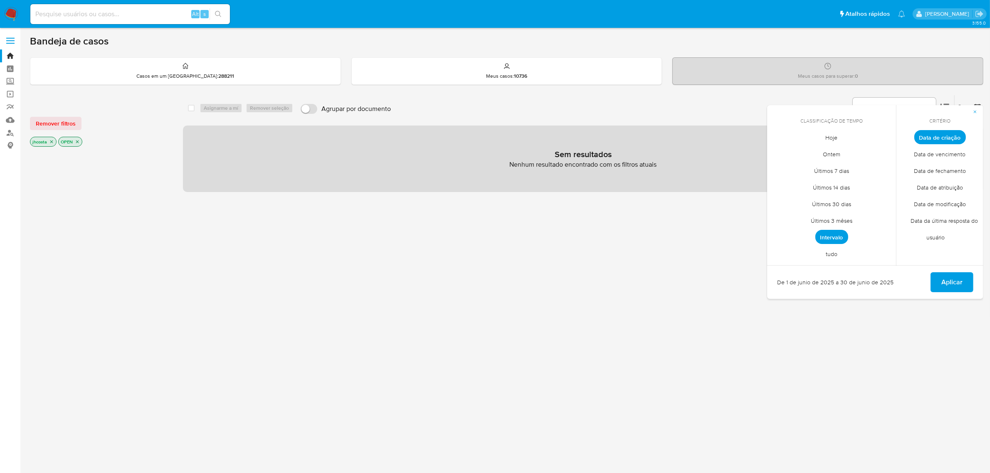
click at [841, 238] on span "Intervalo" at bounding box center [831, 237] width 33 height 14
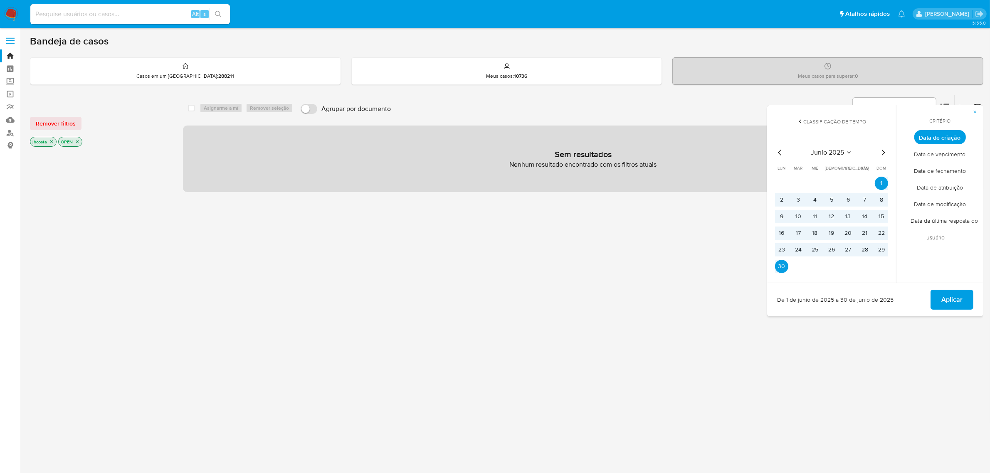
click at [780, 153] on icon "Mes anterior" at bounding box center [780, 153] width 10 height 10
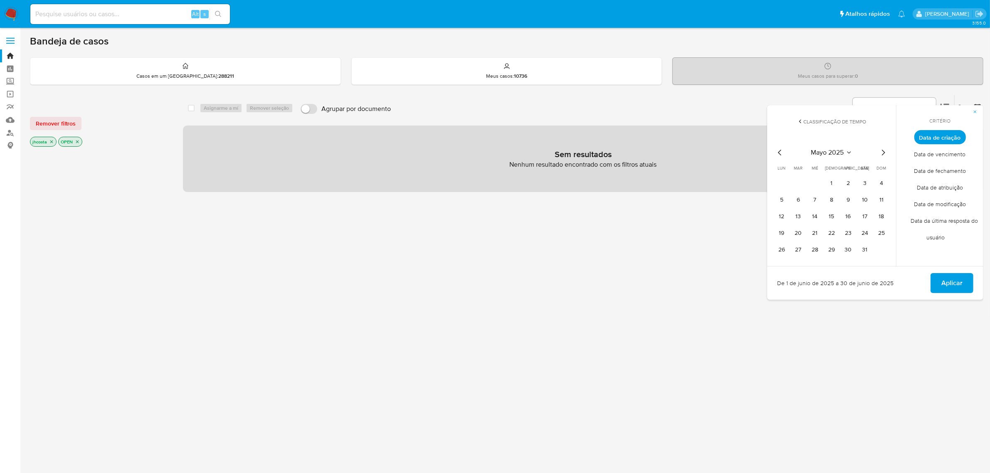
click at [888, 150] on div "mayo 2025 mayo 2025 lun lunes mar martes mié miércoles jue jueves vie viernes s…" at bounding box center [831, 200] width 133 height 131
click at [882, 152] on icon "Mes siguiente" at bounding box center [883, 153] width 10 height 10
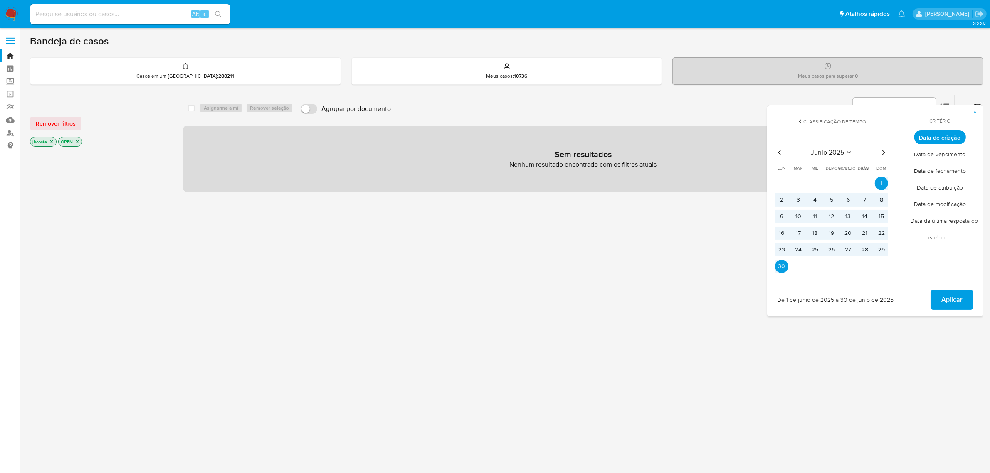
click at [881, 152] on icon "Mes siguiente" at bounding box center [883, 153] width 10 height 10
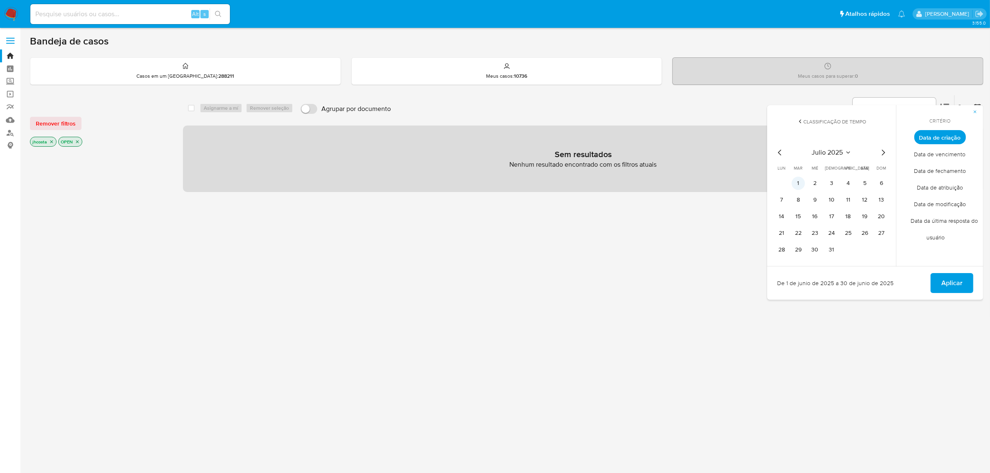
click at [803, 183] on button "1" at bounding box center [797, 183] width 13 height 13
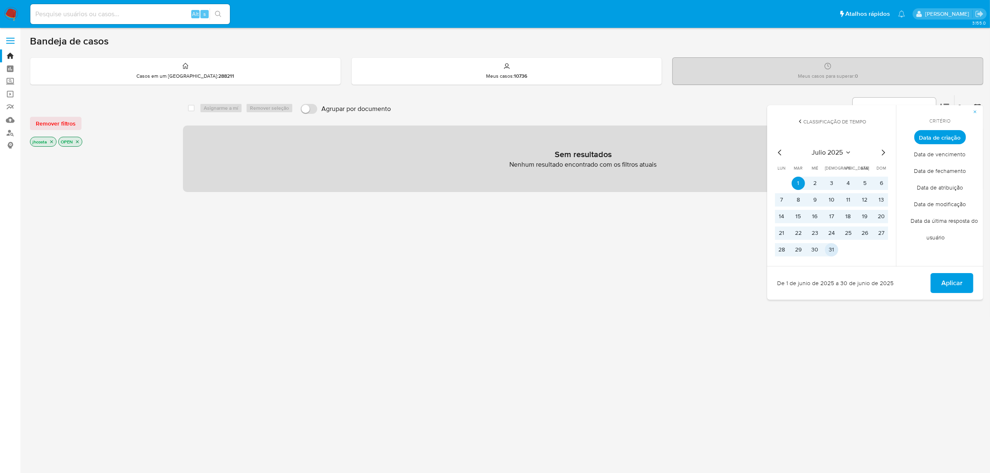
click at [828, 248] on button "31" at bounding box center [831, 249] width 13 height 13
click at [948, 285] on span "Aplicar" at bounding box center [951, 283] width 21 height 18
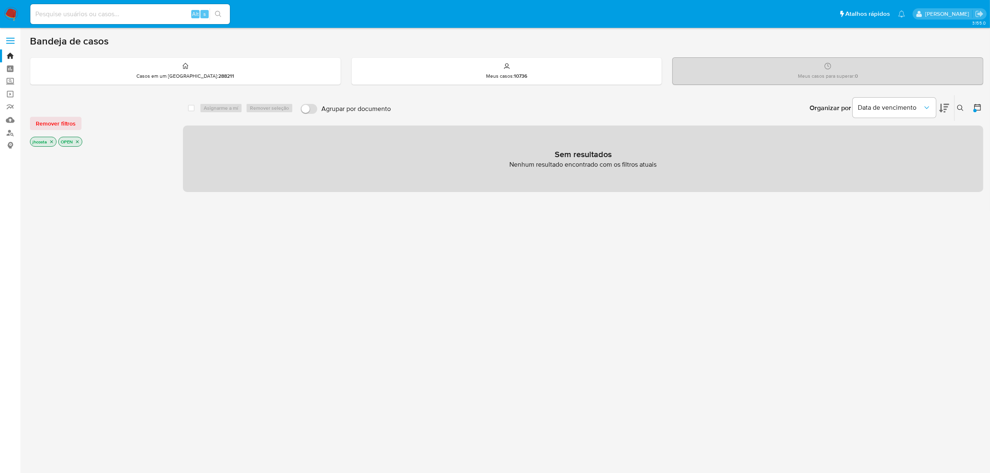
click at [51, 142] on icon "close-filter" at bounding box center [51, 141] width 5 height 5
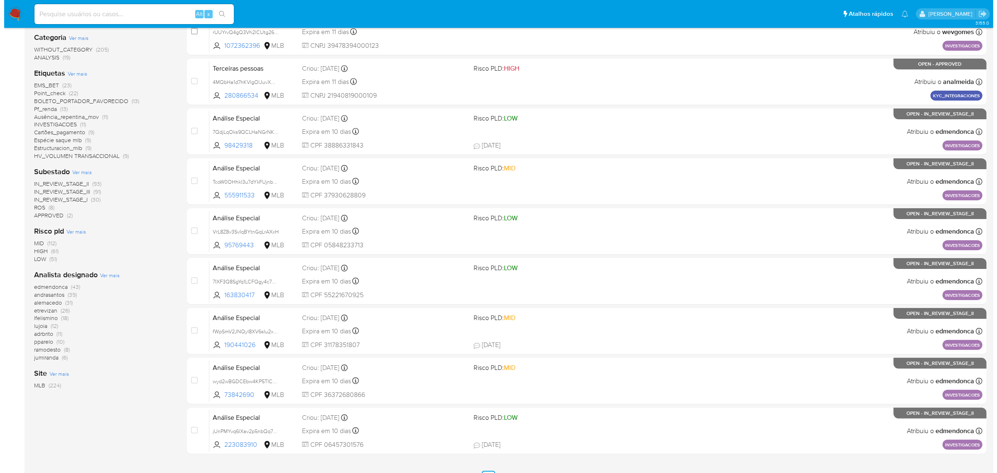
scroll to position [182, 0]
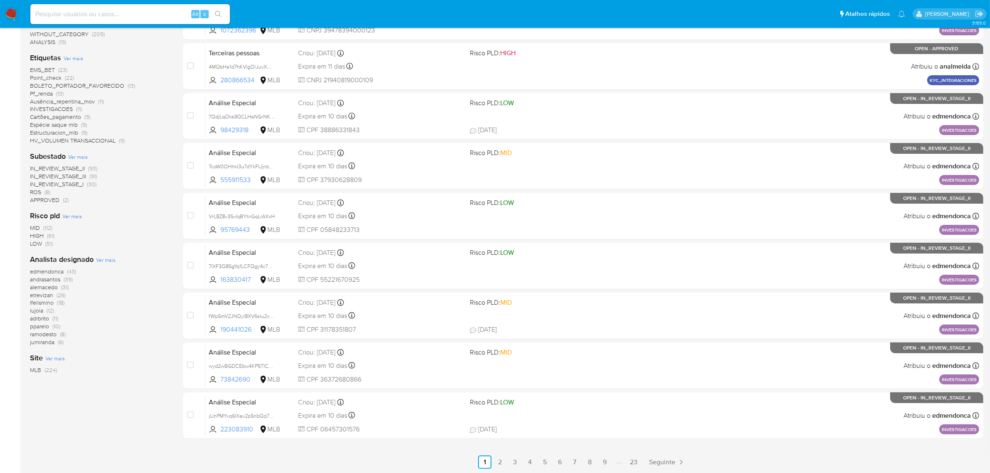
click at [106, 261] on span "Ver mais" at bounding box center [106, 259] width 20 height 7
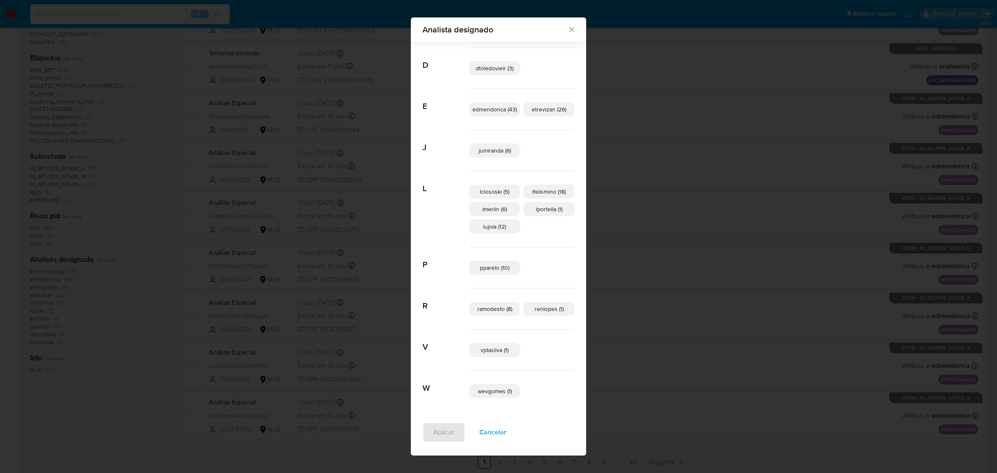
scroll to position [68, 0]
